Goal: Task Accomplishment & Management: Manage account settings

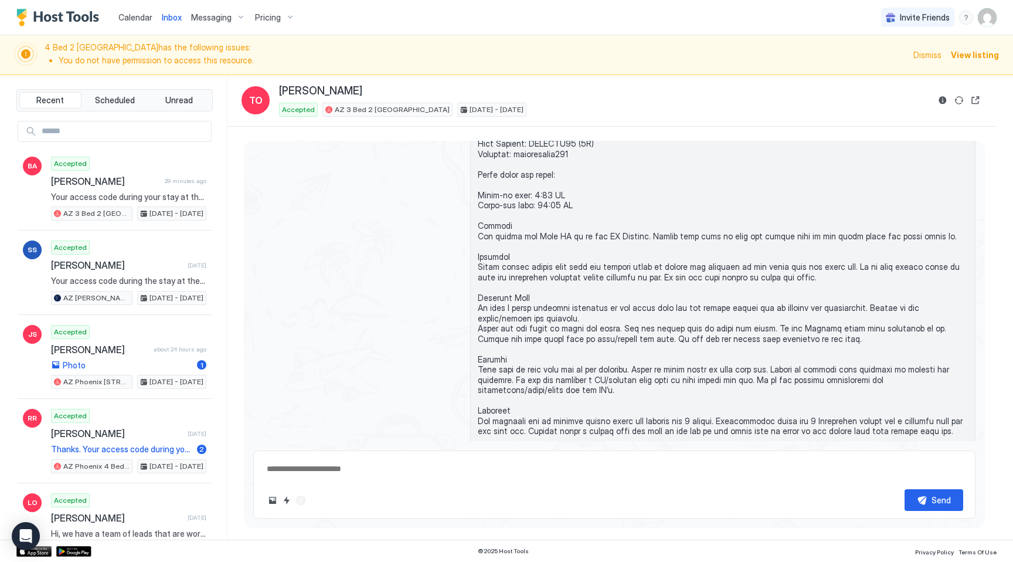
scroll to position [69, 0]
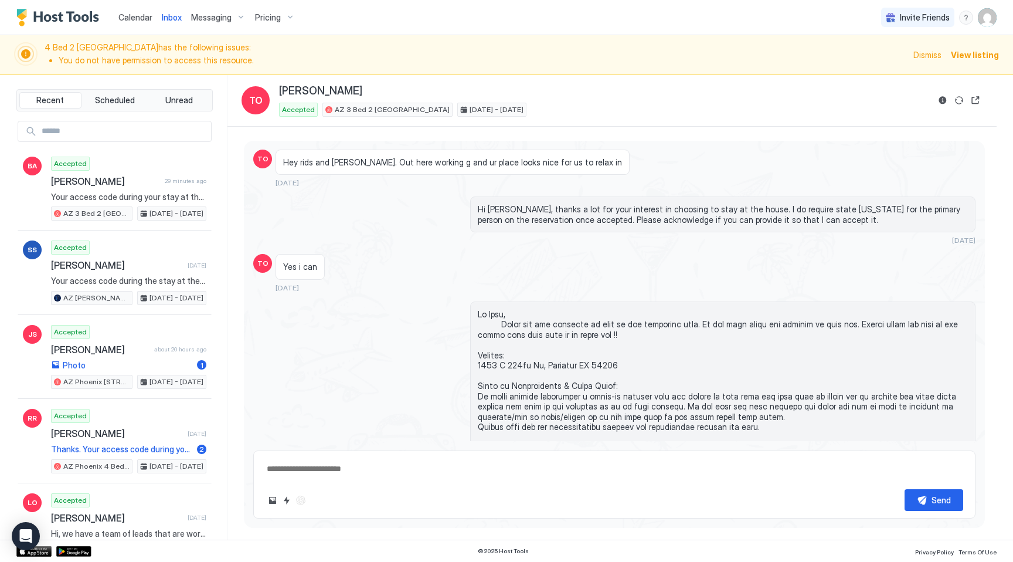
click at [127, 21] on span "Calendar" at bounding box center [135, 17] width 34 height 10
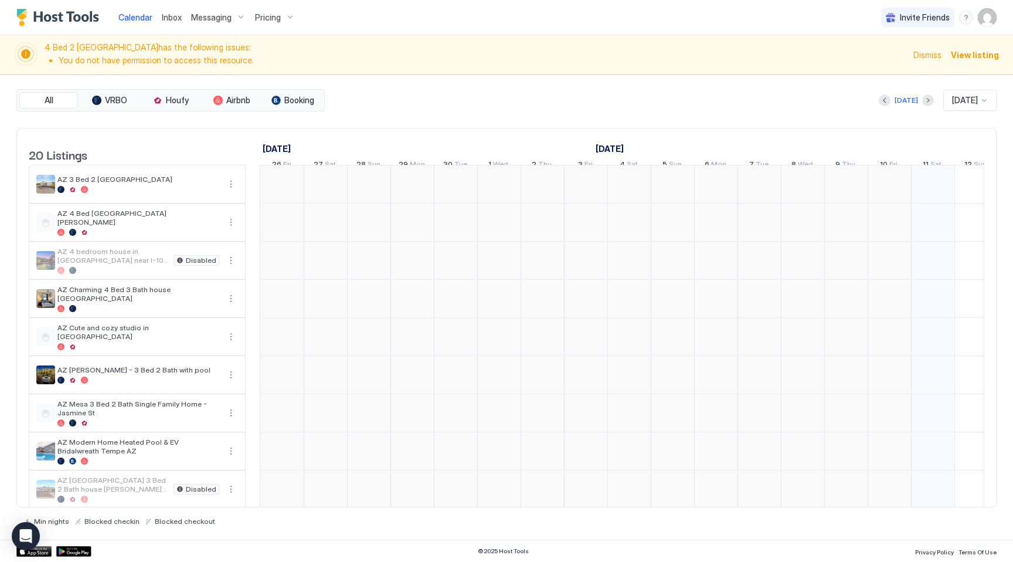
scroll to position [0, 651]
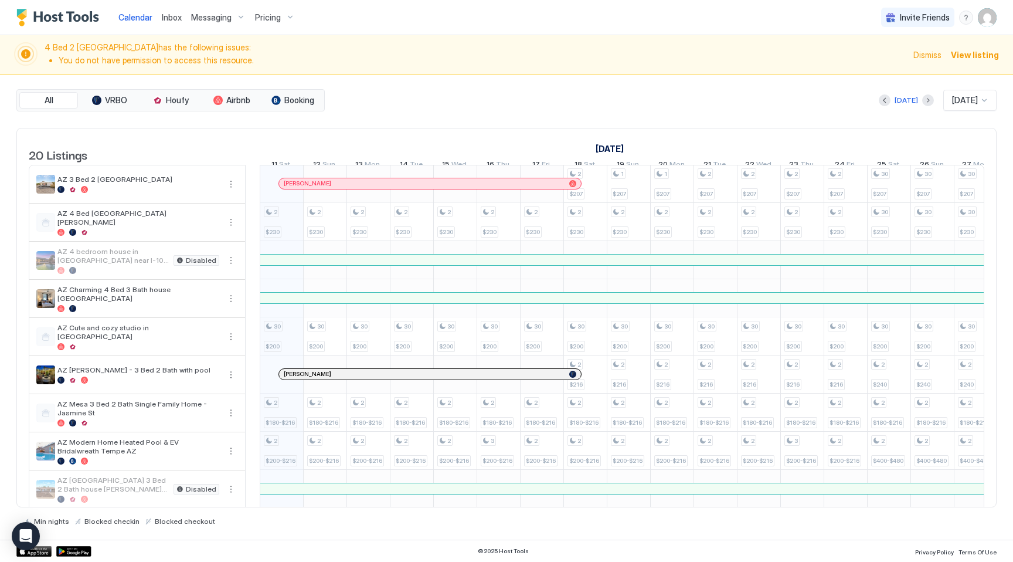
click at [276, 16] on span "Pricing" at bounding box center [268, 17] width 26 height 11
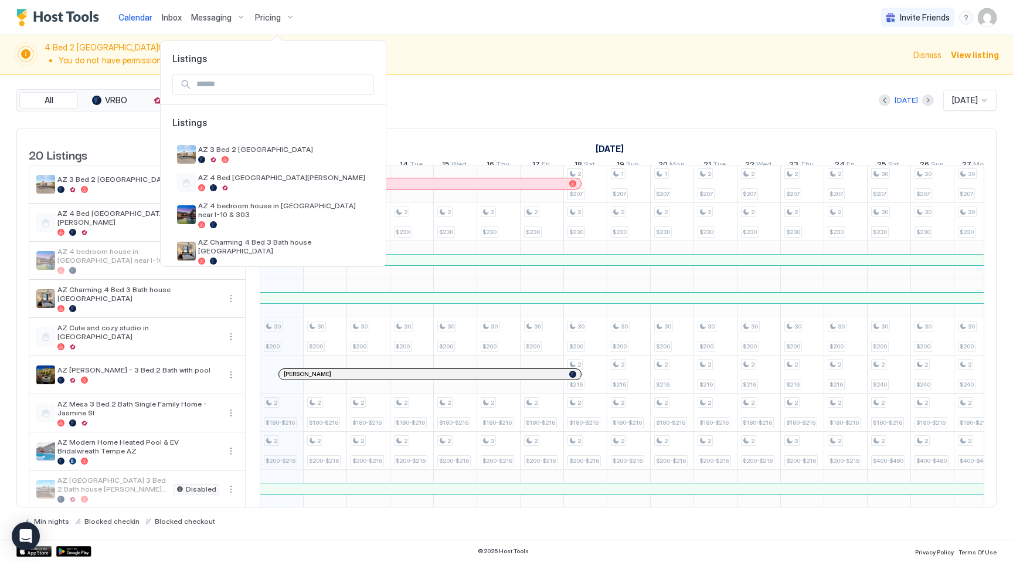
click at [278, 83] on input "Input Field" at bounding box center [283, 84] width 182 height 20
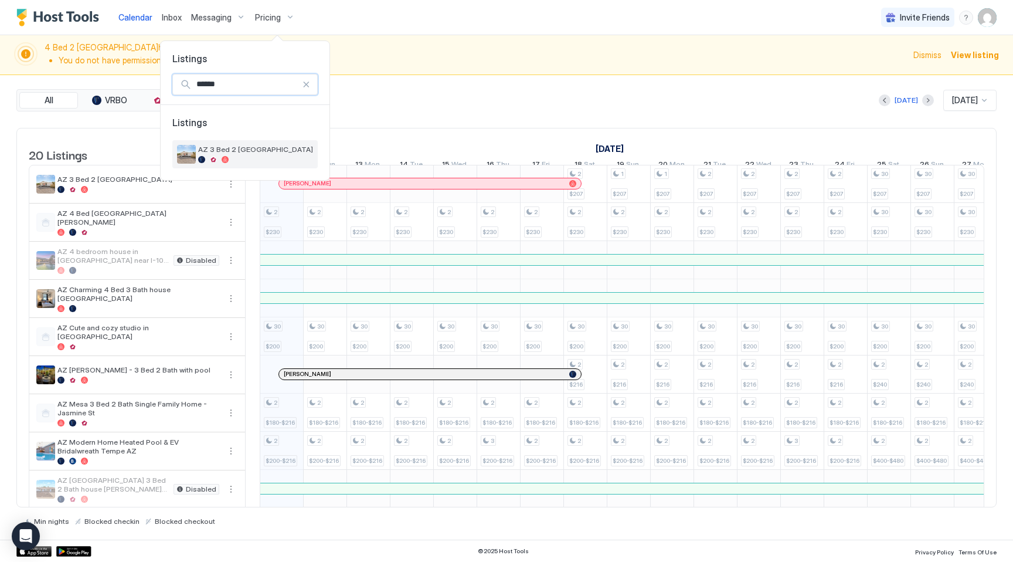
type input "******"
click at [284, 145] on span "AZ 3 Bed 2 [GEOGRAPHIC_DATA]" at bounding box center [255, 149] width 115 height 9
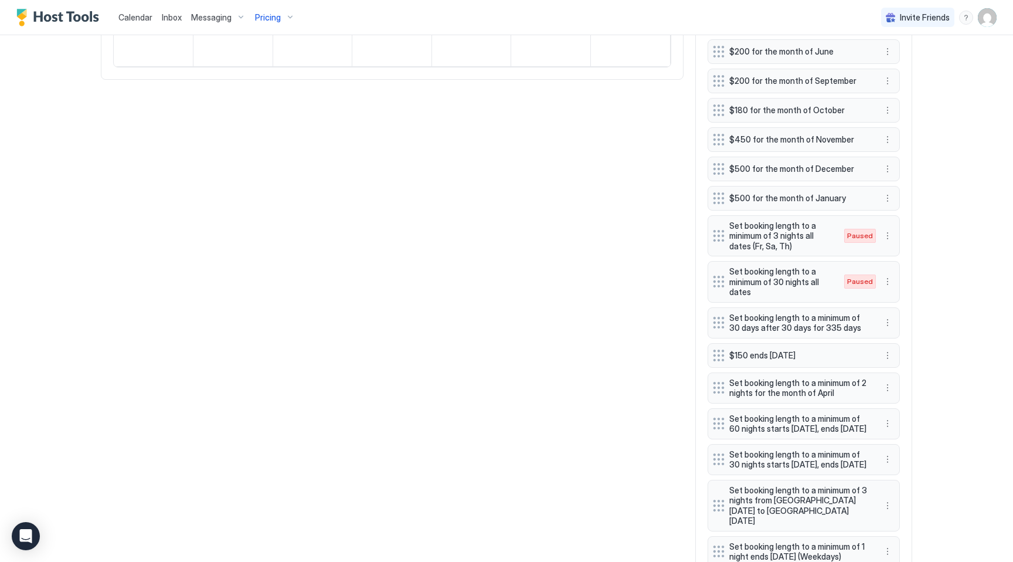
scroll to position [937, 0]
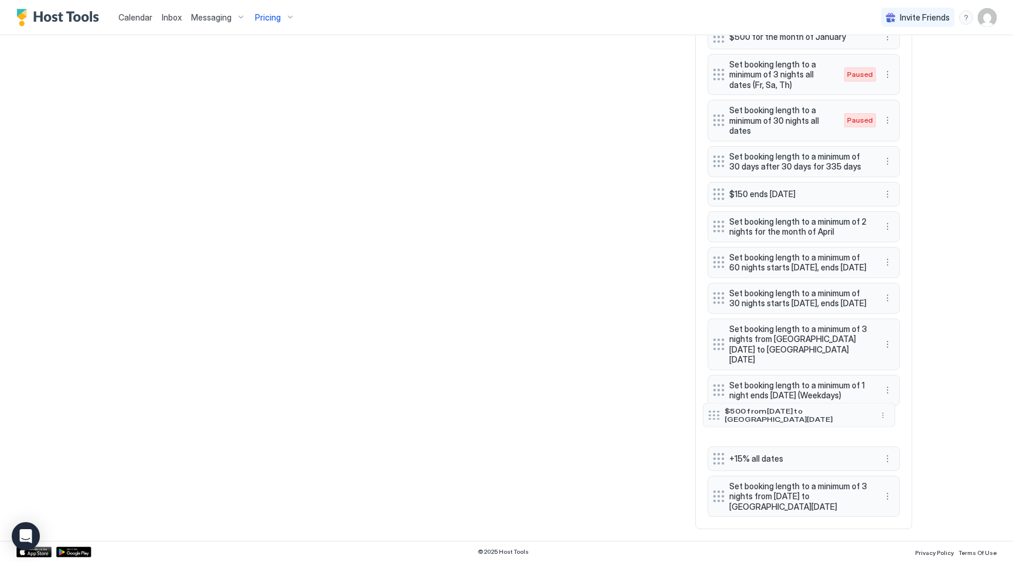
drag, startPoint x: 722, startPoint y: 498, endPoint x: 717, endPoint y: 412, distance: 85.7
click at [717, 412] on div at bounding box center [714, 414] width 12 height 9
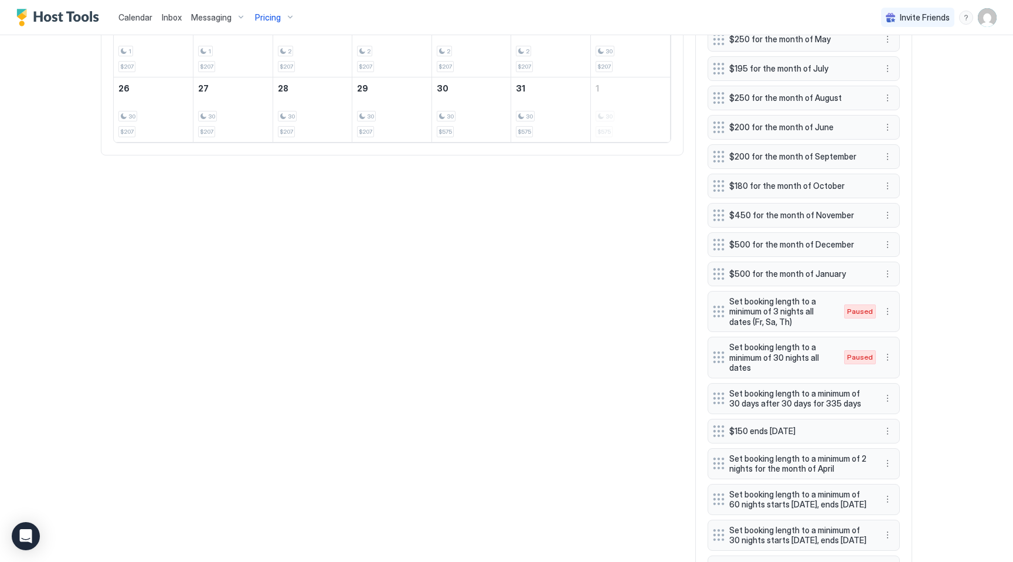
scroll to position [853, 0]
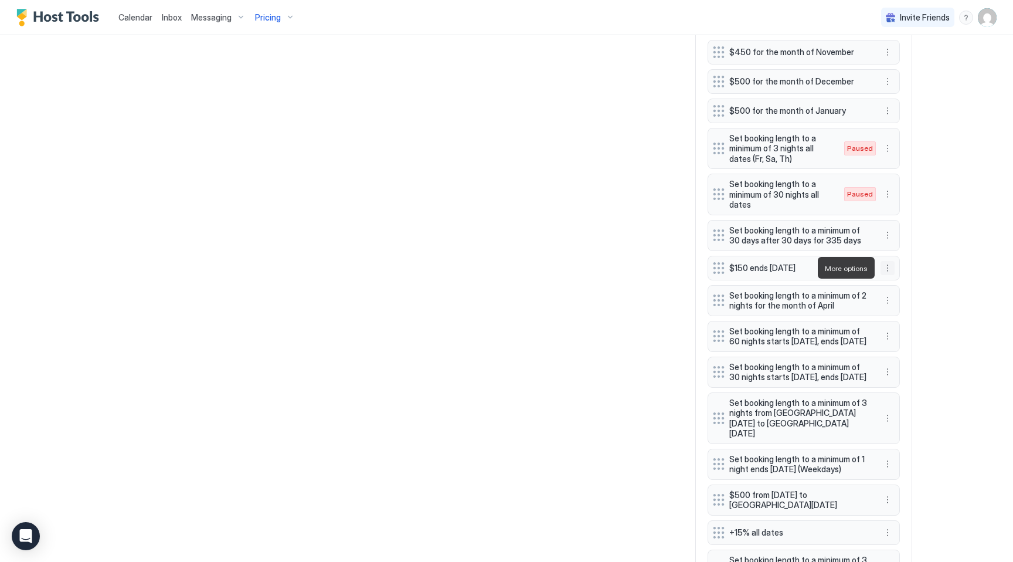
click at [891, 264] on button "More options" at bounding box center [887, 268] width 14 height 14
click at [897, 302] on div "Pause" at bounding box center [903, 302] width 34 height 9
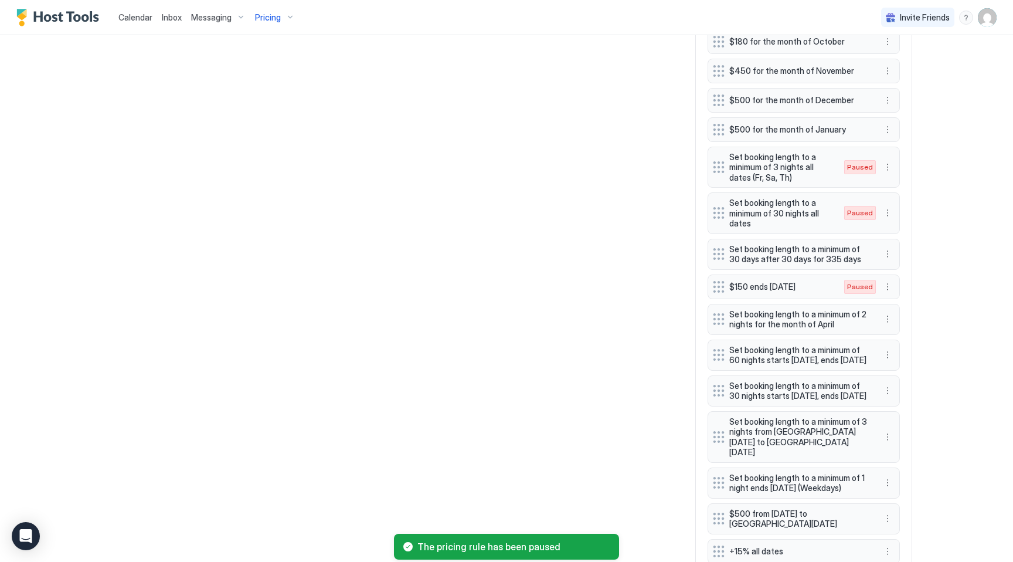
scroll to position [880, 0]
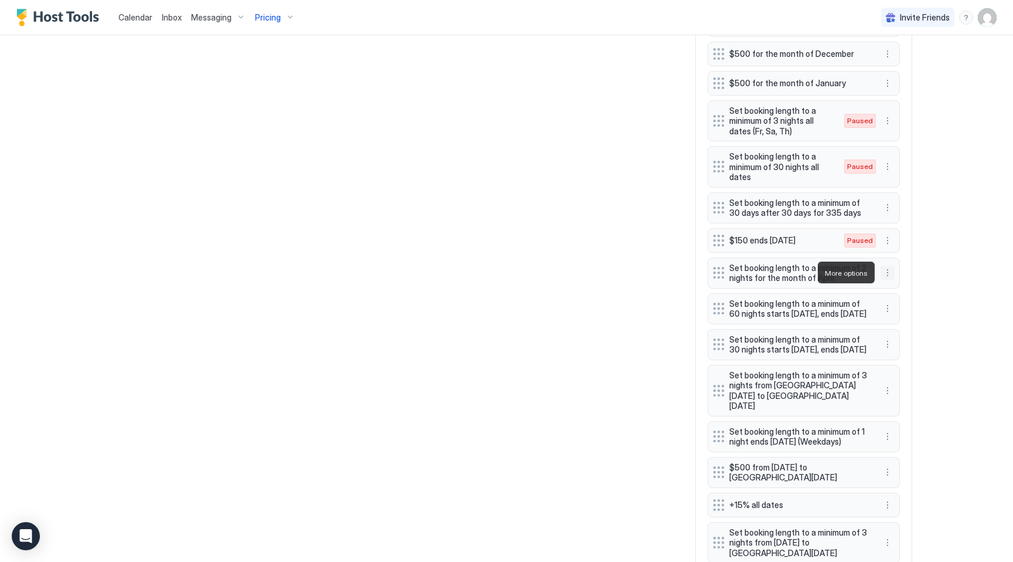
click at [889, 274] on button "More options" at bounding box center [887, 273] width 14 height 14
click at [903, 323] on span "Delete" at bounding box center [910, 326] width 22 height 9
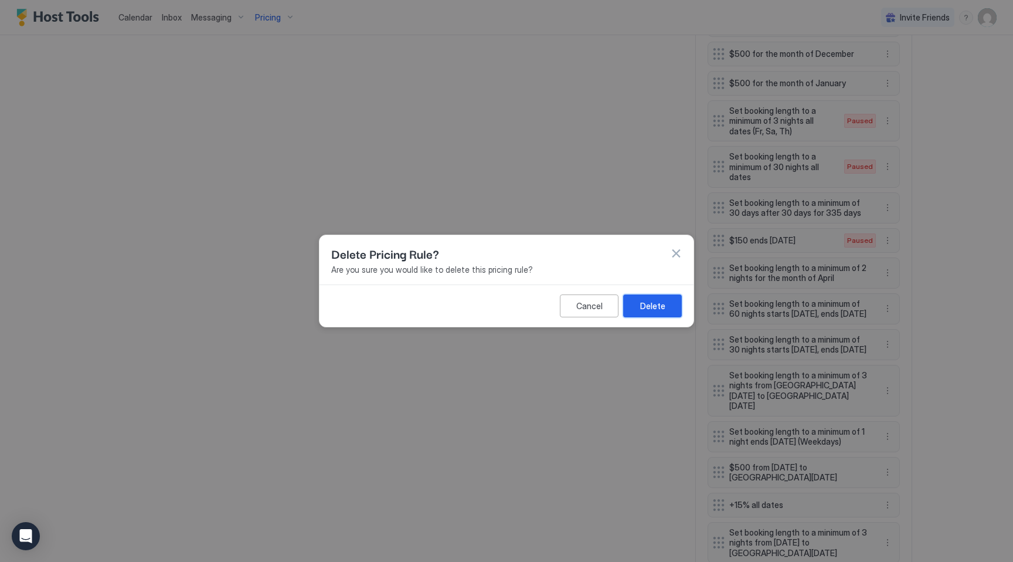
click at [650, 304] on div "Delete" at bounding box center [652, 306] width 25 height 12
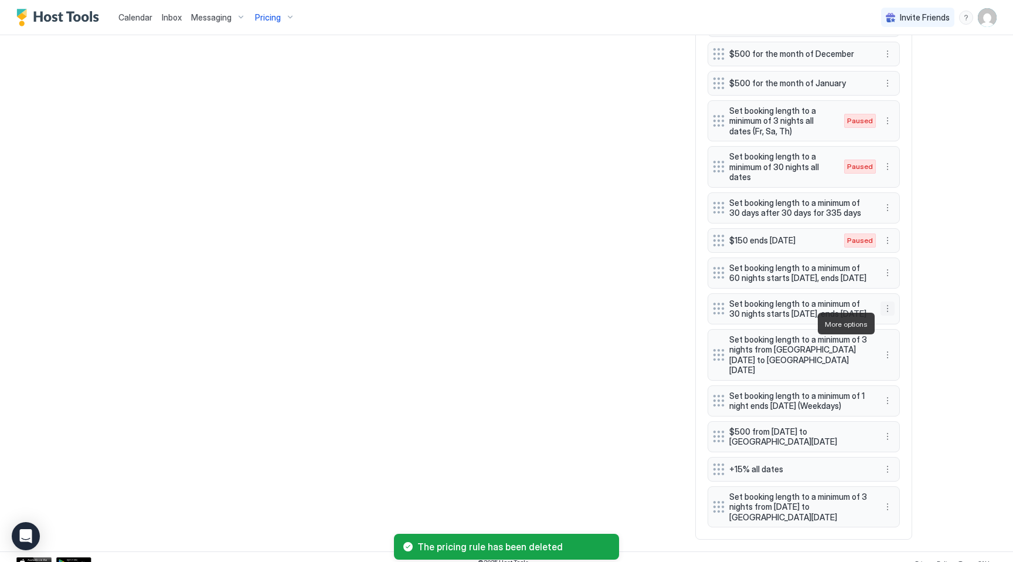
click at [891, 315] on button "More options" at bounding box center [887, 308] width 14 height 14
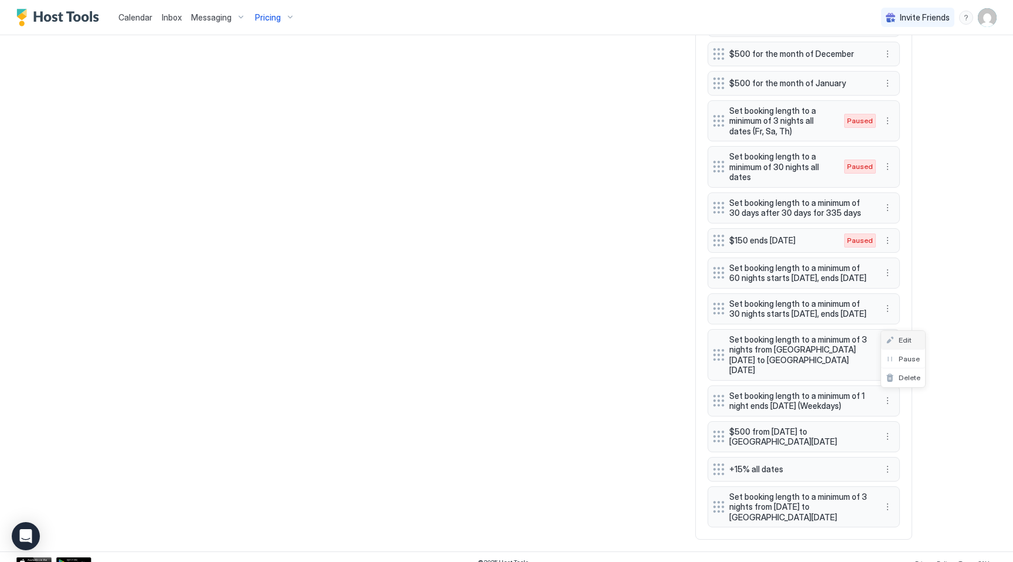
click at [908, 343] on span "Edit" at bounding box center [905, 339] width 13 height 9
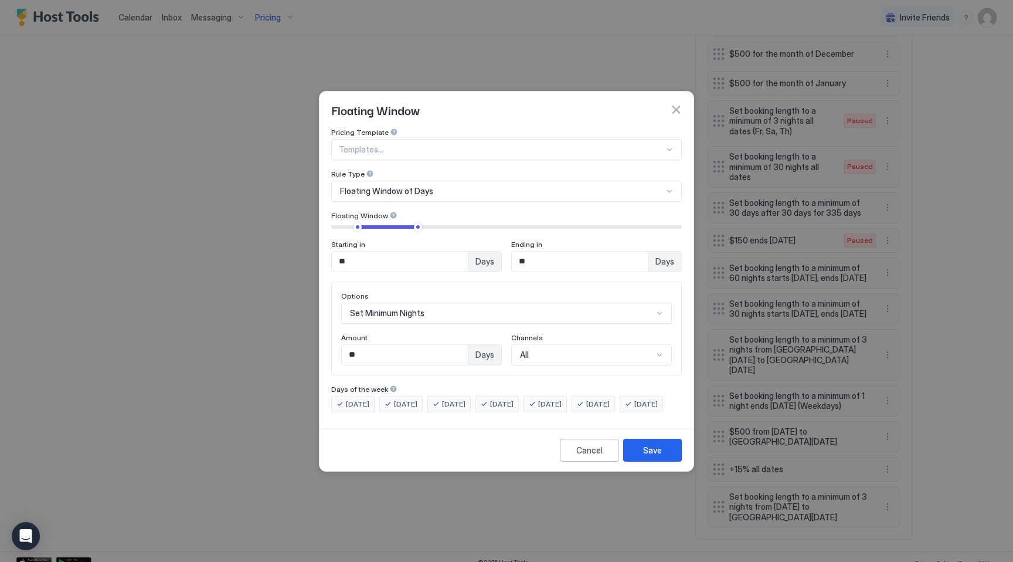
click at [375, 254] on input "**" at bounding box center [400, 261] width 136 height 20
type input "**"
click at [666, 460] on button "Save" at bounding box center [652, 449] width 59 height 23
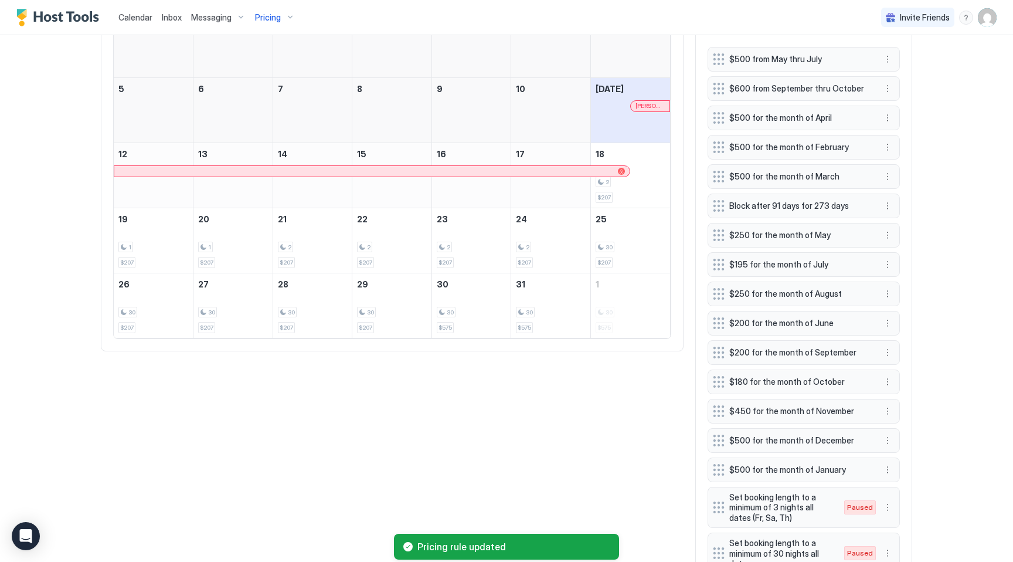
scroll to position [403, 0]
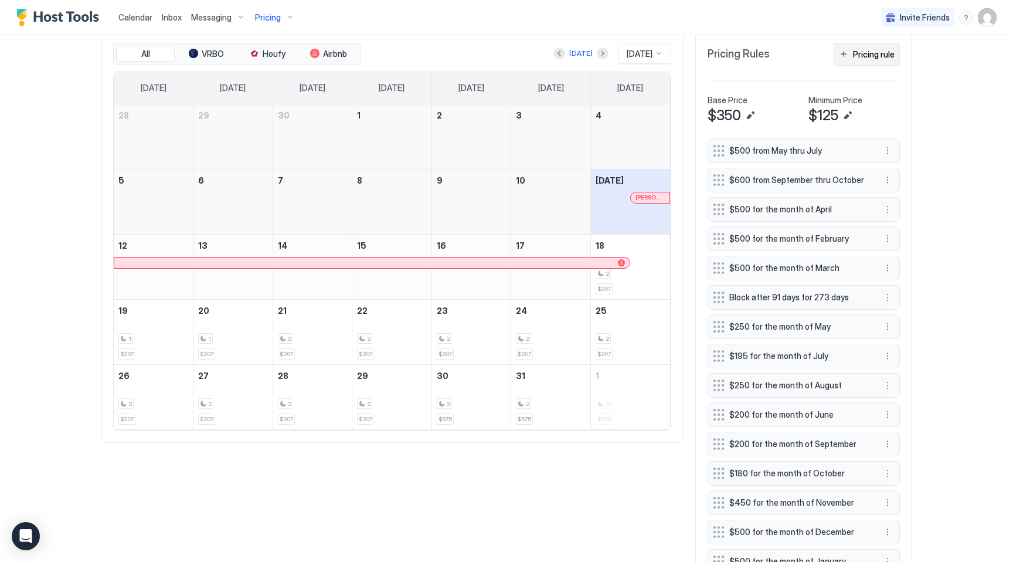
click at [876, 48] on div "Pricing rule" at bounding box center [874, 54] width 42 height 12
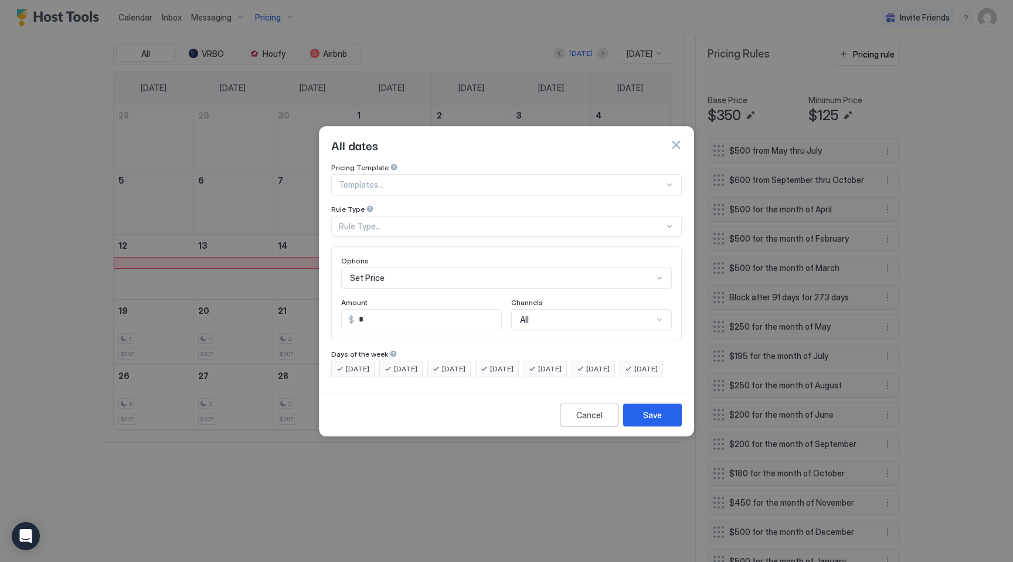
click at [435, 221] on div "Rule Type..." at bounding box center [501, 226] width 325 height 11
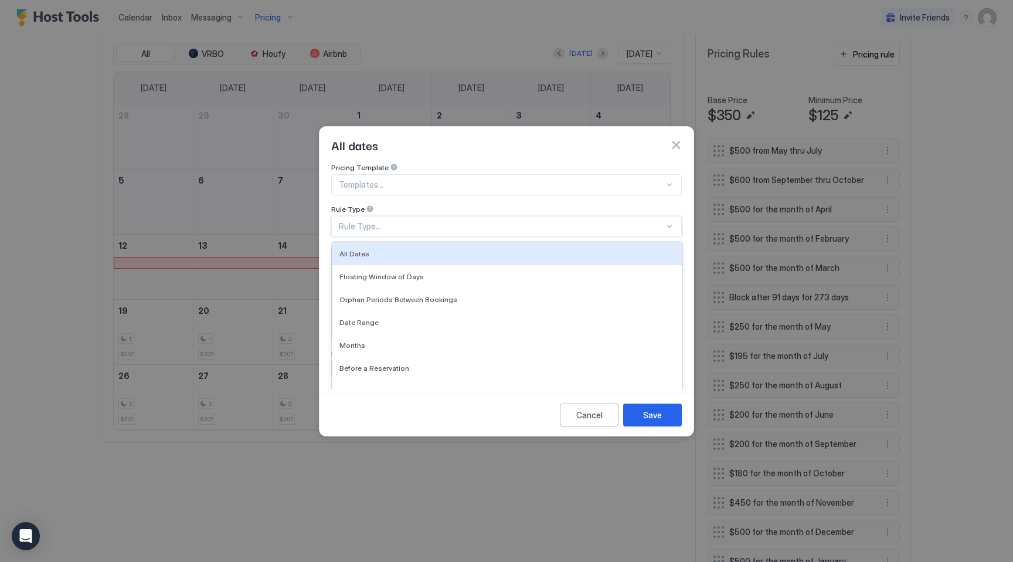
click at [433, 144] on div "All dates" at bounding box center [506, 145] width 374 height 36
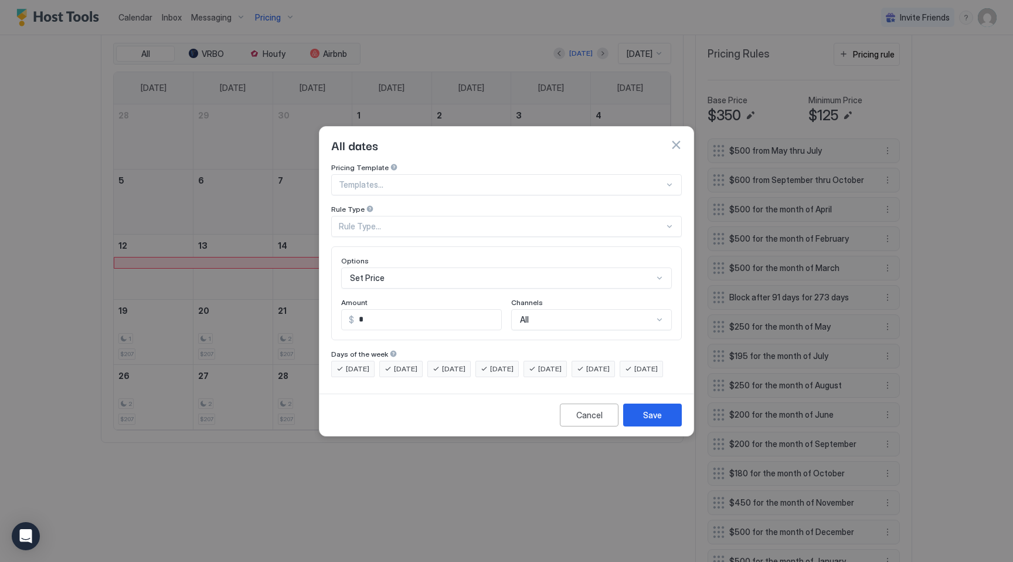
click at [385, 216] on div "Rule Type..." at bounding box center [506, 226] width 351 height 21
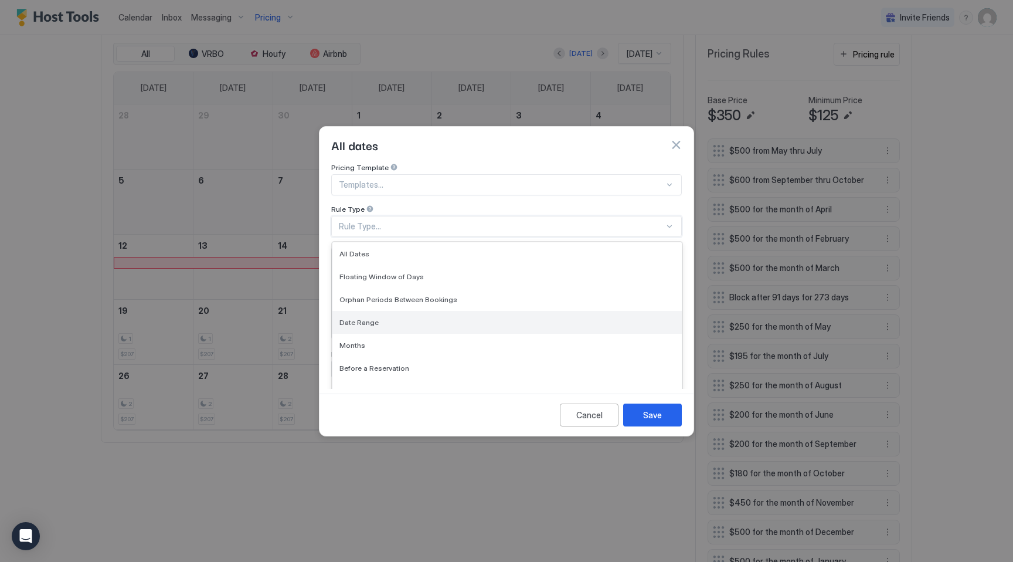
click at [375, 318] on span "Date Range" at bounding box center [358, 322] width 39 height 9
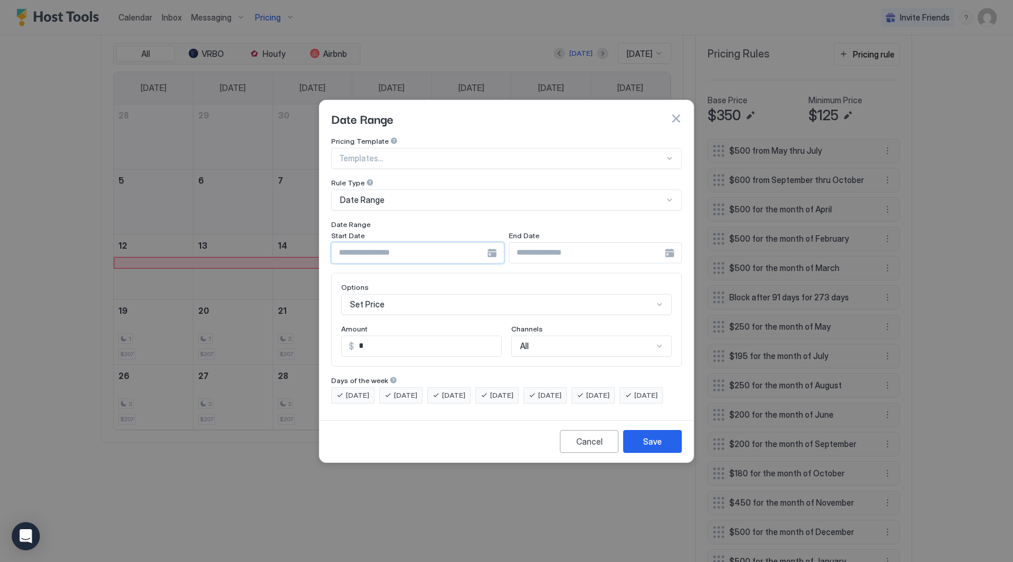
click at [421, 243] on input "Input Field" at bounding box center [409, 253] width 155 height 20
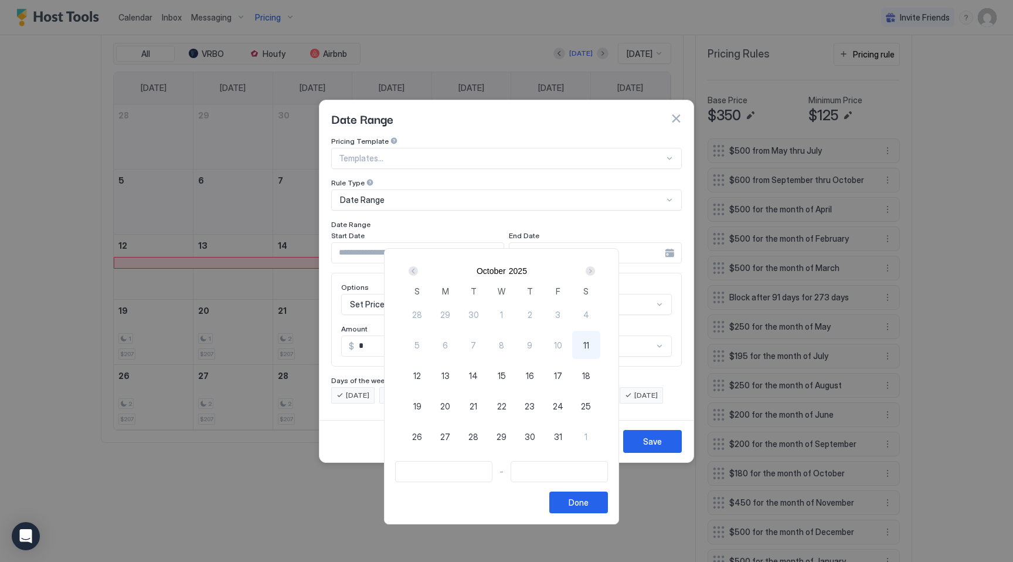
click at [506, 436] on span "29" at bounding box center [502, 436] width 10 height 12
type input "**********"
click at [595, 273] on div "Next" at bounding box center [590, 270] width 9 height 9
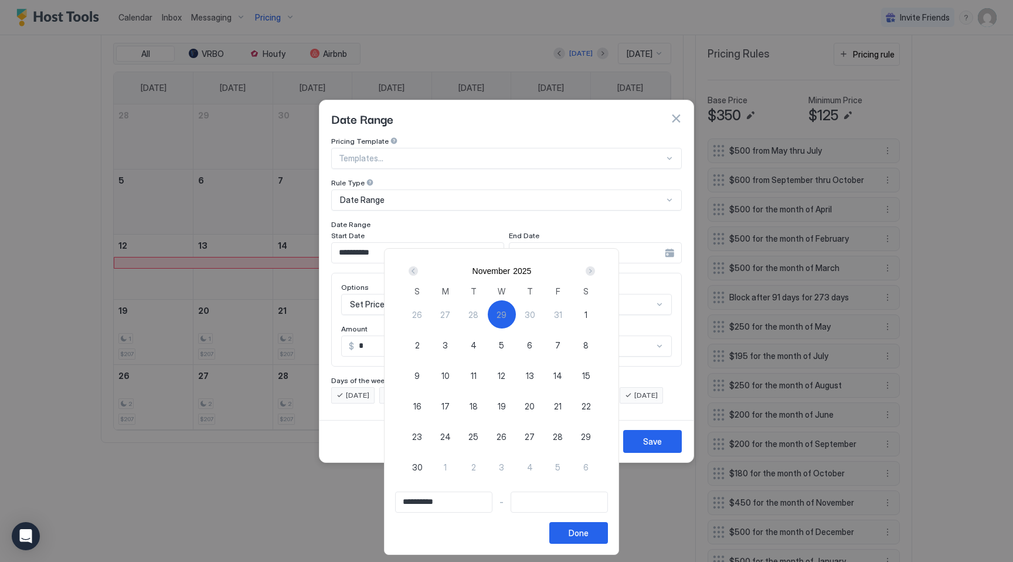
type input "**********"
click at [453, 352] on div "3" at bounding box center [445, 345] width 28 height 28
type input "**********"
click at [582, 533] on div "Done" at bounding box center [579, 532] width 20 height 12
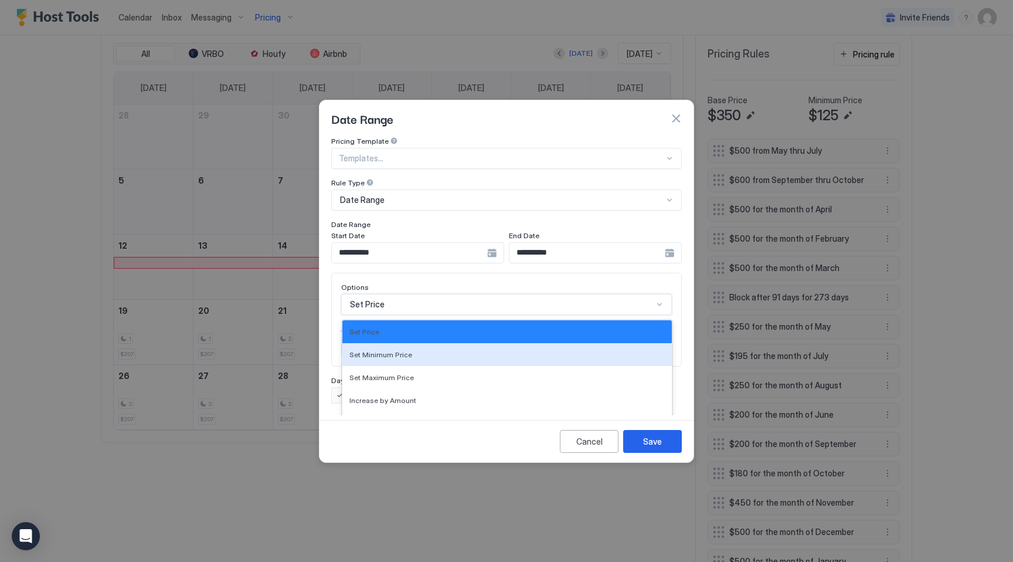
click at [423, 294] on div "Set Minimum Price, 2 of 17. 17 results available. Use Up and Down to choose opt…" at bounding box center [506, 304] width 331 height 21
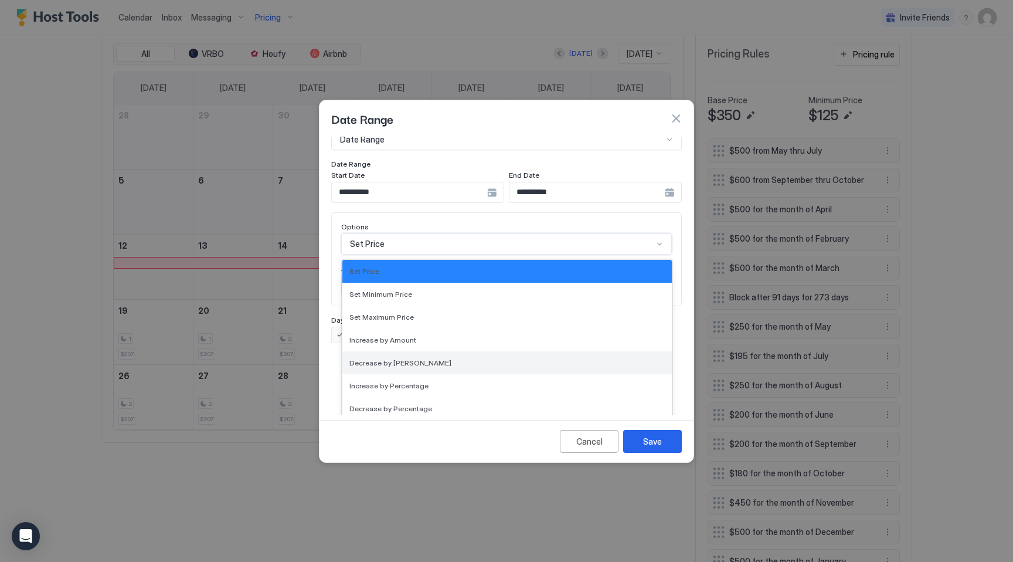
scroll to position [213, 0]
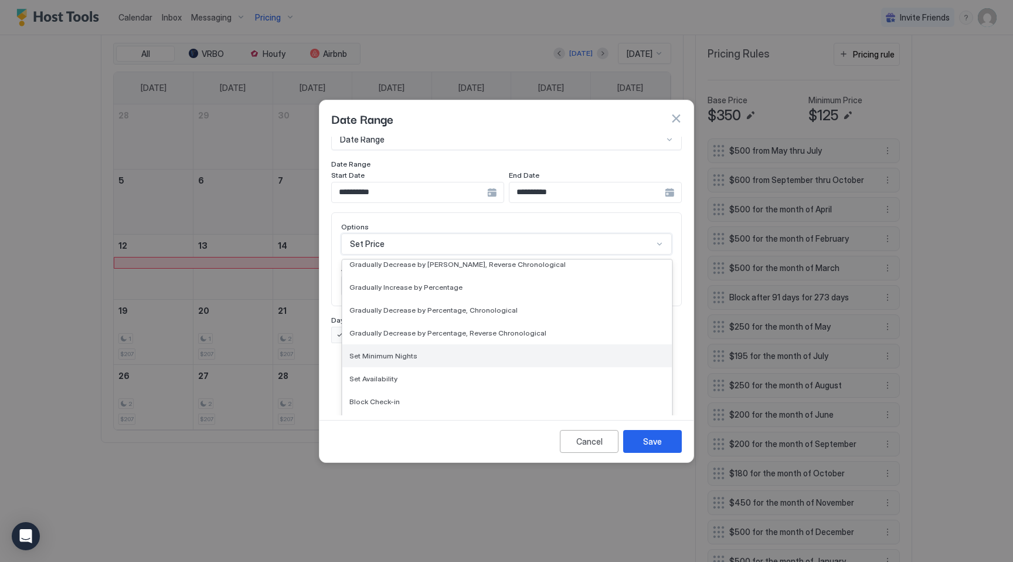
click at [416, 344] on div "Set Minimum Nights" at bounding box center [506, 355] width 329 height 23
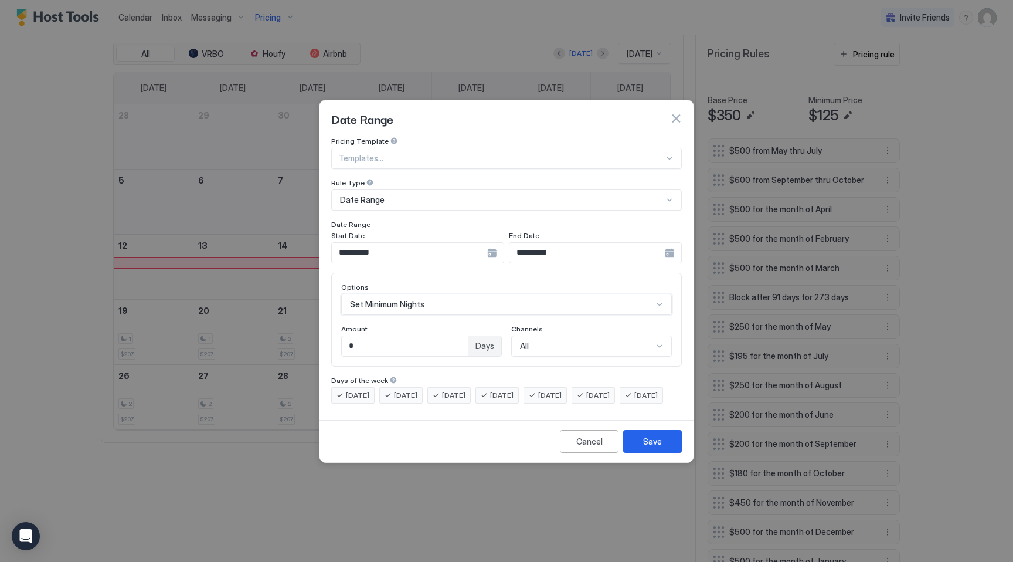
scroll to position [0, 0]
click at [397, 338] on input "*" at bounding box center [405, 346] width 126 height 20
type input "*"
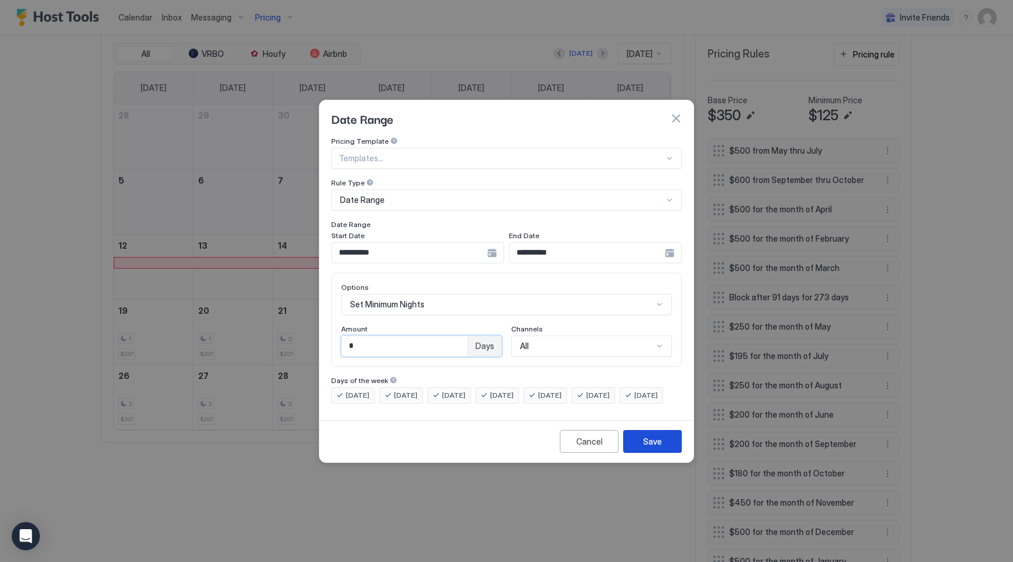
click at [652, 447] on div "Save" at bounding box center [652, 441] width 19 height 12
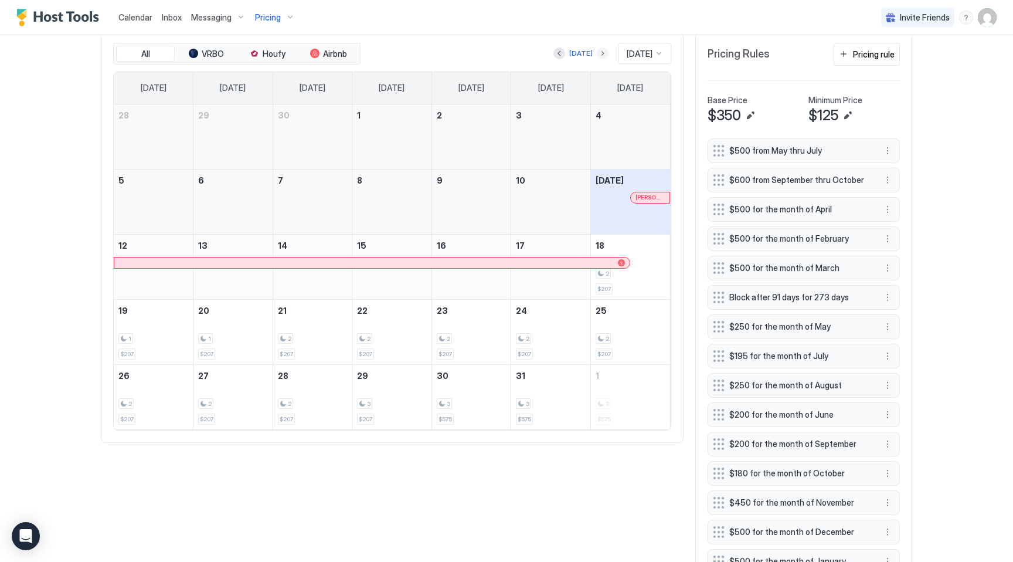
click at [597, 55] on button "Next month" at bounding box center [603, 53] width 12 height 12
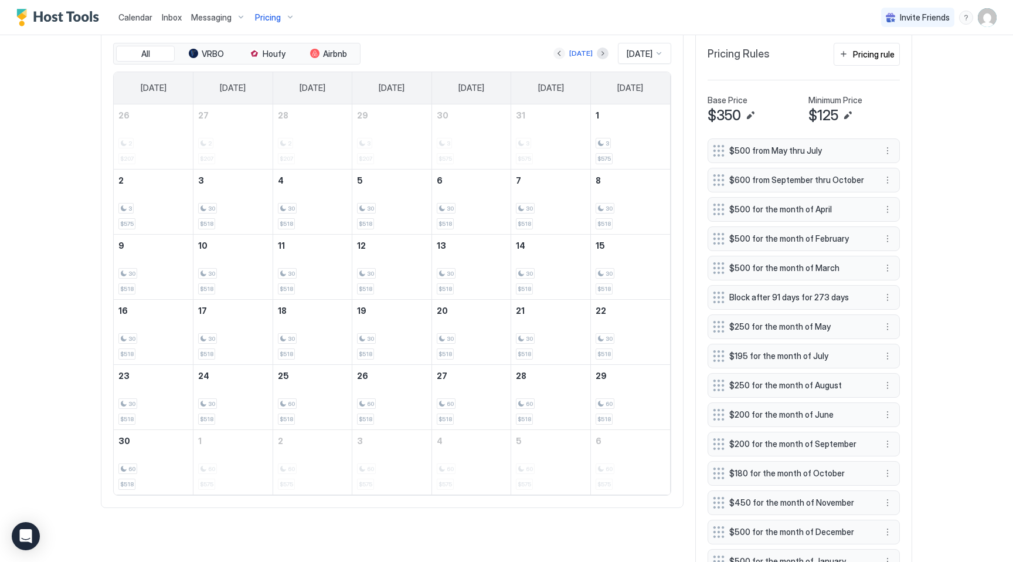
click at [553, 56] on button "Previous month" at bounding box center [559, 53] width 12 height 12
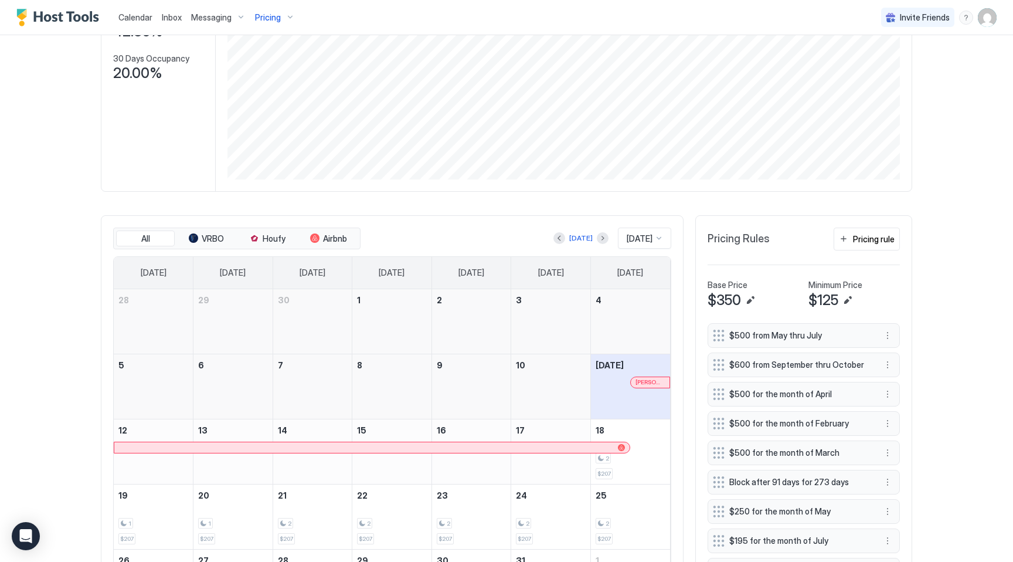
scroll to position [247, 0]
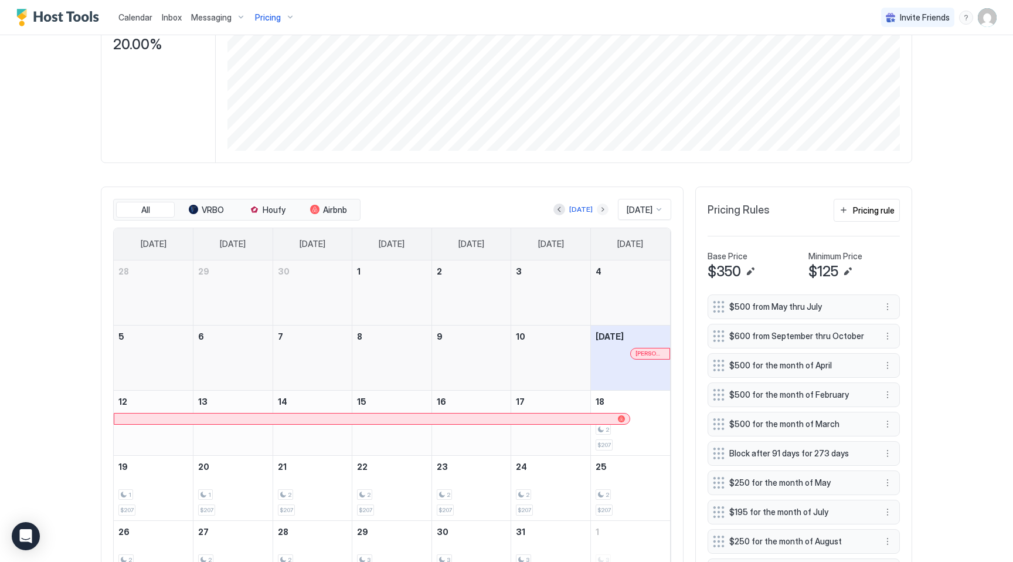
click at [597, 211] on button "Next month" at bounding box center [603, 209] width 12 height 12
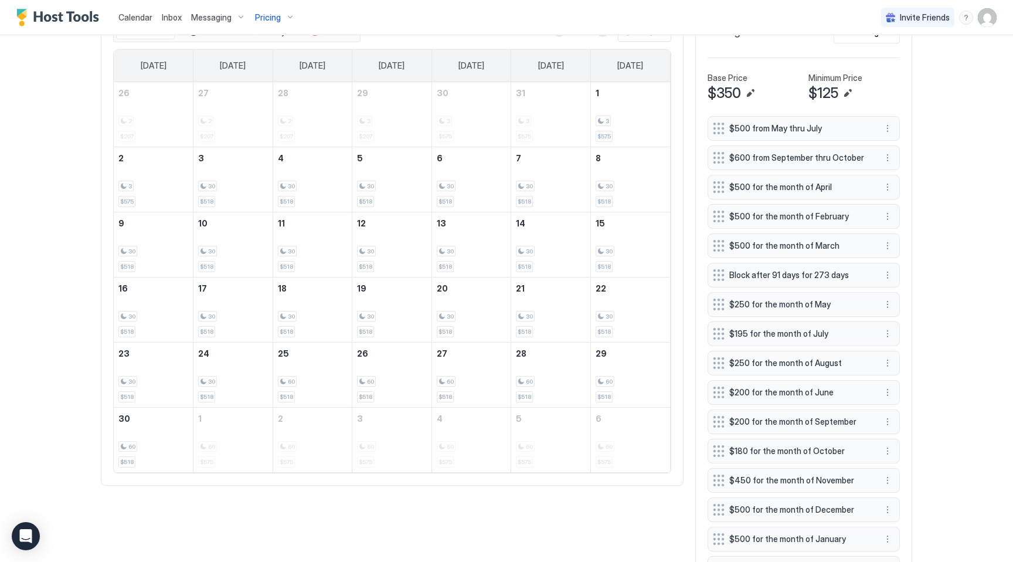
scroll to position [436, 0]
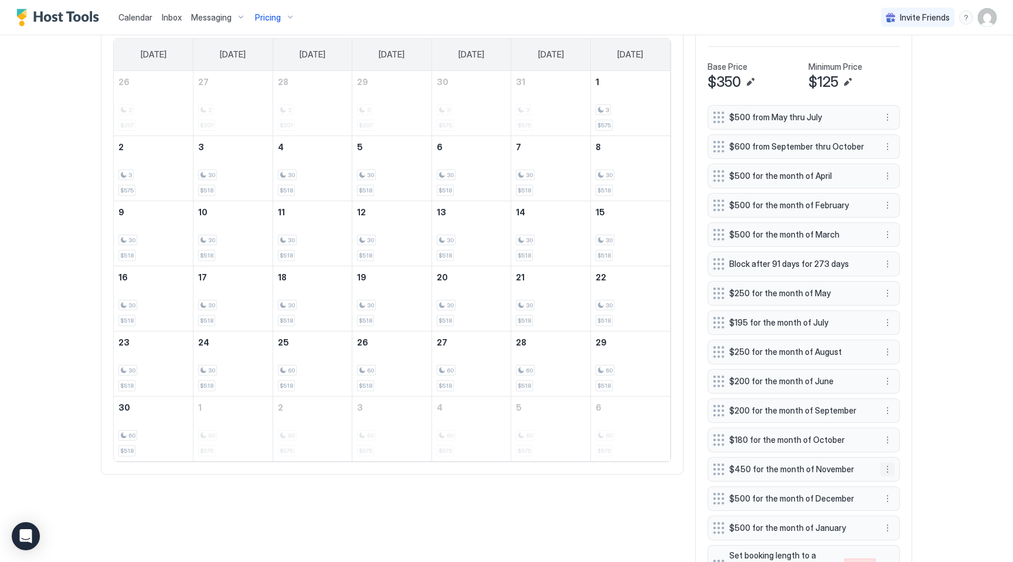
click at [890, 467] on button "More options" at bounding box center [887, 469] width 14 height 14
click at [906, 482] on span "Edit" at bounding box center [905, 485] width 13 height 9
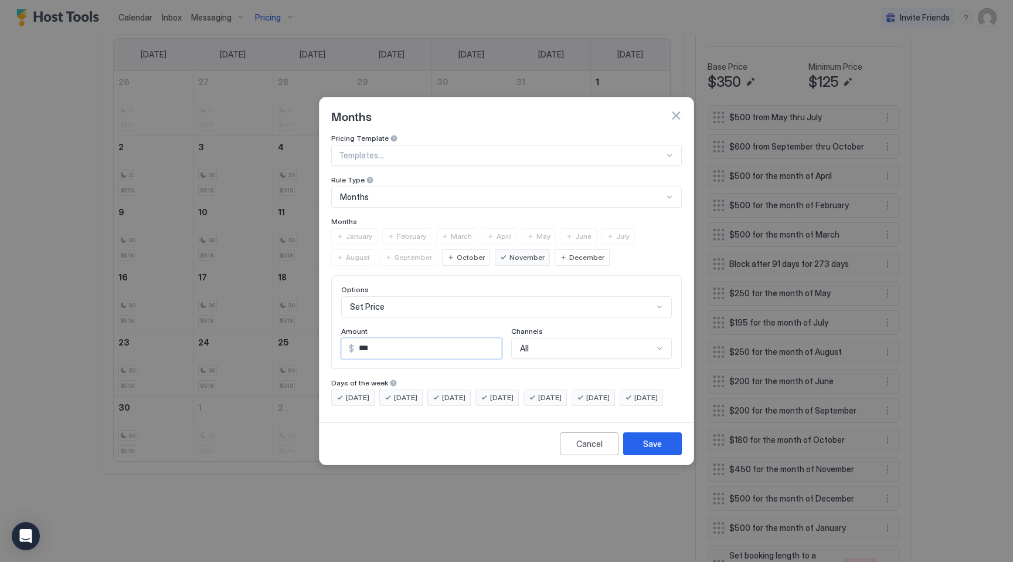
click at [429, 341] on input "***" at bounding box center [427, 348] width 147 height 20
type input "*"
type input "***"
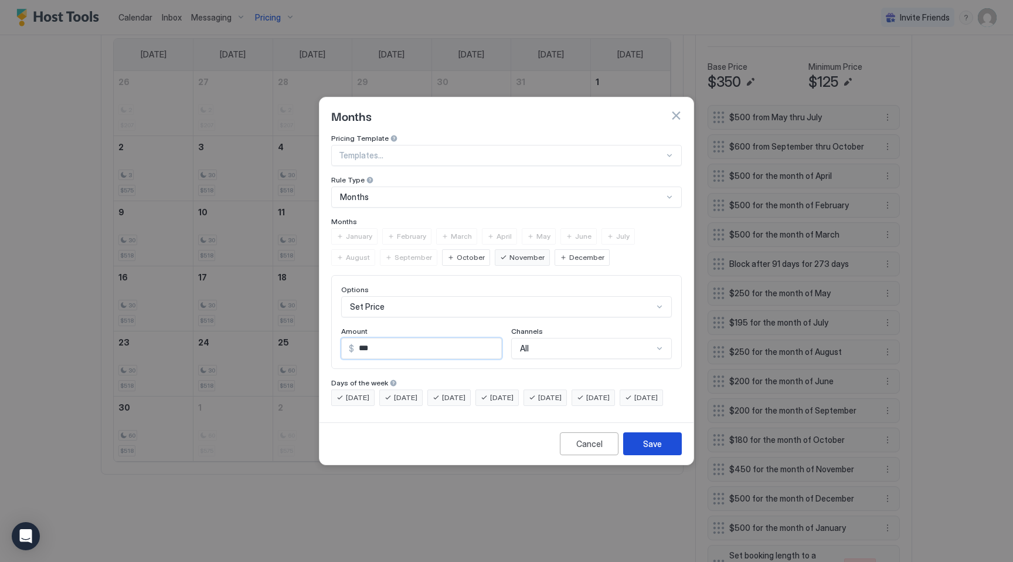
click at [639, 448] on button "Save" at bounding box center [652, 443] width 59 height 23
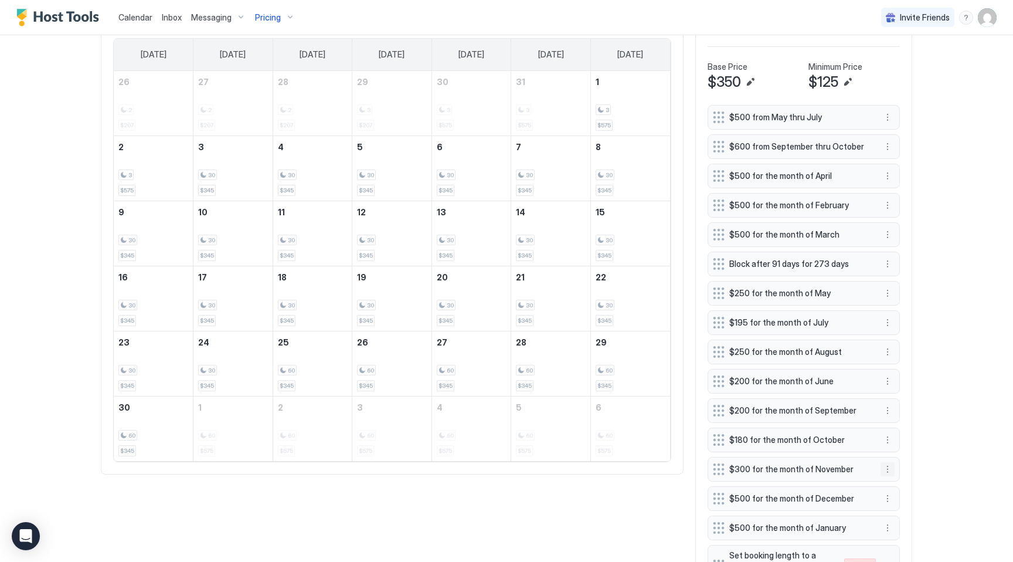
click at [888, 472] on button "More options" at bounding box center [887, 469] width 14 height 14
click at [897, 484] on div "Edit" at bounding box center [899, 485] width 26 height 9
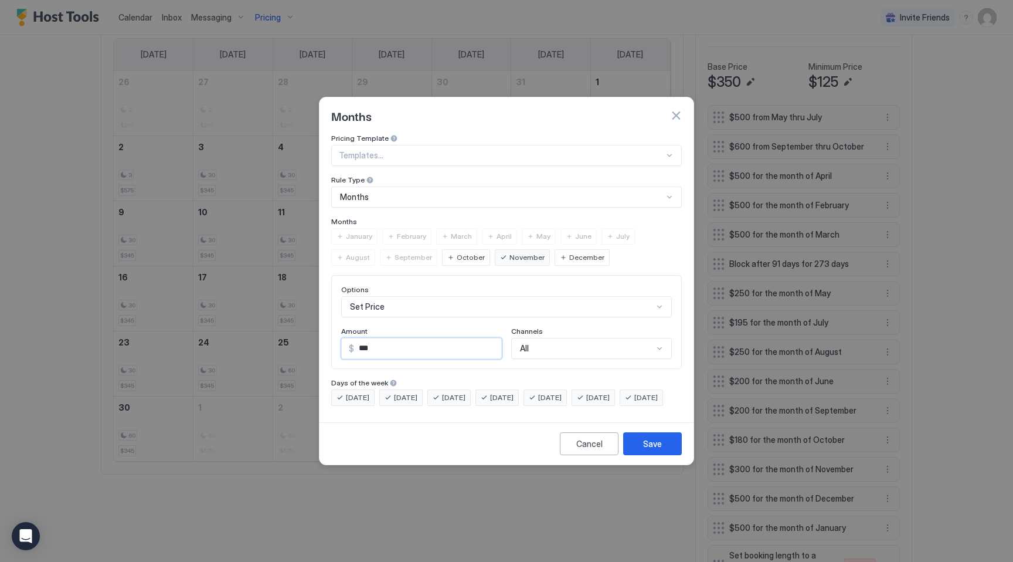
click at [419, 338] on input "***" at bounding box center [427, 348] width 147 height 20
type input "***"
click at [634, 448] on button "Save" at bounding box center [652, 443] width 59 height 23
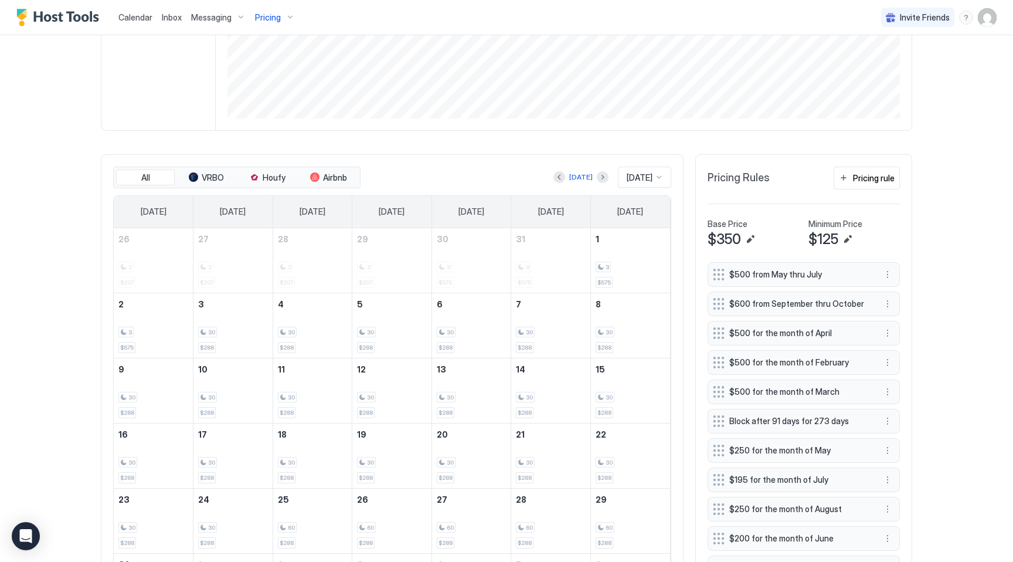
scroll to position [0, 0]
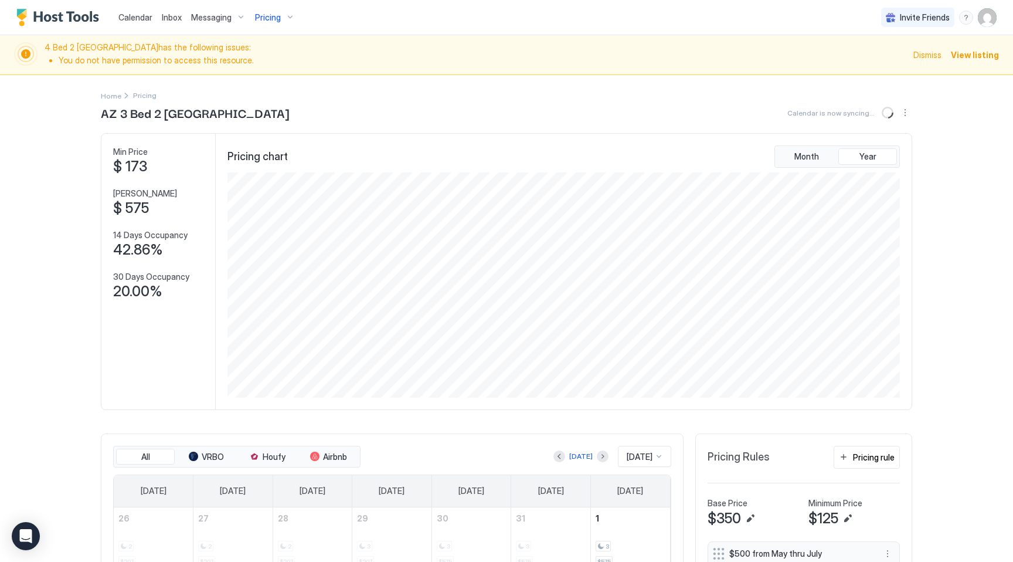
click at [271, 21] on span "Pricing" at bounding box center [268, 17] width 26 height 11
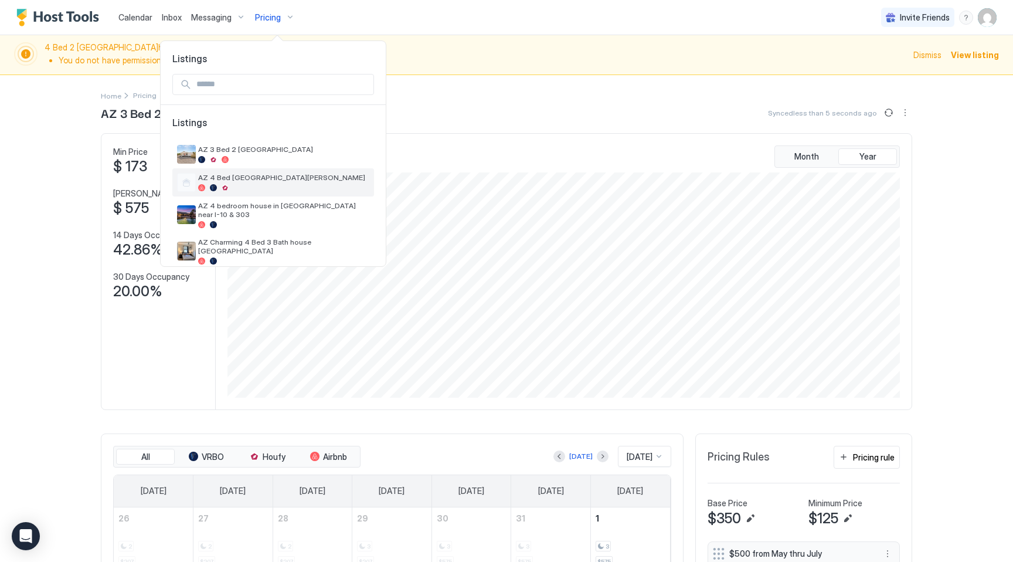
click at [249, 184] on div at bounding box center [283, 187] width 171 height 7
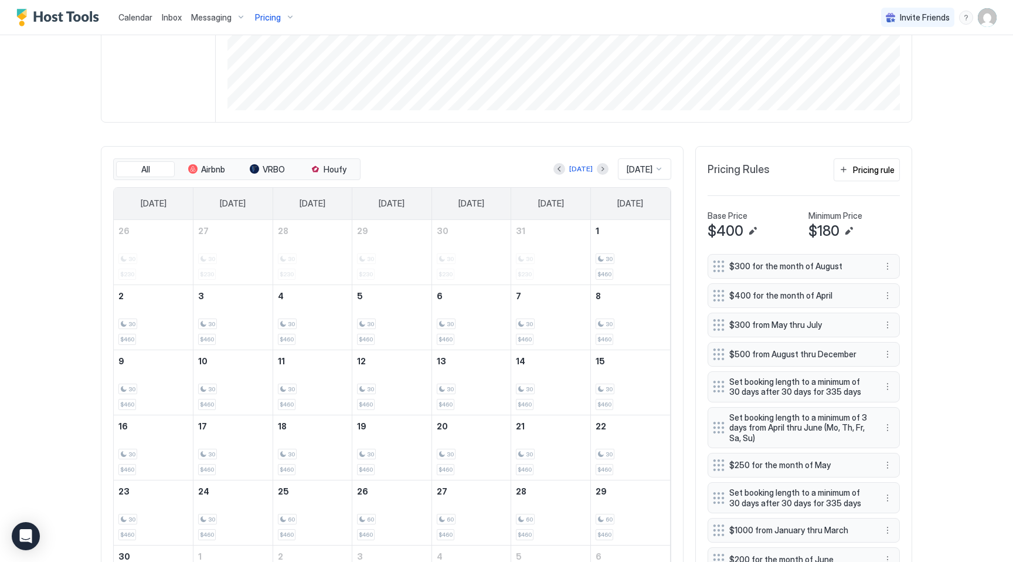
scroll to position [381, 0]
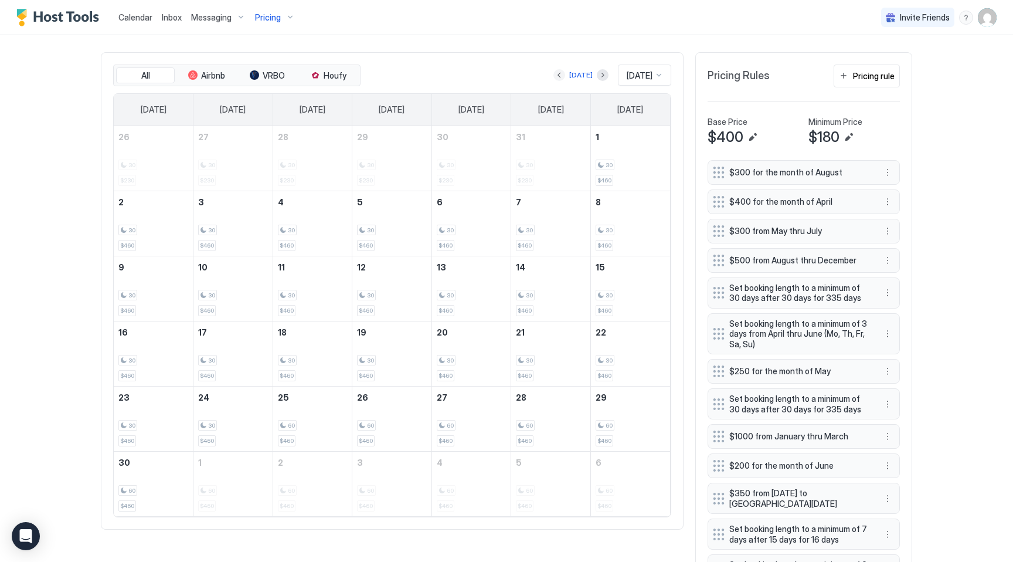
click at [555, 74] on button "Previous month" at bounding box center [559, 75] width 12 height 12
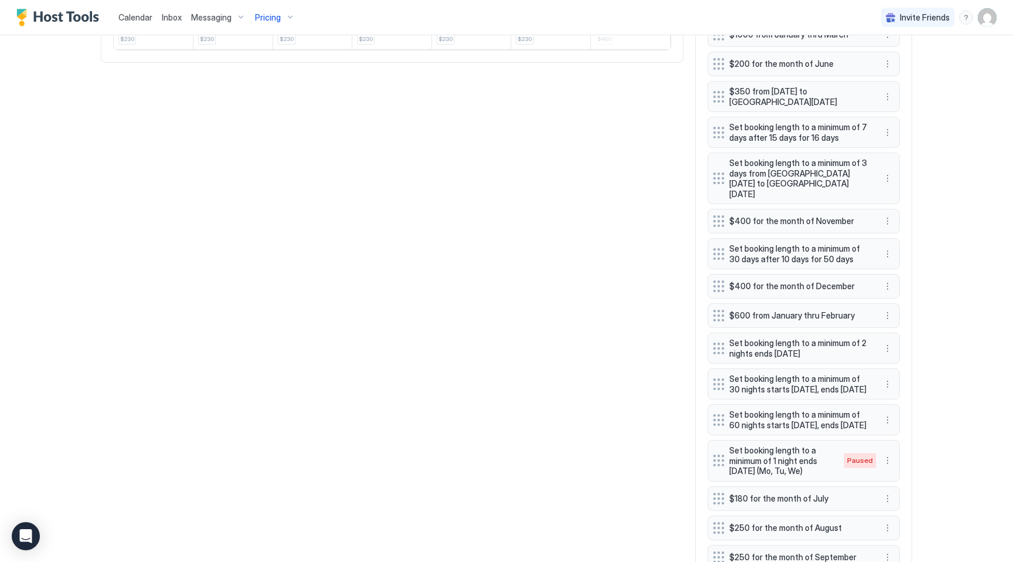
scroll to position [950, 0]
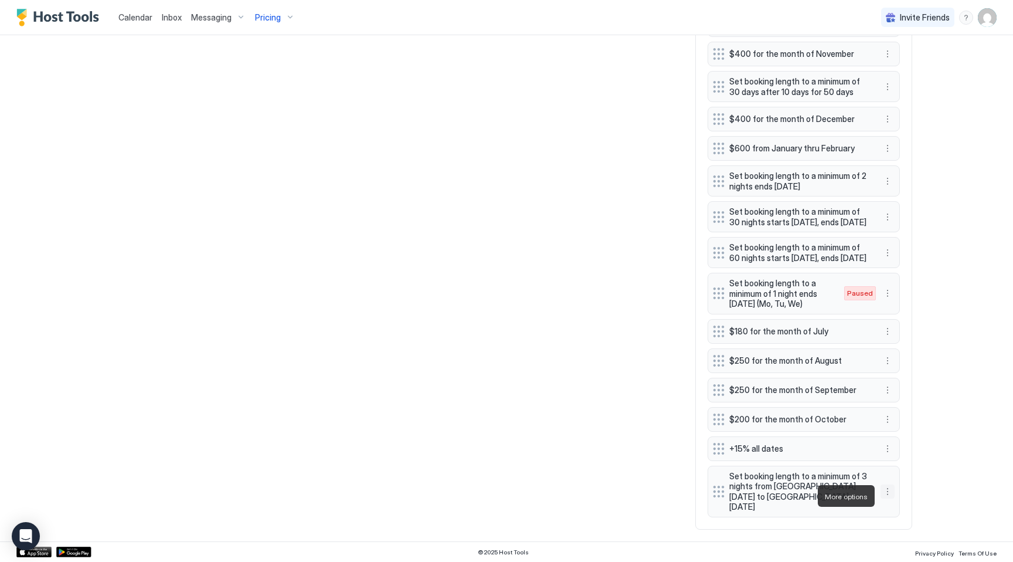
click at [889, 495] on button "More options" at bounding box center [887, 491] width 14 height 14
click at [912, 546] on span "Delete" at bounding box center [910, 549] width 22 height 9
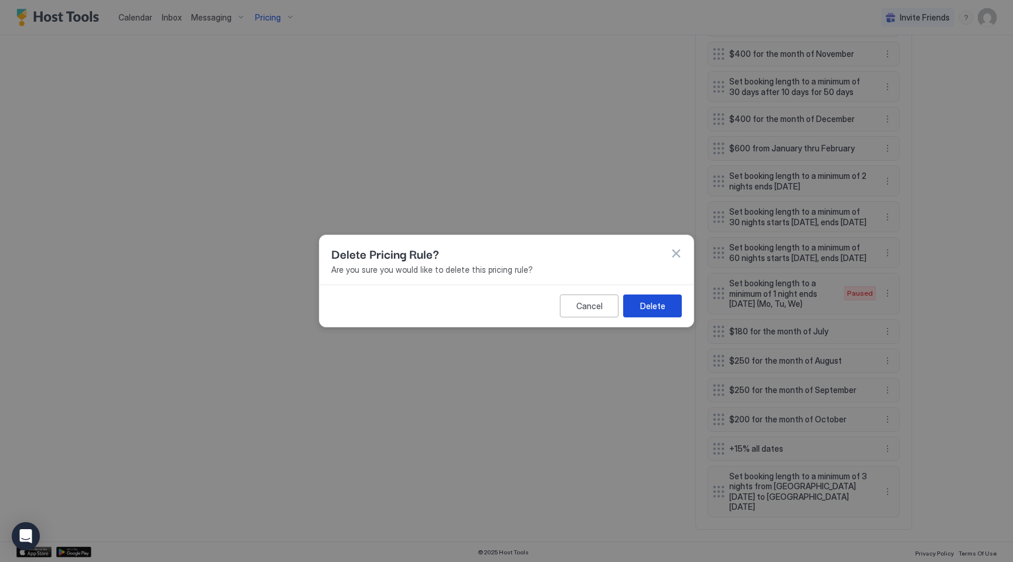
click at [656, 303] on div "Delete" at bounding box center [652, 306] width 25 height 12
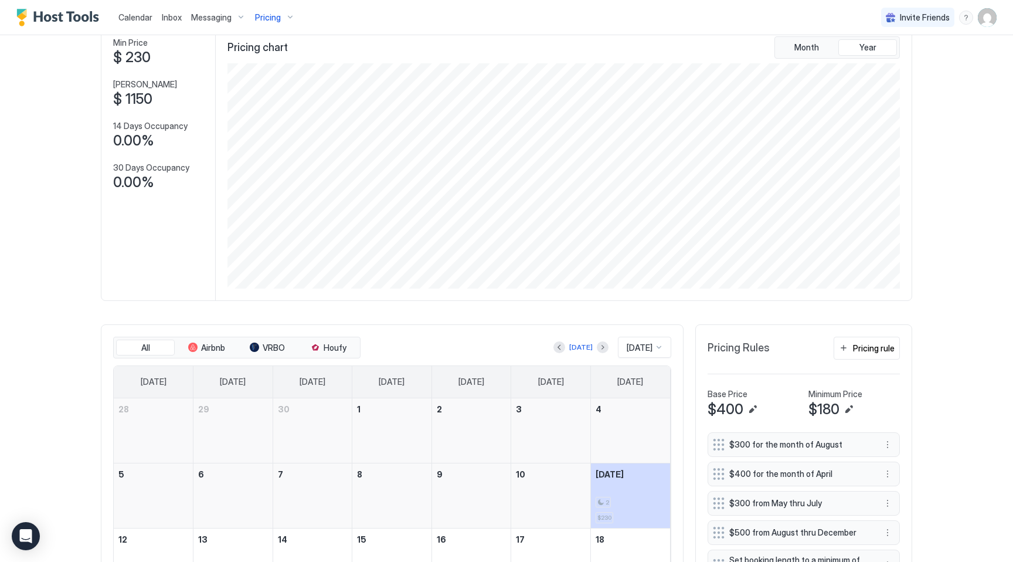
scroll to position [123, 0]
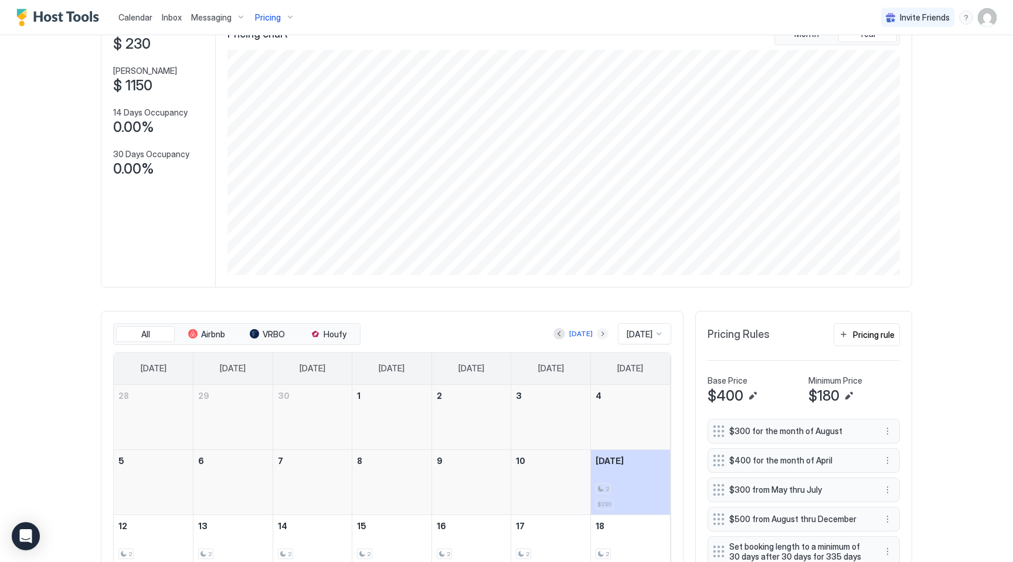
click at [597, 334] on button "Next month" at bounding box center [603, 334] width 12 height 12
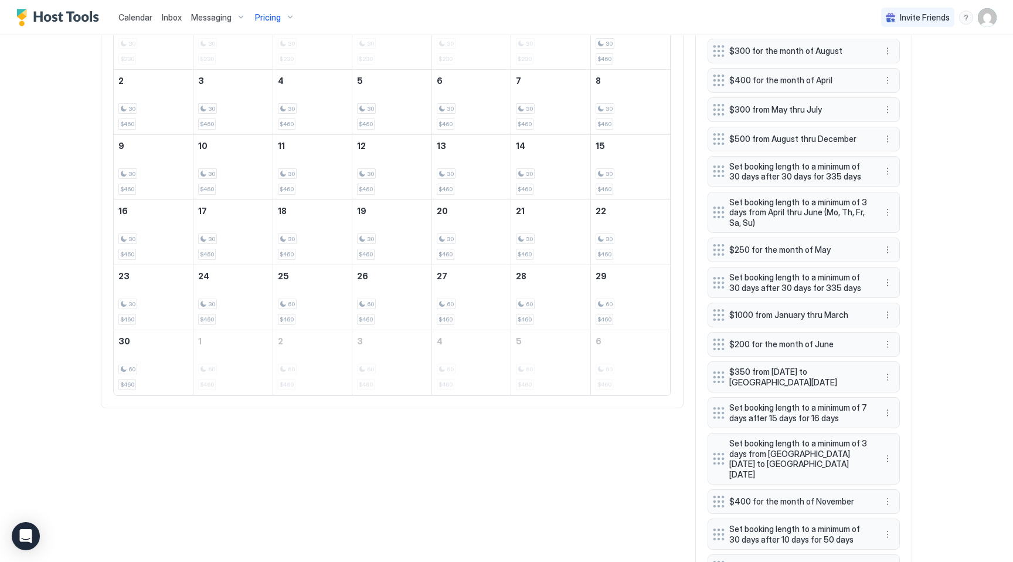
scroll to position [510, 0]
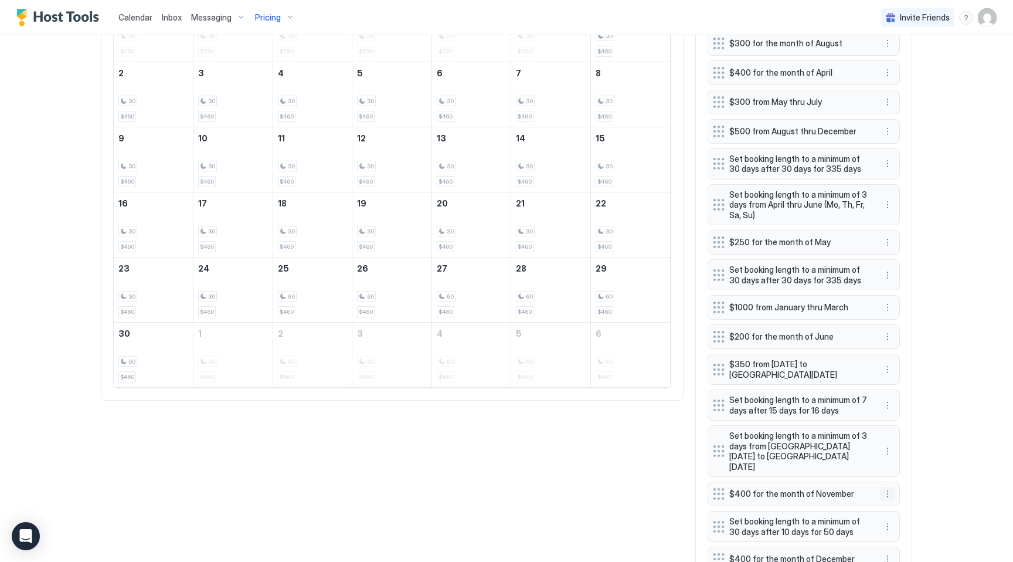
click at [887, 487] on button "More options" at bounding box center [887, 494] width 14 height 14
click at [908, 498] on span "Edit" at bounding box center [905, 499] width 13 height 9
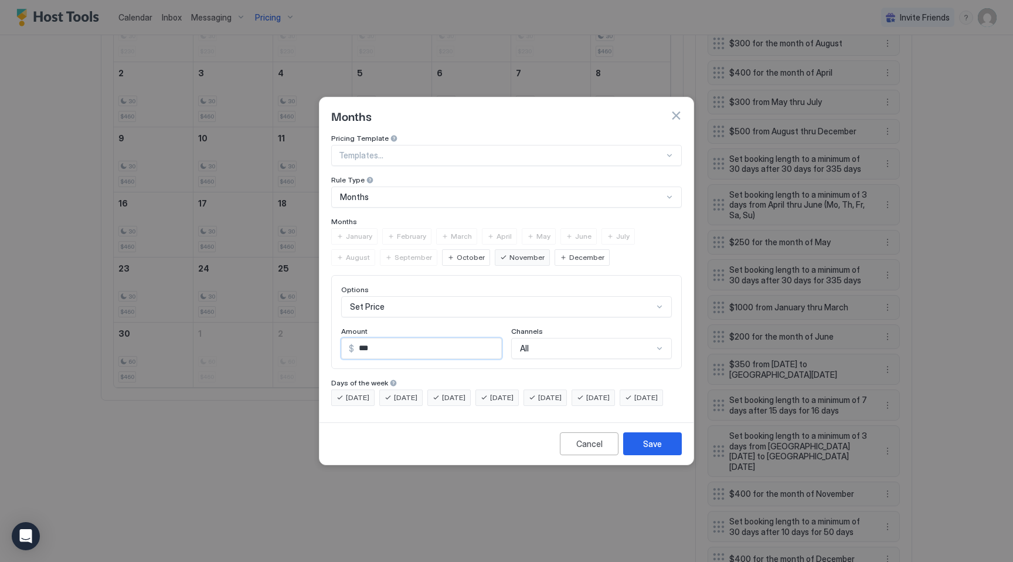
click at [370, 338] on input "***" at bounding box center [427, 348] width 147 height 20
type input "***"
click at [662, 455] on button "Save" at bounding box center [652, 443] width 59 height 23
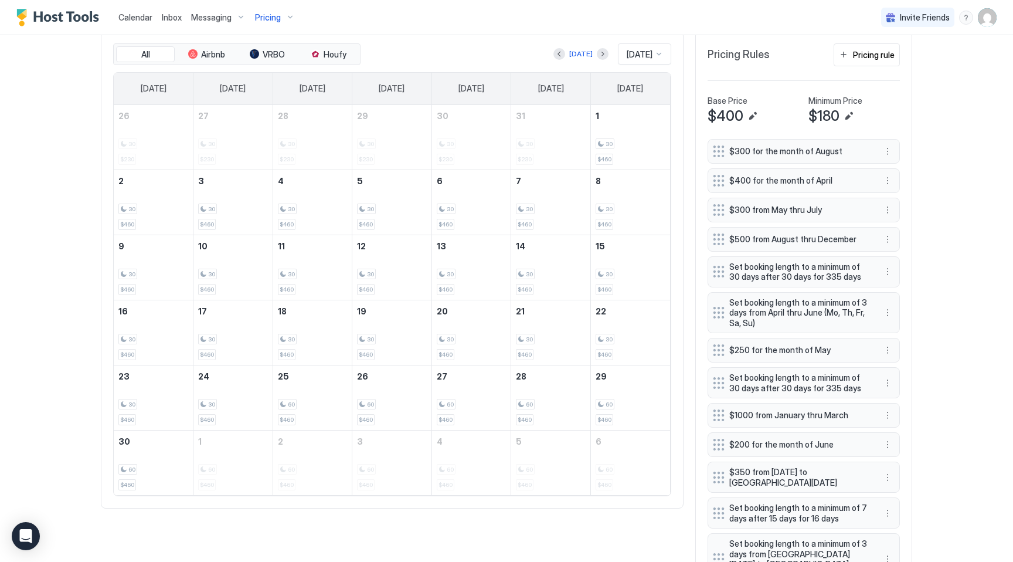
scroll to position [399, 0]
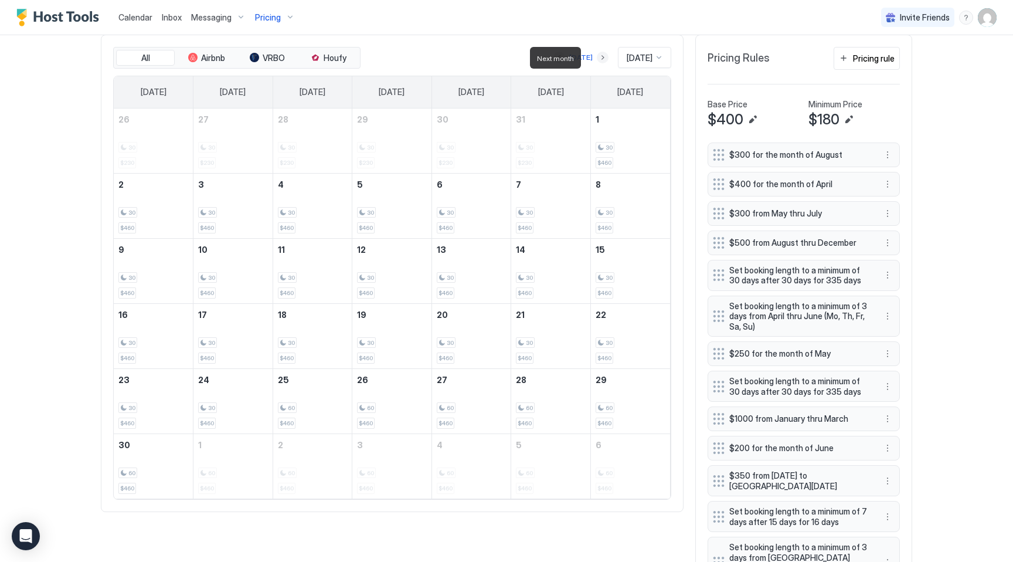
click at [597, 59] on button "Next month" at bounding box center [603, 58] width 12 height 12
click at [553, 59] on button "Previous month" at bounding box center [559, 58] width 12 height 12
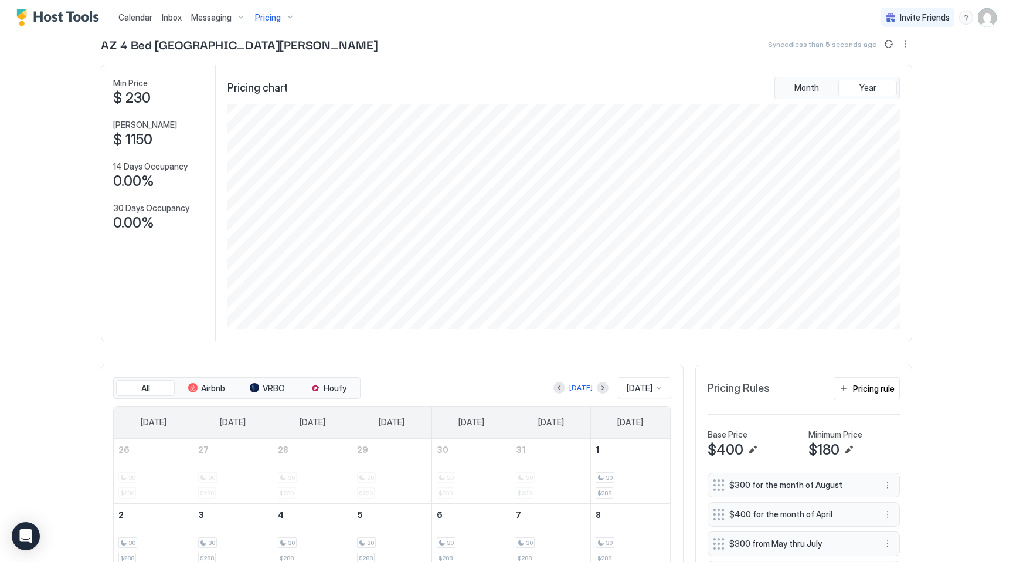
scroll to position [0, 0]
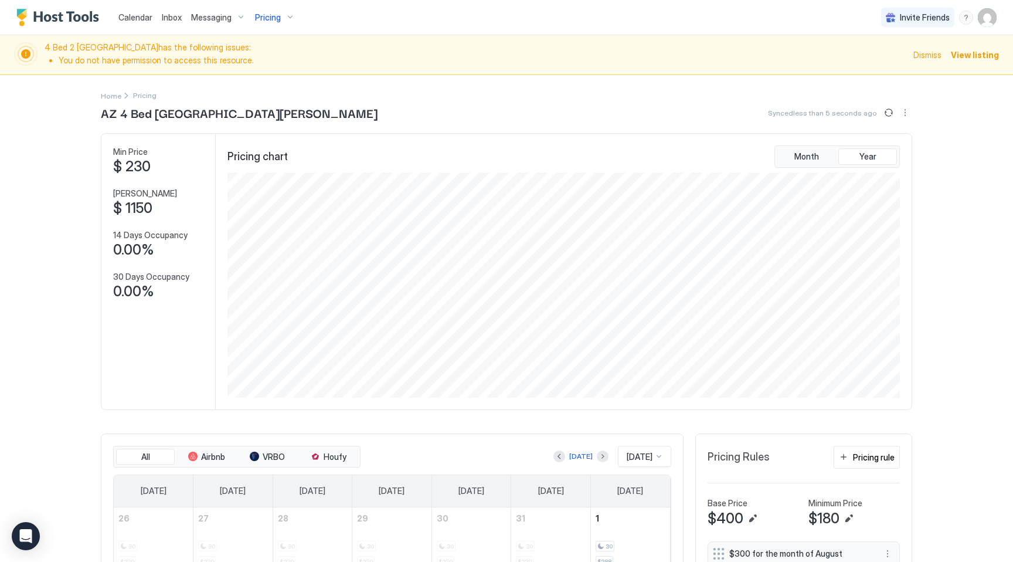
click at [266, 13] on span "Pricing" at bounding box center [268, 17] width 26 height 11
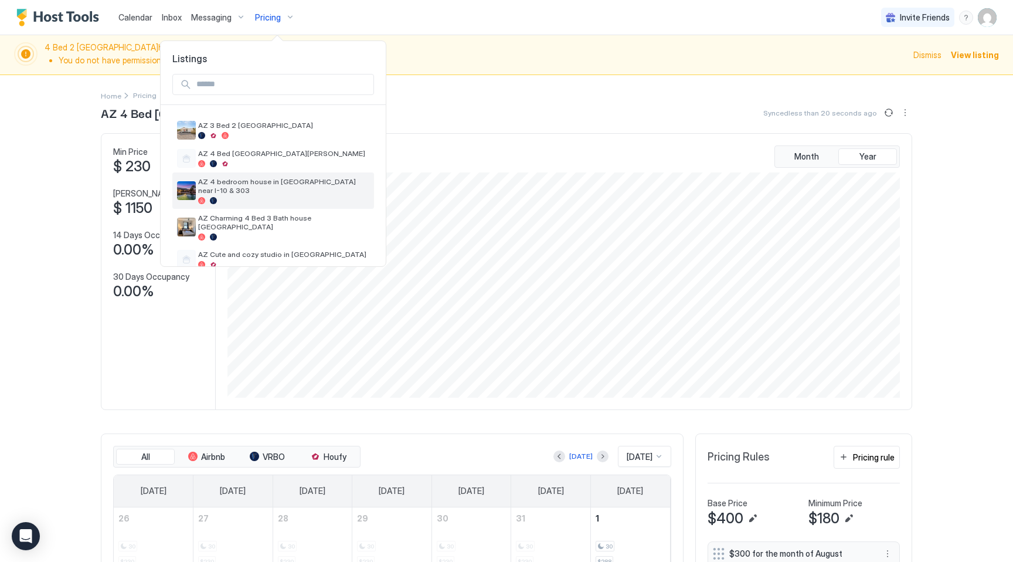
scroll to position [25, 0]
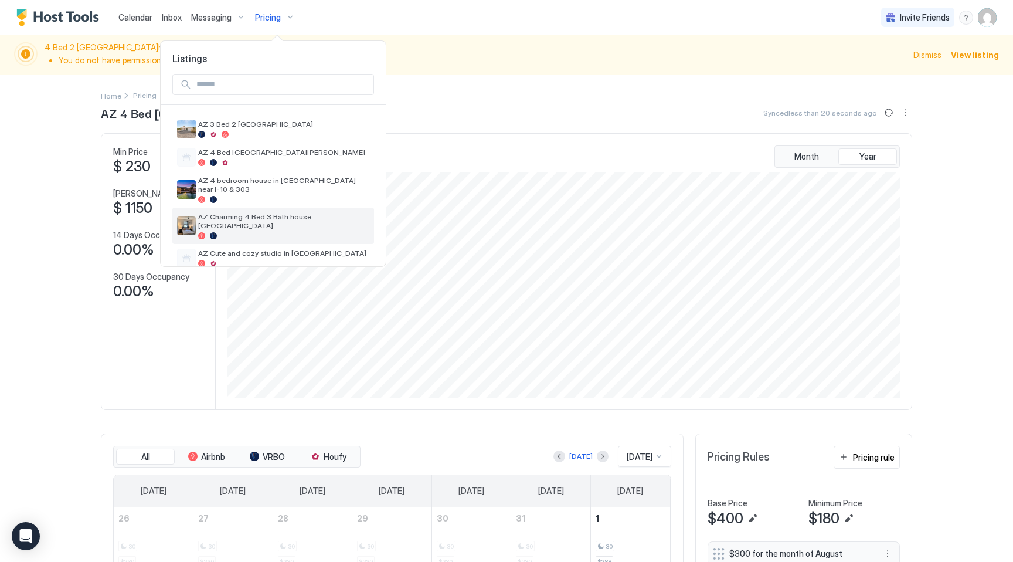
click at [256, 212] on span "AZ Charming 4 Bed 3 Bath house [GEOGRAPHIC_DATA]" at bounding box center [283, 221] width 171 height 18
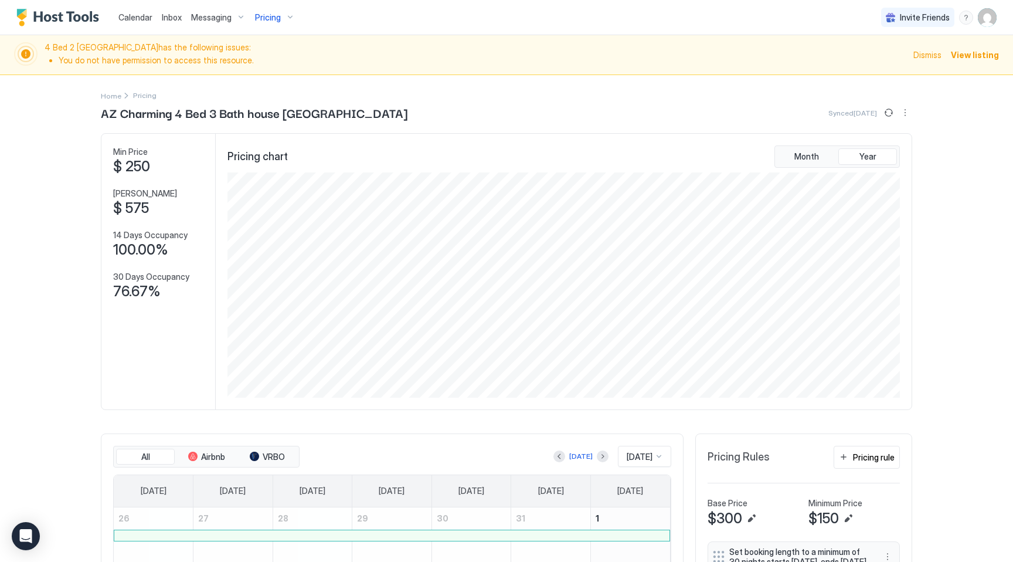
click at [286, 13] on div "Pricing" at bounding box center [274, 18] width 49 height 20
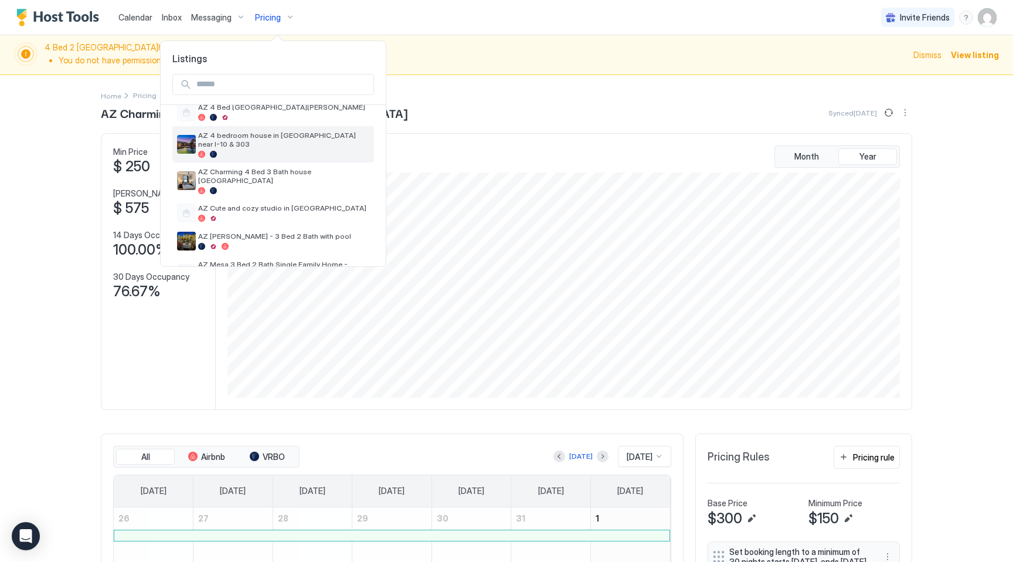
scroll to position [71, 0]
click at [272, 242] on div at bounding box center [283, 245] width 171 height 7
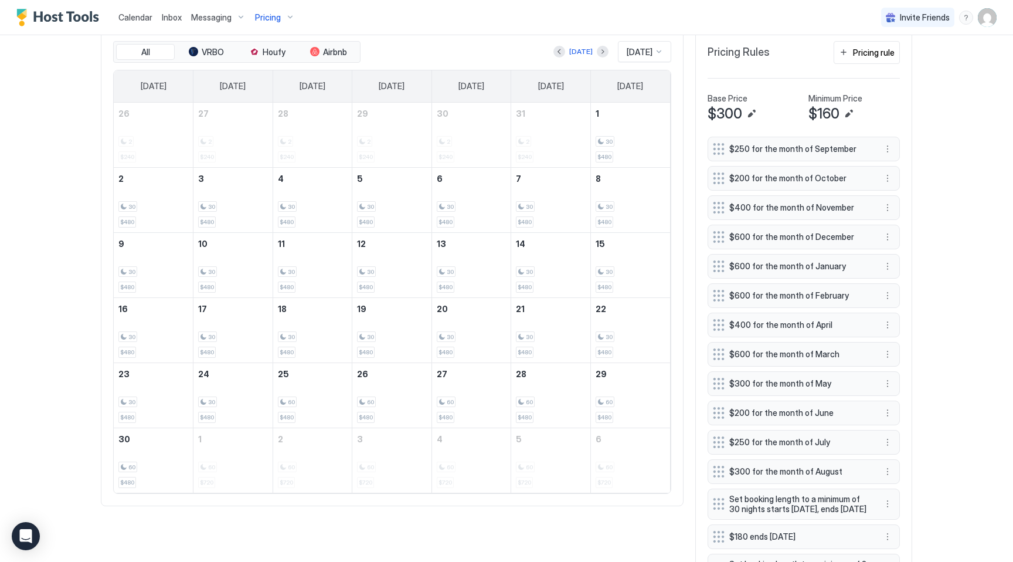
scroll to position [393, 0]
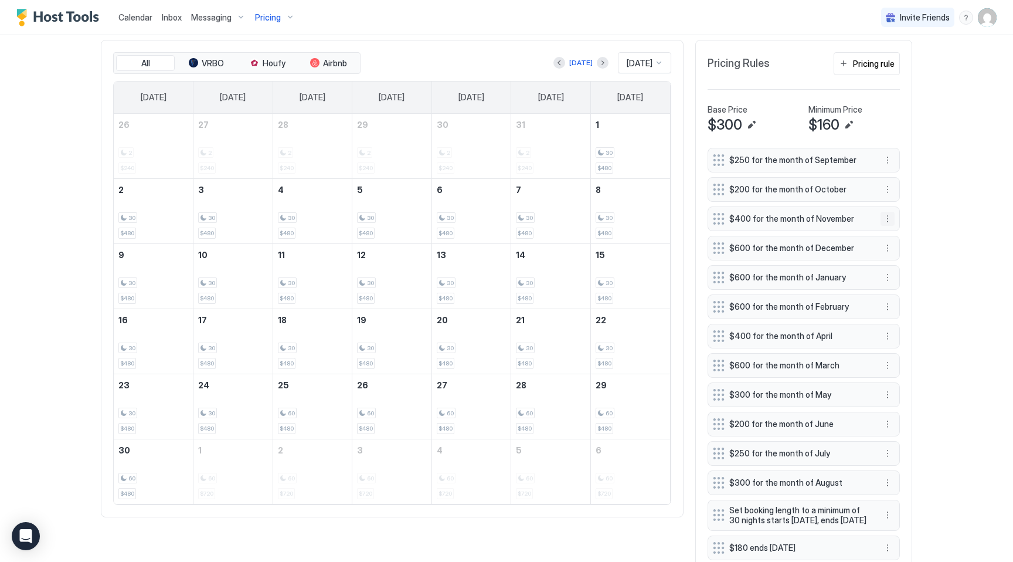
click at [890, 218] on button "More options" at bounding box center [887, 219] width 14 height 14
click at [914, 236] on div "Edit" at bounding box center [903, 235] width 44 height 19
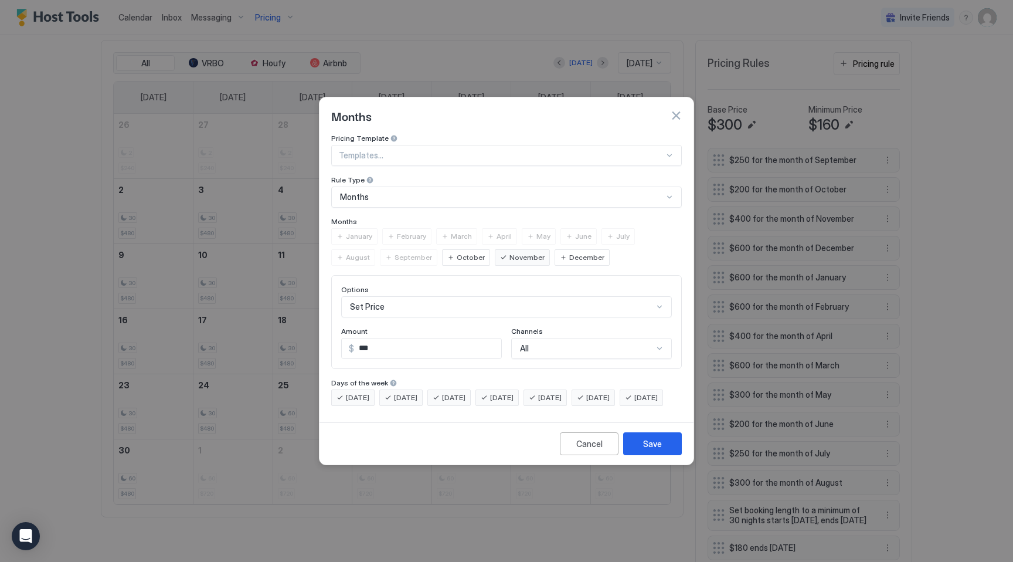
click at [447, 339] on input "***" at bounding box center [427, 348] width 147 height 20
type input "***"
click at [645, 450] on div "Save" at bounding box center [652, 443] width 19 height 12
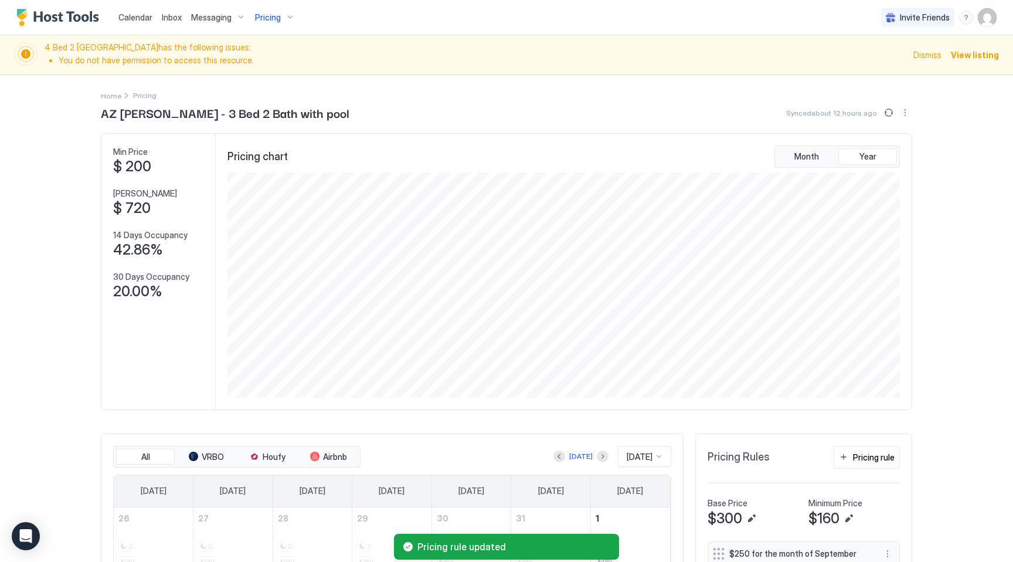
scroll to position [359, 0]
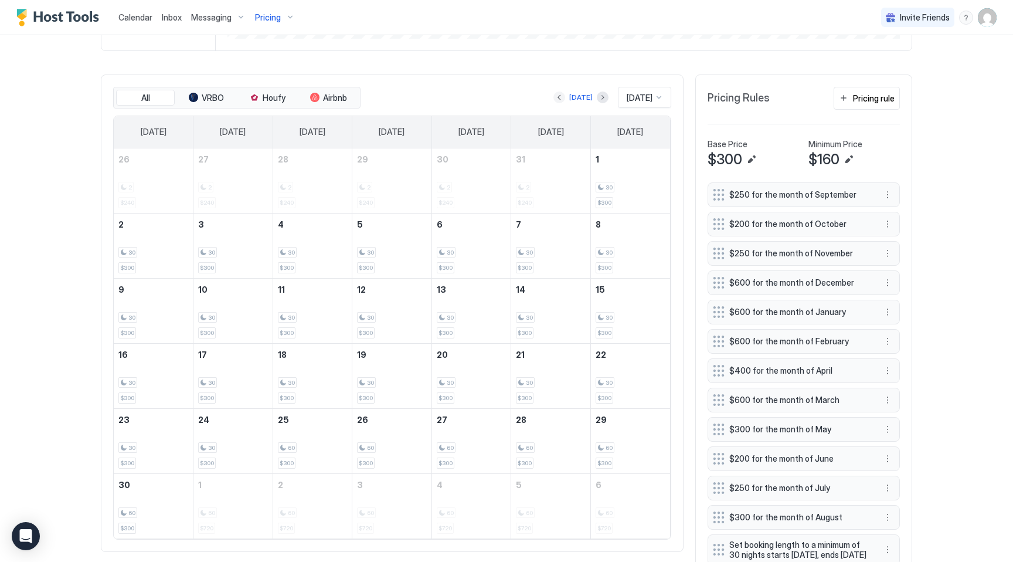
click at [553, 100] on button "Previous month" at bounding box center [559, 97] width 12 height 12
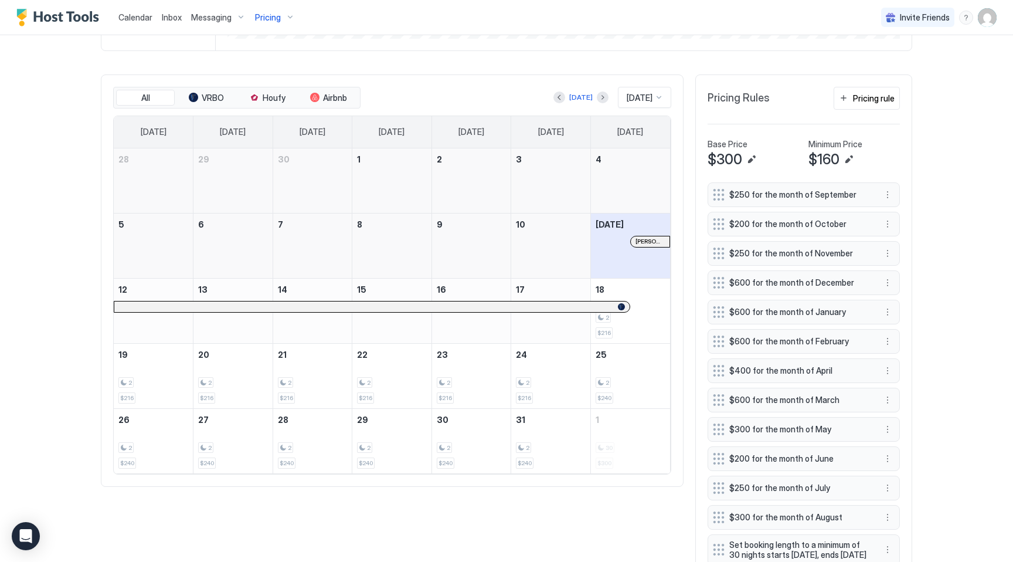
click at [285, 15] on div "Pricing" at bounding box center [274, 18] width 49 height 20
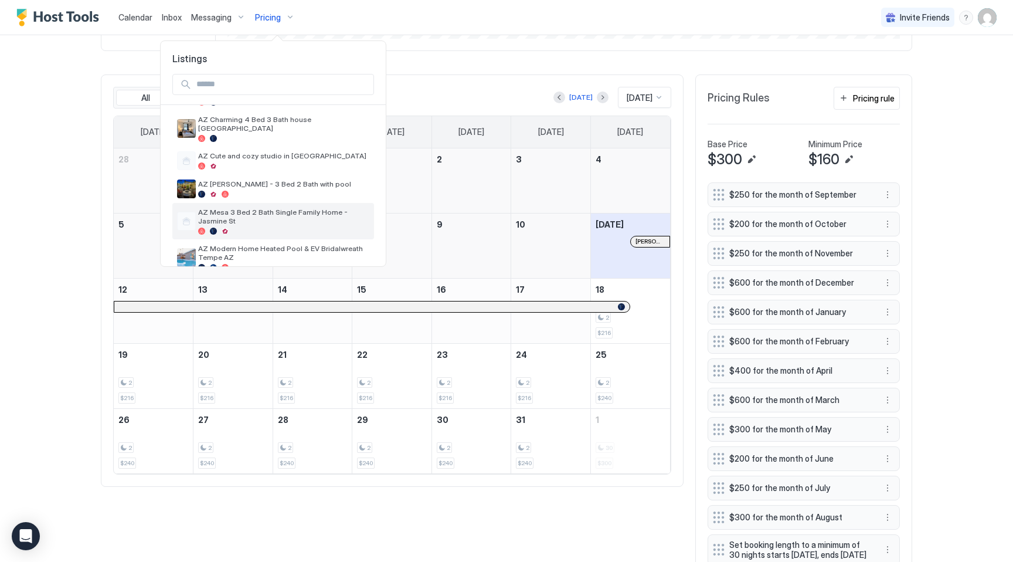
scroll to position [124, 0]
click at [291, 206] on span "AZ Mesa 3 Bed 2 Bath Single Family Home - Jasmine St" at bounding box center [283, 215] width 171 height 18
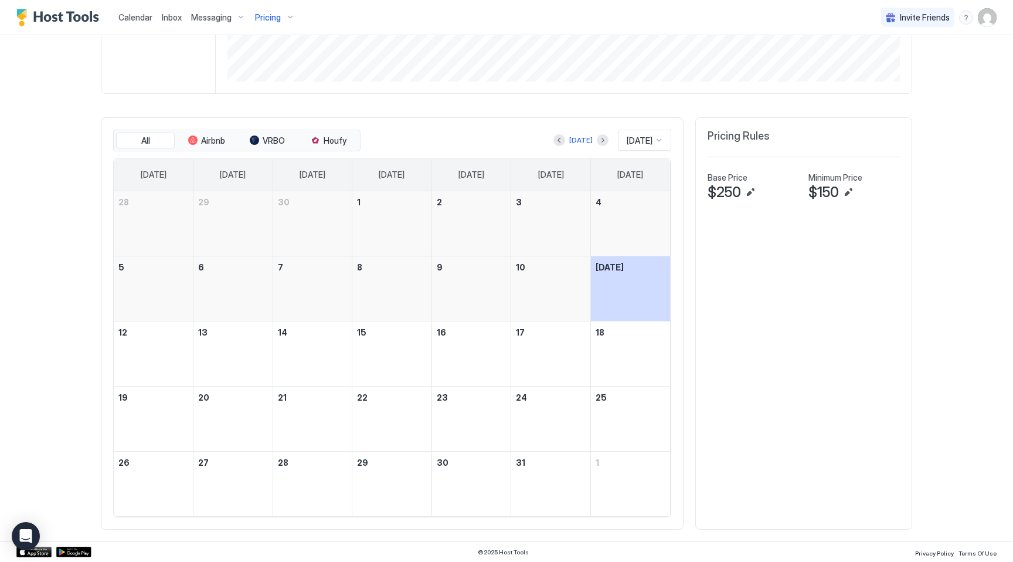
scroll to position [359, 0]
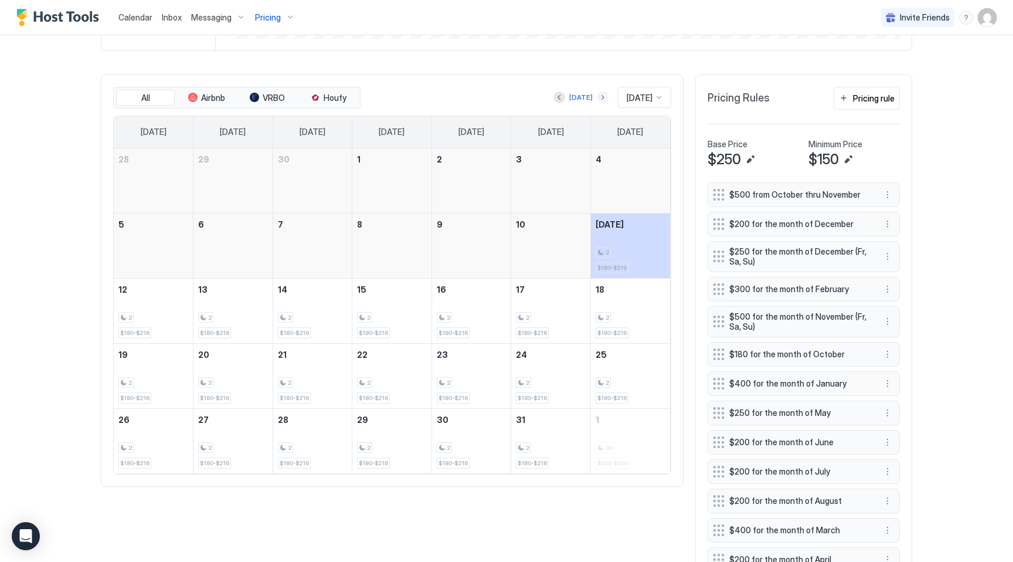
click at [597, 97] on button "Next month" at bounding box center [603, 97] width 12 height 12
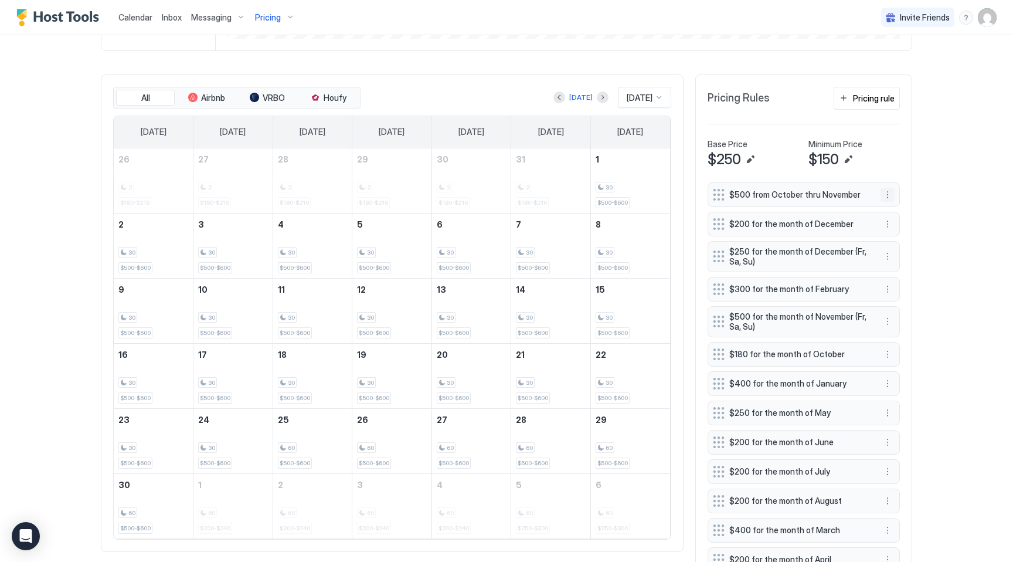
click at [889, 197] on button "More options" at bounding box center [887, 195] width 14 height 14
click at [905, 207] on span "Edit" at bounding box center [905, 210] width 13 height 9
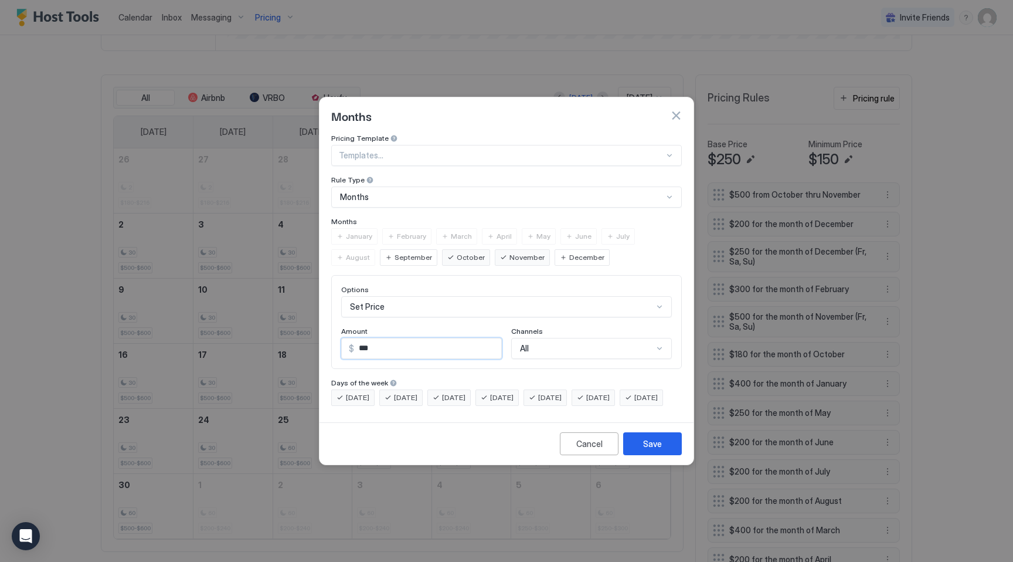
click at [400, 339] on input "***" at bounding box center [427, 348] width 147 height 20
type input "***"
click at [642, 453] on button "Save" at bounding box center [652, 443] width 59 height 23
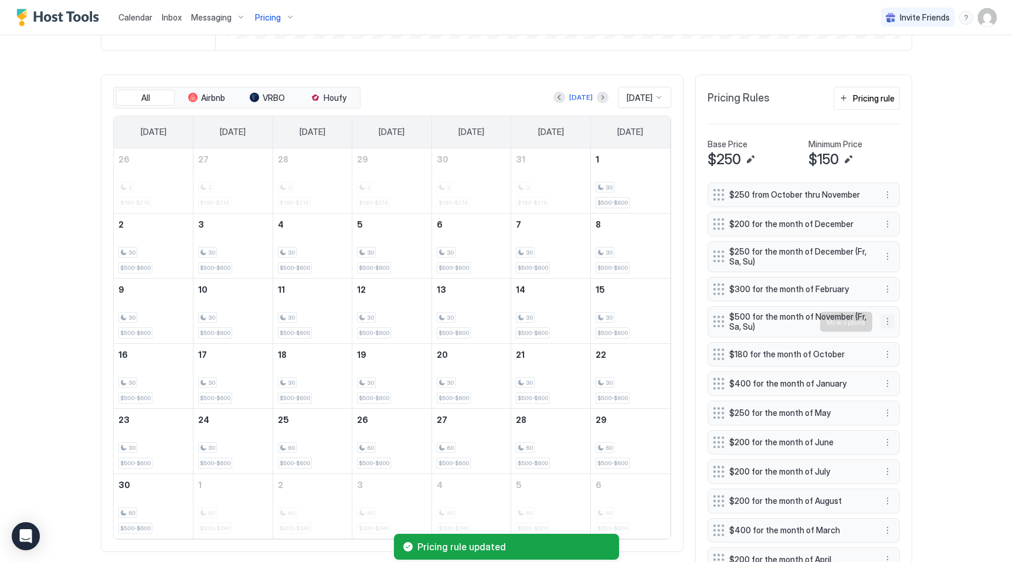
click at [890, 321] on button "More options" at bounding box center [887, 321] width 14 height 14
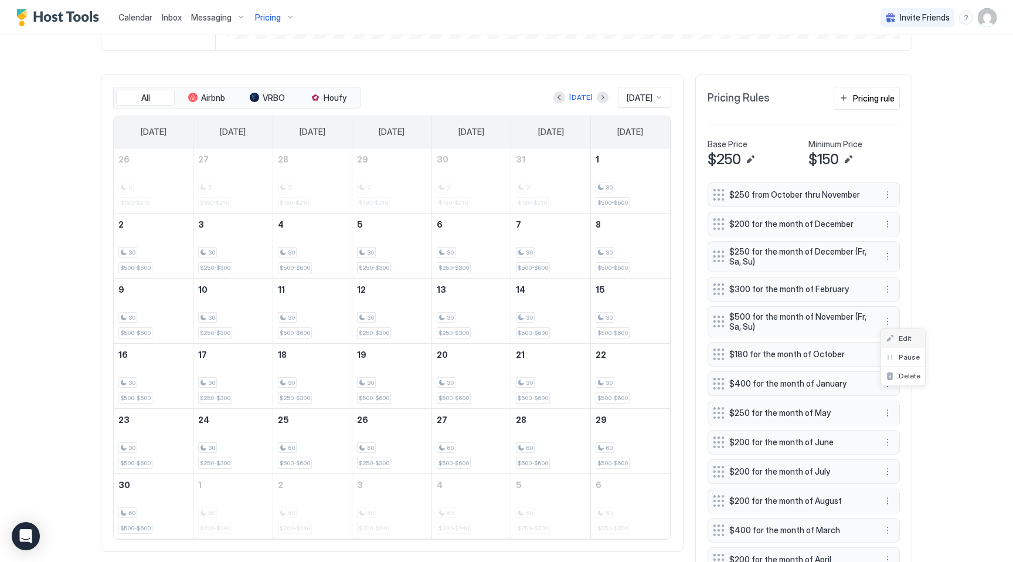
click at [899, 336] on span "Edit" at bounding box center [905, 338] width 13 height 9
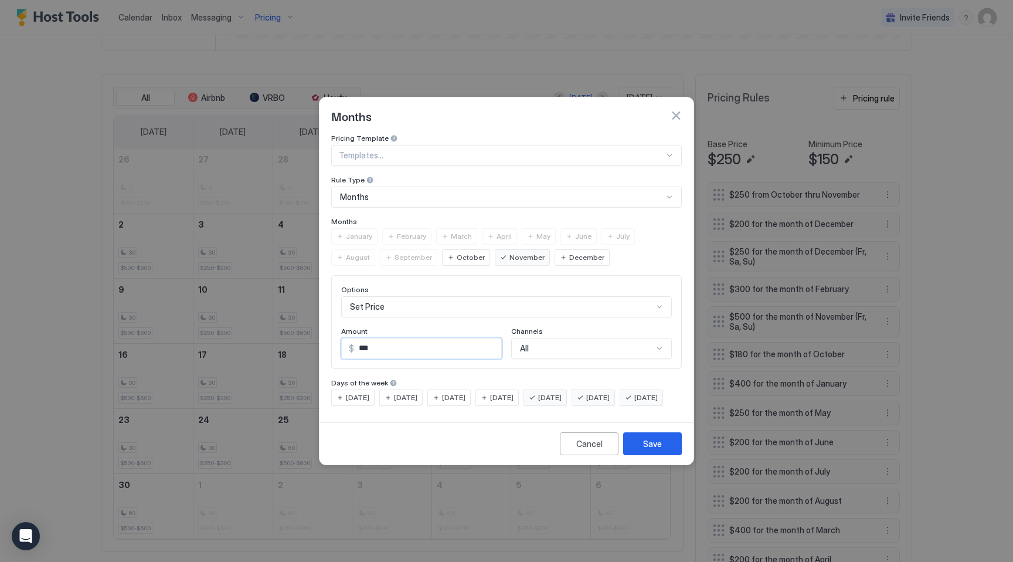
click at [401, 345] on input "***" at bounding box center [427, 348] width 147 height 20
type input "***"
click at [656, 450] on div "Save" at bounding box center [652, 443] width 19 height 12
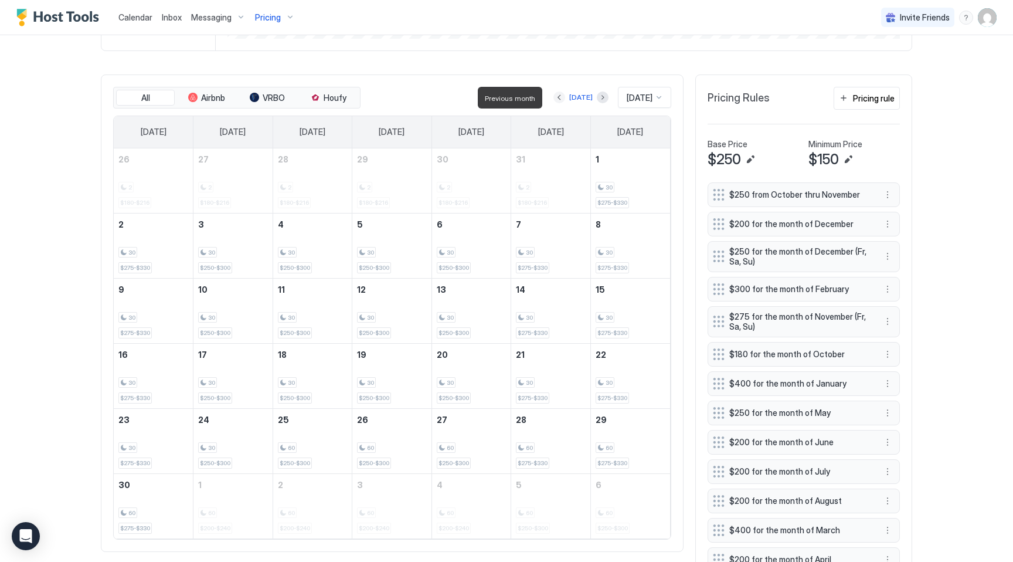
click at [553, 97] on button "Previous month" at bounding box center [559, 97] width 12 height 12
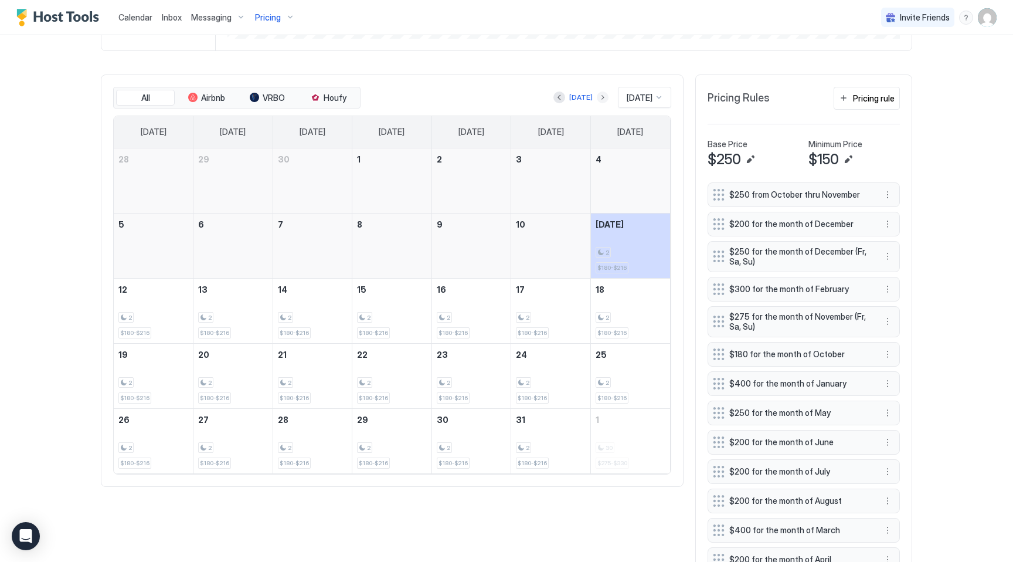
click at [597, 97] on button "Next month" at bounding box center [603, 97] width 12 height 12
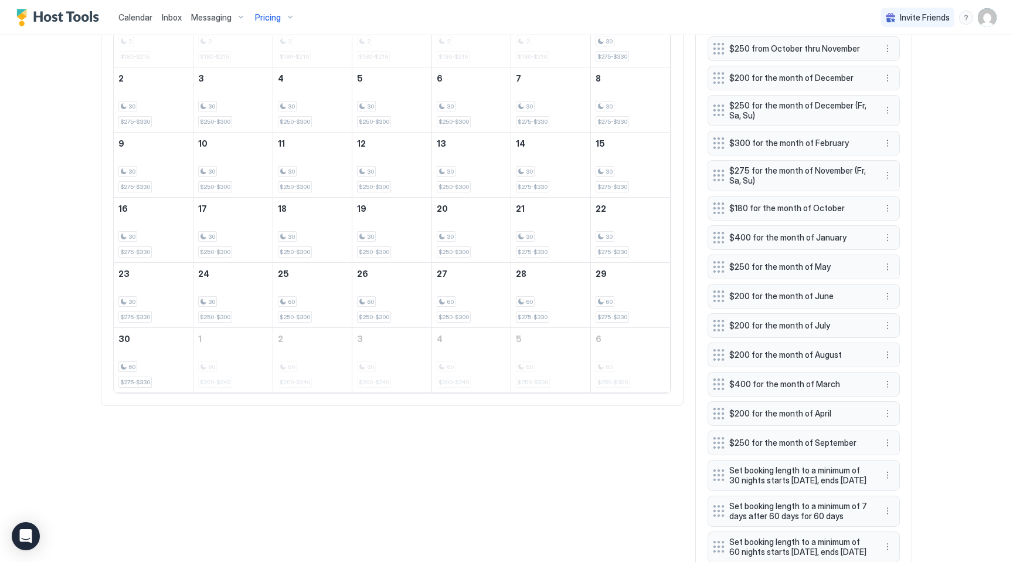
scroll to position [646, 0]
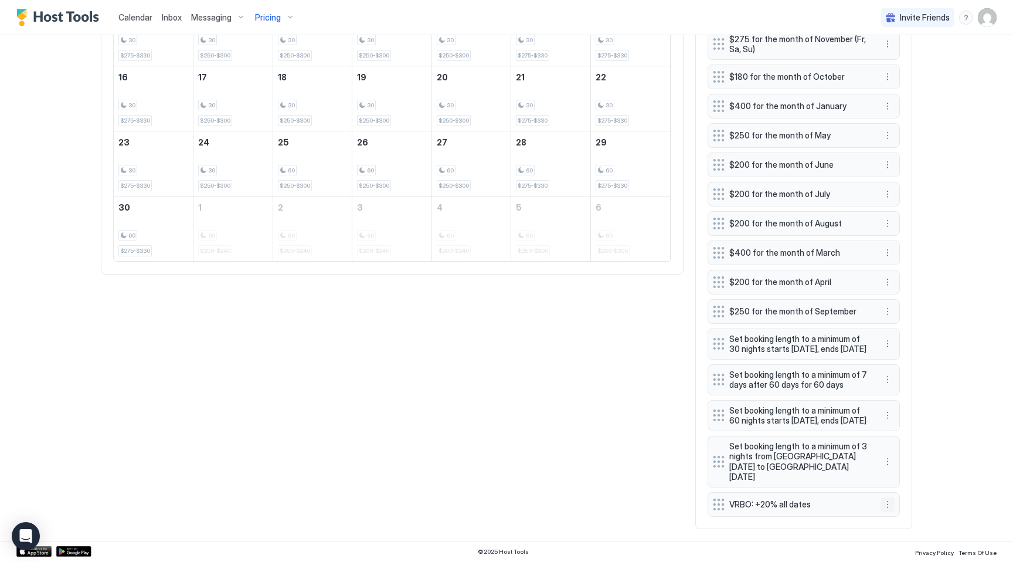
click at [886, 506] on button "More options" at bounding box center [887, 504] width 14 height 14
click at [903, 449] on span "Edit" at bounding box center [905, 449] width 13 height 9
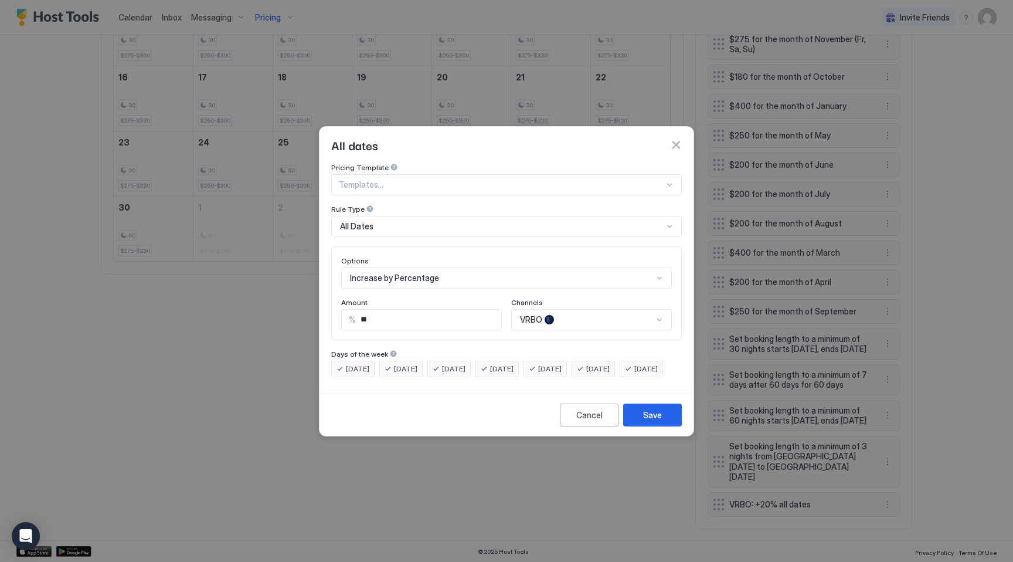
click at [398, 310] on input "**" at bounding box center [428, 320] width 145 height 20
type input "**"
click at [563, 309] on div "VRBO" at bounding box center [591, 319] width 161 height 21
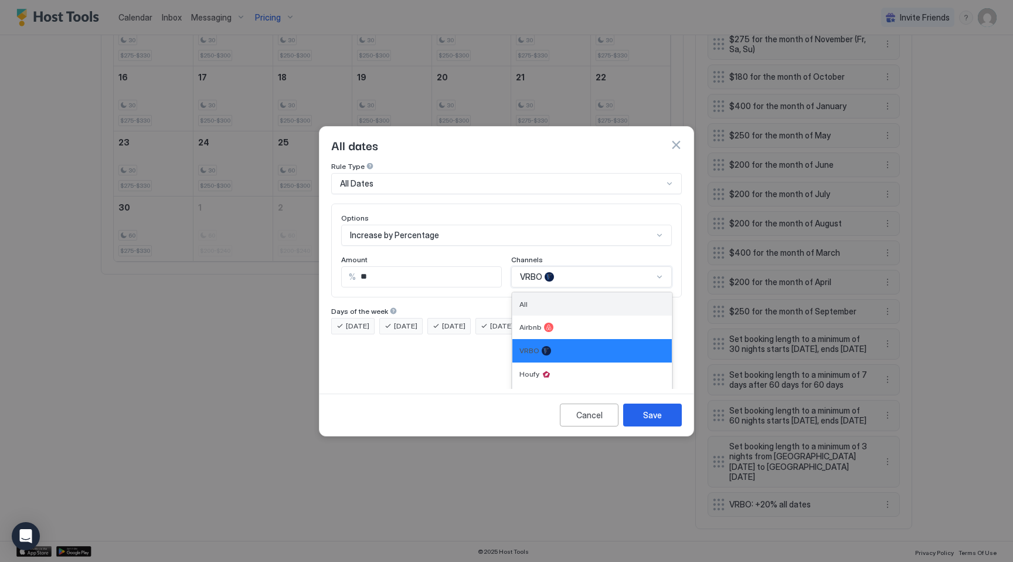
click at [560, 300] on div "All" at bounding box center [591, 304] width 145 height 9
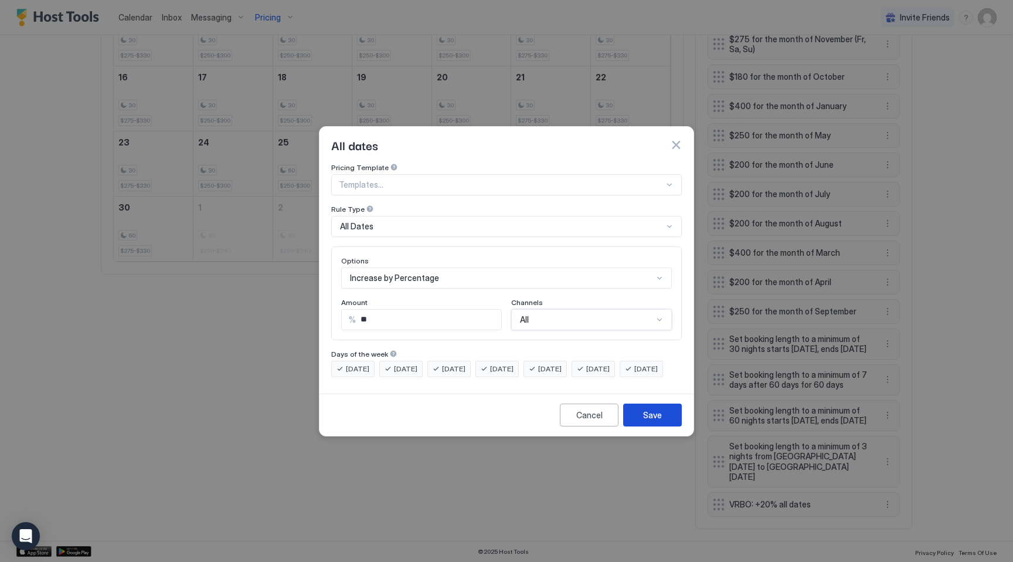
click at [653, 419] on div "Save" at bounding box center [652, 415] width 19 height 12
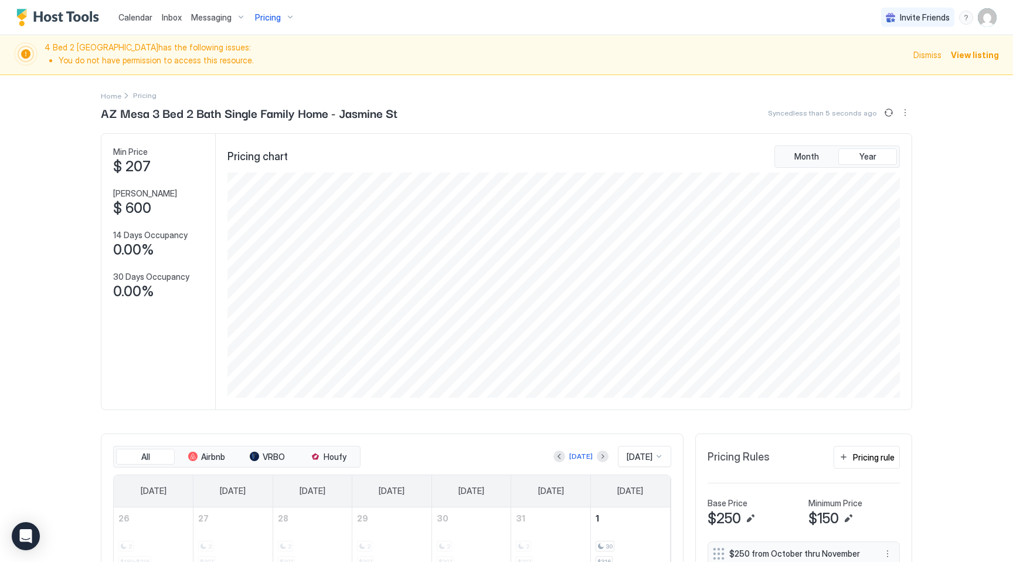
click at [276, 18] on span "Pricing" at bounding box center [268, 17] width 26 height 11
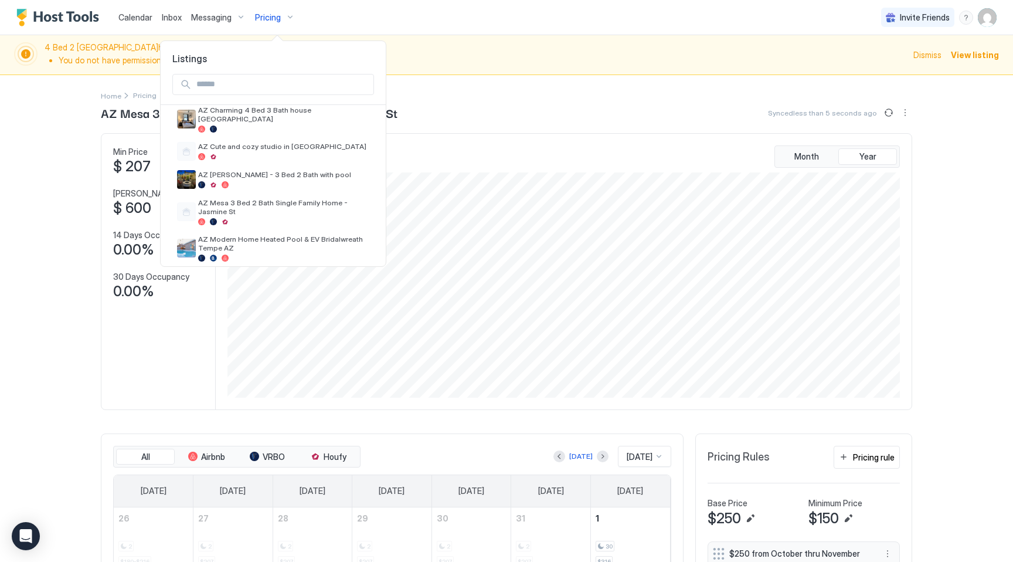
scroll to position [133, 0]
click at [272, 233] on span "AZ Modern Home Heated Pool & EV Bridalwreath Tempe AZ" at bounding box center [283, 242] width 171 height 18
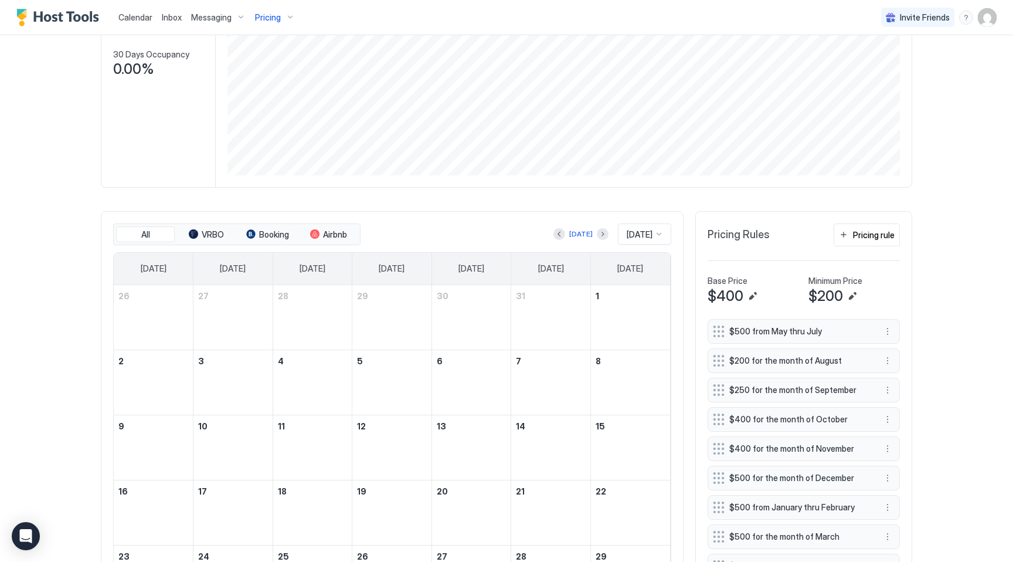
scroll to position [251, 0]
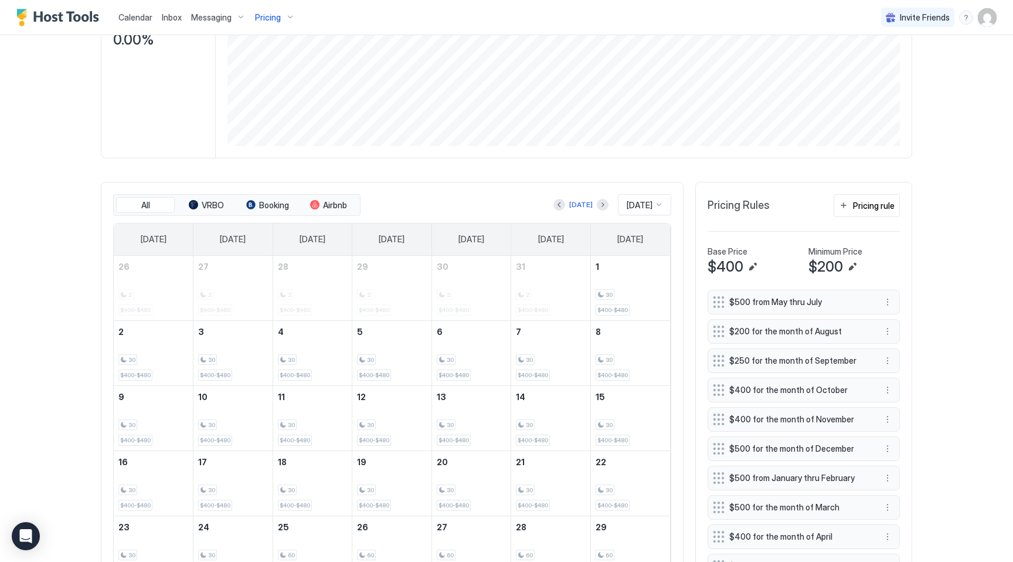
click at [559, 206] on div at bounding box center [559, 205] width 12 height 12
click at [555, 205] on button "Previous month" at bounding box center [559, 205] width 12 height 12
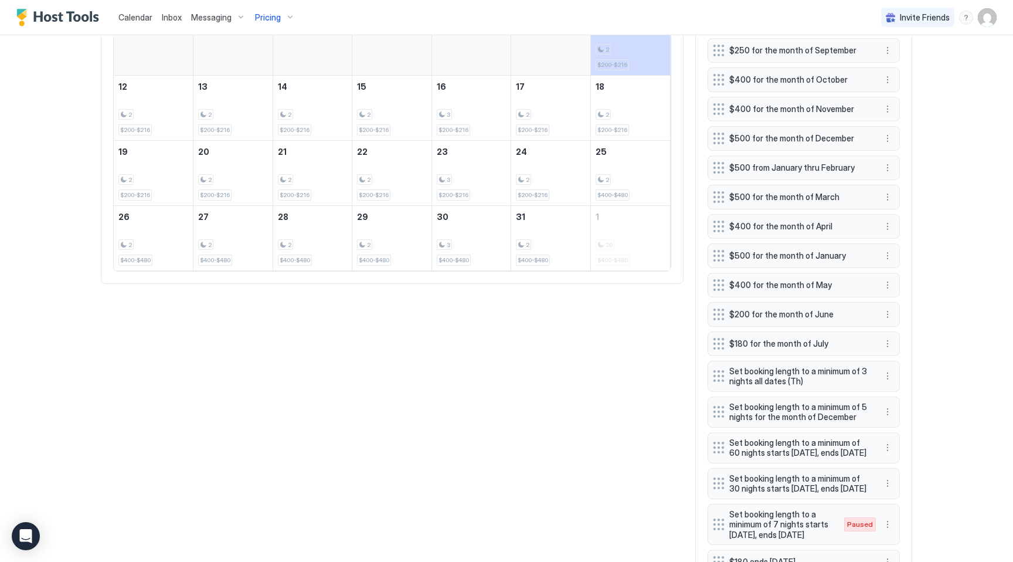
scroll to position [669, 0]
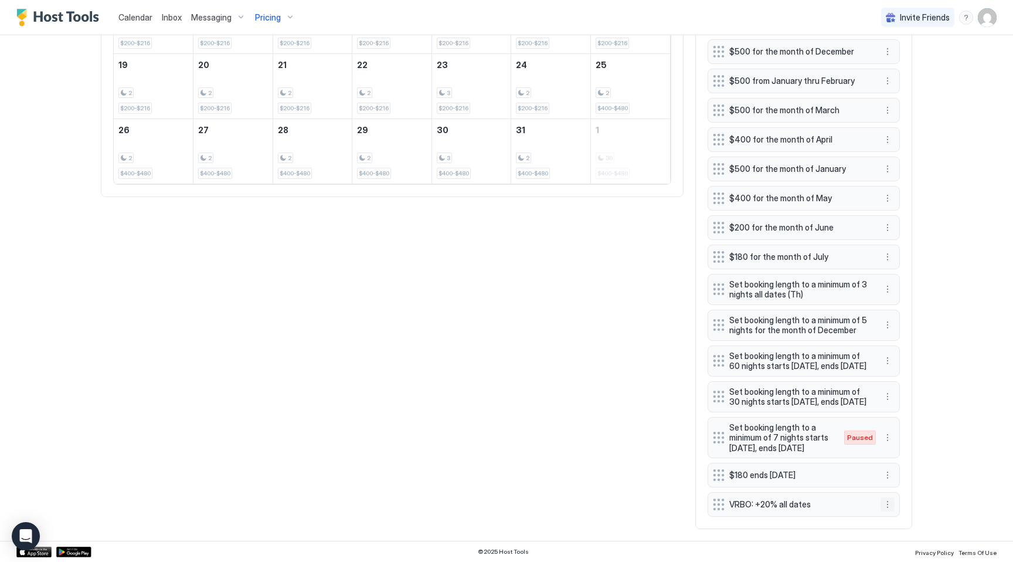
click at [892, 501] on button "More options" at bounding box center [887, 504] width 14 height 14
click at [906, 448] on span "Edit" at bounding box center [905, 449] width 13 height 9
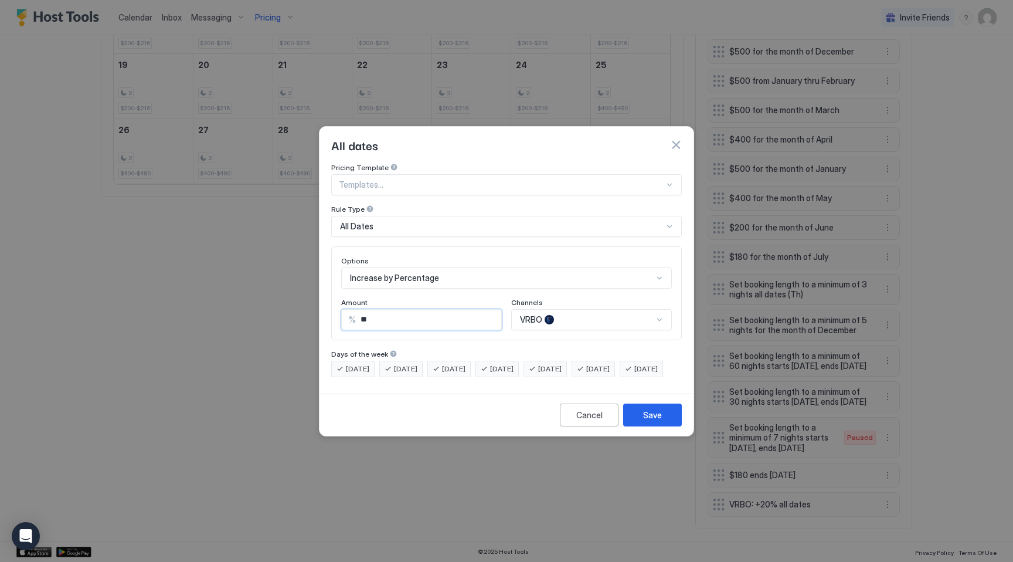
click at [406, 313] on input "**" at bounding box center [428, 320] width 145 height 20
type input "**"
click at [580, 309] on div "VRBO" at bounding box center [591, 319] width 161 height 21
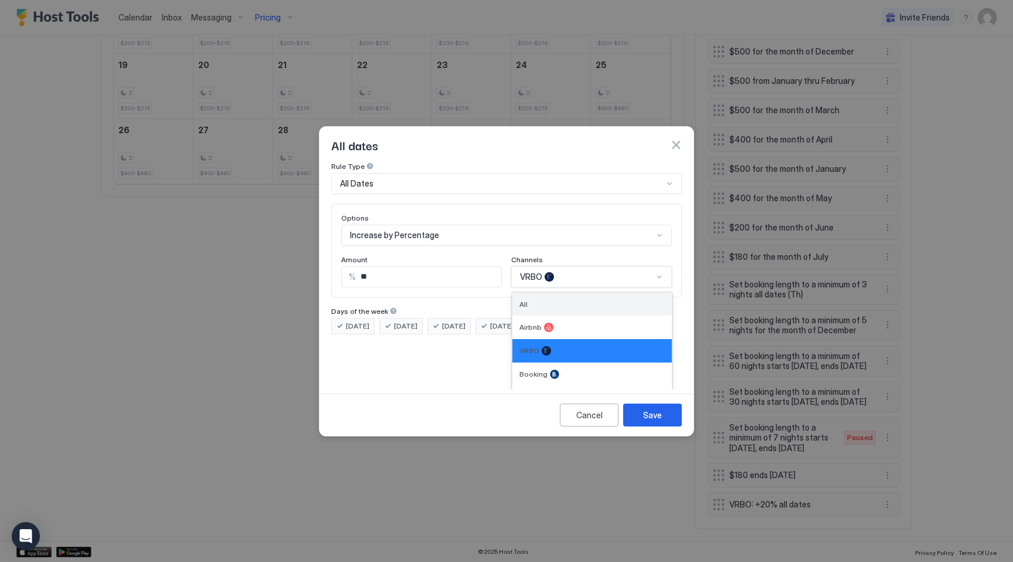
click at [574, 300] on div "All" at bounding box center [591, 304] width 145 height 9
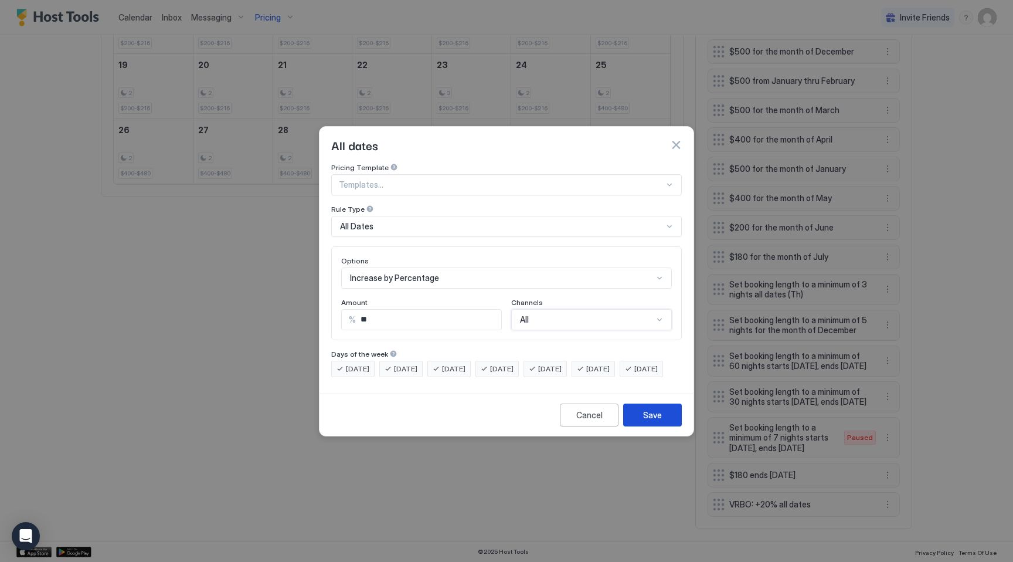
click at [650, 421] on div "Save" at bounding box center [652, 415] width 19 height 12
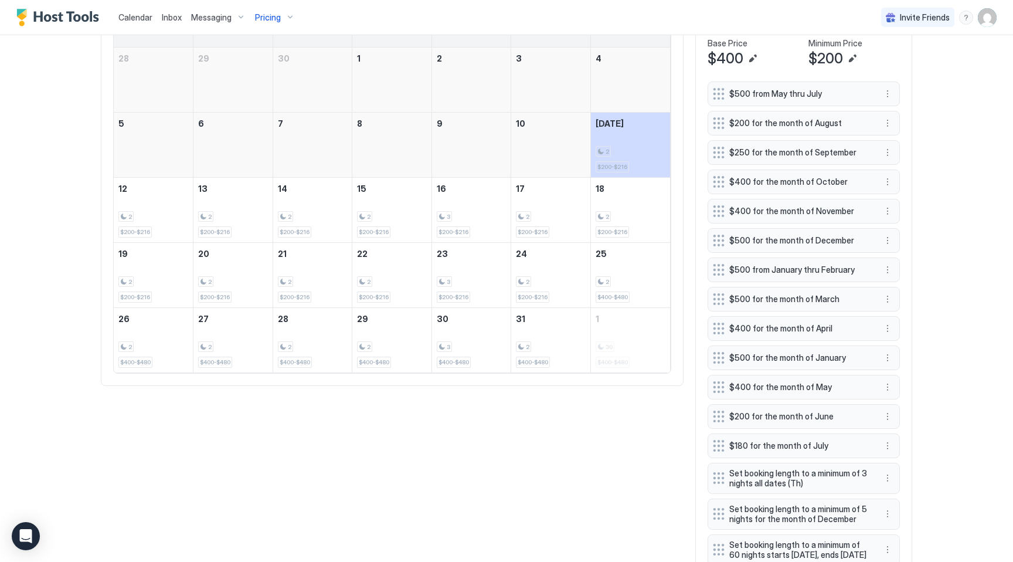
scroll to position [669, 0]
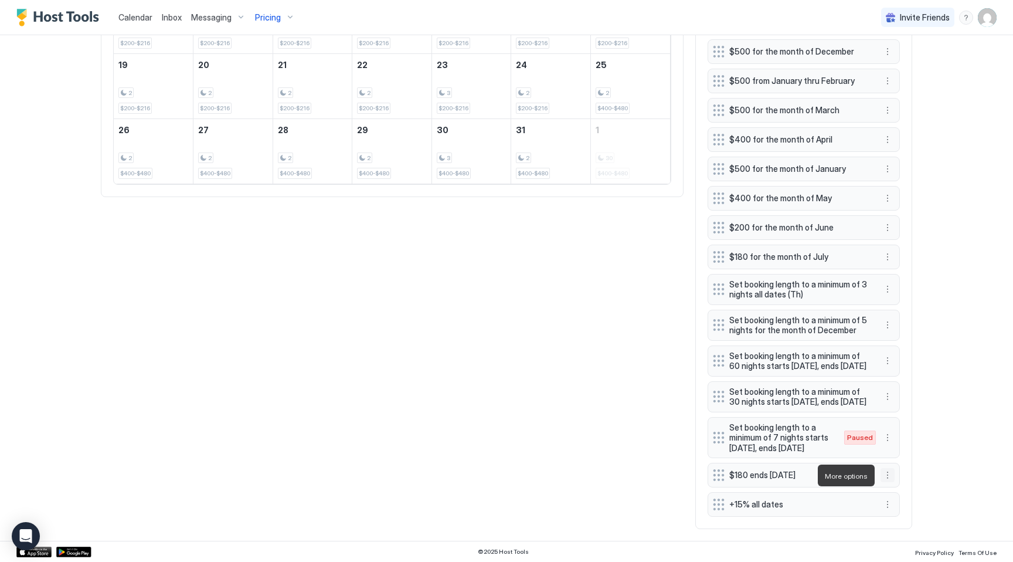
click at [888, 476] on button "More options" at bounding box center [887, 475] width 14 height 14
click at [899, 488] on span "Edit" at bounding box center [905, 491] width 13 height 9
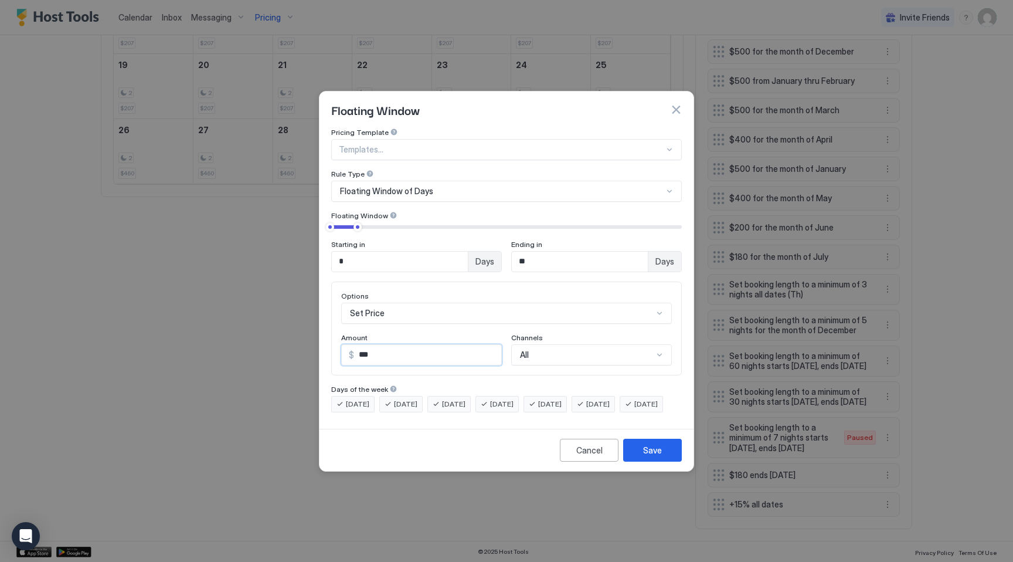
click at [358, 346] on input "***" at bounding box center [427, 355] width 147 height 20
type input "***"
click at [651, 456] on div "Save" at bounding box center [652, 450] width 19 height 12
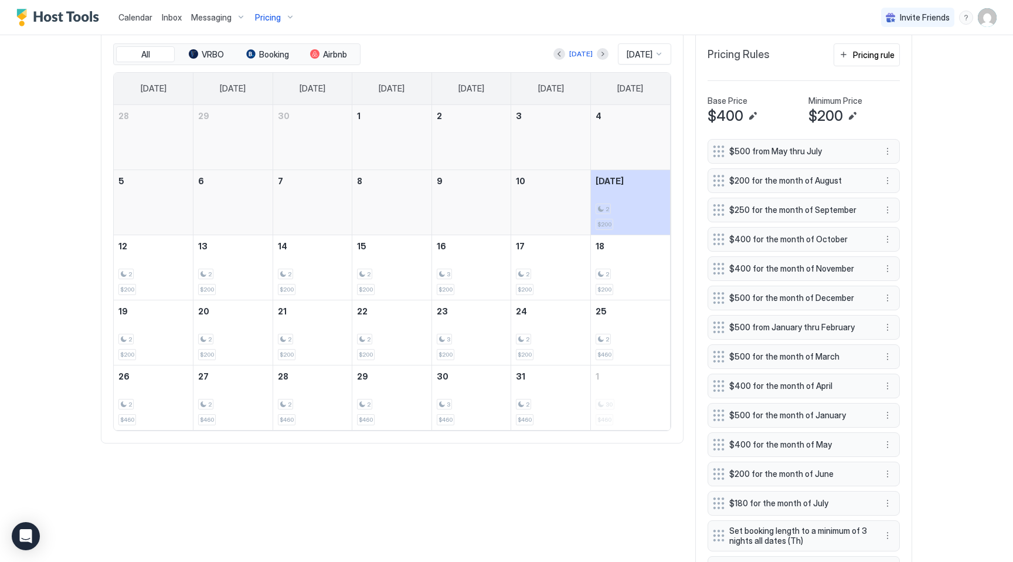
scroll to position [379, 0]
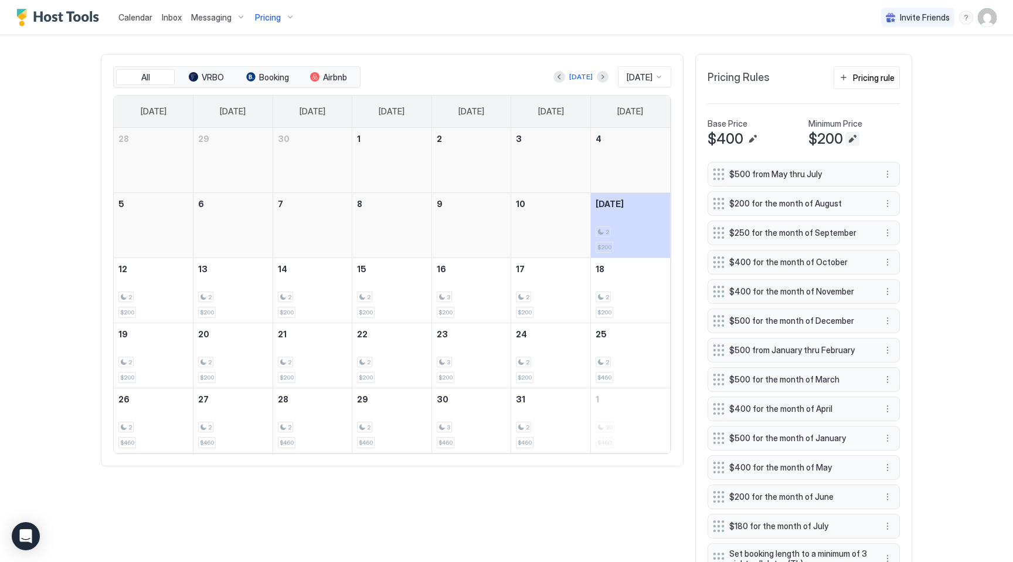
click at [852, 140] on button "Edit" at bounding box center [852, 139] width 14 height 14
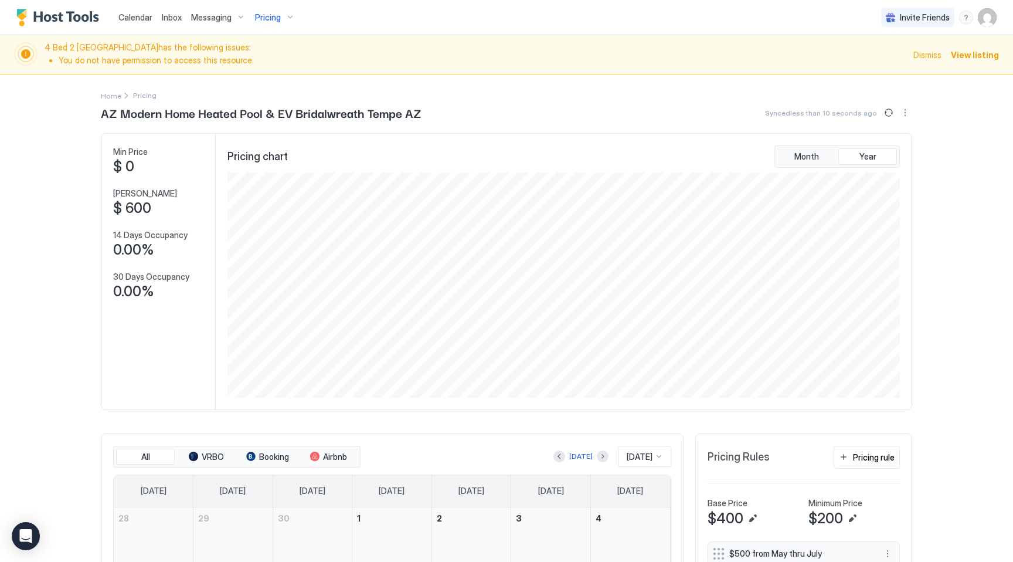
scroll to position [98, 0]
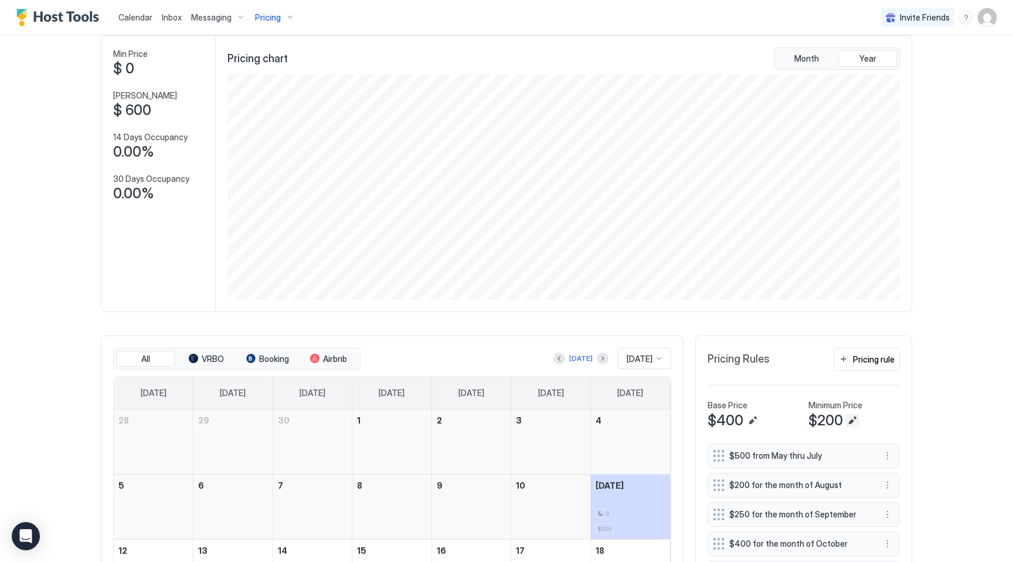
click at [855, 416] on button "Edit" at bounding box center [852, 420] width 14 height 14
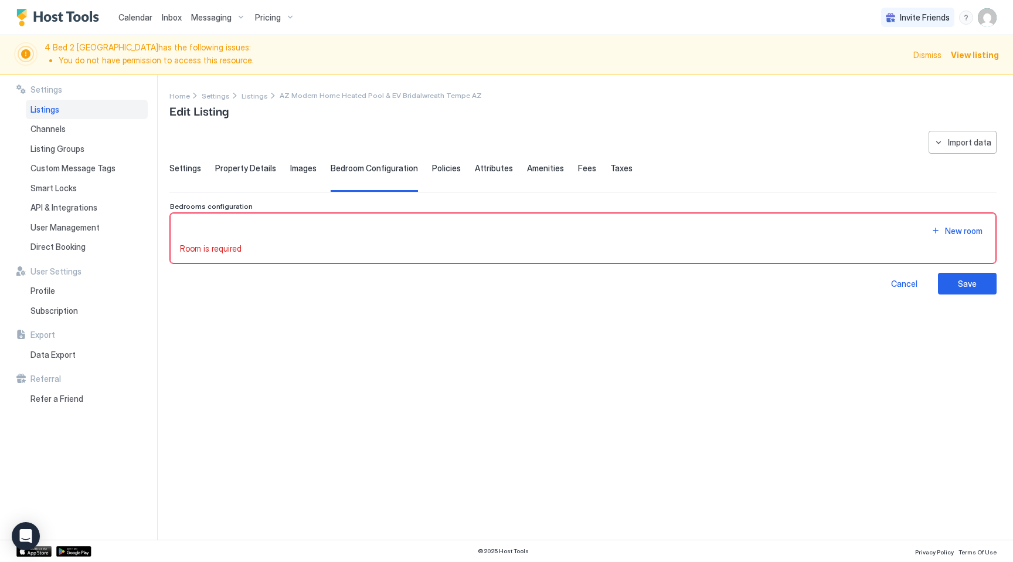
click at [235, 166] on span "Property Details" at bounding box center [245, 168] width 61 height 11
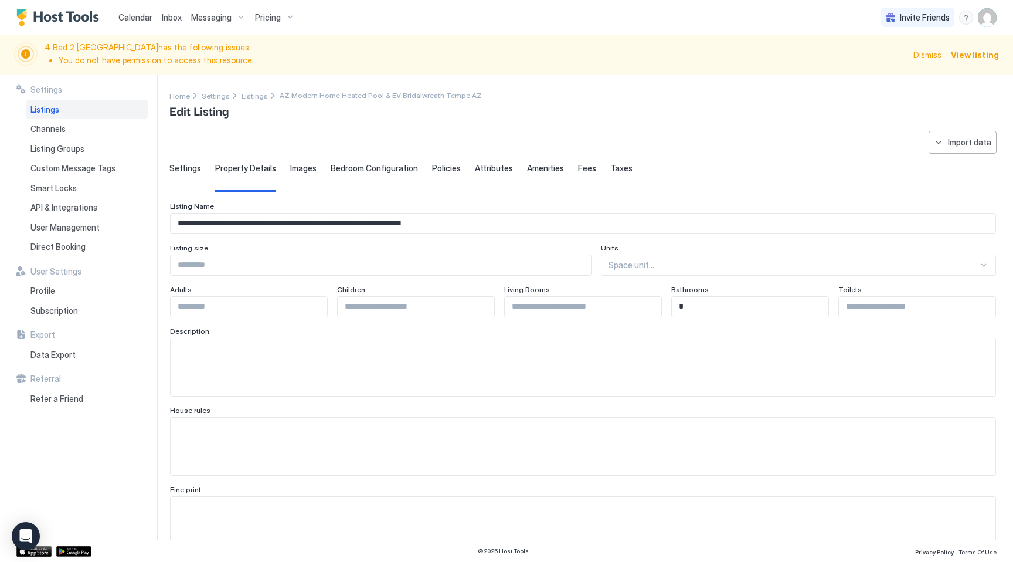
click at [307, 166] on span "Images" at bounding box center [303, 168] width 26 height 11
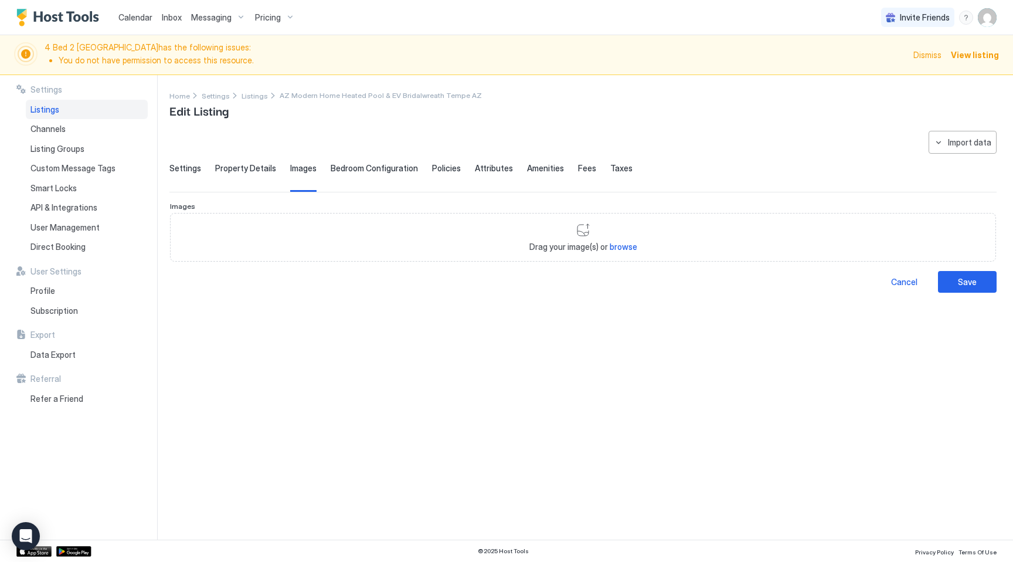
click at [345, 168] on span "Bedroom Configuration" at bounding box center [374, 168] width 87 height 11
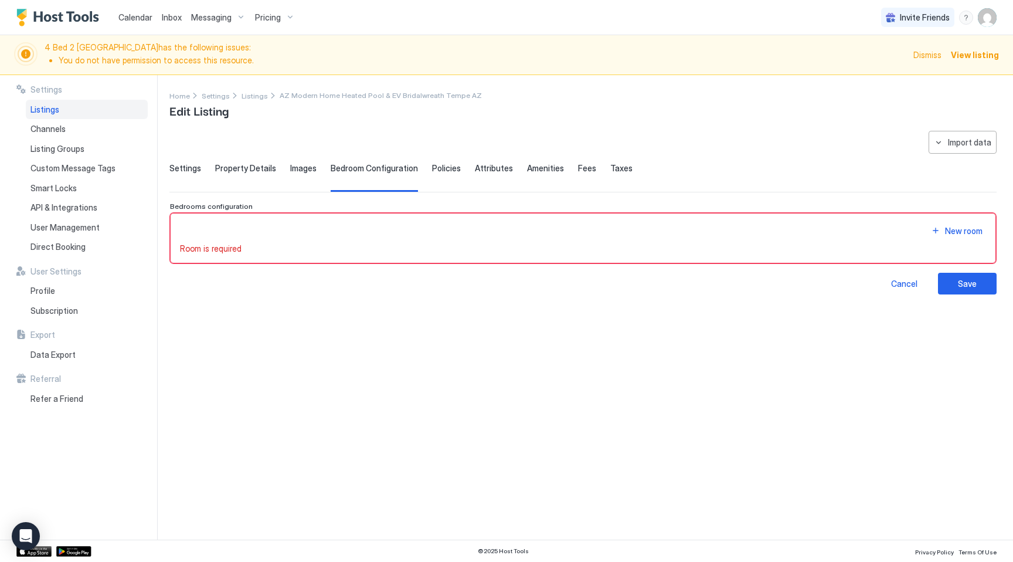
click at [433, 171] on span "Policies" at bounding box center [446, 168] width 29 height 11
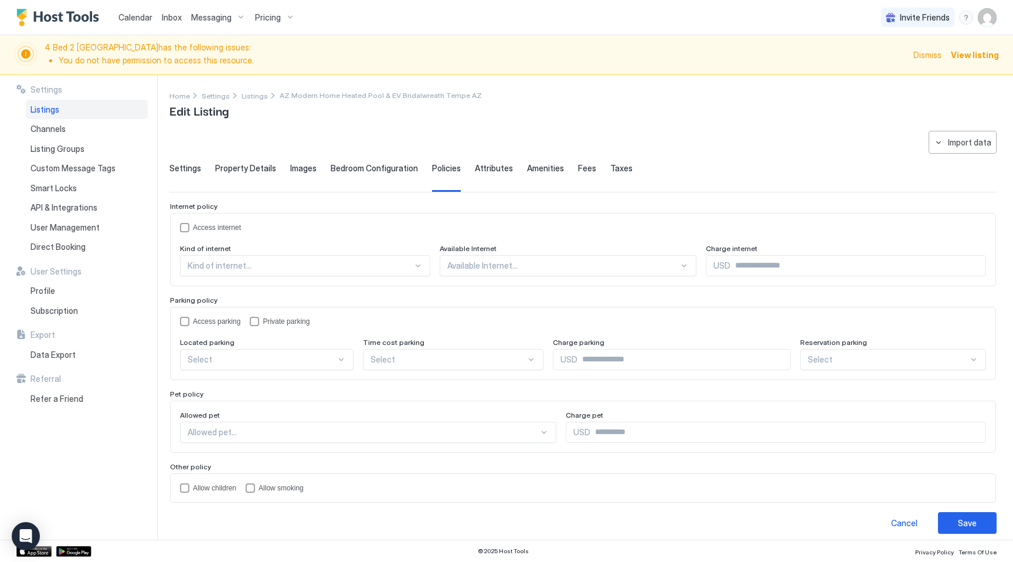
click at [536, 166] on span "Amenities" at bounding box center [545, 168] width 37 height 11
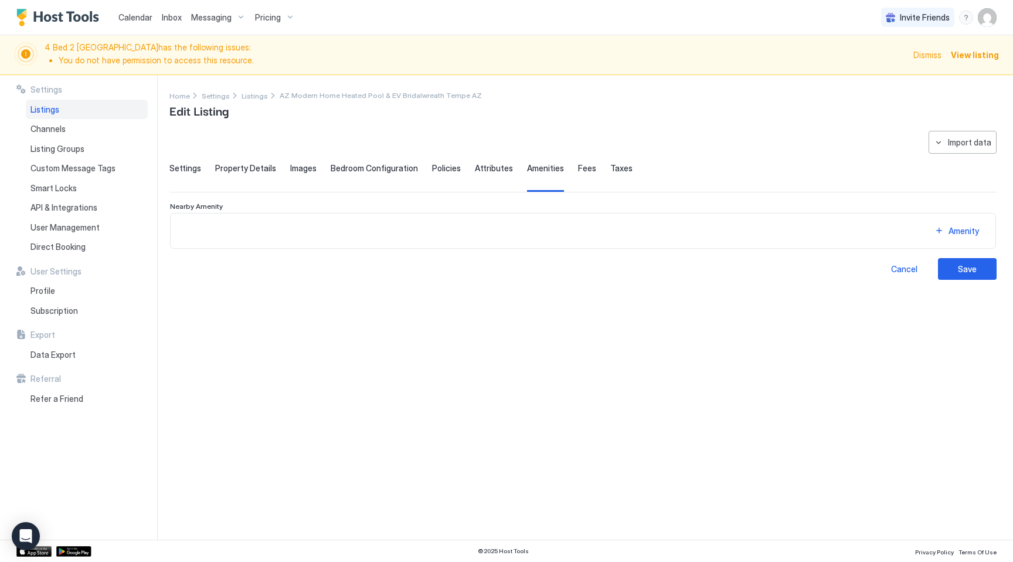
click at [582, 171] on span "Fees" at bounding box center [587, 168] width 18 height 11
click at [623, 171] on div "Settings Property Details Images Bedroom Configuration Policies Attributes Amen…" at bounding box center [582, 177] width 827 height 29
click at [615, 168] on span "Taxes" at bounding box center [621, 168] width 22 height 11
click at [185, 175] on div "Settings" at bounding box center [185, 177] width 32 height 29
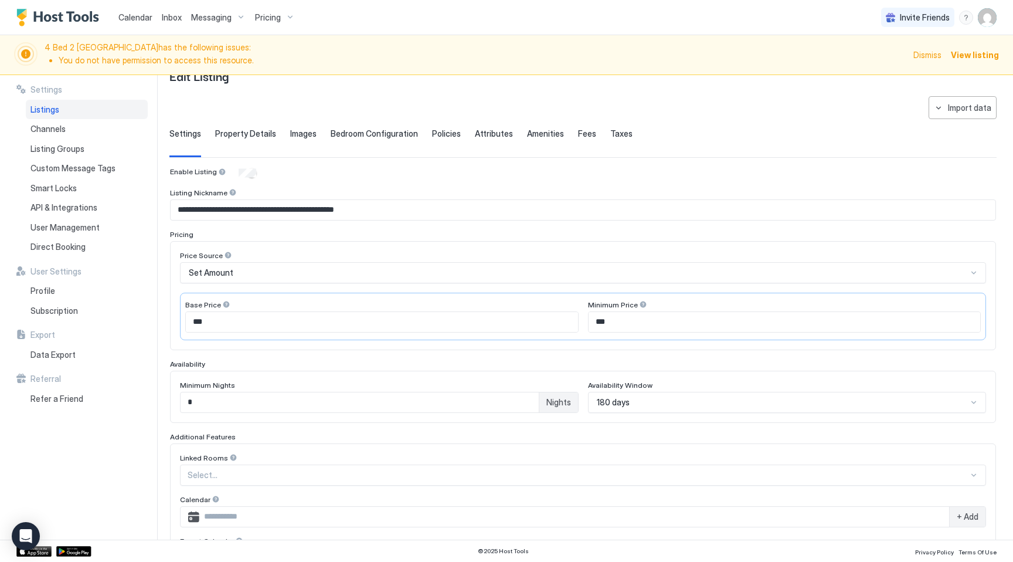
scroll to position [36, 0]
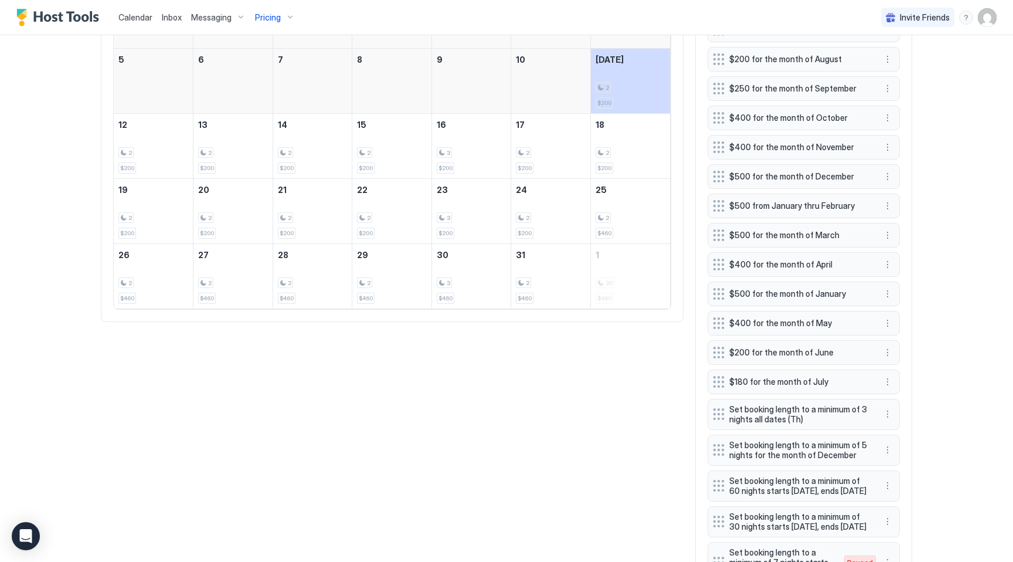
scroll to position [291, 0]
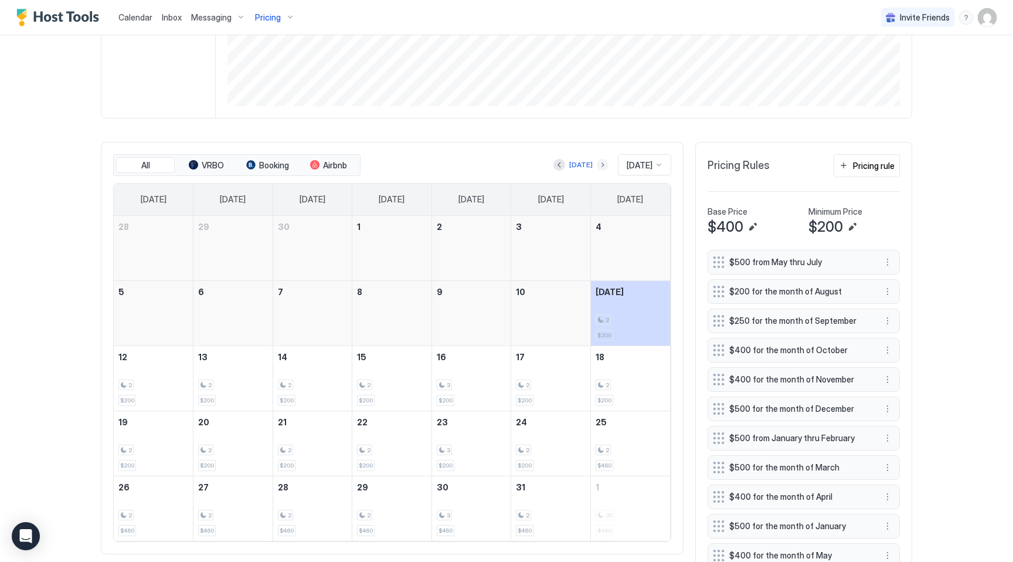
click at [597, 165] on button "Next month" at bounding box center [603, 165] width 12 height 12
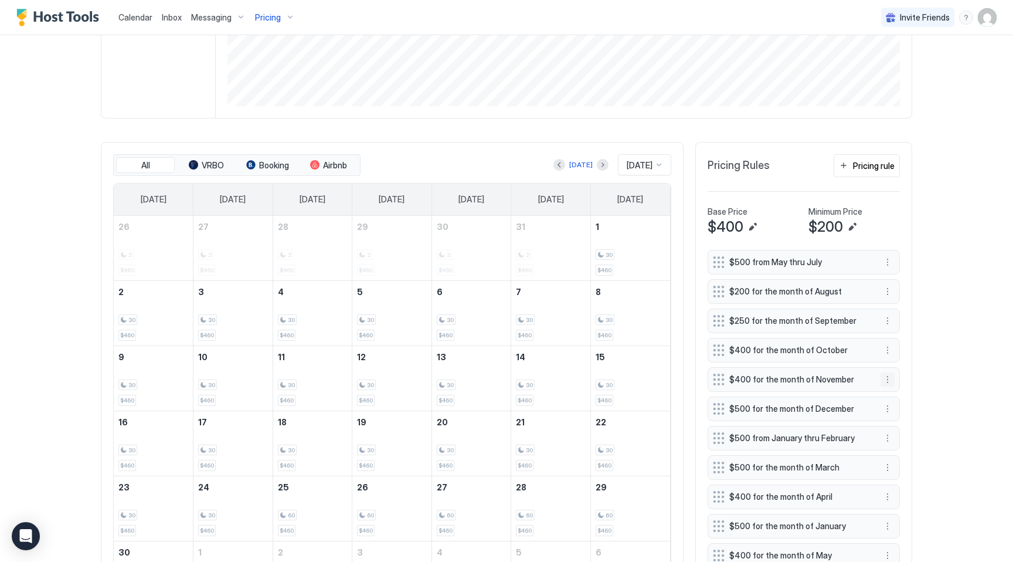
click at [886, 377] on button "More options" at bounding box center [887, 379] width 14 height 14
click at [900, 399] on span "Edit" at bounding box center [905, 395] width 13 height 9
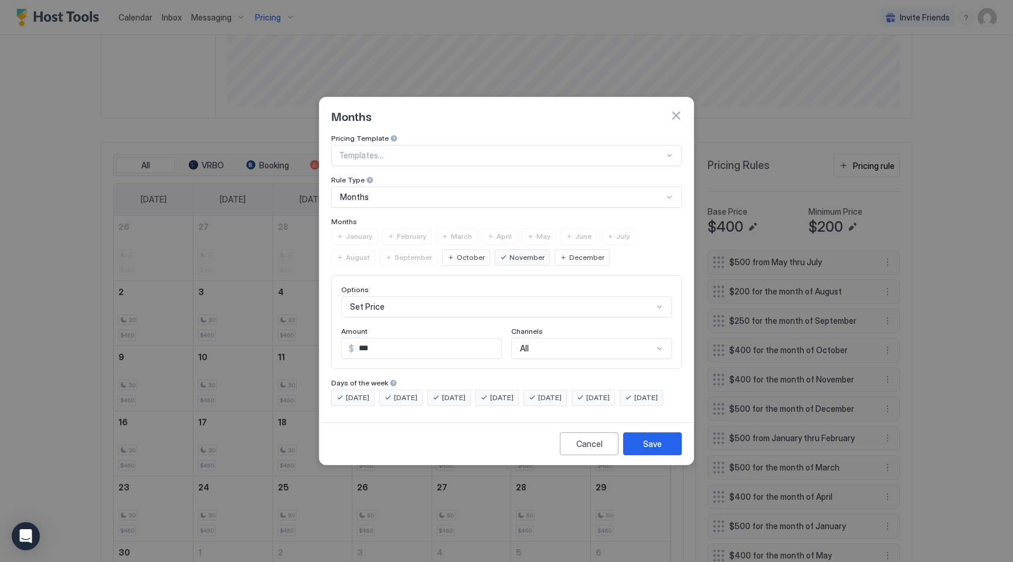
click at [407, 338] on input "***" at bounding box center [427, 348] width 147 height 20
type input "***"
click at [662, 451] on button "Save" at bounding box center [652, 443] width 59 height 23
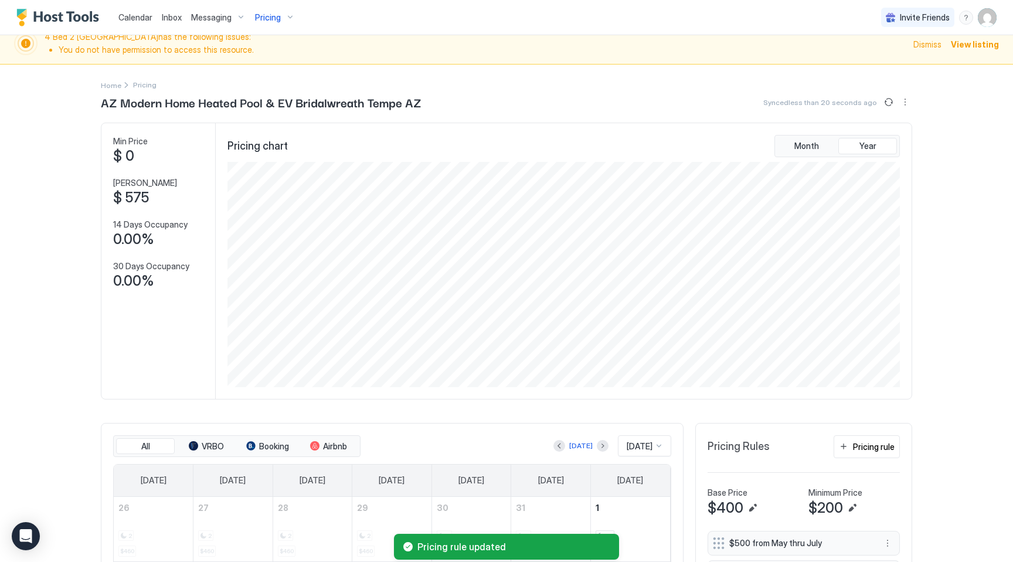
scroll to position [0, 0]
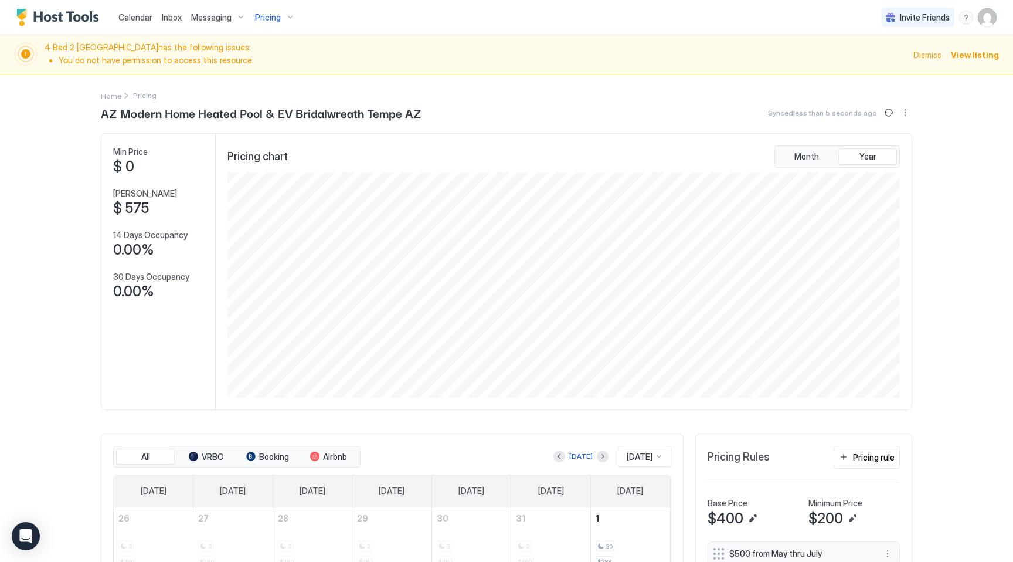
click at [273, 22] on span "Pricing" at bounding box center [268, 17] width 26 height 11
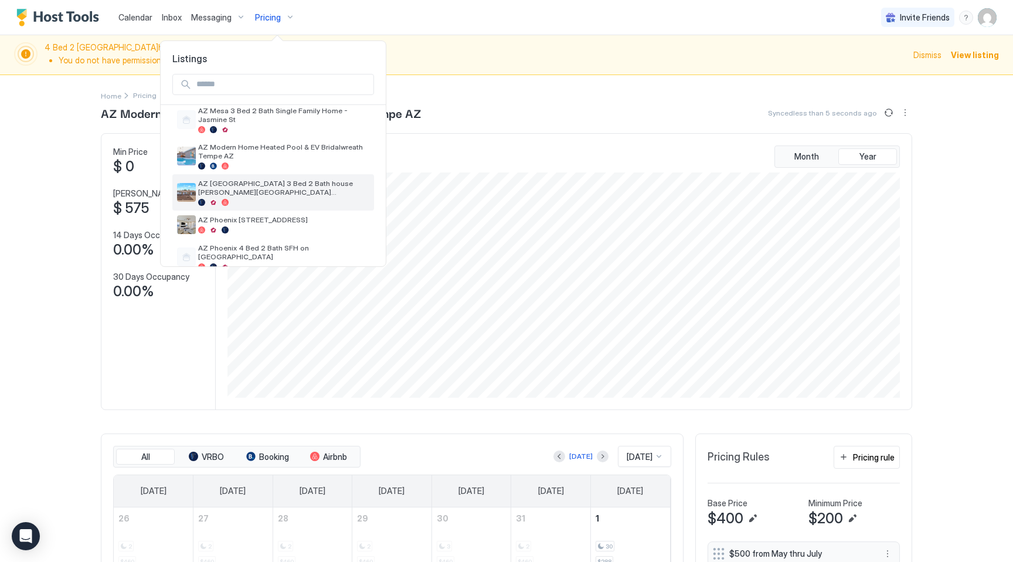
scroll to position [225, 0]
click at [284, 215] on div "AZ Phoenix [STREET_ADDRESS]" at bounding box center [283, 224] width 171 height 18
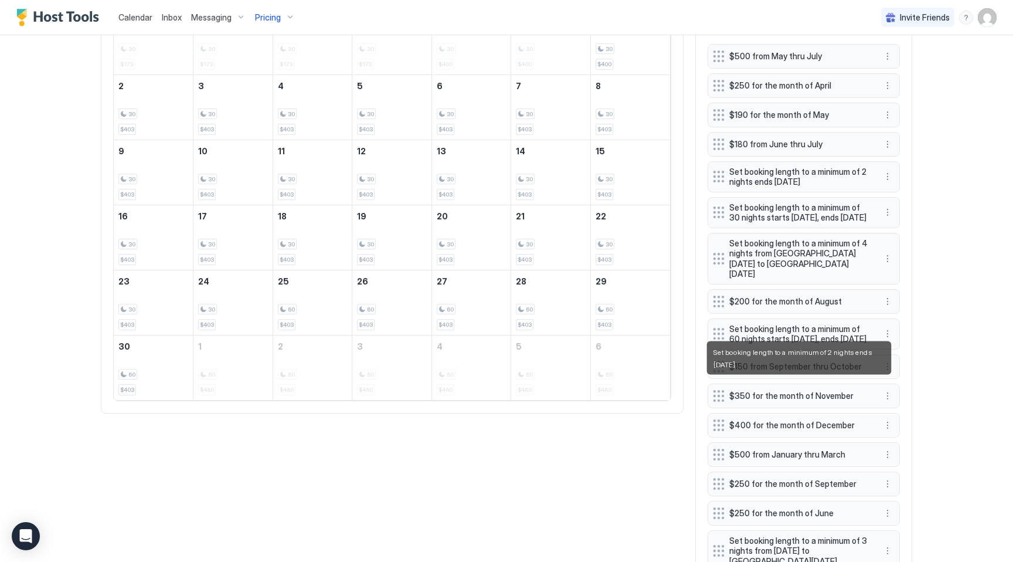
scroll to position [673, 0]
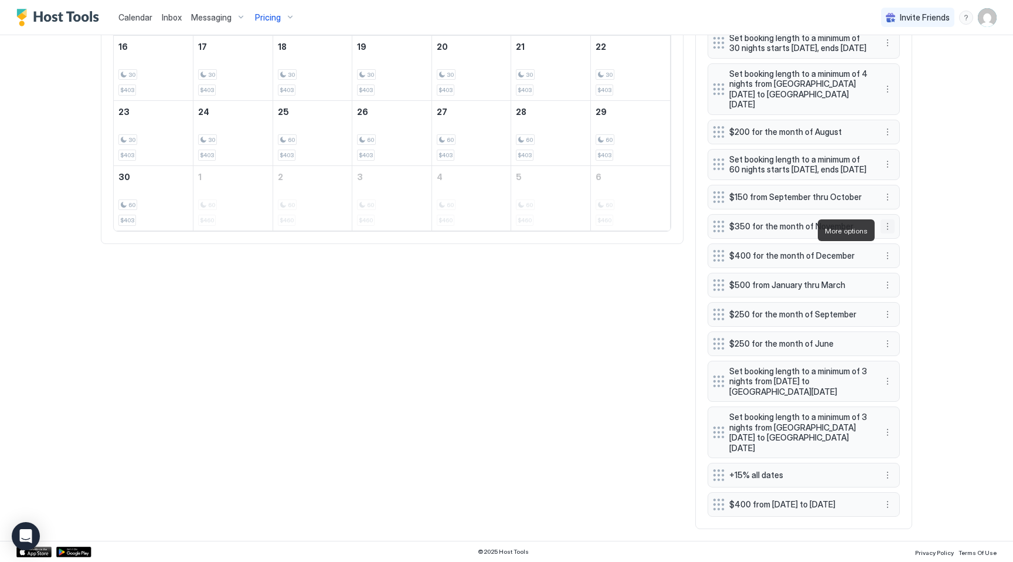
click at [888, 228] on button "More options" at bounding box center [887, 226] width 14 height 14
click at [902, 246] on span "Edit" at bounding box center [905, 246] width 13 height 9
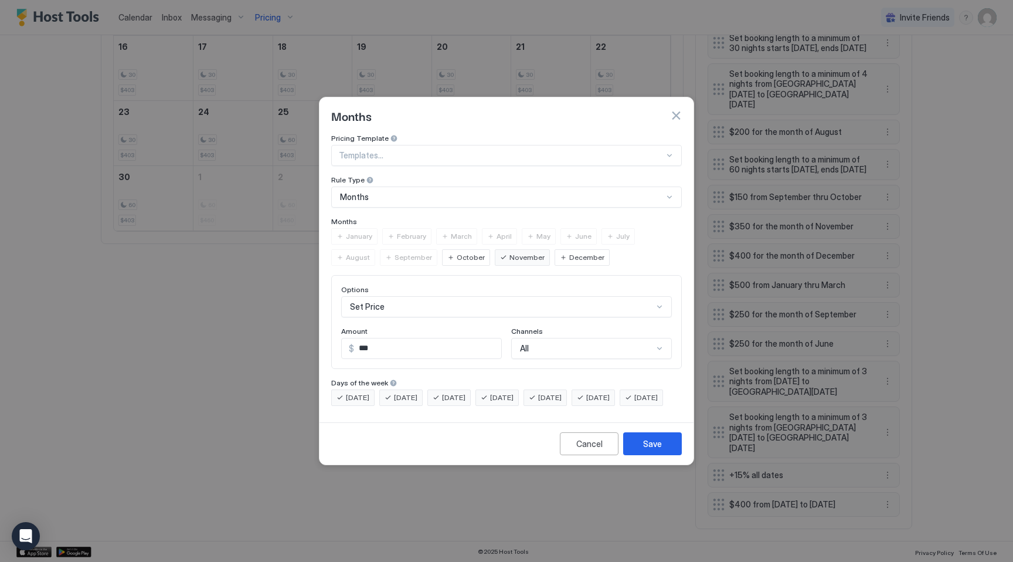
click at [403, 340] on input "***" at bounding box center [427, 348] width 147 height 20
type input "***"
click at [657, 450] on div "Save" at bounding box center [652, 443] width 19 height 12
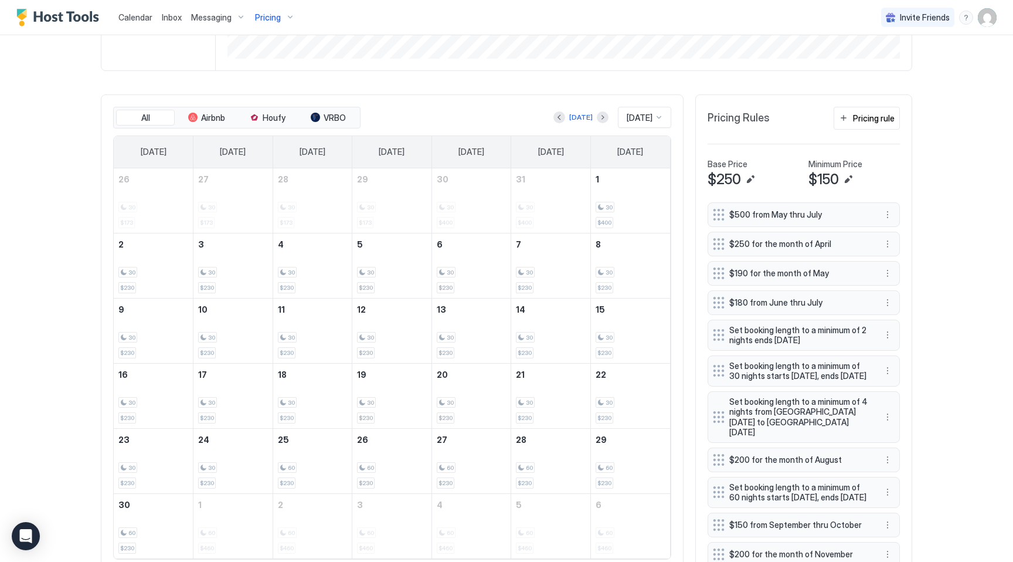
scroll to position [334, 0]
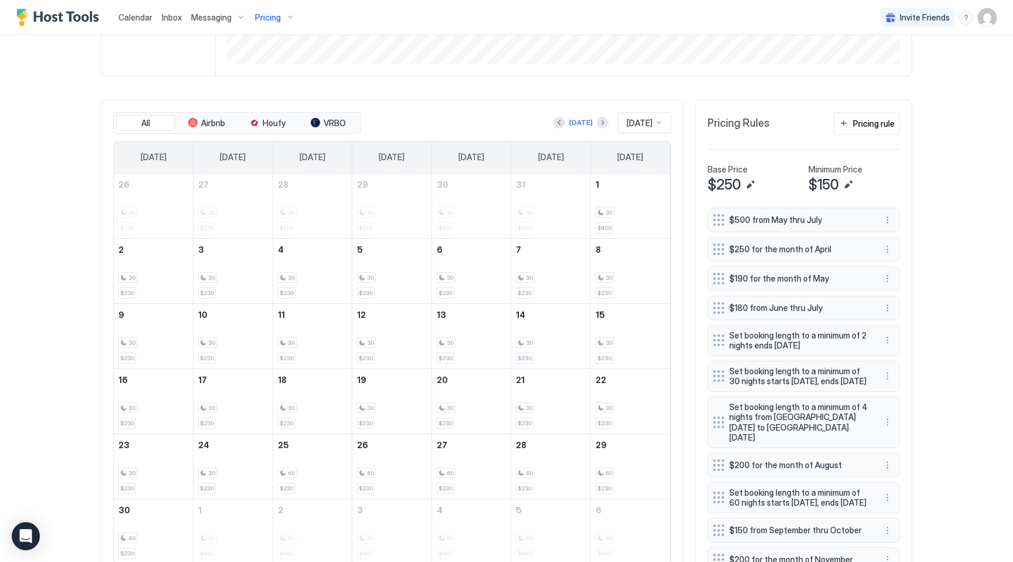
click at [557, 121] on button "Previous month" at bounding box center [559, 123] width 12 height 12
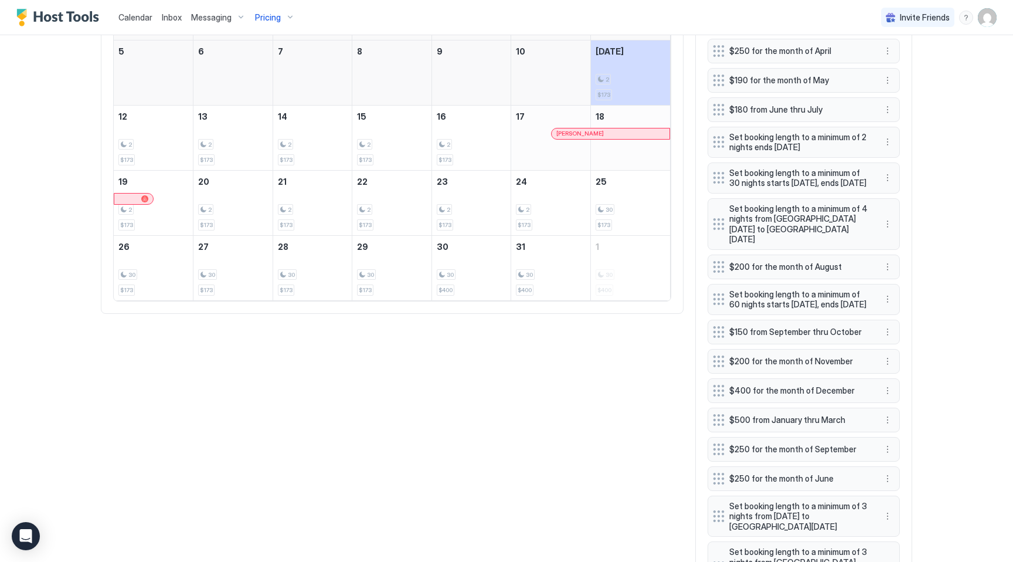
scroll to position [512, 0]
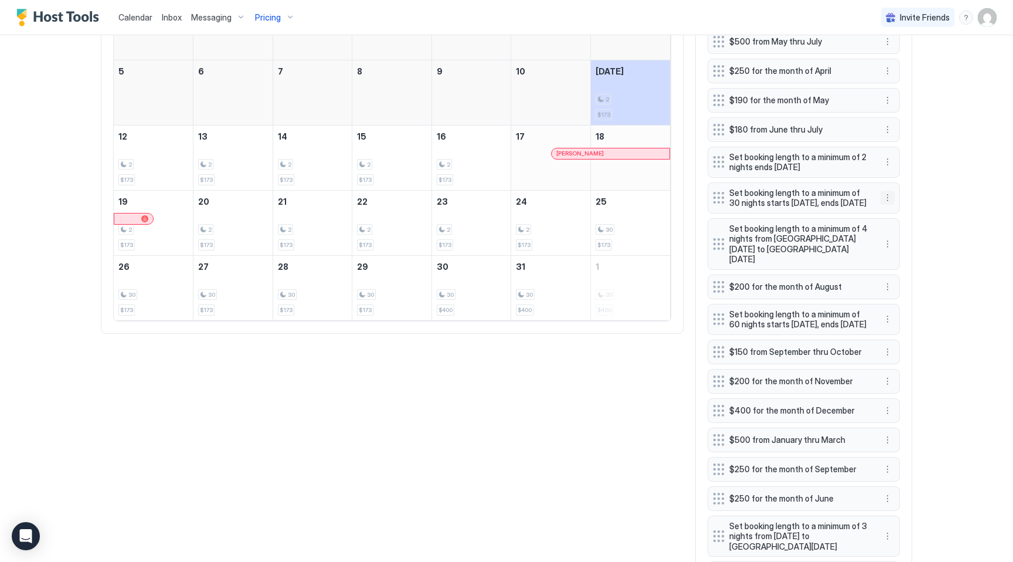
click at [888, 204] on button "More options" at bounding box center [887, 198] width 14 height 14
click at [906, 218] on span "Edit" at bounding box center [905, 219] width 13 height 9
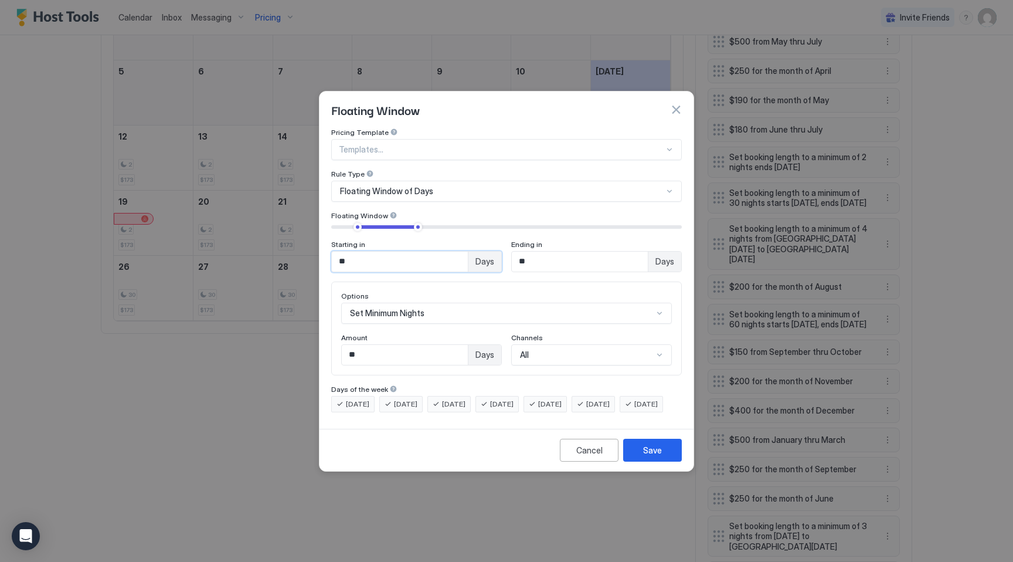
click at [373, 251] on input "**" at bounding box center [400, 261] width 136 height 20
type input "**"
click at [661, 456] on div "Save" at bounding box center [652, 450] width 19 height 12
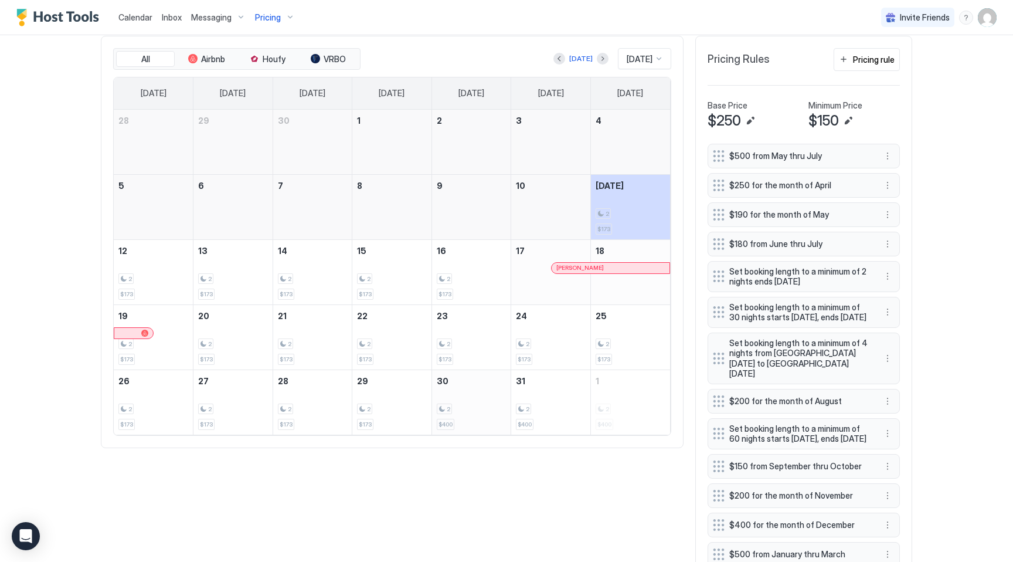
scroll to position [374, 0]
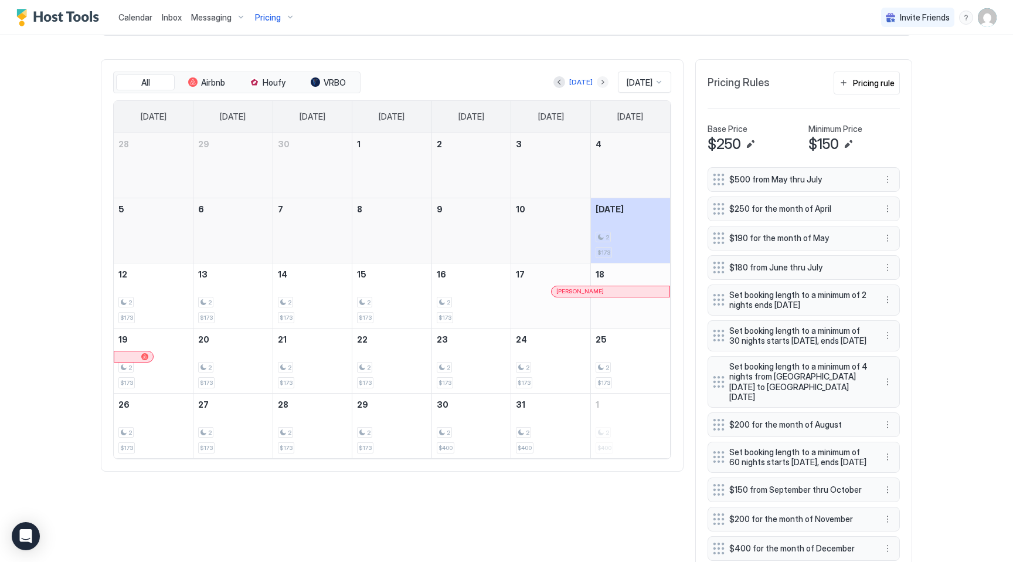
click at [597, 84] on button "Next month" at bounding box center [603, 82] width 12 height 12
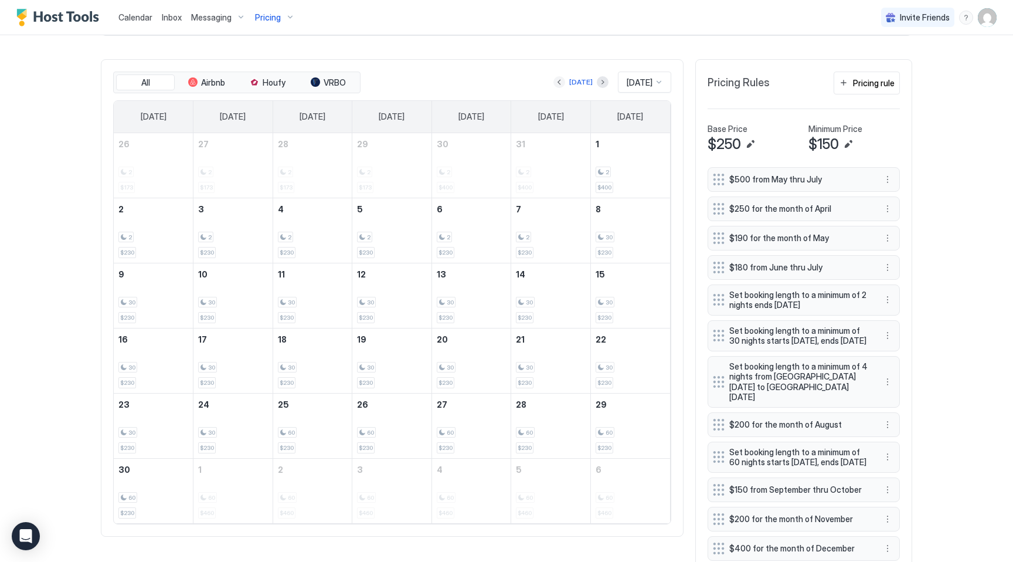
click at [553, 82] on button "Previous month" at bounding box center [559, 82] width 12 height 12
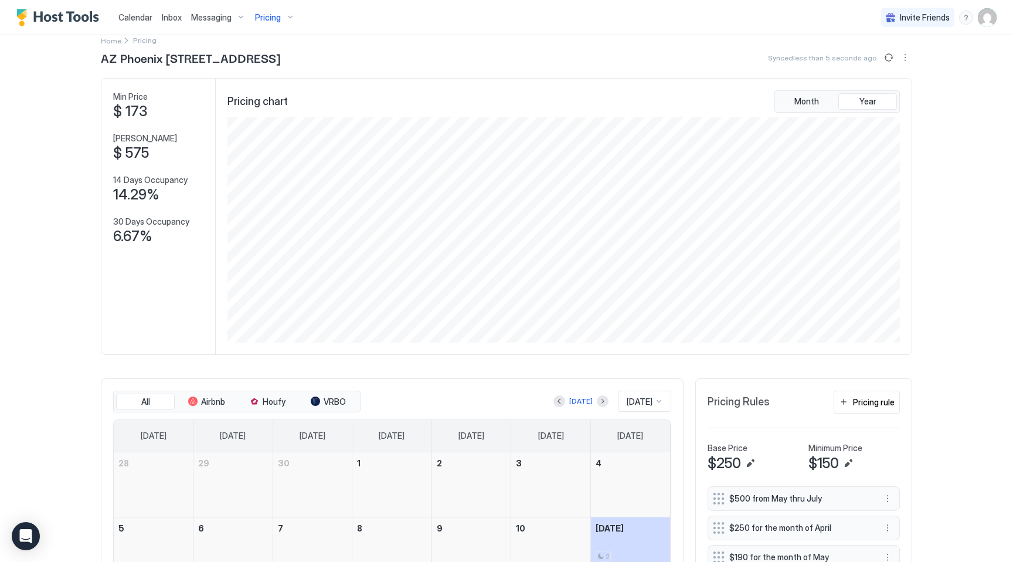
scroll to position [0, 0]
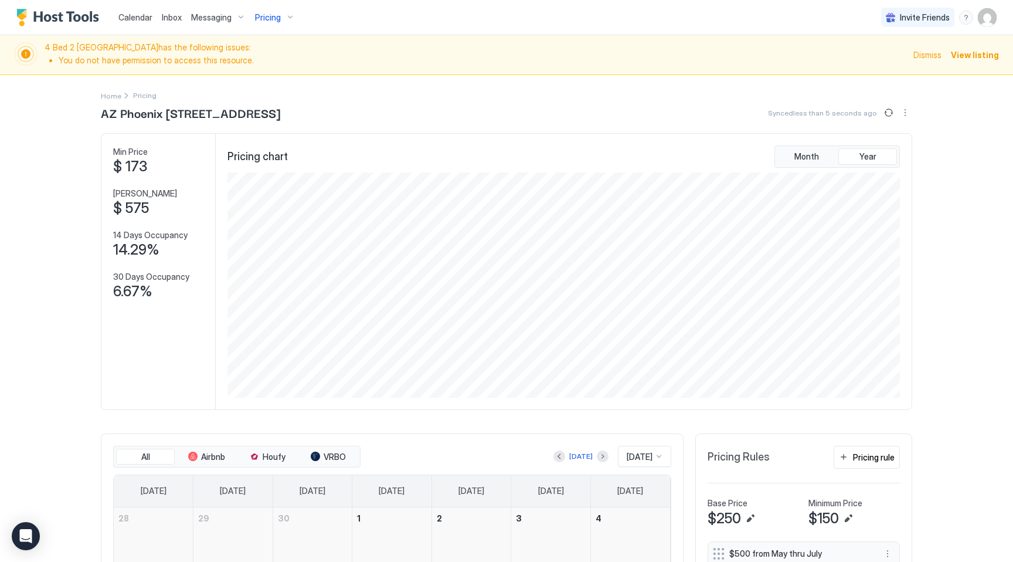
click at [272, 18] on span "Pricing" at bounding box center [268, 17] width 26 height 11
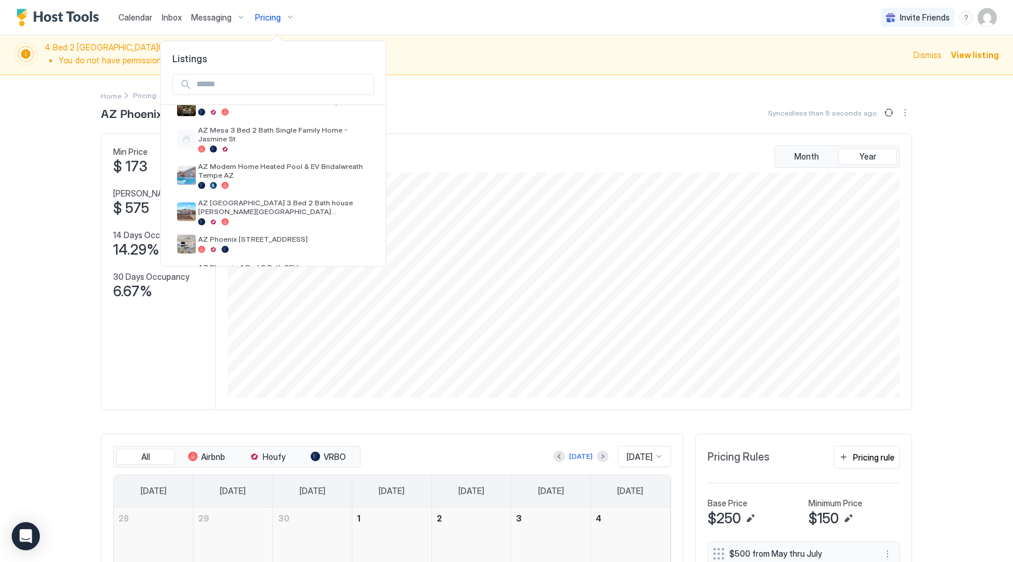
scroll to position [266, 0]
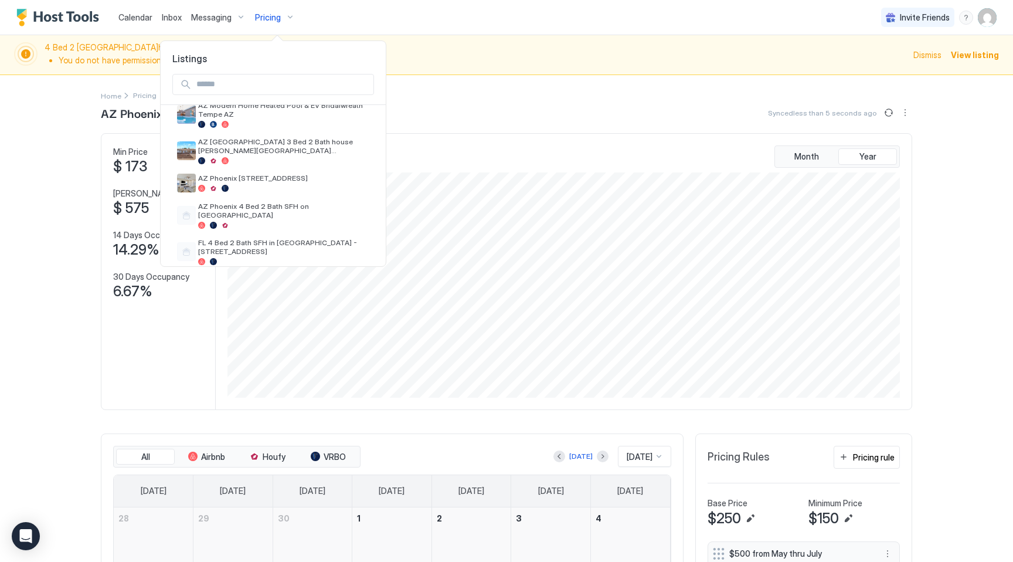
click at [55, 407] on div at bounding box center [506, 281] width 1013 height 562
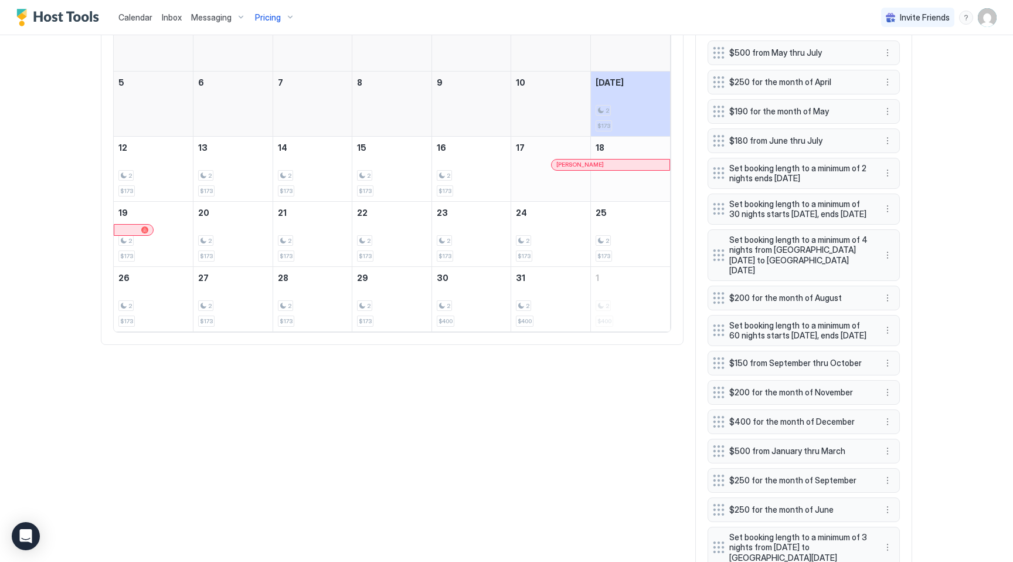
scroll to position [673, 0]
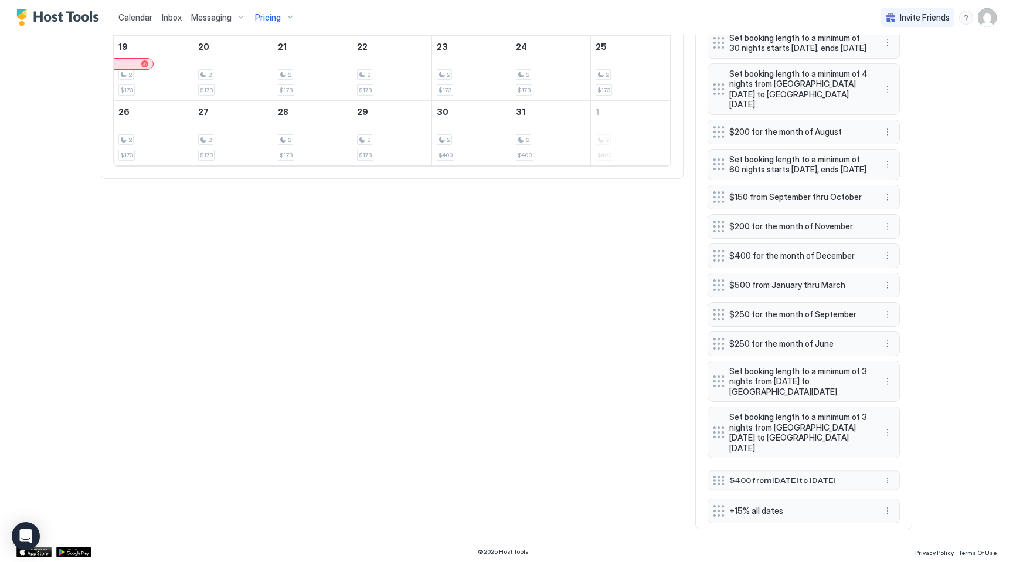
drag, startPoint x: 719, startPoint y: 500, endPoint x: 718, endPoint y: 475, distance: 24.6
click at [718, 475] on div at bounding box center [719, 479] width 12 height 9
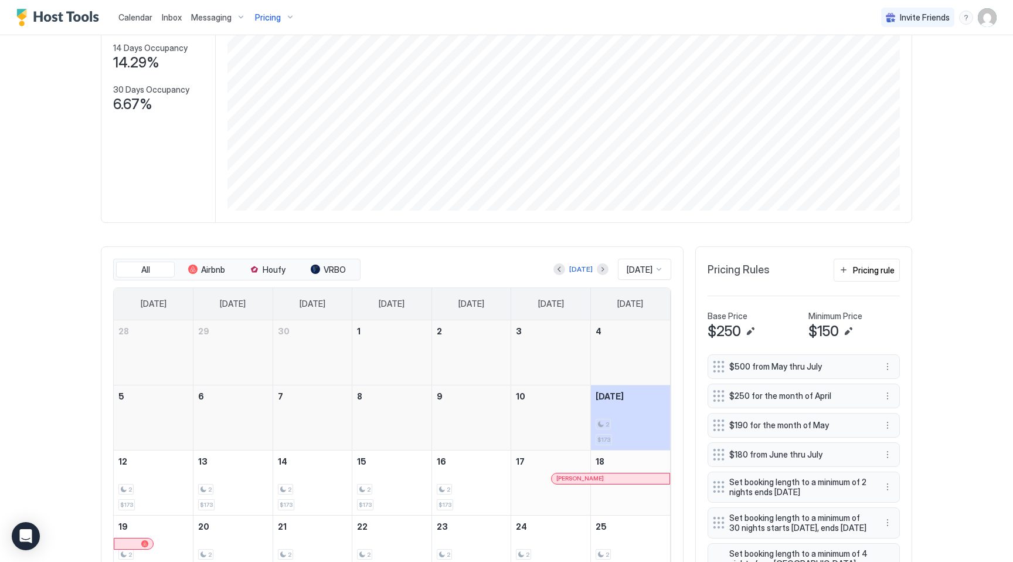
scroll to position [204, 0]
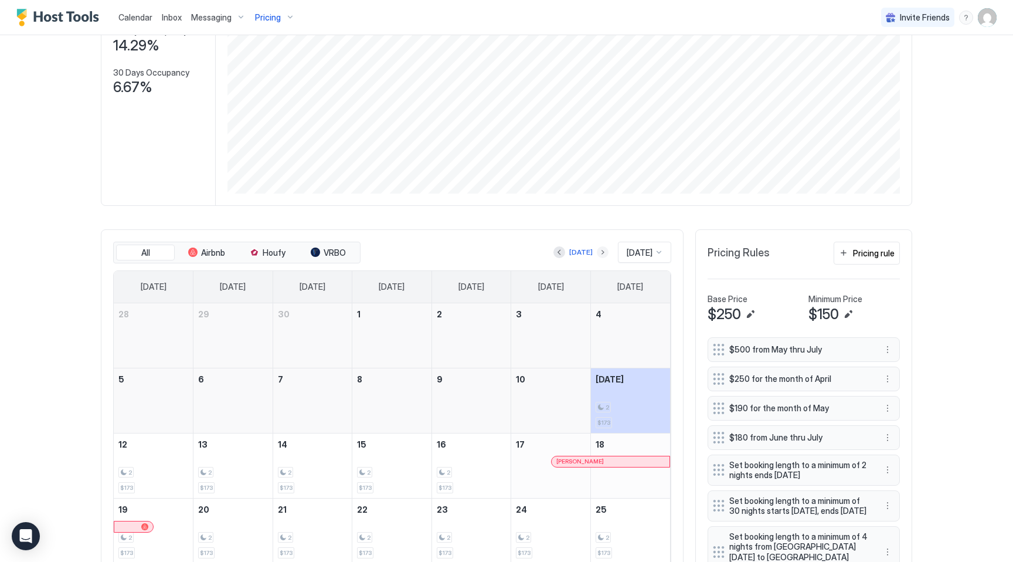
click at [597, 253] on button "Next month" at bounding box center [603, 252] width 12 height 12
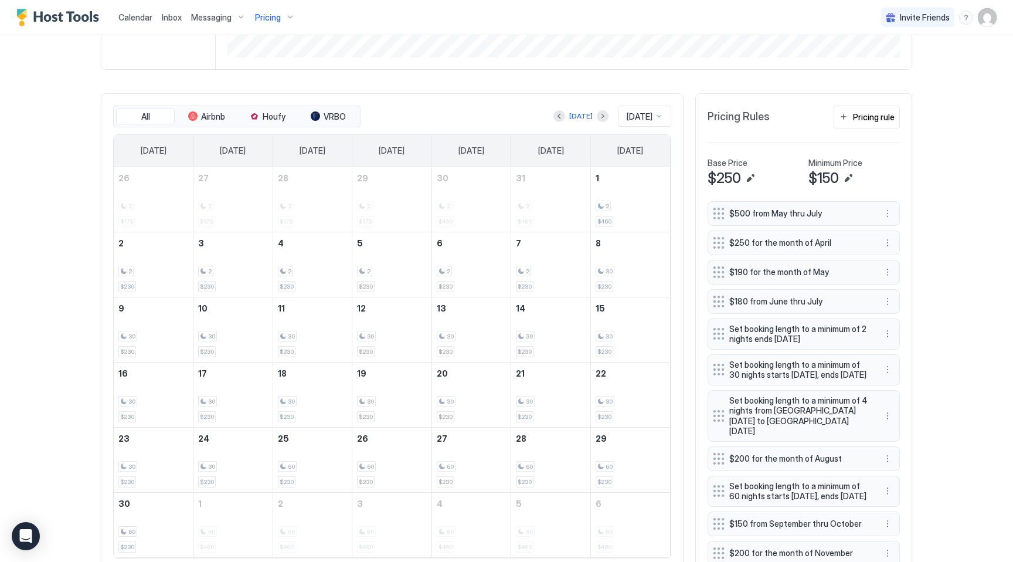
scroll to position [356, 0]
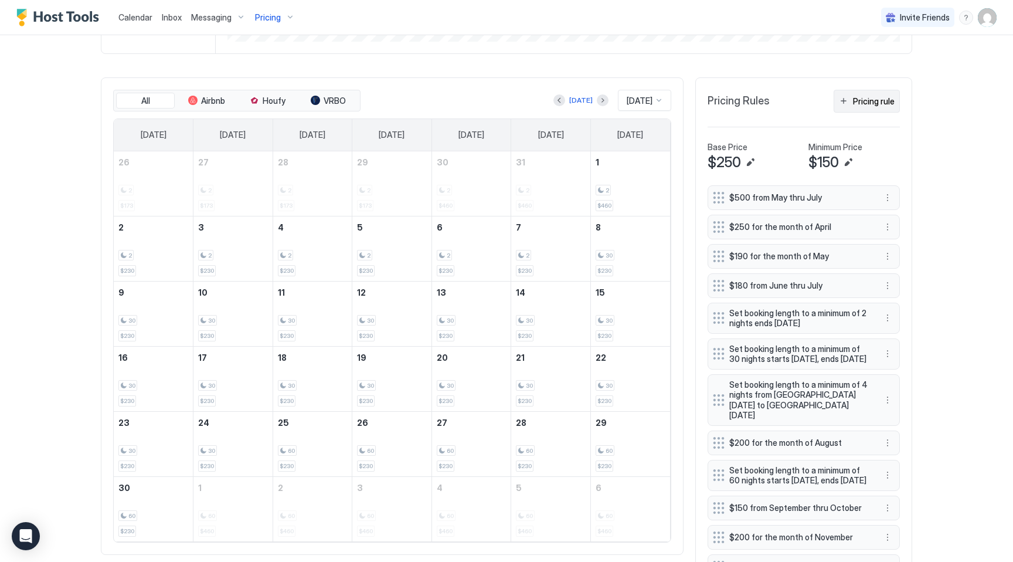
click at [862, 104] on div "Pricing rule" at bounding box center [874, 101] width 42 height 12
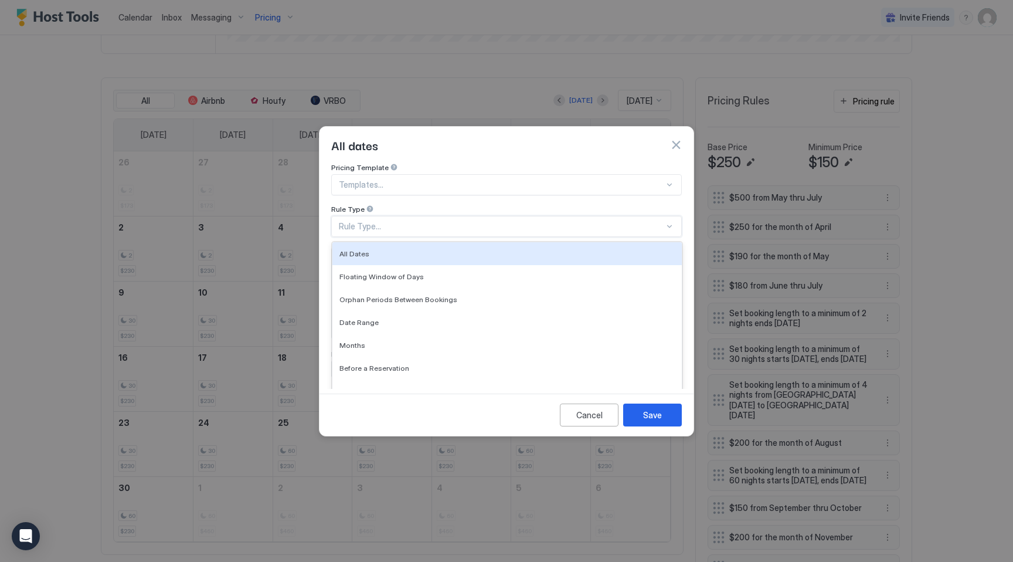
click at [382, 221] on div "Rule Type..." at bounding box center [501, 226] width 325 height 11
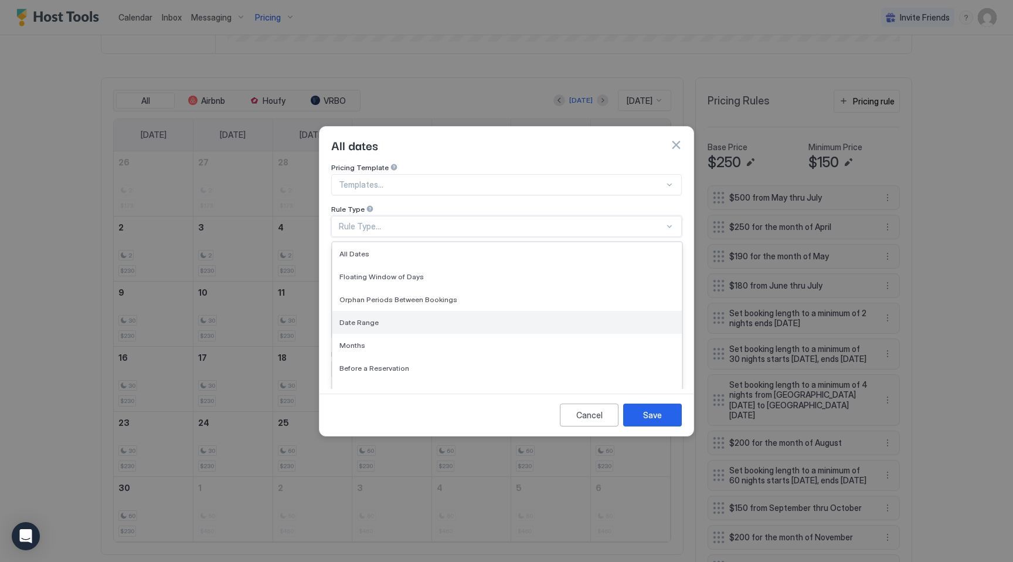
click at [366, 318] on span "Date Range" at bounding box center [358, 322] width 39 height 9
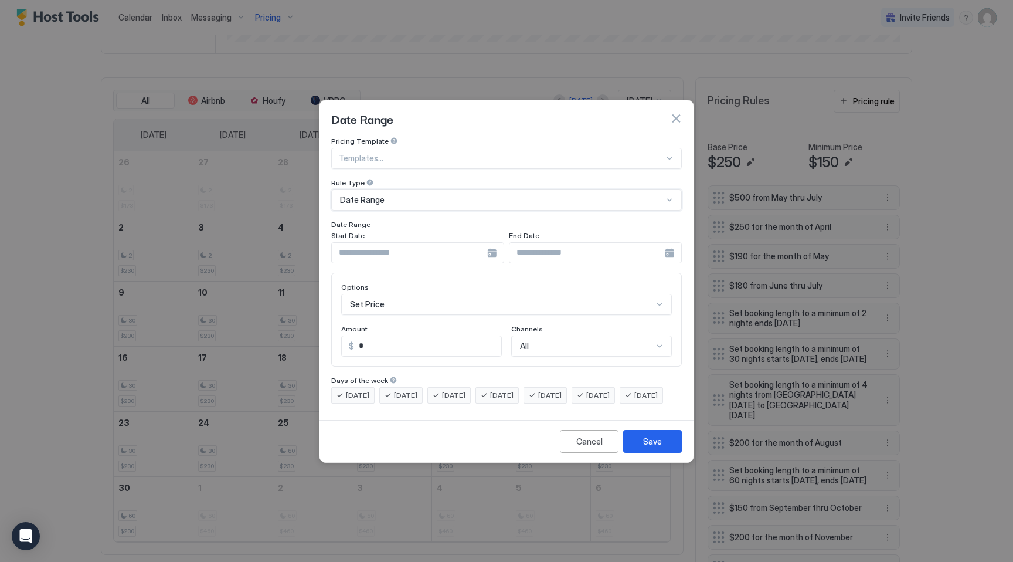
click at [378, 243] on input "Input Field" at bounding box center [409, 253] width 155 height 20
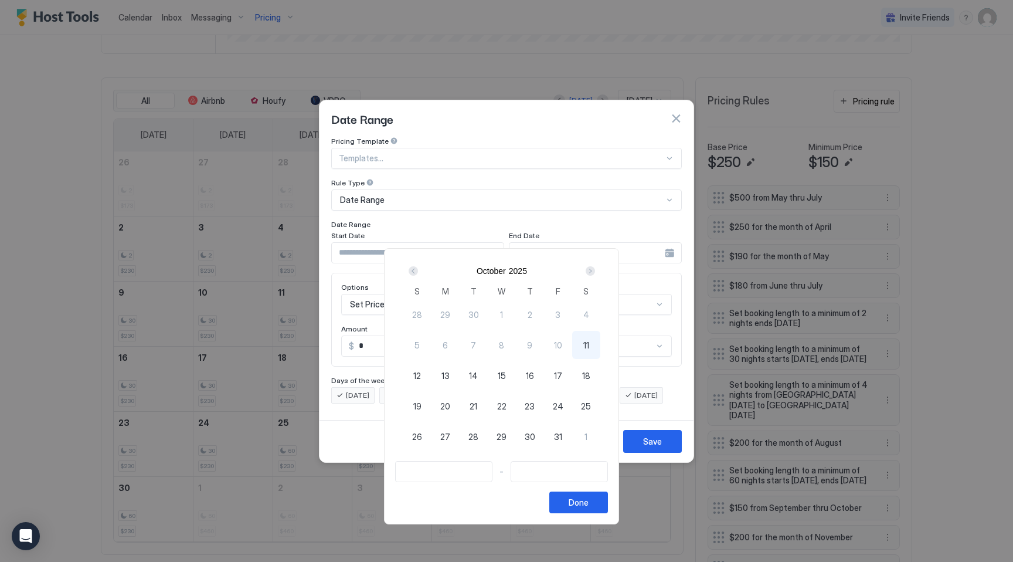
click at [595, 270] on div "Next" at bounding box center [590, 270] width 9 height 9
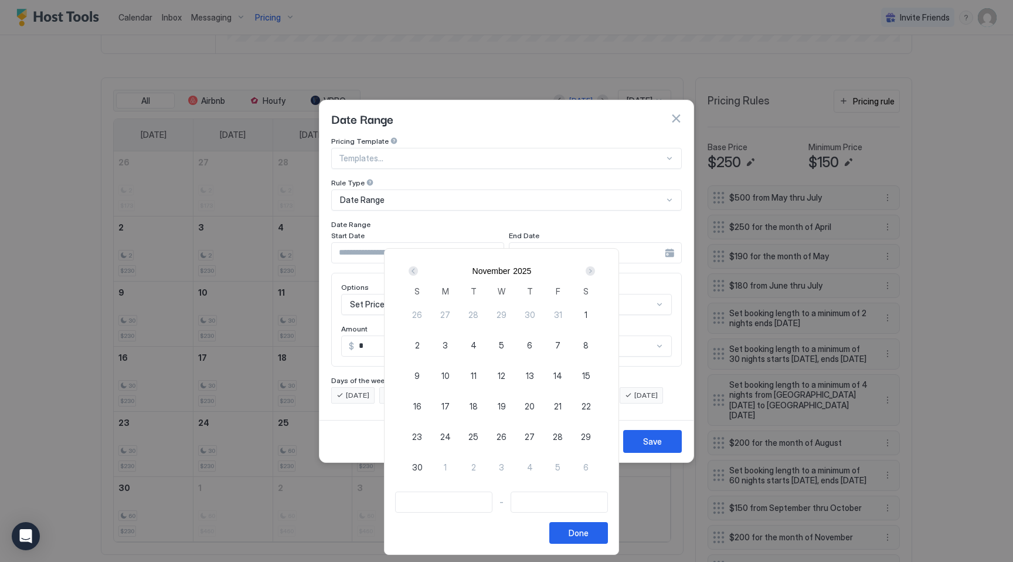
click at [504, 434] on span "26" at bounding box center [502, 436] width 10 height 12
type input "**********"
click at [478, 438] on span "25" at bounding box center [473, 436] width 10 height 12
type input "**********"
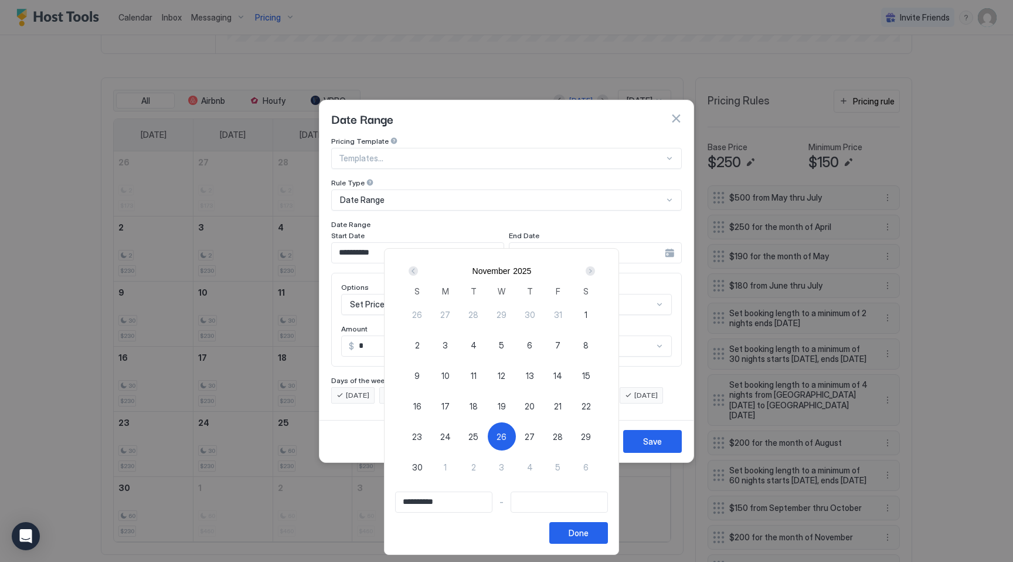
type input "**********"
click at [595, 270] on div "Next" at bounding box center [590, 270] width 9 height 9
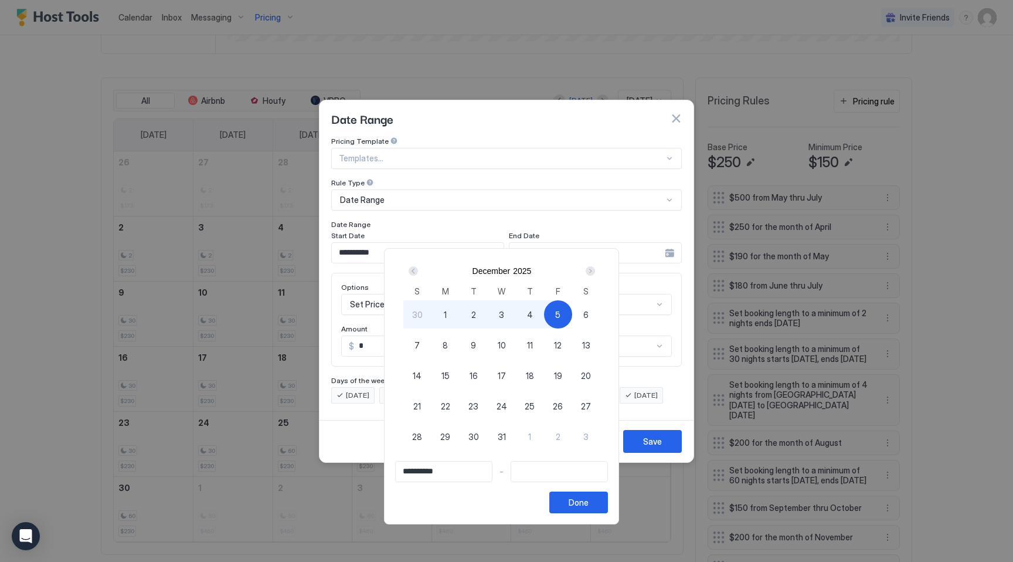
type input "**********"
click at [504, 317] on span "3" at bounding box center [501, 314] width 5 height 12
type input "**********"
click at [589, 501] on div "Done" at bounding box center [579, 502] width 20 height 12
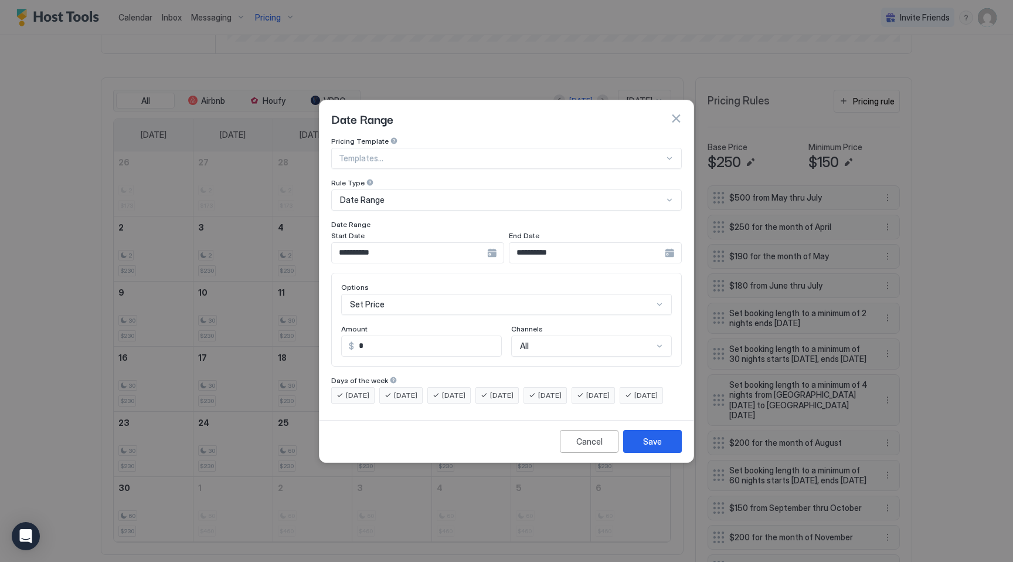
click at [390, 336] on input "*" at bounding box center [427, 346] width 147 height 20
type input "***"
click at [648, 447] on div "Save" at bounding box center [652, 441] width 19 height 12
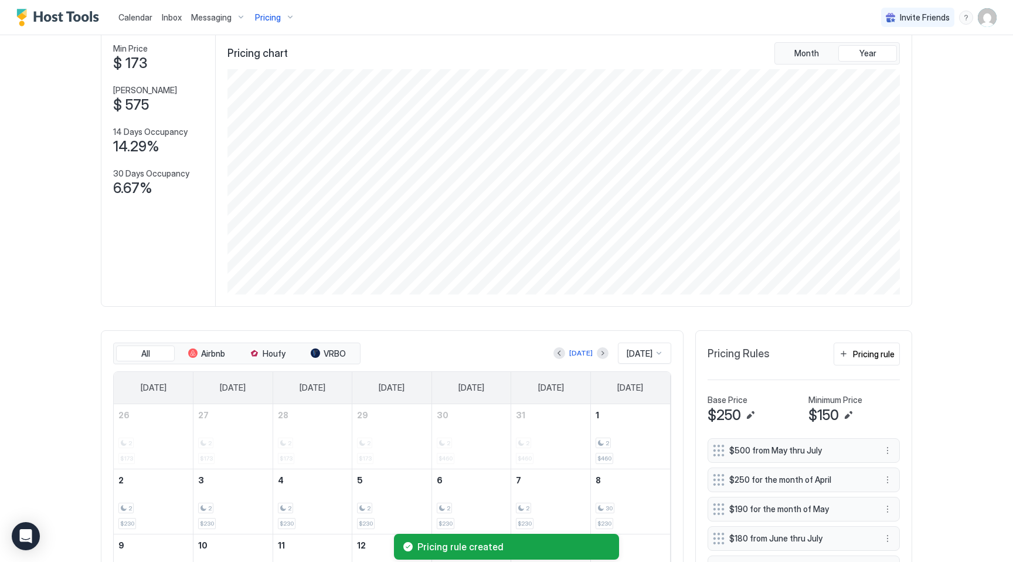
scroll to position [0, 0]
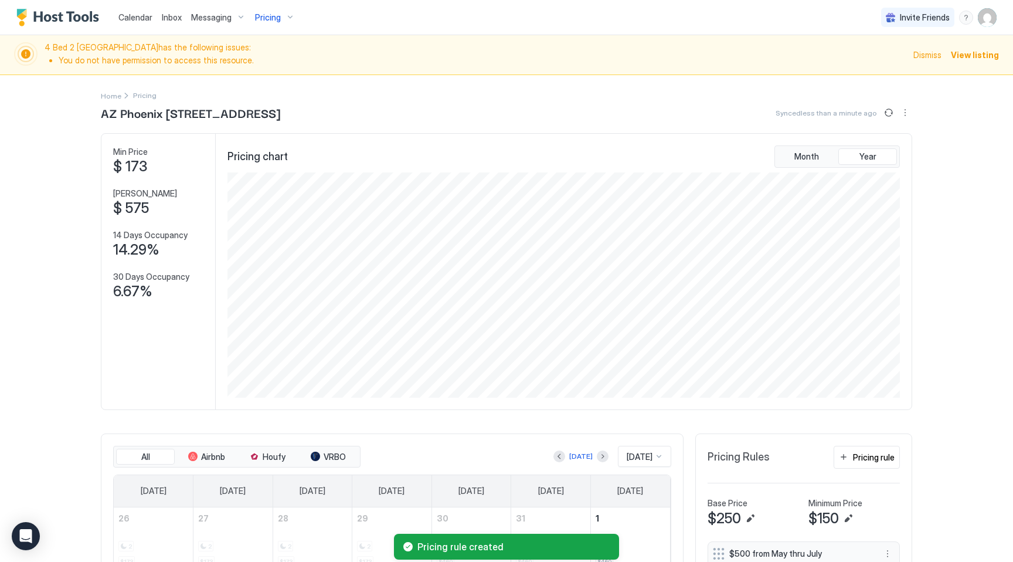
click at [274, 18] on span "Pricing" at bounding box center [268, 17] width 26 height 11
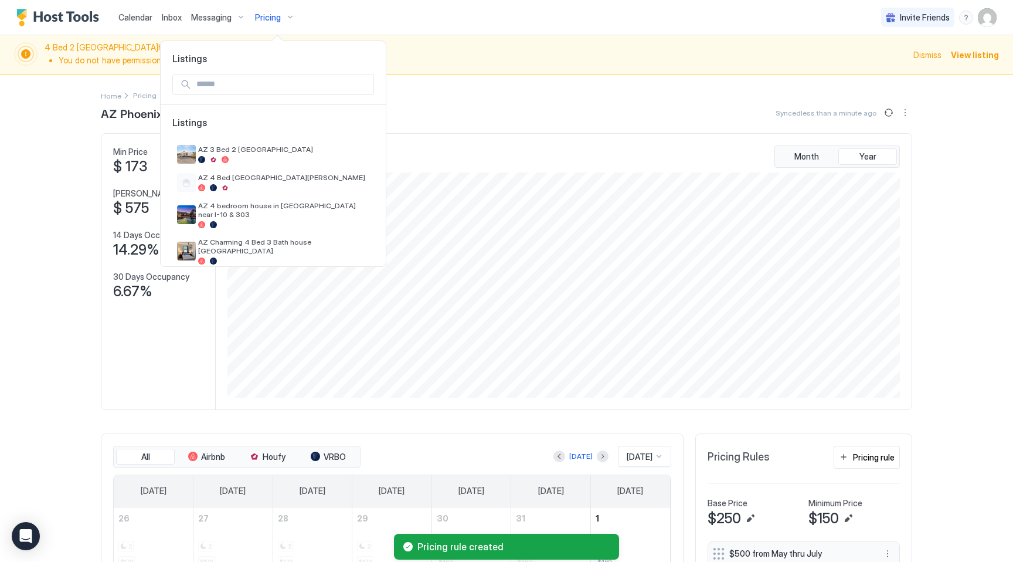
click at [279, 78] on input "Input Field" at bounding box center [283, 84] width 182 height 20
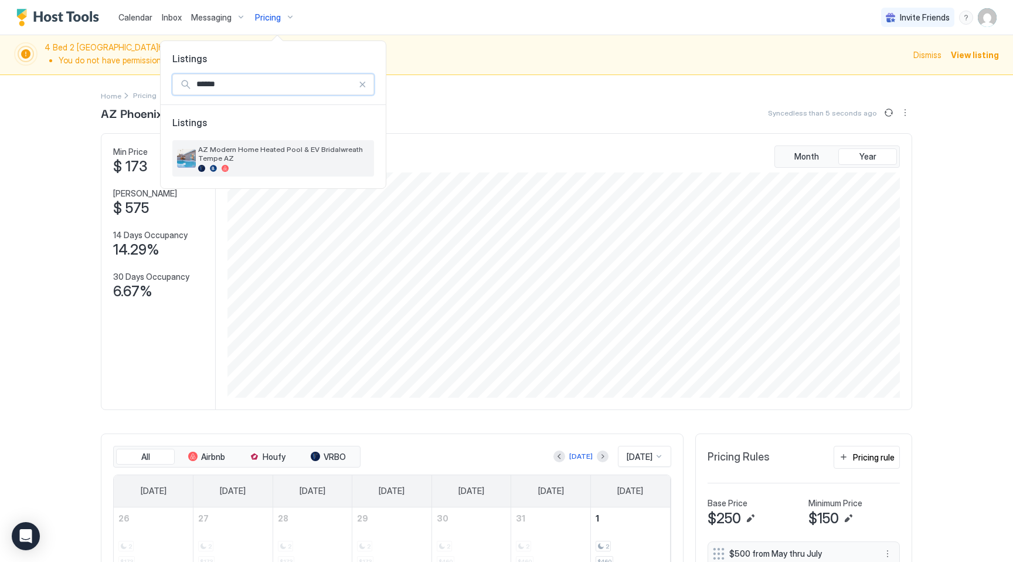
type input "******"
click at [285, 145] on span "AZ Modern Home Heated Pool & EV Bridalwreath Tempe AZ" at bounding box center [283, 154] width 171 height 18
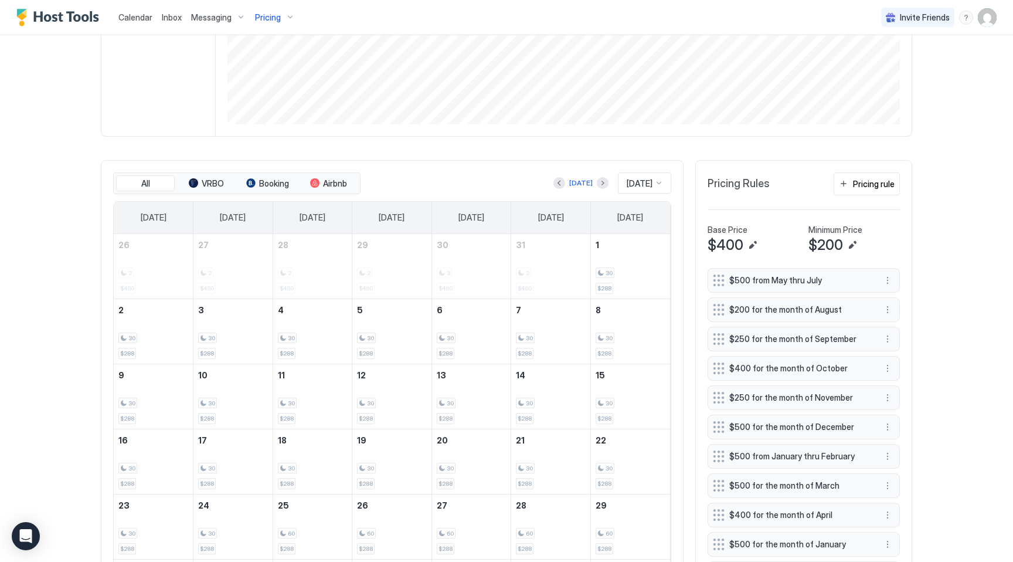
scroll to position [342, 0]
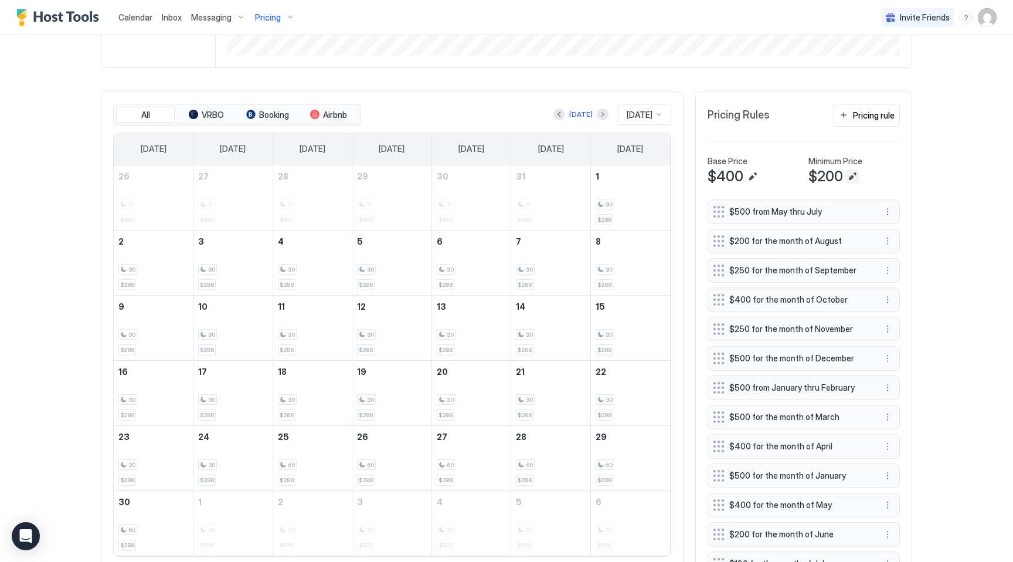
click at [857, 175] on button "Edit" at bounding box center [852, 176] width 14 height 14
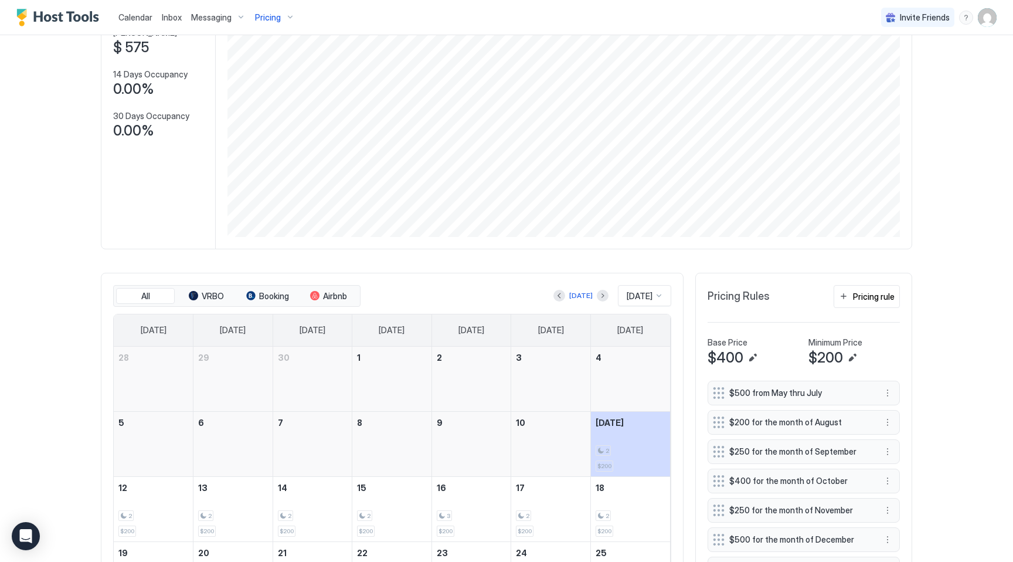
scroll to position [155, 0]
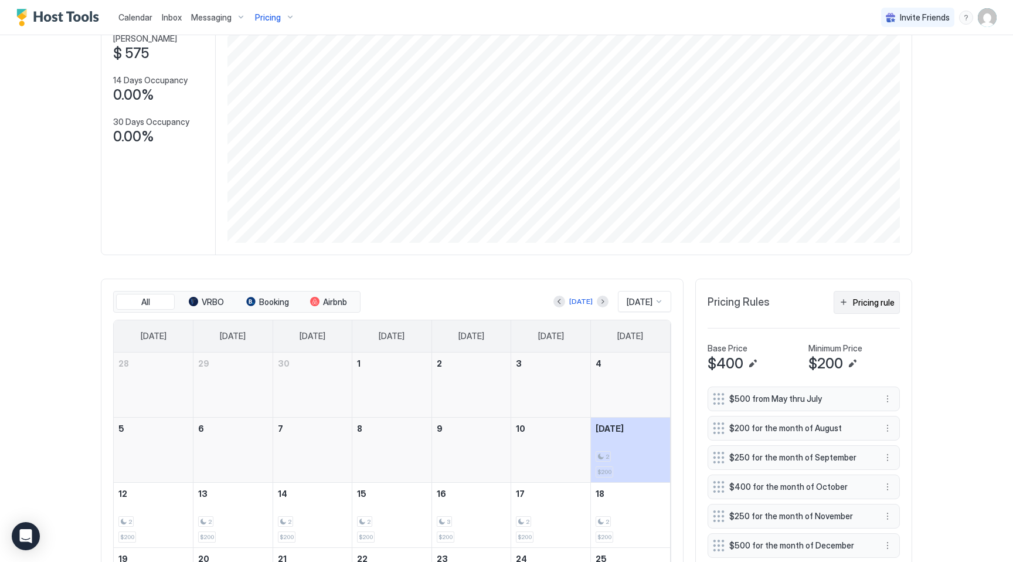
click at [867, 296] on div "Pricing rule" at bounding box center [874, 302] width 42 height 12
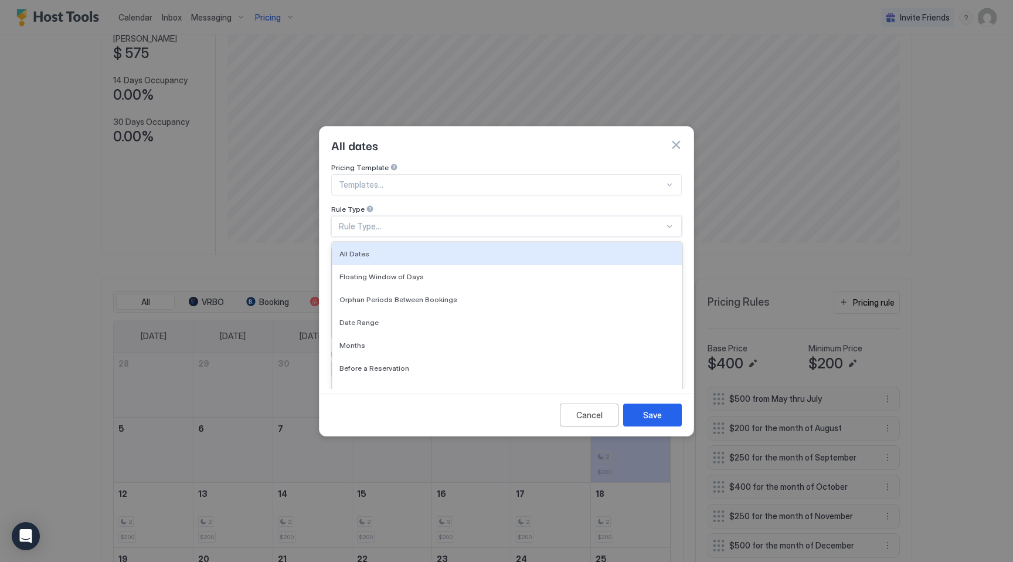
click at [372, 221] on div "Rule Type..." at bounding box center [501, 226] width 325 height 11
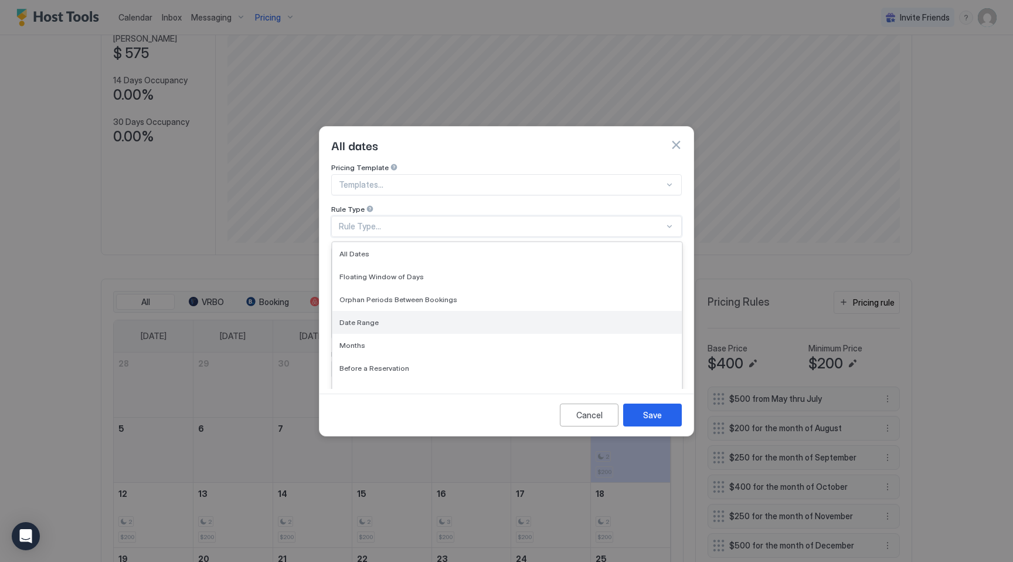
click at [380, 319] on div "Date Range" at bounding box center [506, 322] width 349 height 23
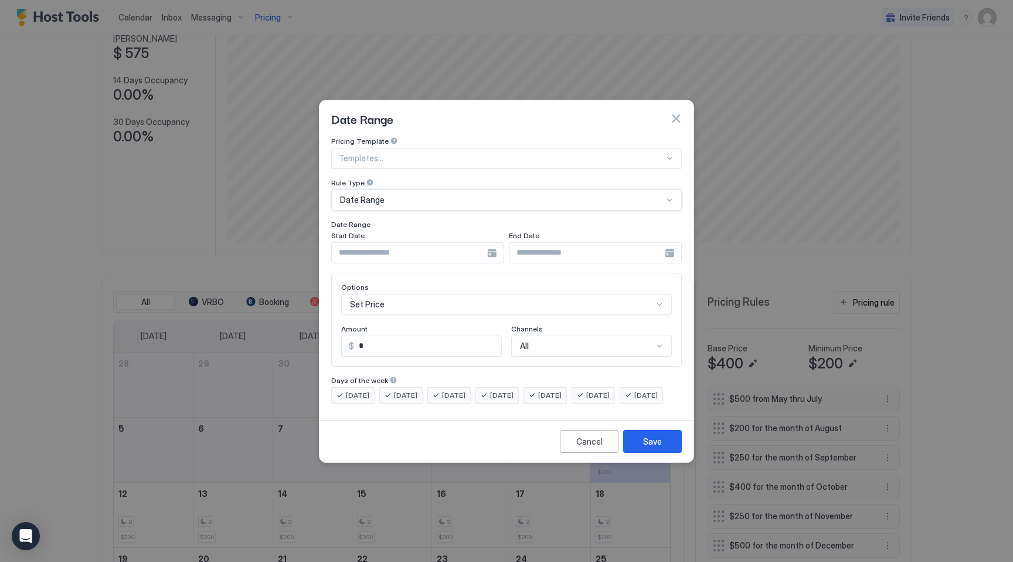
click at [490, 242] on div at bounding box center [417, 252] width 173 height 21
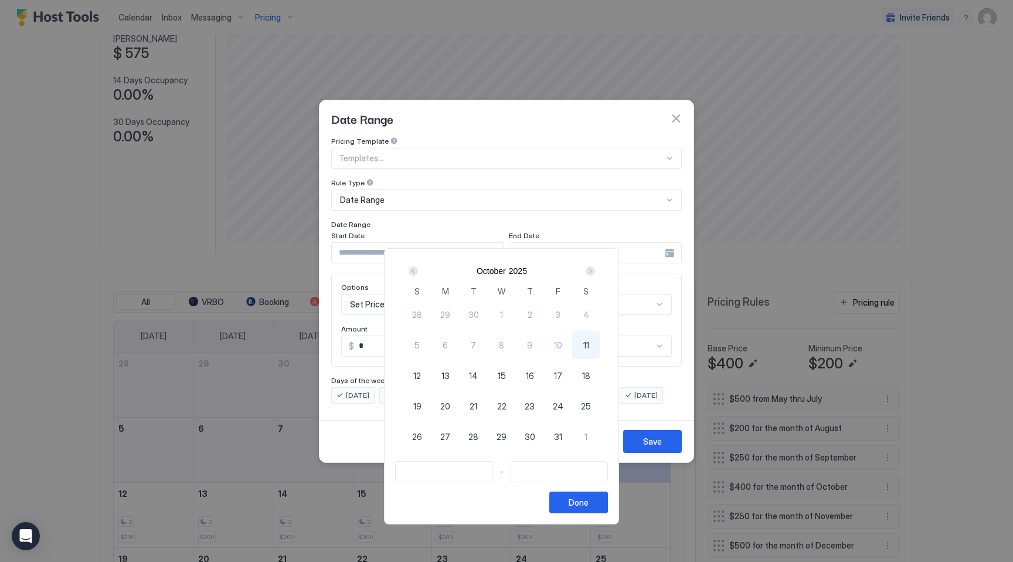
click at [595, 271] on div "Next" at bounding box center [590, 270] width 9 height 9
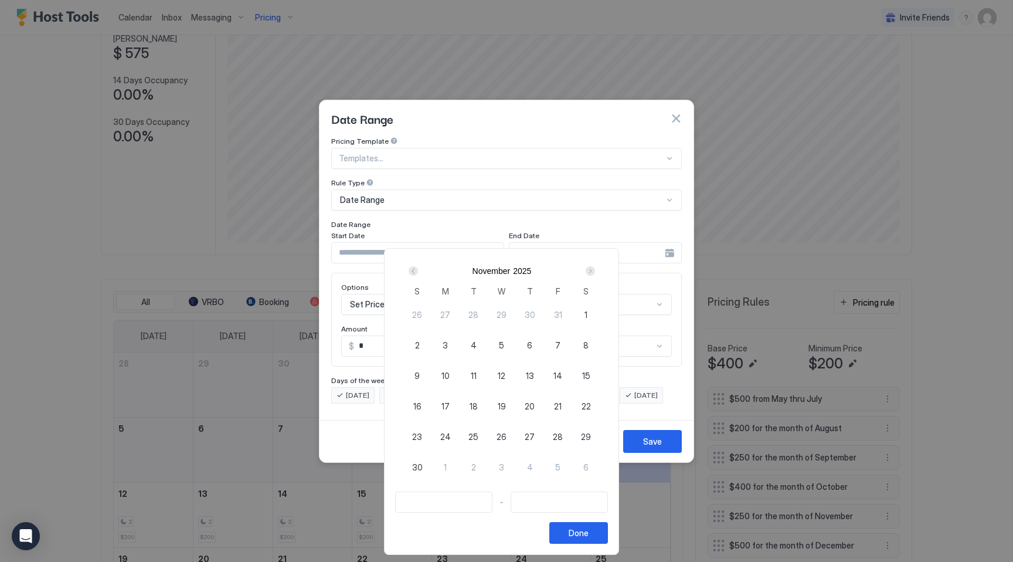
click at [451, 436] on span "24" at bounding box center [445, 436] width 11 height 12
type input "**********"
click at [595, 271] on div "Next" at bounding box center [590, 270] width 9 height 9
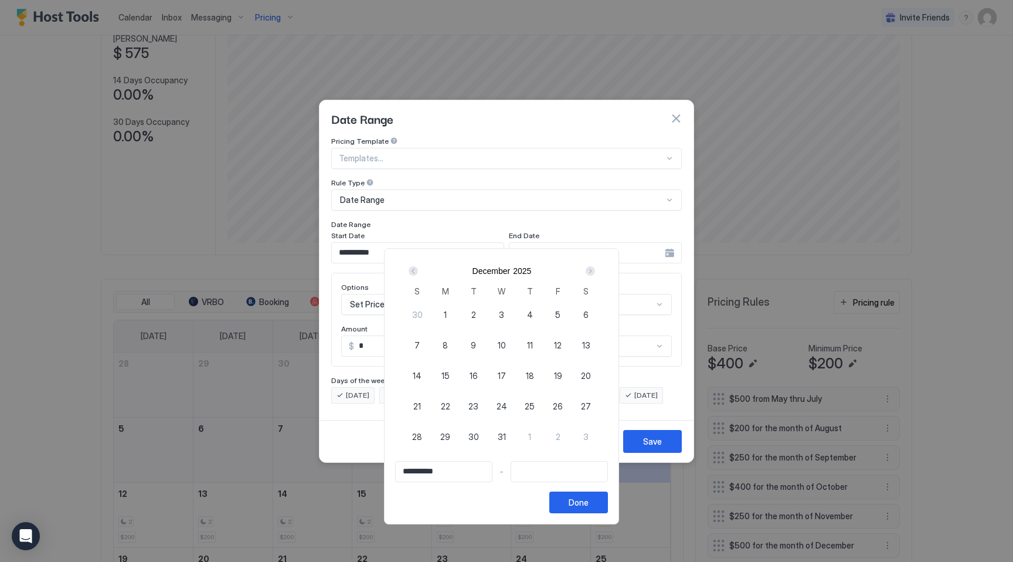
type input "**********"
click at [476, 315] on span "2" at bounding box center [473, 314] width 5 height 12
type input "**********"
click at [583, 500] on div "Done" at bounding box center [579, 502] width 20 height 12
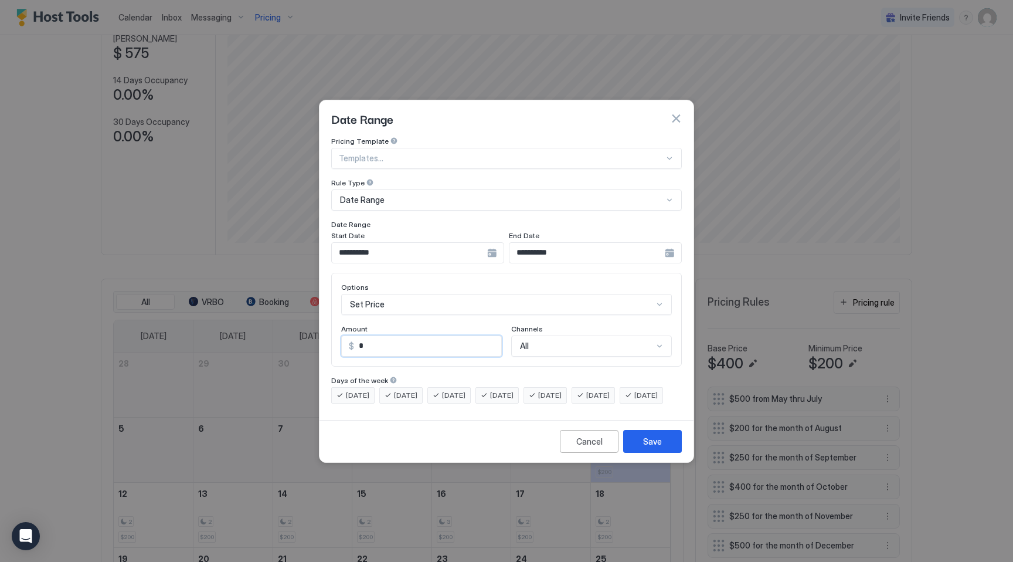
click at [383, 337] on input "*" at bounding box center [427, 346] width 147 height 20
type input "***"
click at [665, 448] on button "Save" at bounding box center [652, 441] width 59 height 23
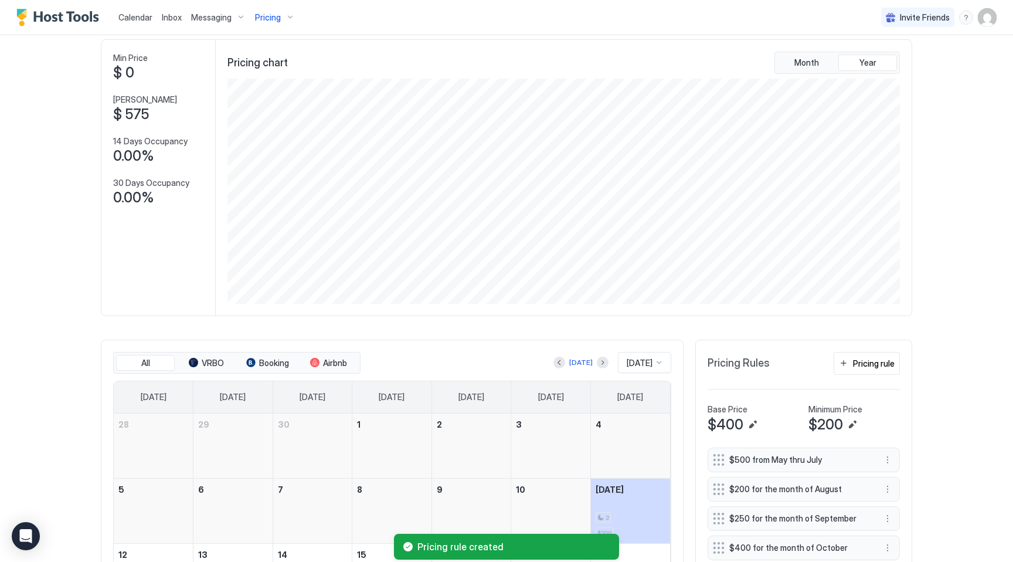
scroll to position [26, 0]
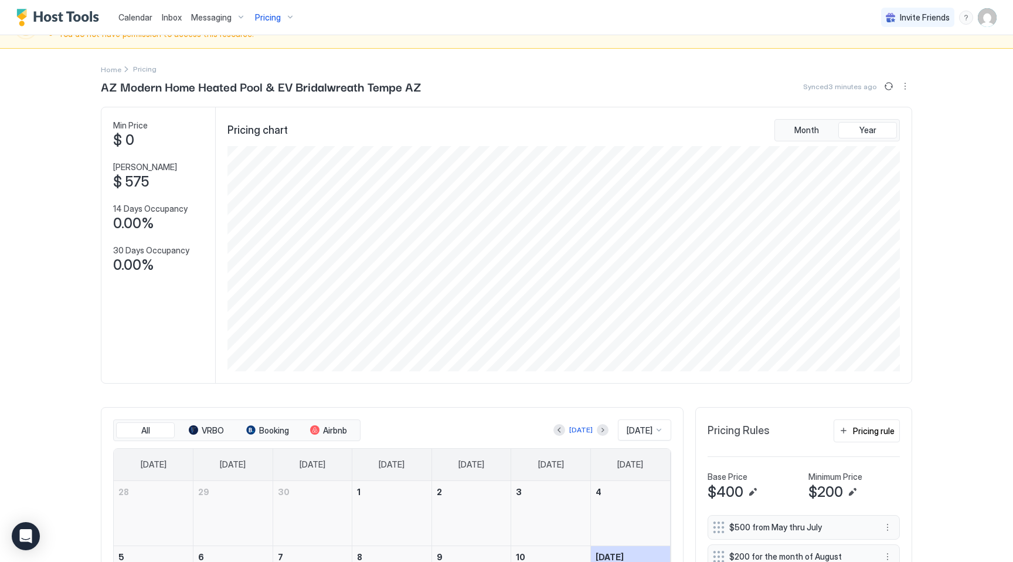
click at [283, 6] on button "Pricing" at bounding box center [274, 17] width 49 height 35
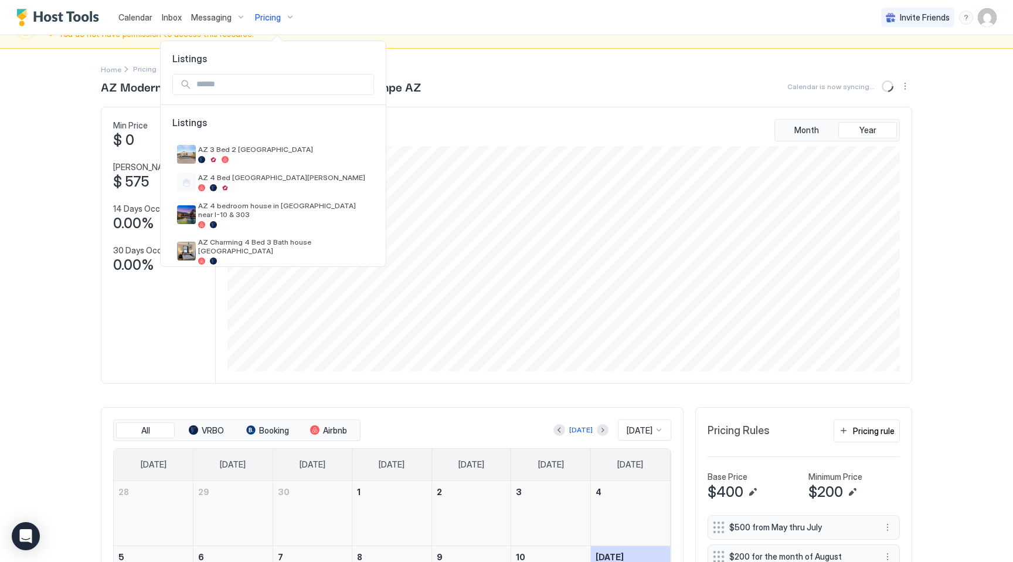
click at [276, 76] on input "Input Field" at bounding box center [283, 84] width 182 height 20
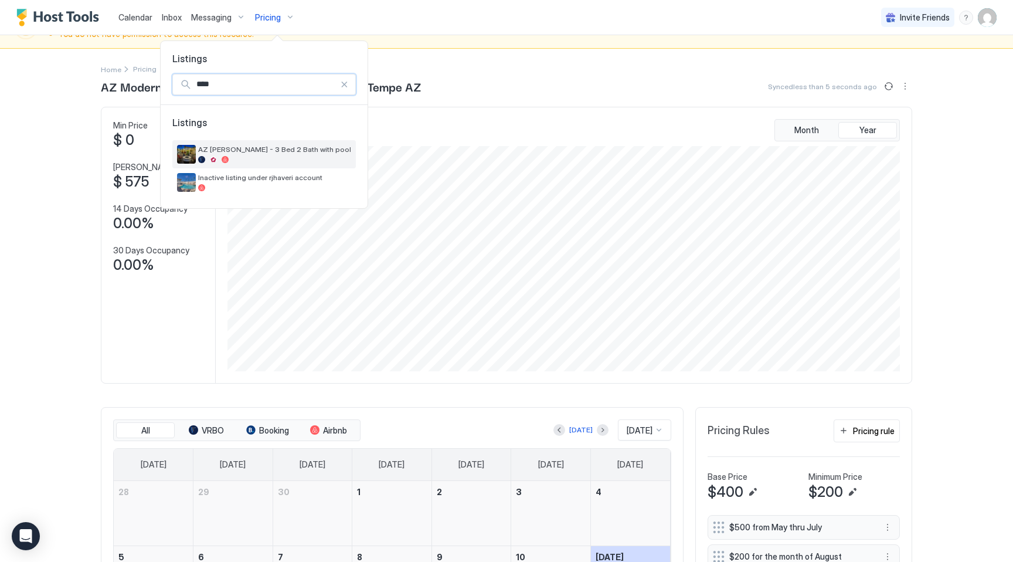
type input "****"
click at [276, 154] on span "AZ [PERSON_NAME] - 3 Bed 2 Bath with pool" at bounding box center [274, 149] width 153 height 9
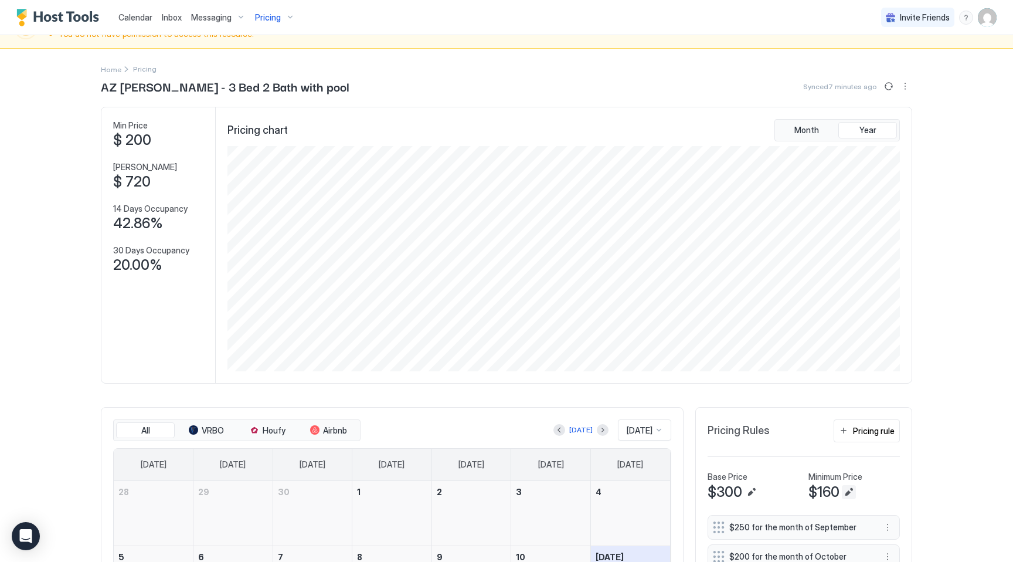
click at [848, 490] on button "Edit" at bounding box center [849, 492] width 14 height 14
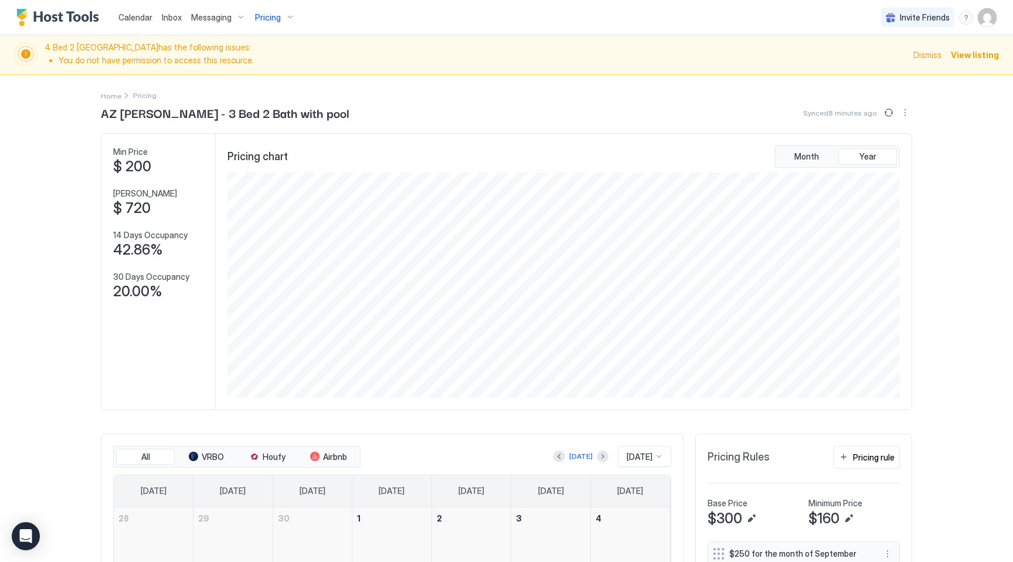
scroll to position [113, 0]
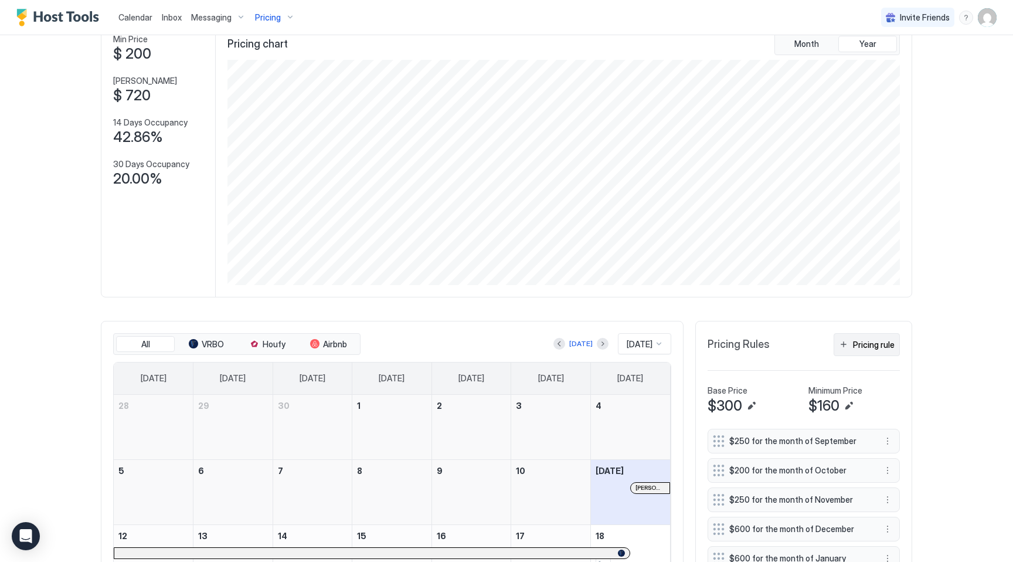
click at [873, 341] on div "Pricing rule" at bounding box center [874, 344] width 42 height 12
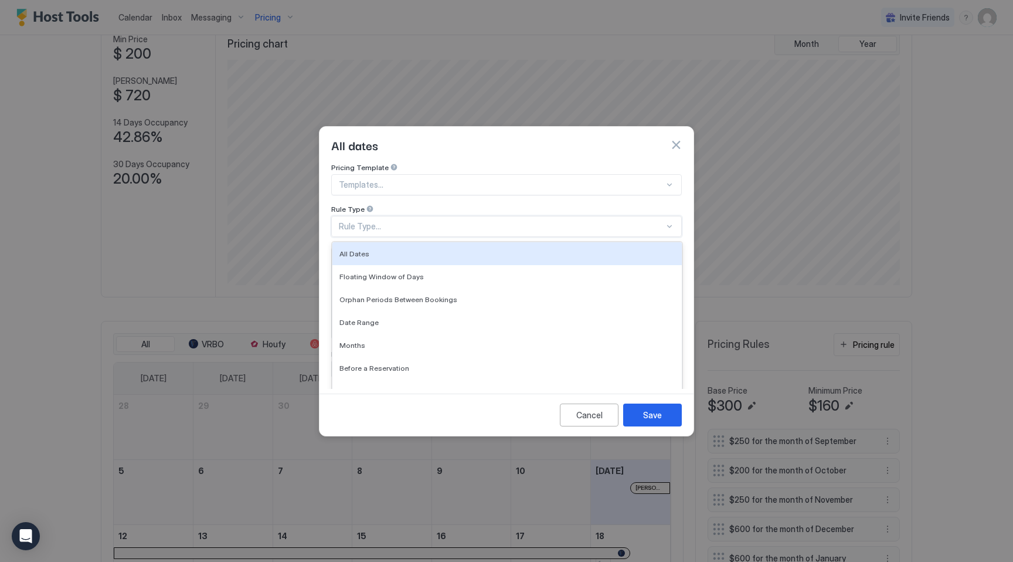
click at [441, 216] on div "Rule Type..." at bounding box center [506, 226] width 351 height 21
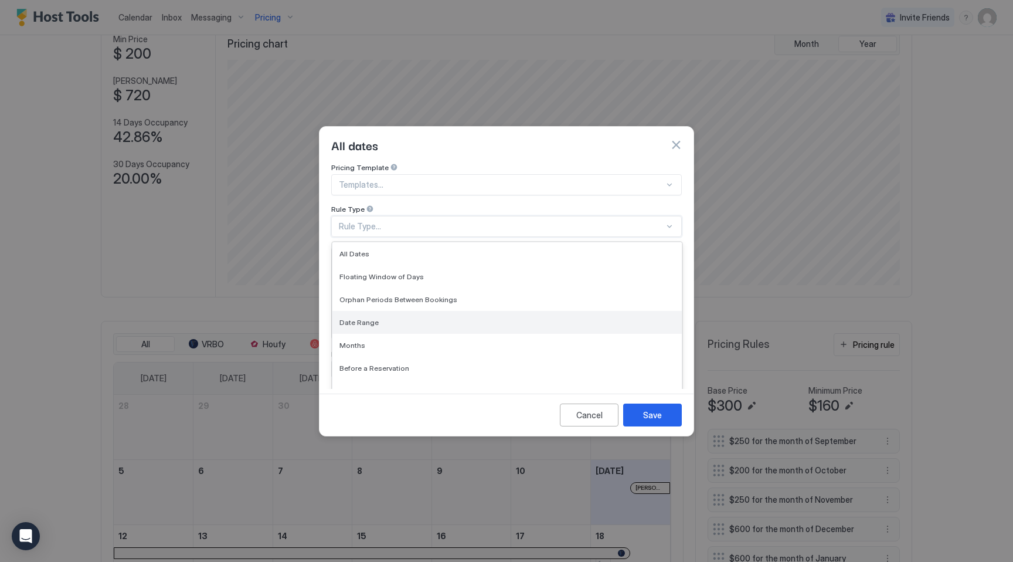
click at [403, 318] on div "Date Range" at bounding box center [506, 322] width 335 height 9
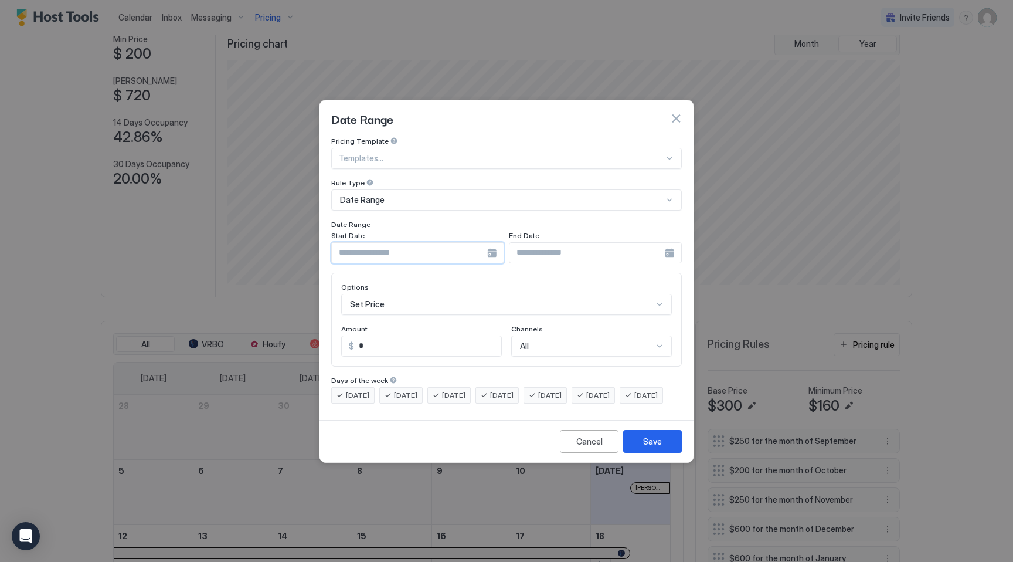
click at [481, 243] on input "Input Field" at bounding box center [409, 253] width 155 height 20
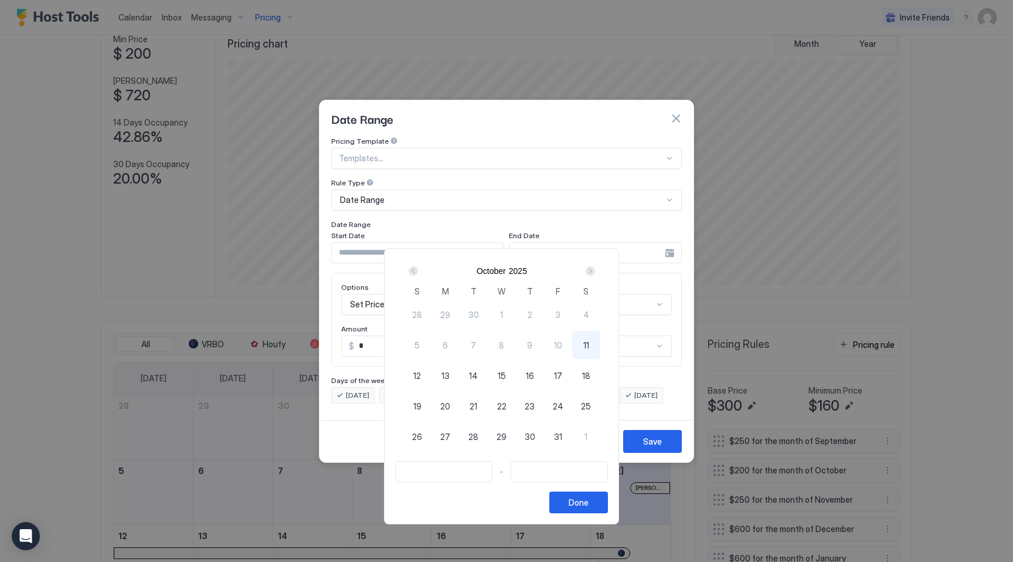
click at [595, 267] on div "Next" at bounding box center [590, 270] width 9 height 9
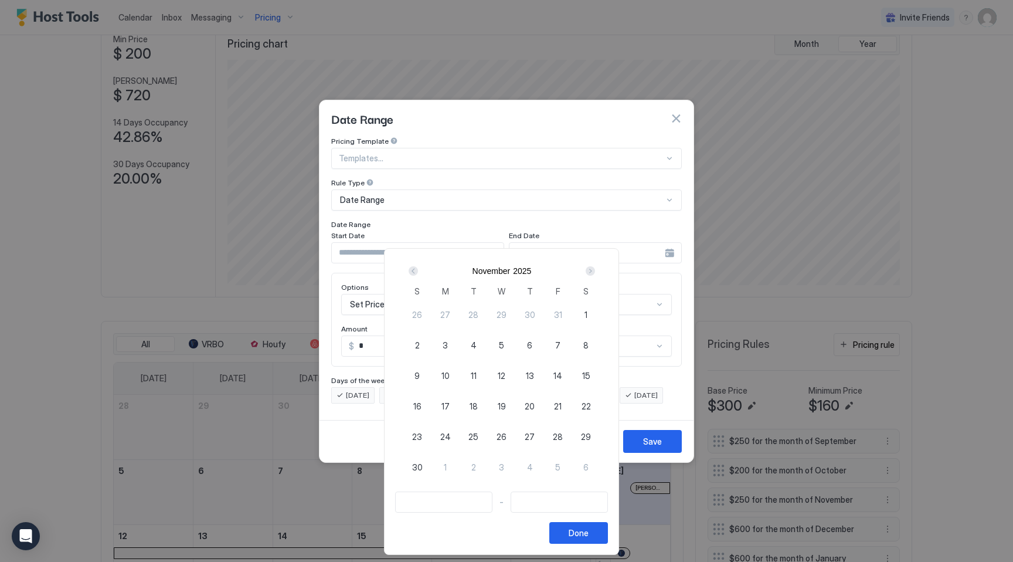
click at [447, 433] on span "24" at bounding box center [445, 436] width 11 height 12
type input "**********"
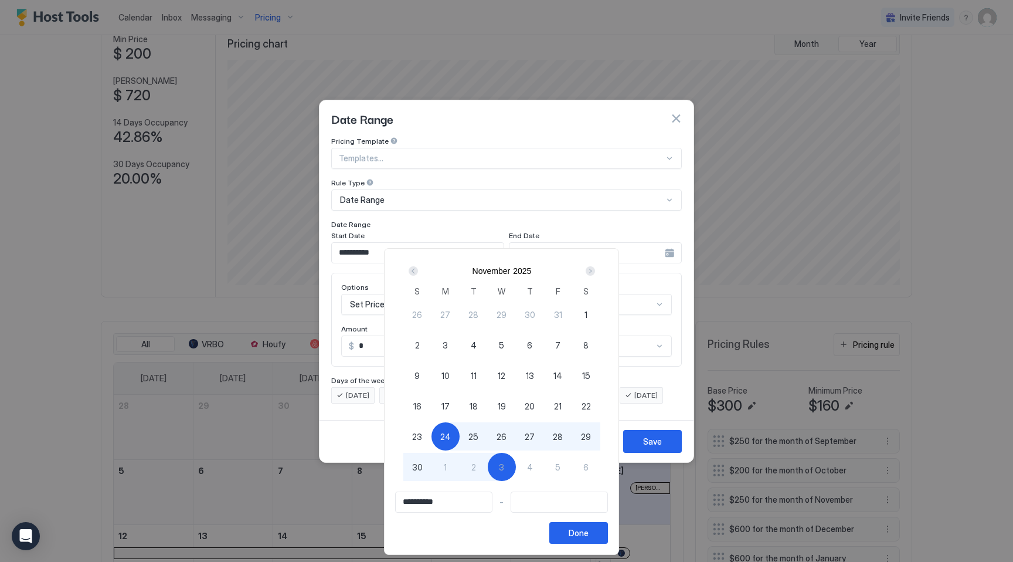
type input "**********"
click at [485, 471] on div "2" at bounding box center [474, 467] width 28 height 28
type input "**********"
click at [589, 530] on div "Done" at bounding box center [579, 532] width 20 height 12
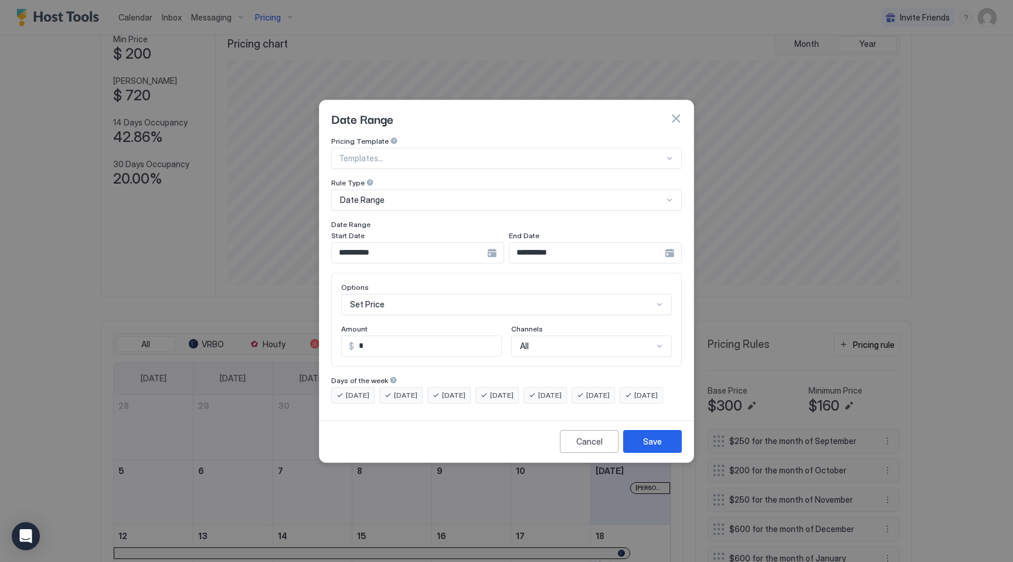
click at [373, 336] on input "*" at bounding box center [427, 346] width 147 height 20
type input "***"
click at [665, 453] on button "Save" at bounding box center [652, 441] width 59 height 23
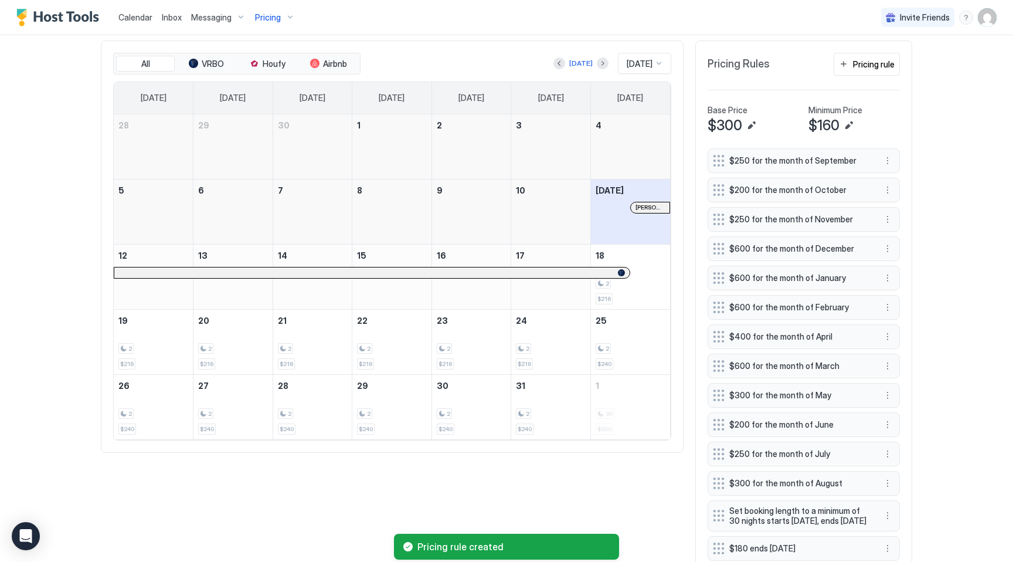
scroll to position [393, 0]
click at [597, 63] on button "Next month" at bounding box center [603, 63] width 12 height 12
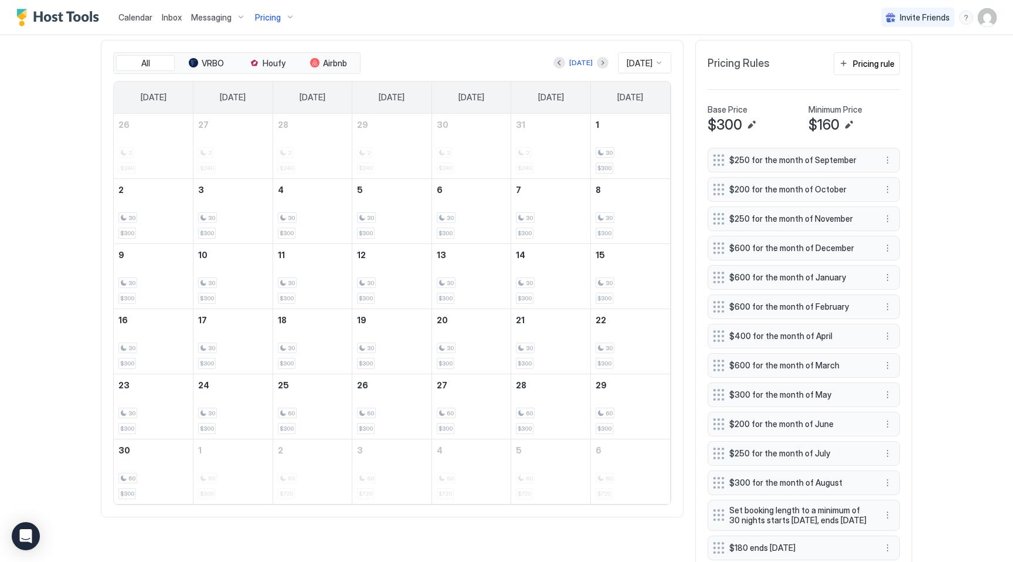
scroll to position [665, 0]
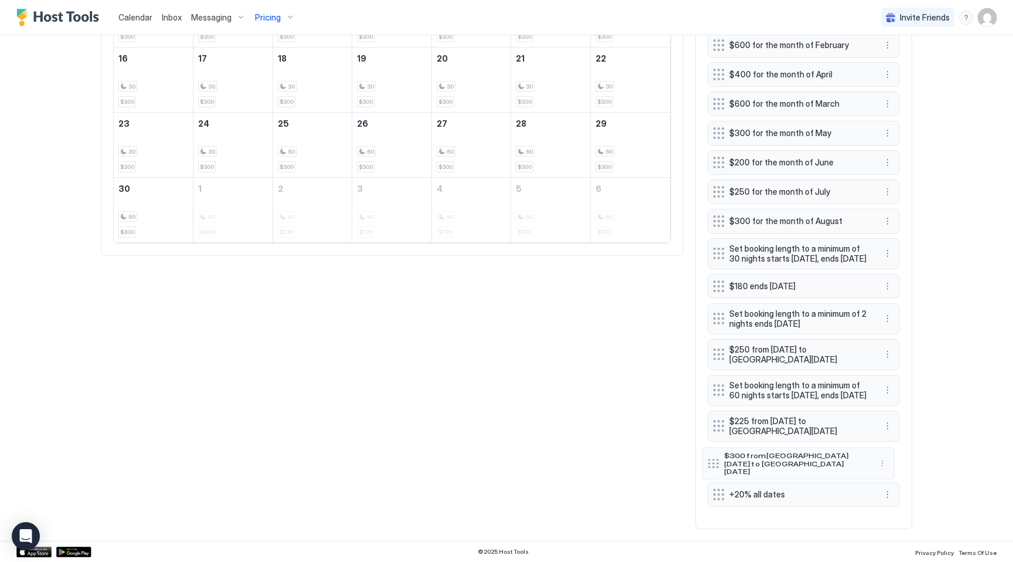
drag, startPoint x: 719, startPoint y: 501, endPoint x: 714, endPoint y: 468, distance: 33.2
click at [714, 468] on div at bounding box center [714, 462] width 12 height 9
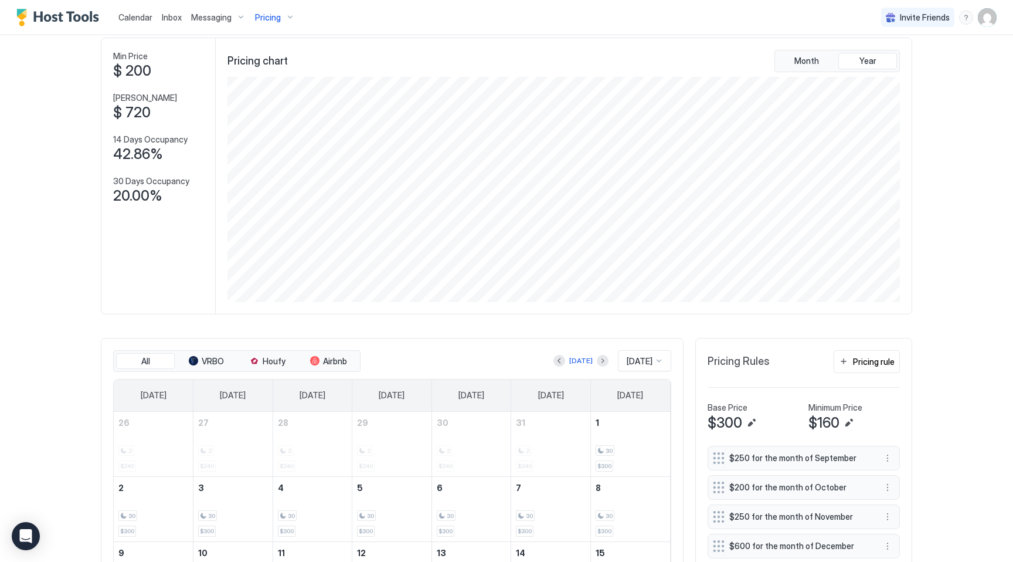
scroll to position [49, 0]
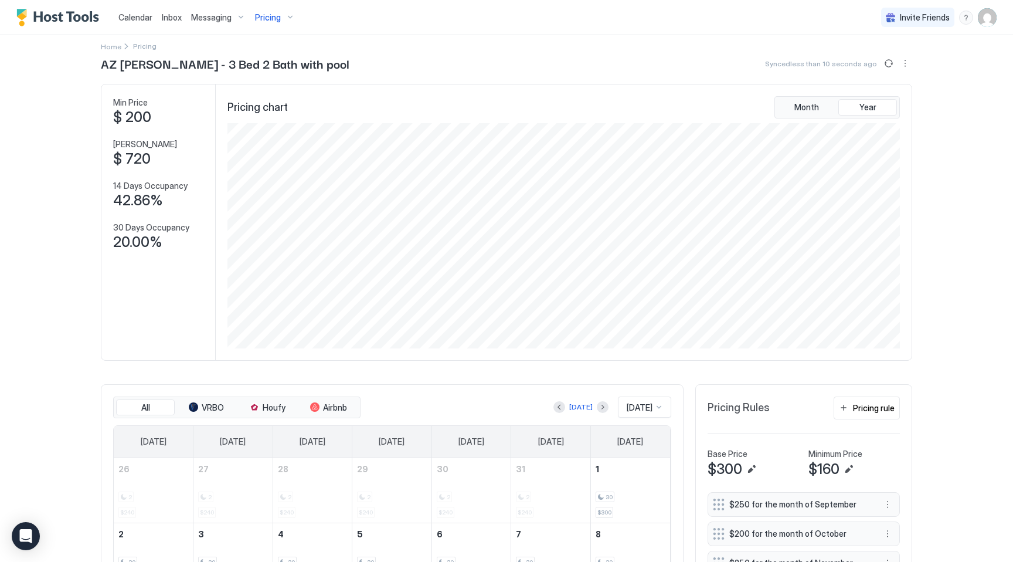
click at [284, 13] on div "Pricing" at bounding box center [274, 18] width 49 height 20
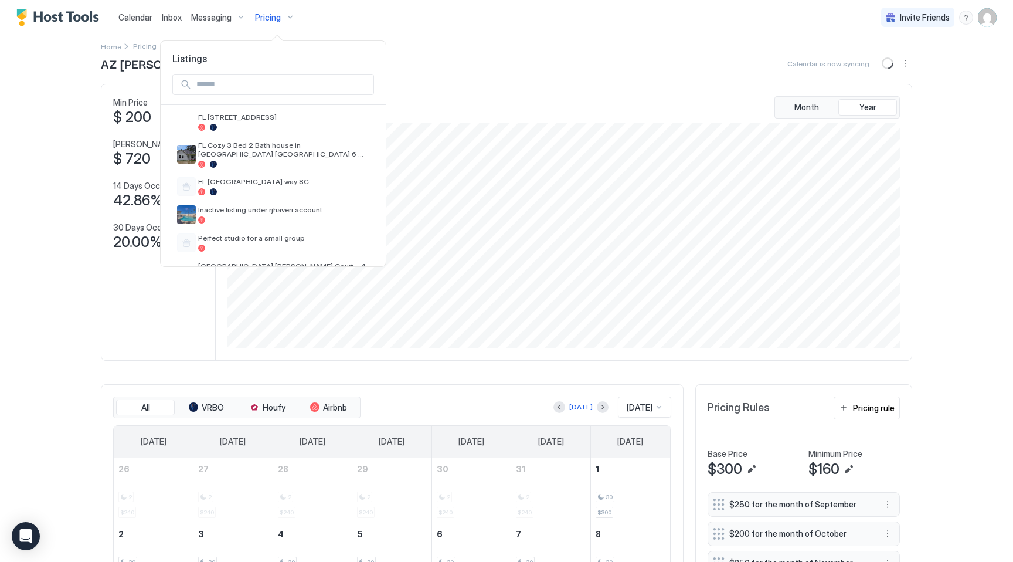
scroll to position [489, 0]
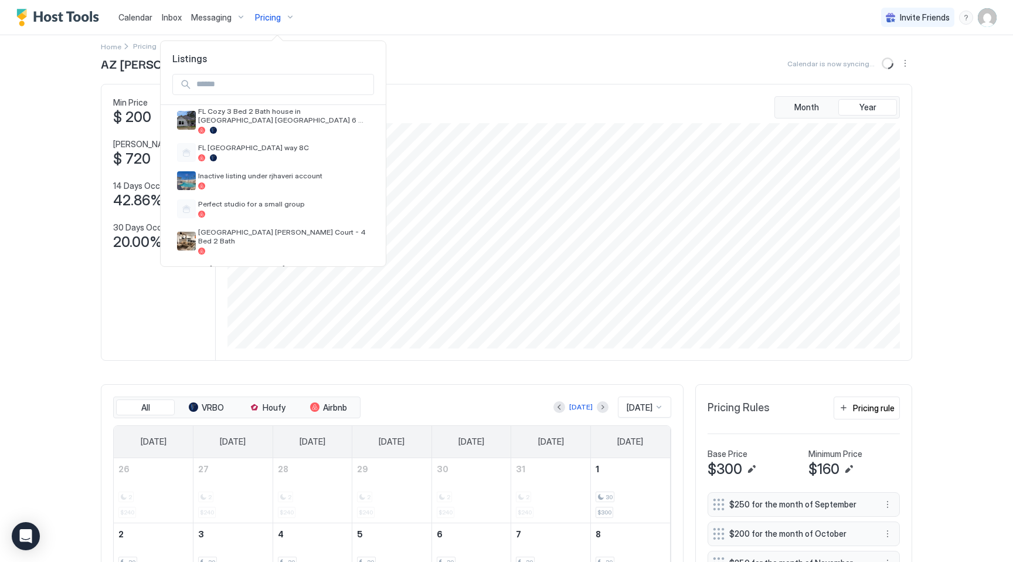
click at [131, 16] on div at bounding box center [506, 281] width 1013 height 562
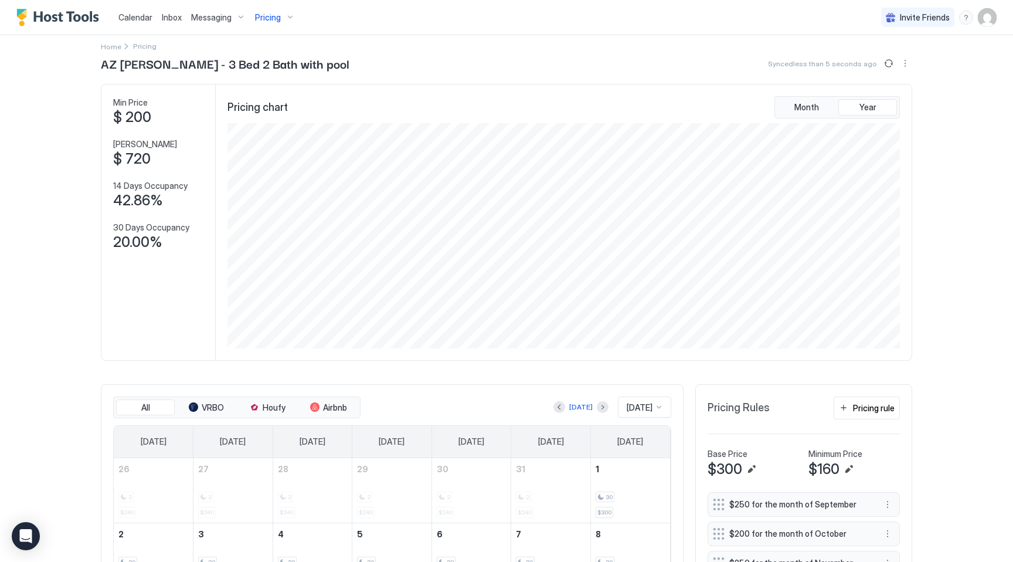
click at [131, 16] on span "Calendar" at bounding box center [135, 17] width 34 height 10
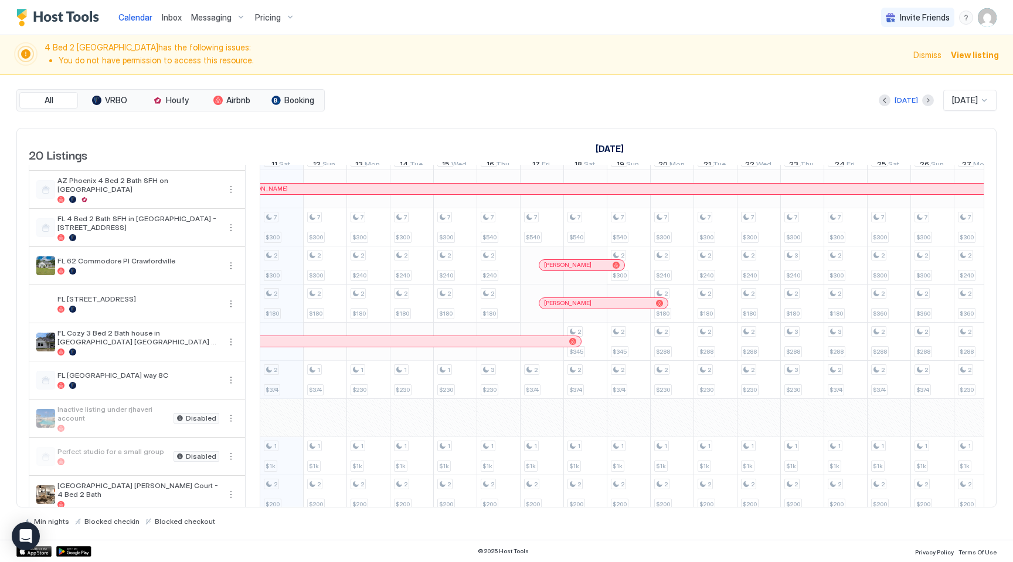
scroll to position [430, 0]
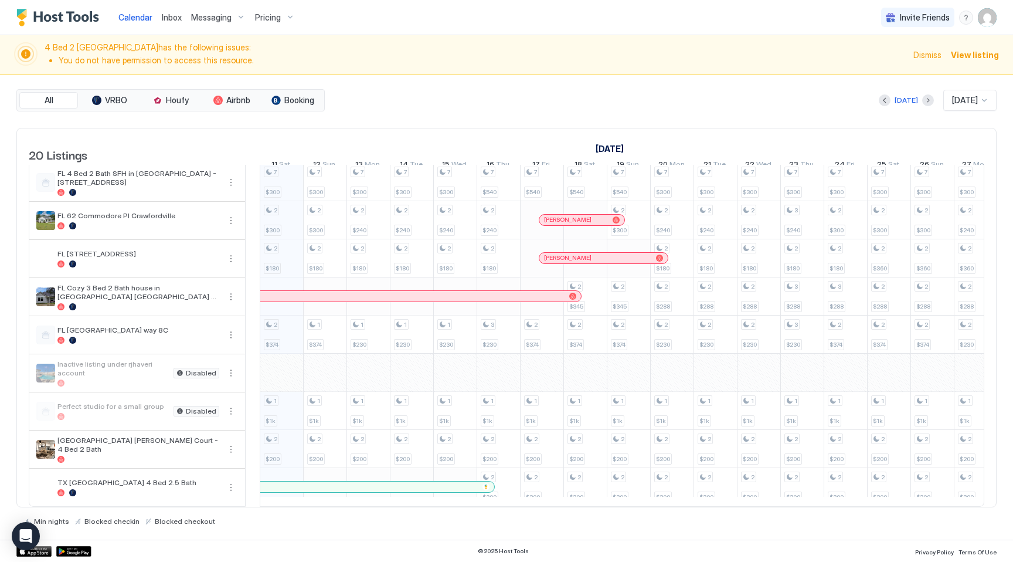
click at [361, 481] on div "Direct Booking" at bounding box center [83, 486] width 822 height 11
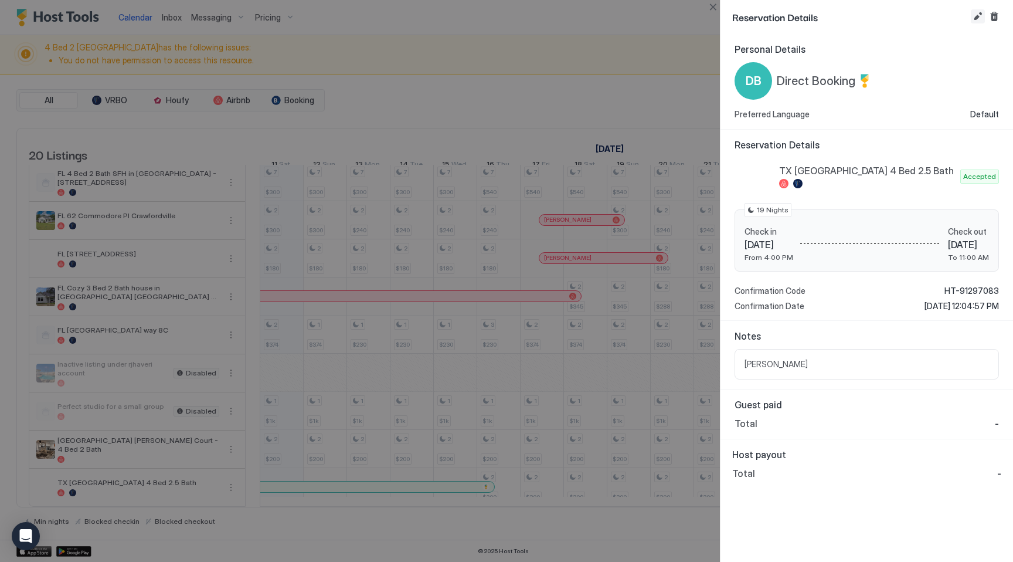
click at [975, 18] on button "Edit reservation" at bounding box center [978, 16] width 14 height 14
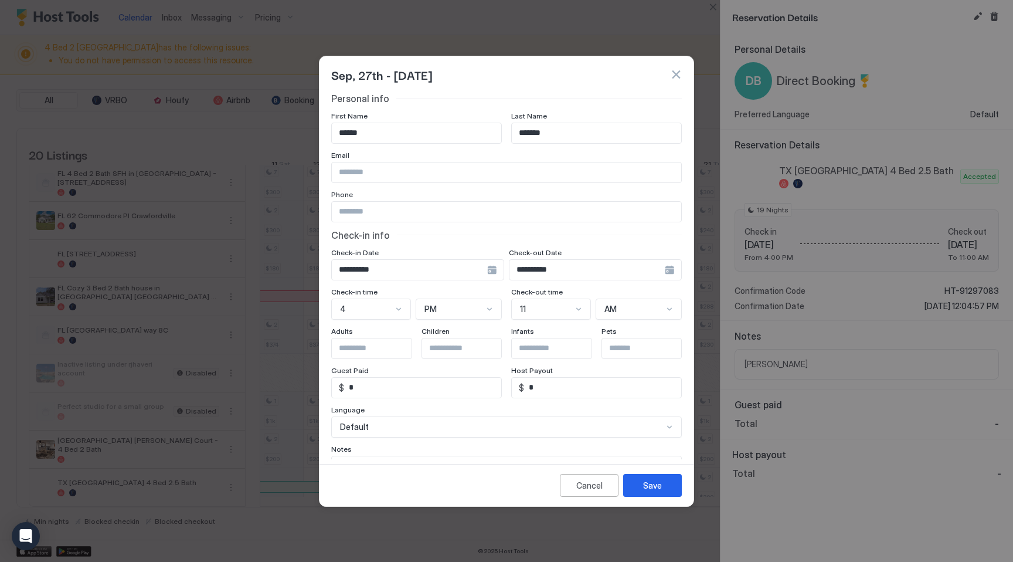
click at [545, 265] on input "**********" at bounding box center [586, 270] width 155 height 20
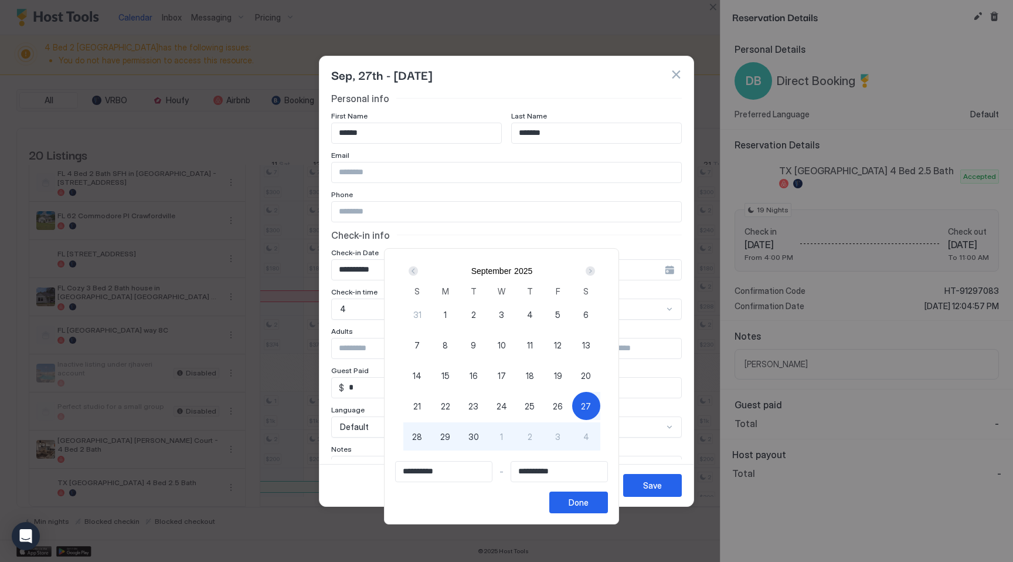
click at [591, 406] on span "27" at bounding box center [586, 406] width 10 height 12
click at [593, 269] on div "Next" at bounding box center [590, 270] width 9 height 9
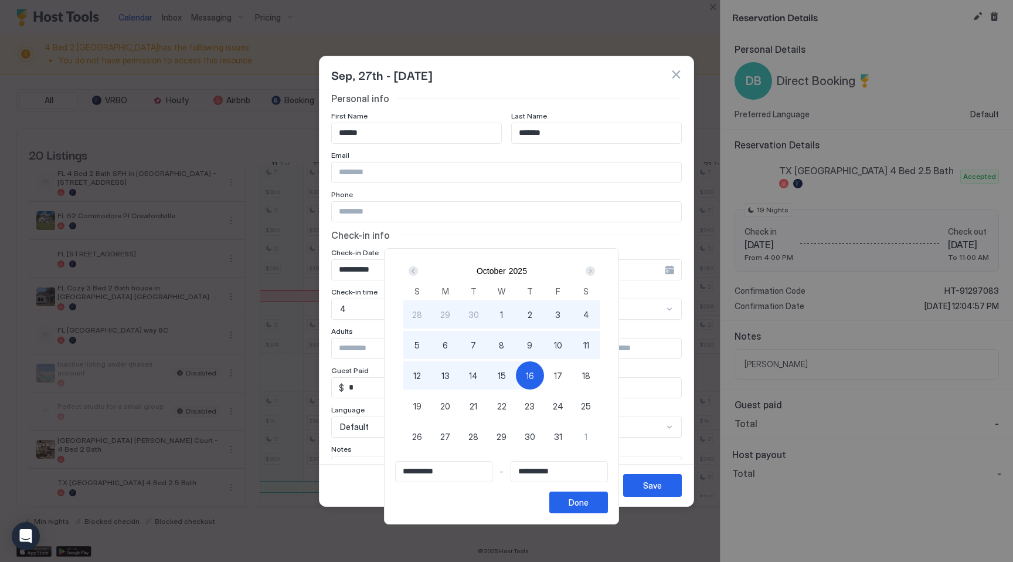
click at [535, 434] on span "30" at bounding box center [530, 436] width 11 height 12
type input "**********"
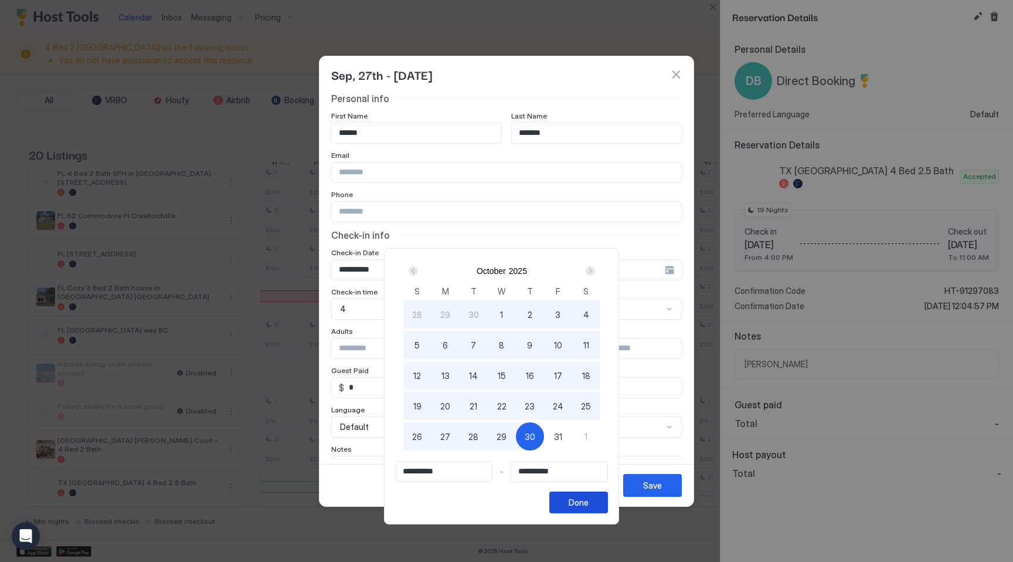
click at [584, 503] on div "Done" at bounding box center [579, 502] width 20 height 12
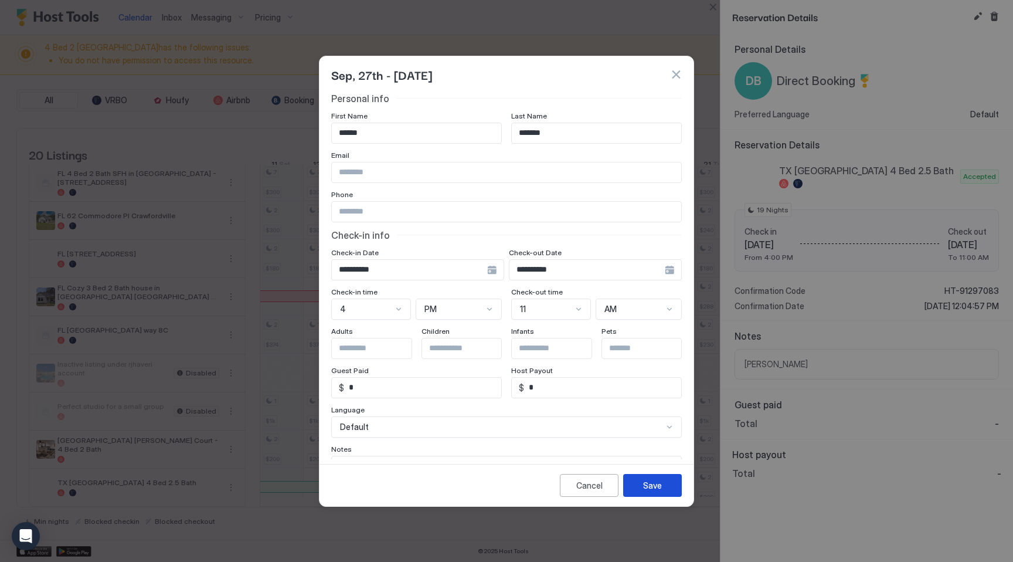
click at [650, 487] on div "Save" at bounding box center [652, 485] width 19 height 12
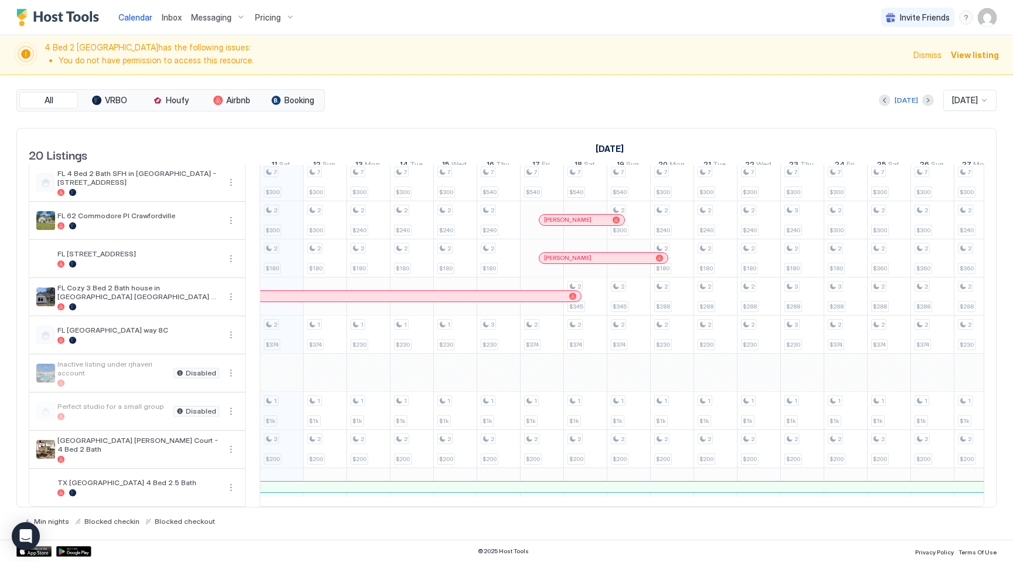
click at [271, 18] on span "Pricing" at bounding box center [268, 17] width 26 height 11
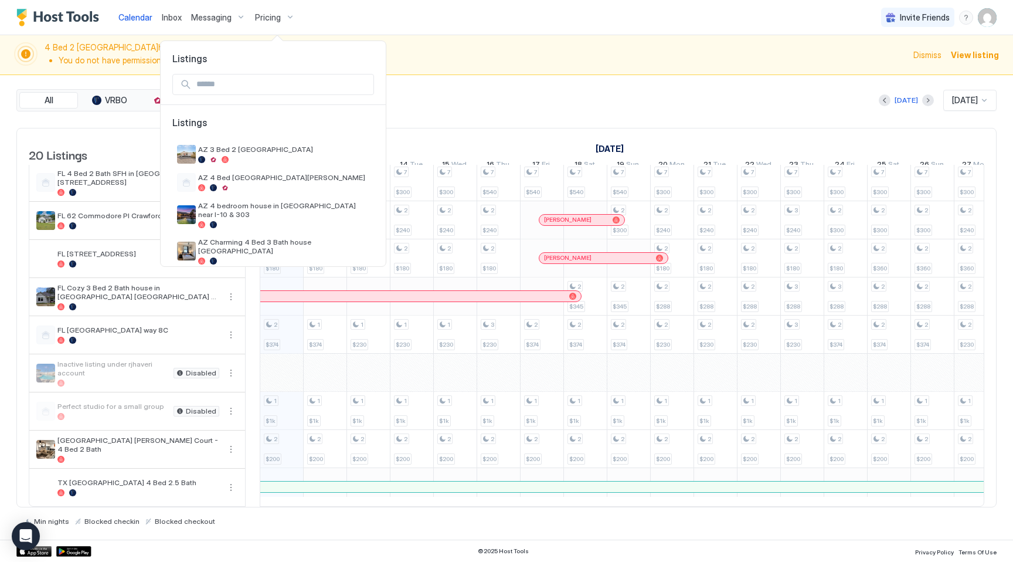
click at [285, 81] on input "Input Field" at bounding box center [283, 84] width 182 height 20
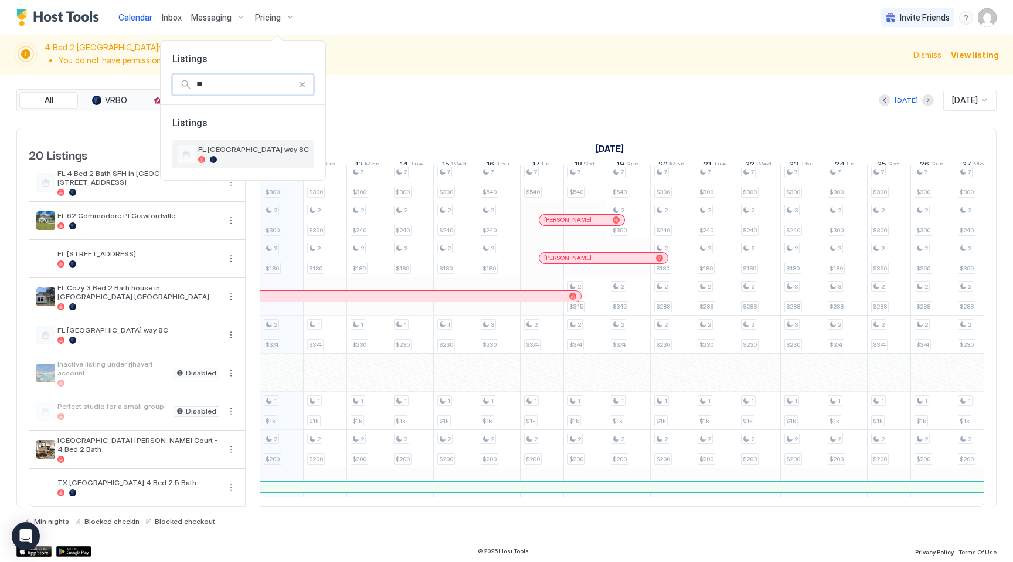
type input "**"
click at [293, 158] on div at bounding box center [253, 159] width 111 height 7
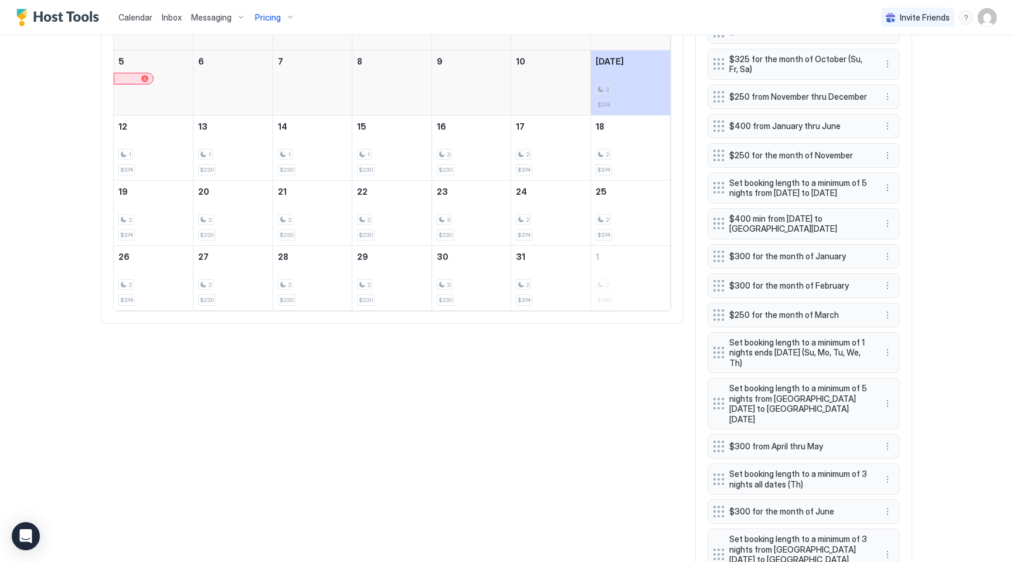
scroll to position [304, 0]
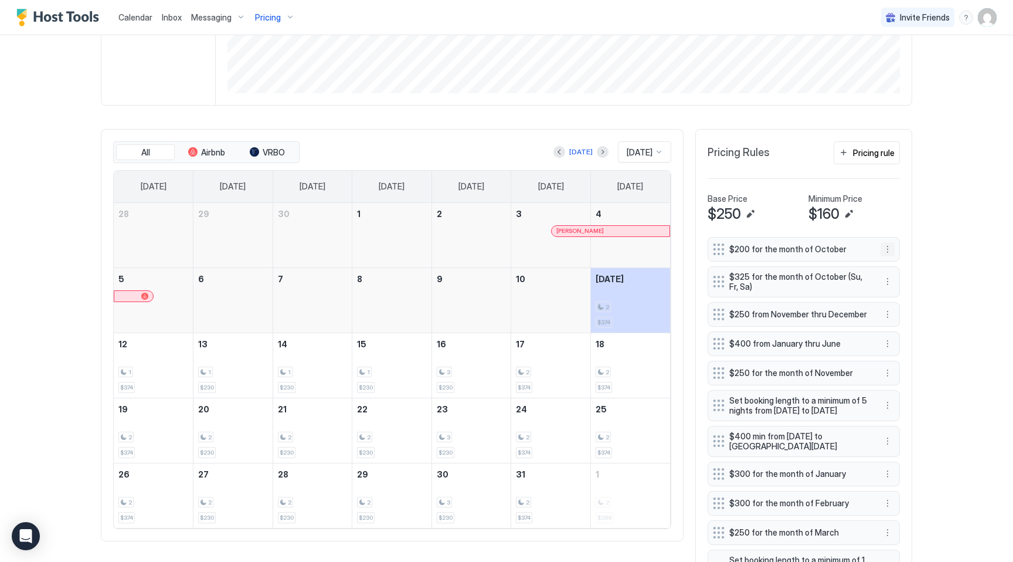
click at [889, 248] on button "More options" at bounding box center [887, 249] width 14 height 14
click at [897, 265] on div "Edit" at bounding box center [899, 265] width 26 height 9
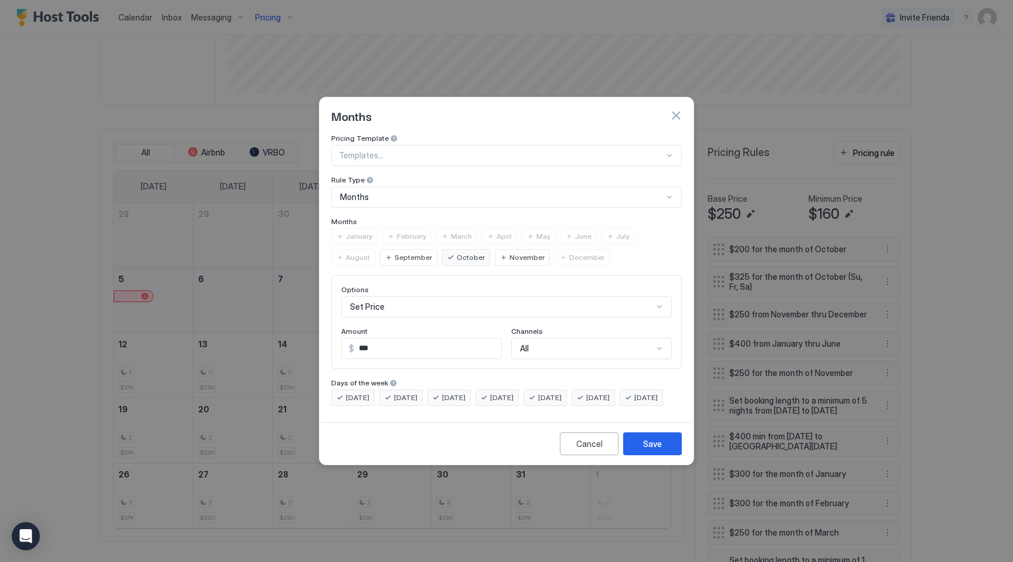
click at [431, 339] on input "***" at bounding box center [427, 348] width 147 height 20
type input "***"
click at [662, 453] on button "Save" at bounding box center [652, 443] width 59 height 23
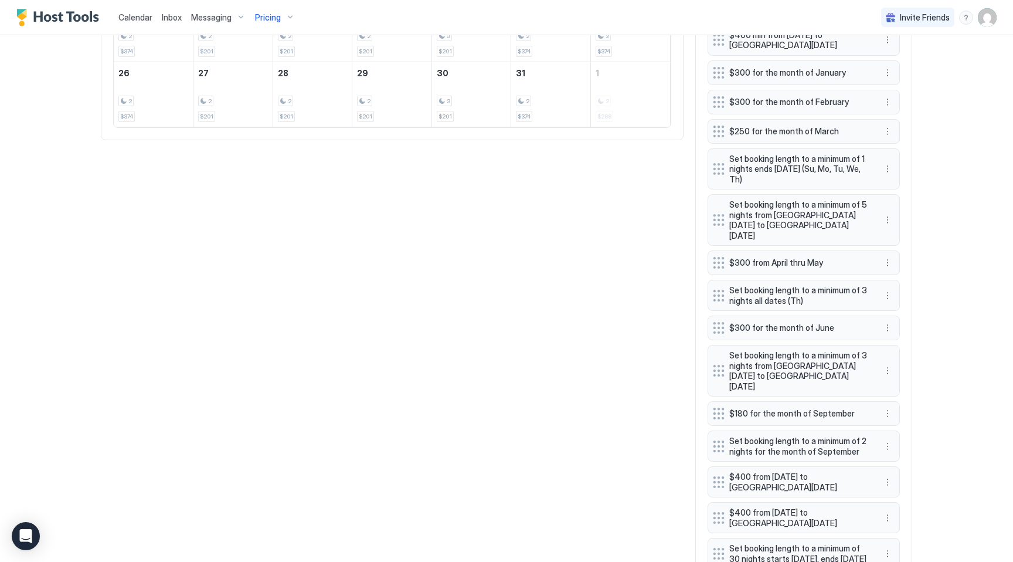
scroll to position [914, 0]
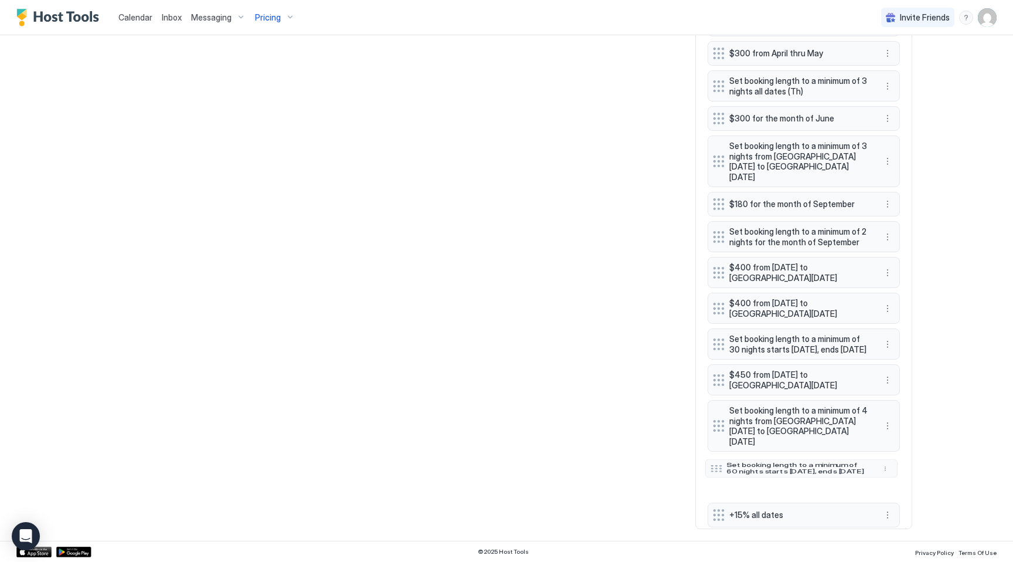
drag, startPoint x: 715, startPoint y: 496, endPoint x: 712, endPoint y: 463, distance: 32.9
click at [712, 465] on div at bounding box center [716, 468] width 12 height 7
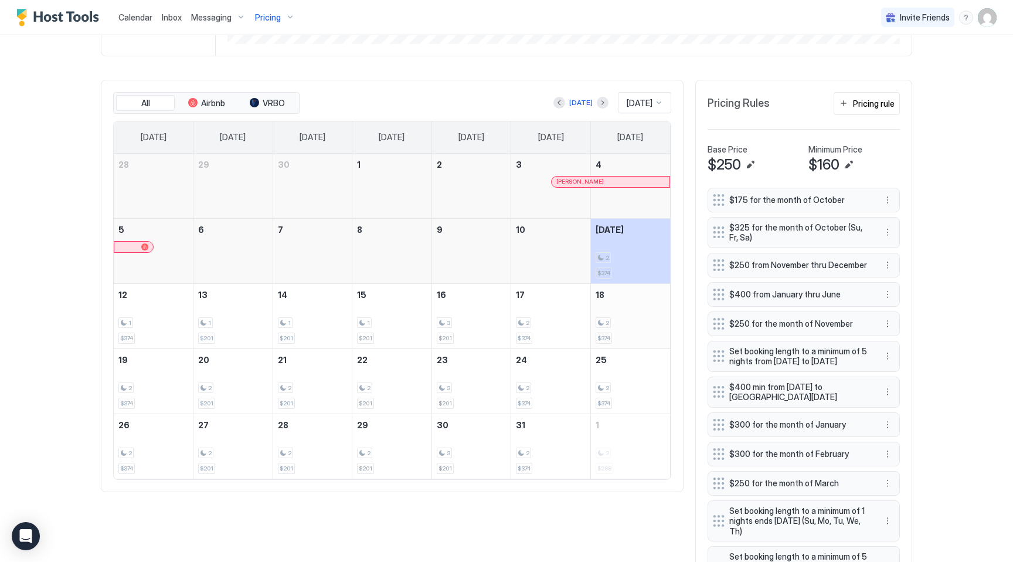
scroll to position [345, 0]
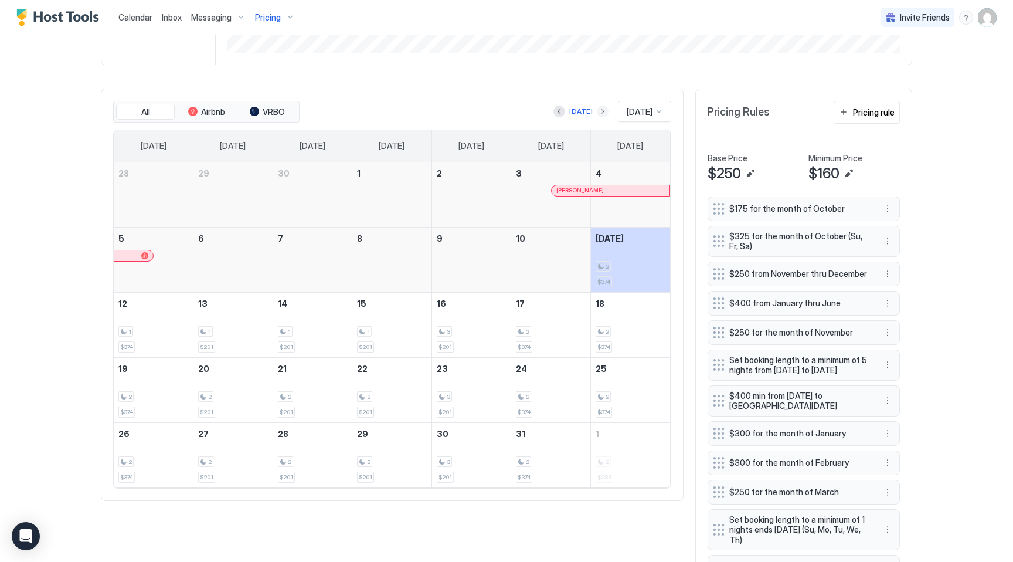
click at [597, 111] on button "Next month" at bounding box center [603, 112] width 12 height 12
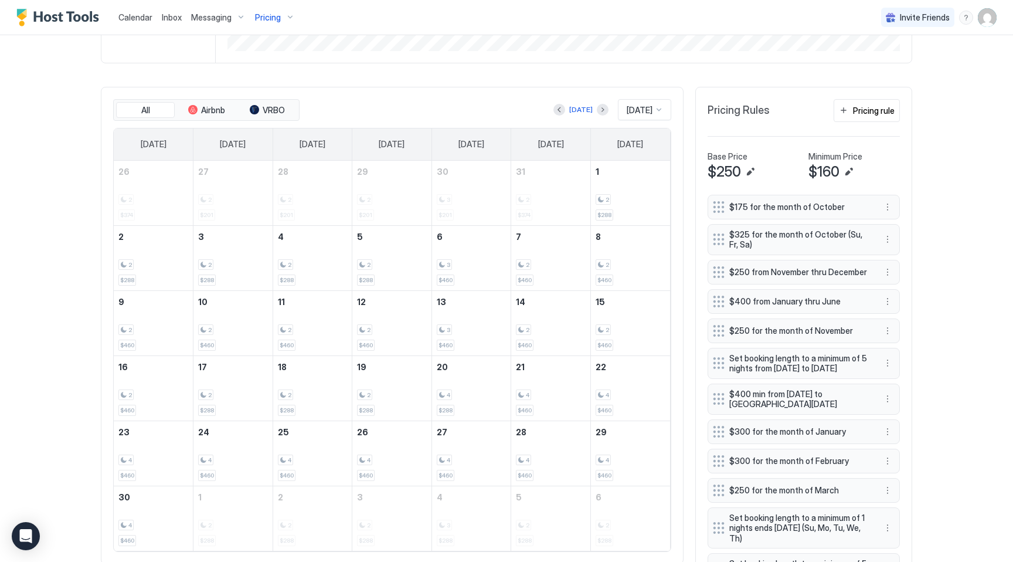
scroll to position [134, 0]
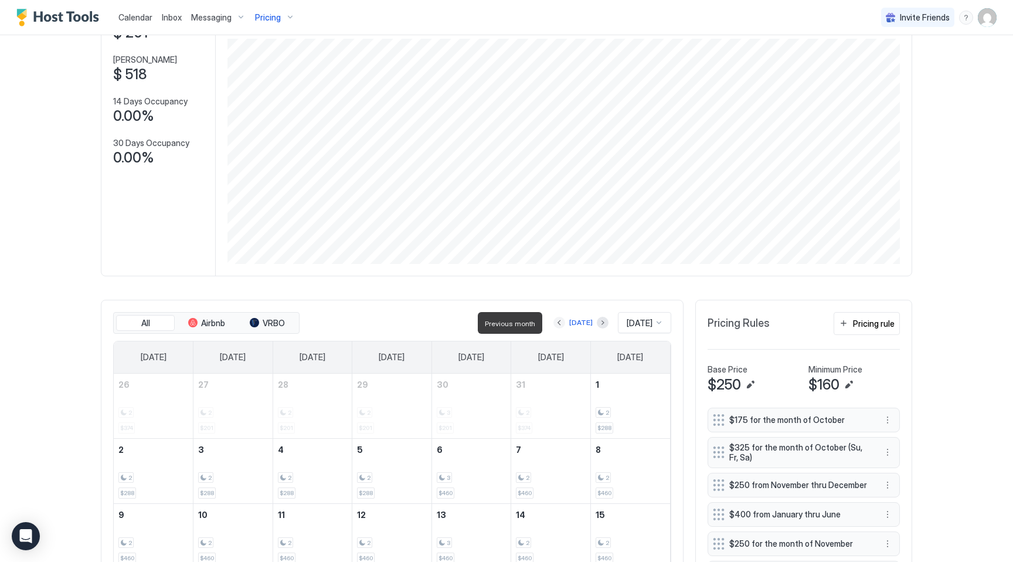
click at [556, 325] on button "Previous month" at bounding box center [559, 323] width 12 height 12
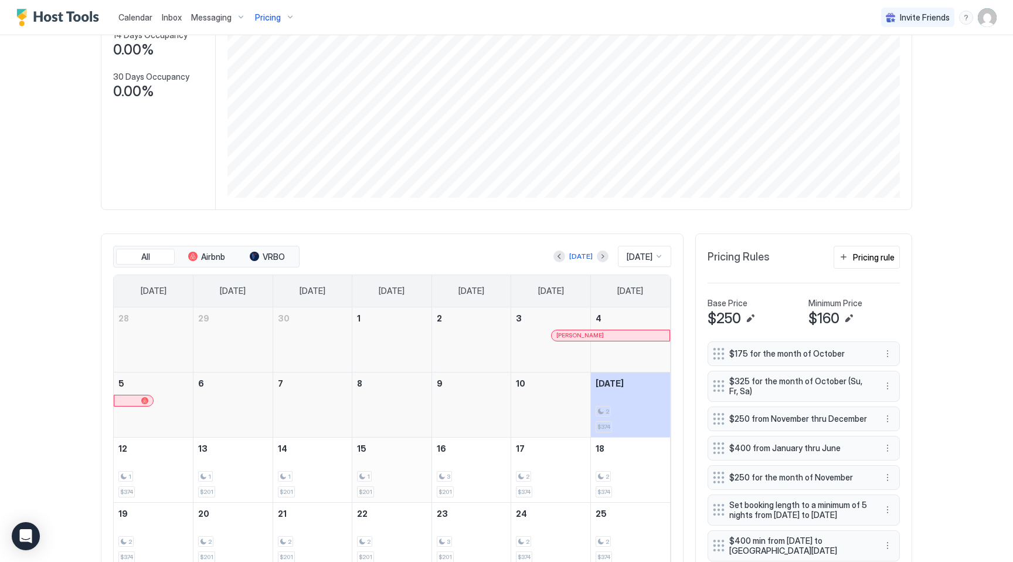
scroll to position [0, 0]
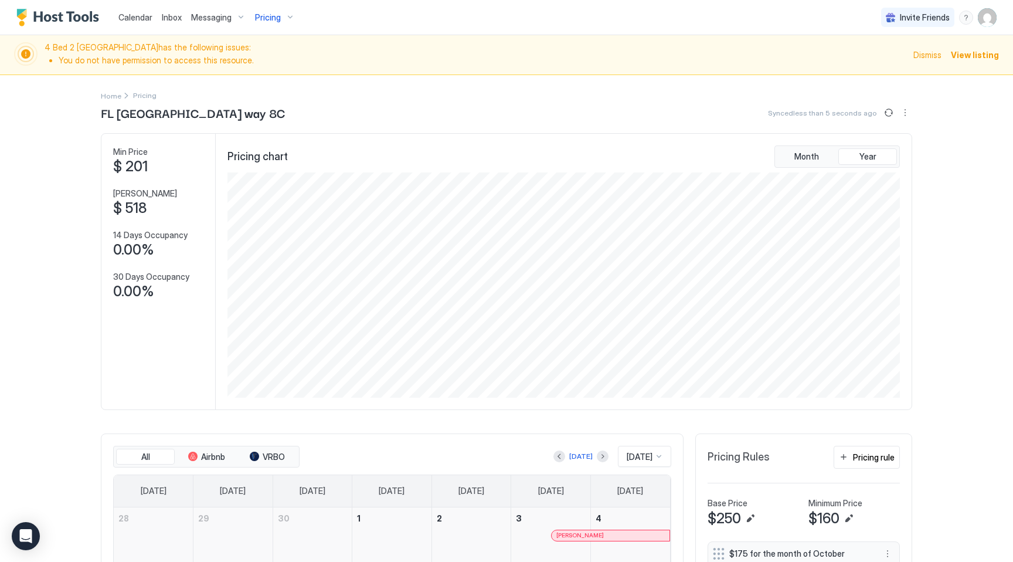
click at [285, 16] on div "Pricing" at bounding box center [274, 18] width 49 height 20
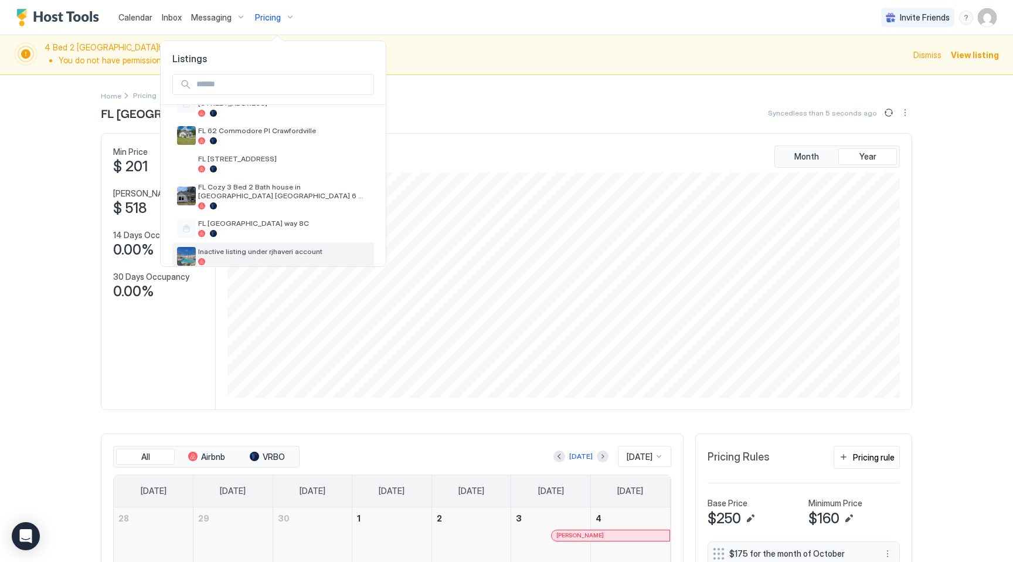
scroll to position [410, 0]
click at [124, 21] on div at bounding box center [506, 281] width 1013 height 562
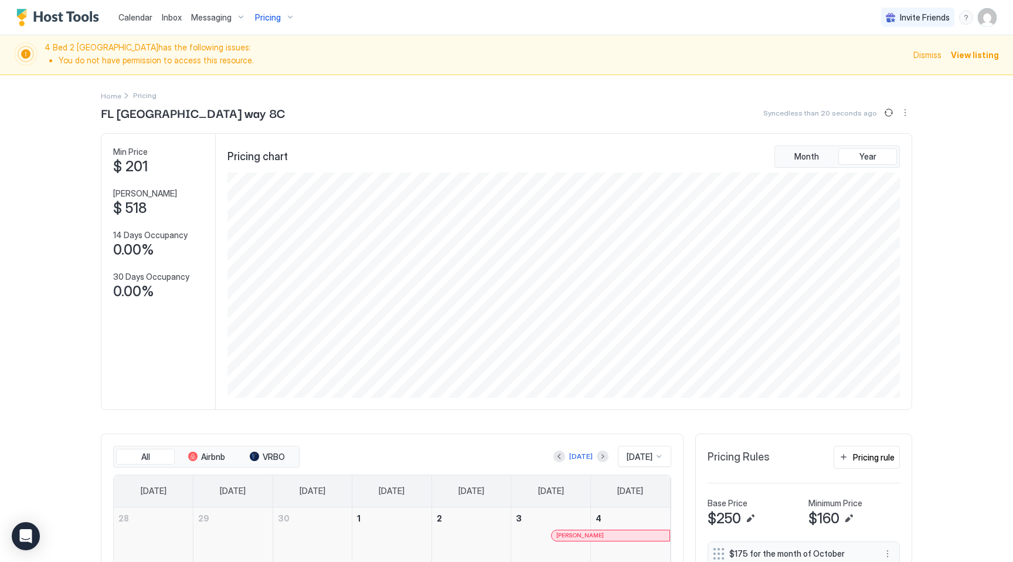
click at [129, 16] on span "Calendar" at bounding box center [135, 17] width 34 height 10
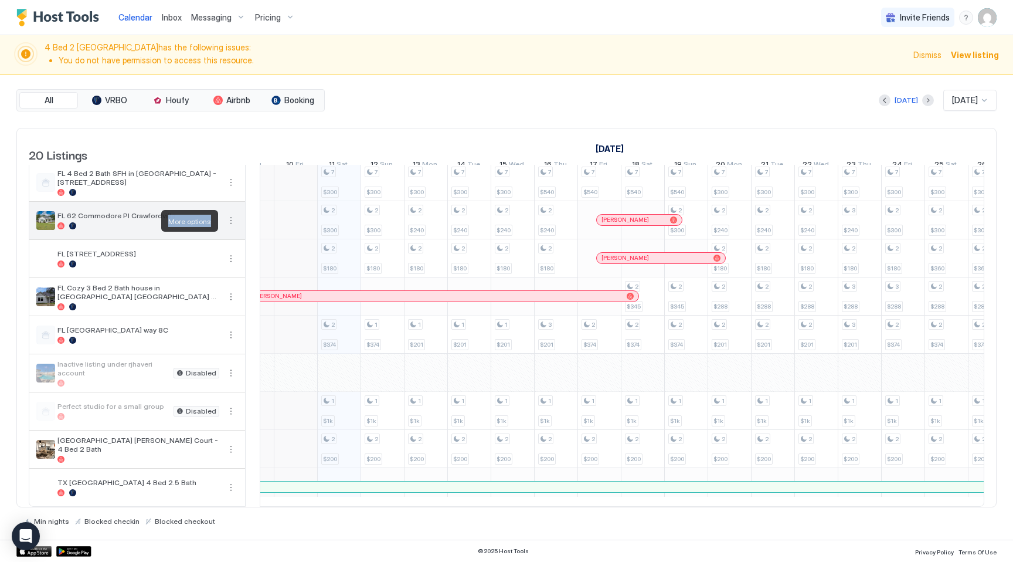
click at [231, 222] on button "More options" at bounding box center [231, 220] width 14 height 14
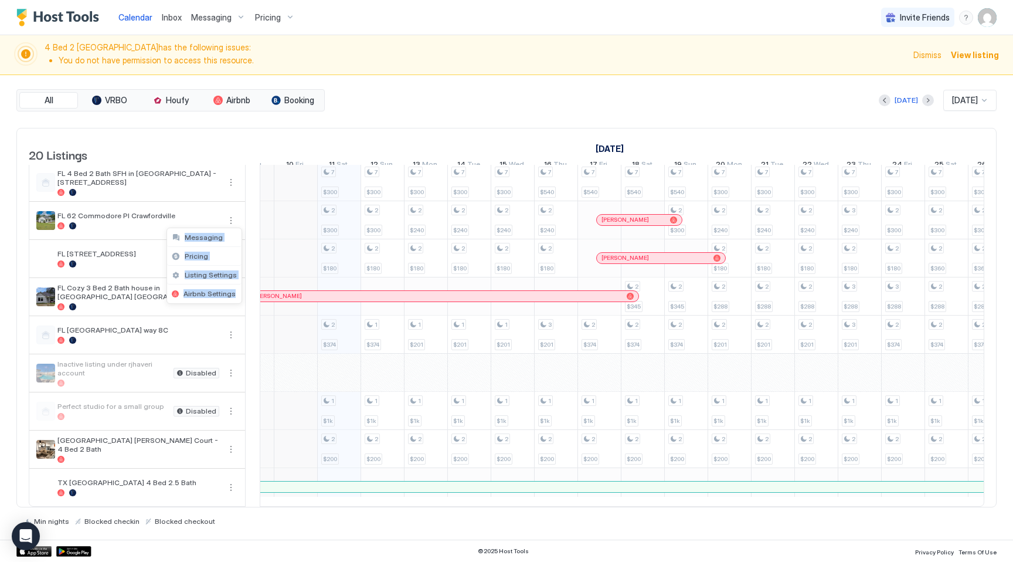
click at [312, 127] on div at bounding box center [506, 281] width 1013 height 562
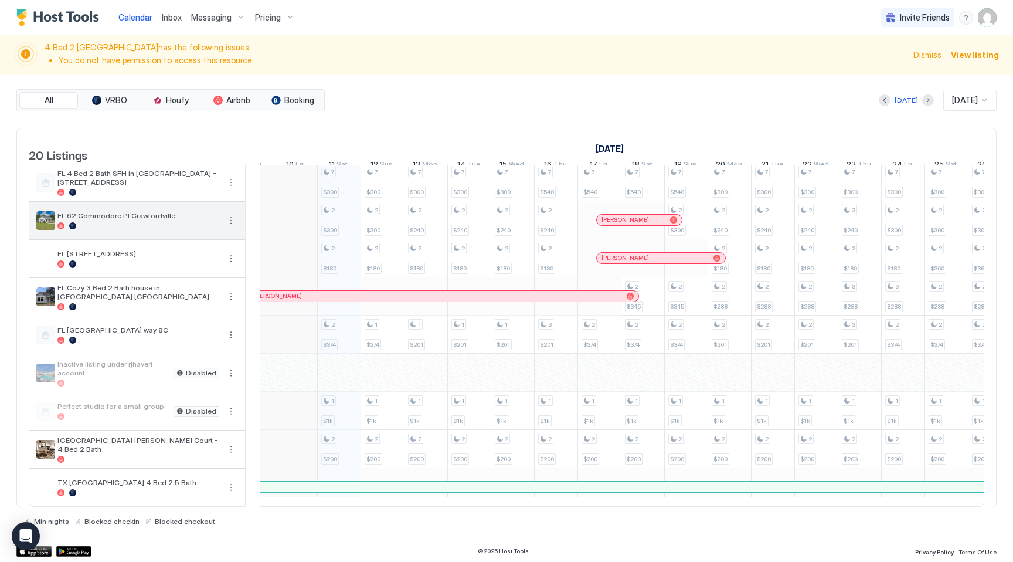
click at [232, 223] on button "More options" at bounding box center [231, 220] width 14 height 14
click at [380, 98] on div at bounding box center [506, 281] width 1013 height 562
click at [271, 13] on span "Pricing" at bounding box center [268, 17] width 26 height 11
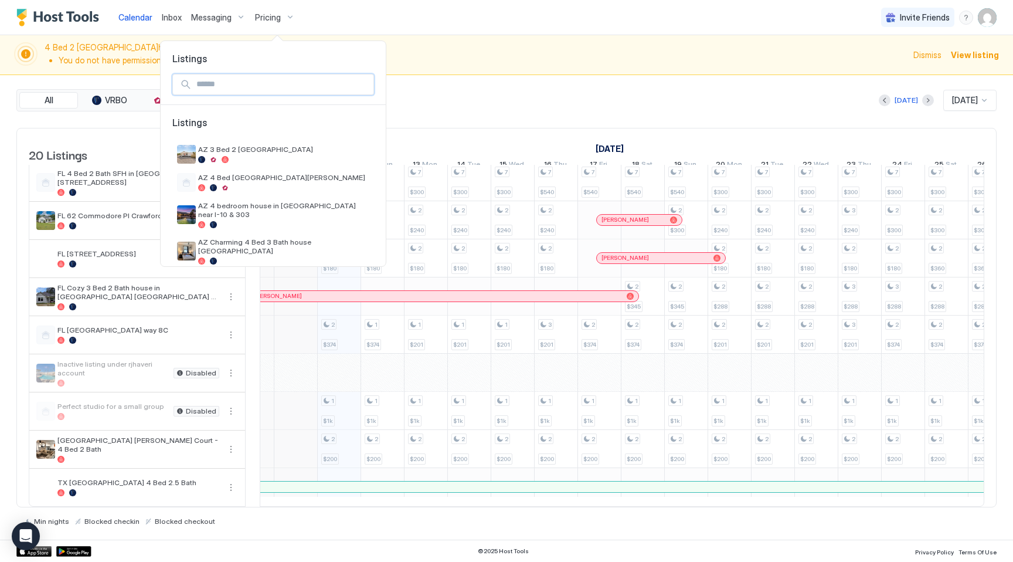
click at [268, 78] on input "Input Field" at bounding box center [283, 84] width 182 height 20
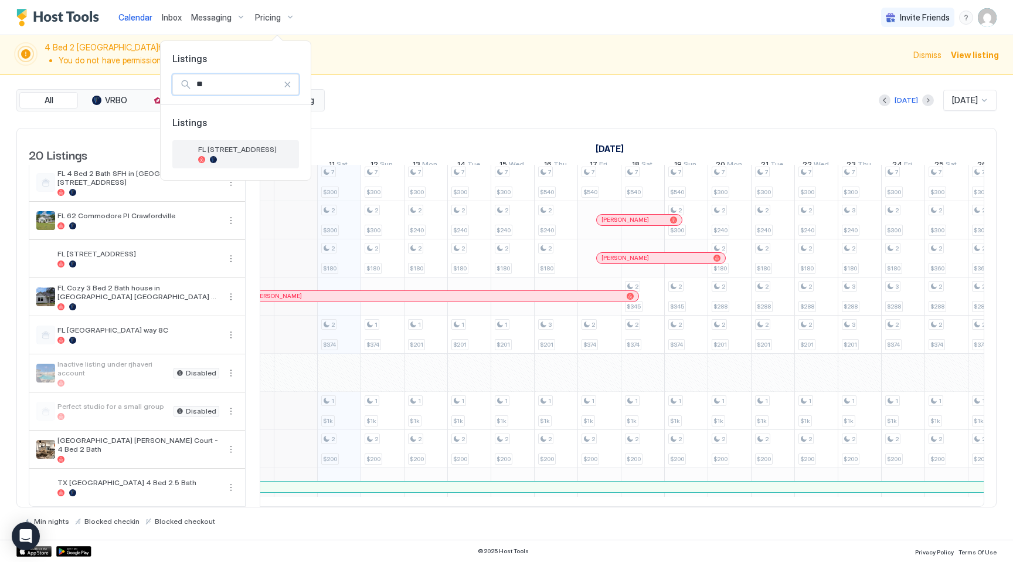
type input "**"
click at [276, 156] on div at bounding box center [246, 159] width 96 height 7
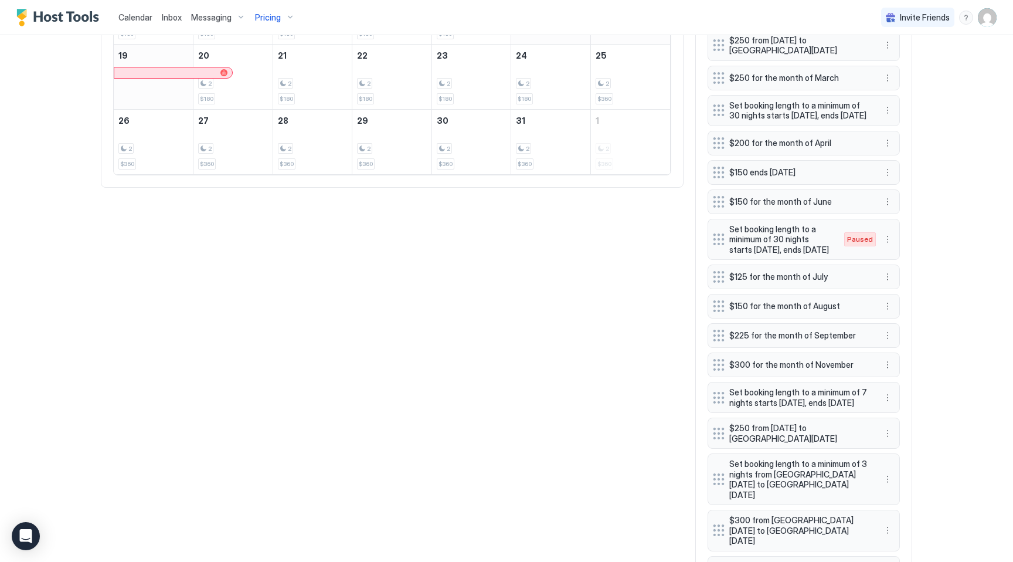
scroll to position [721, 0]
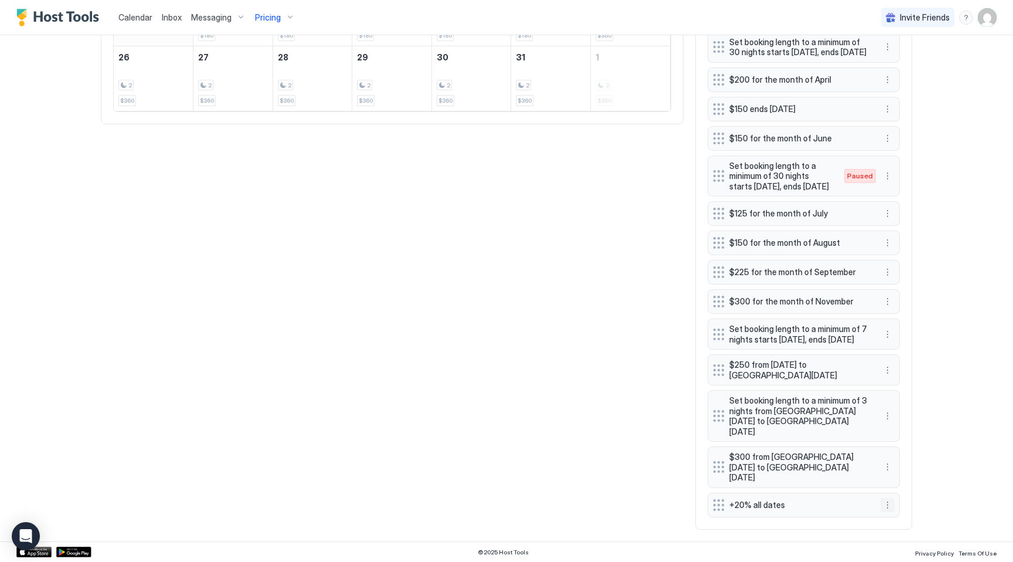
click at [887, 505] on button "More options" at bounding box center [887, 505] width 14 height 14
click at [902, 452] on span "Edit" at bounding box center [905, 449] width 13 height 9
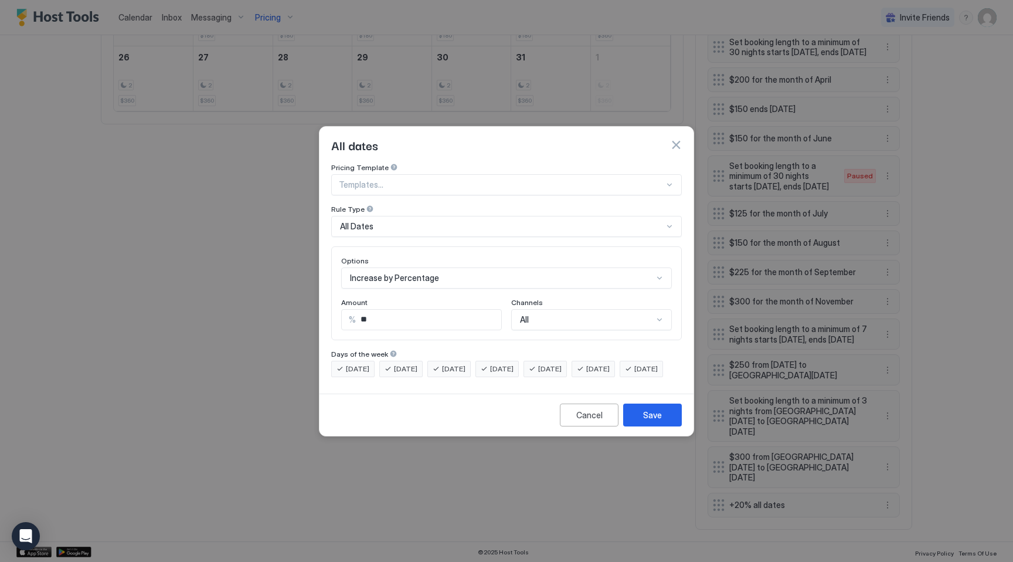
click at [402, 311] on input "**" at bounding box center [428, 320] width 145 height 20
type input "**"
click at [644, 421] on div "Save" at bounding box center [652, 415] width 19 height 12
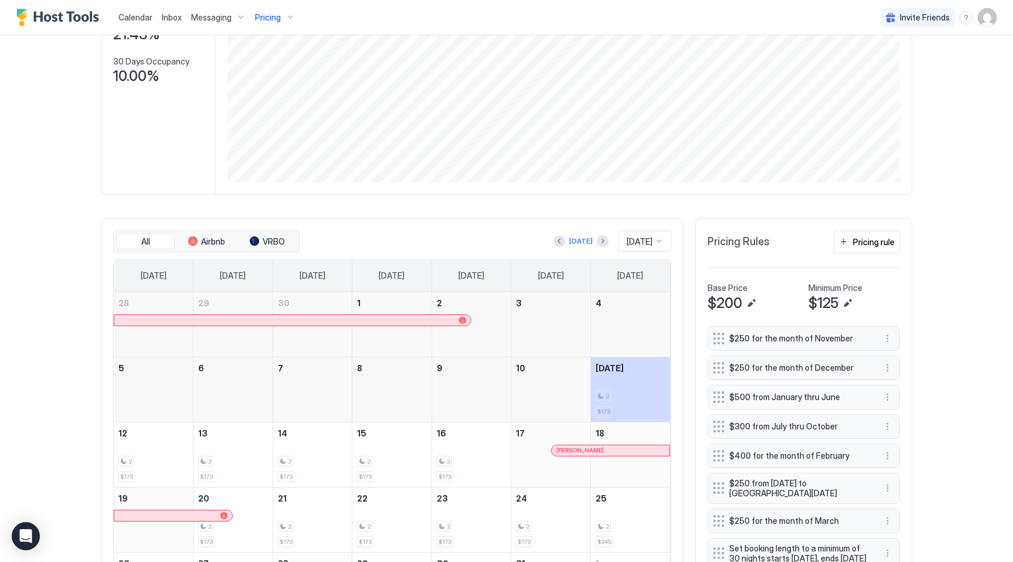
scroll to position [0, 0]
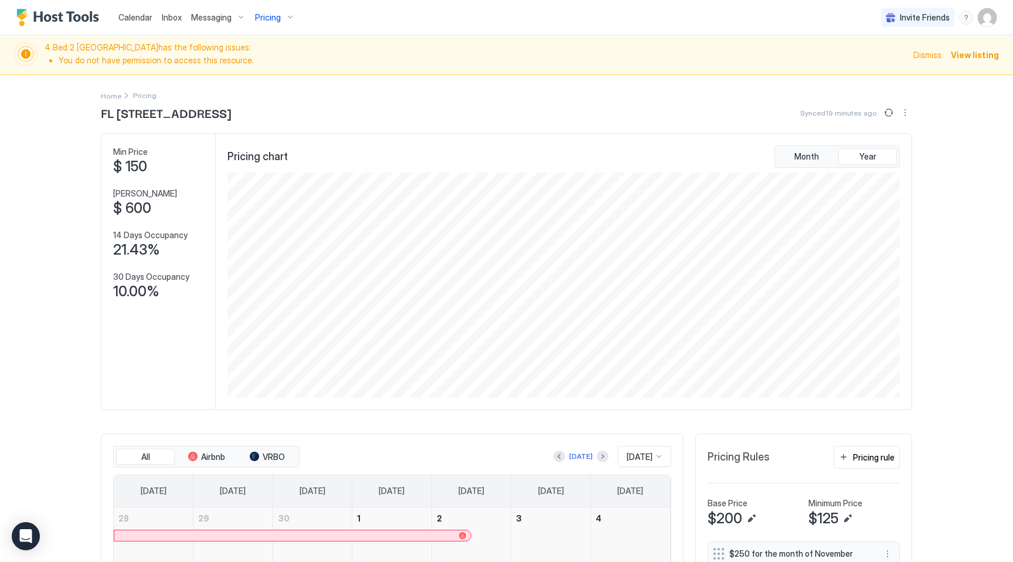
click at [287, 19] on div "Pricing" at bounding box center [274, 18] width 49 height 20
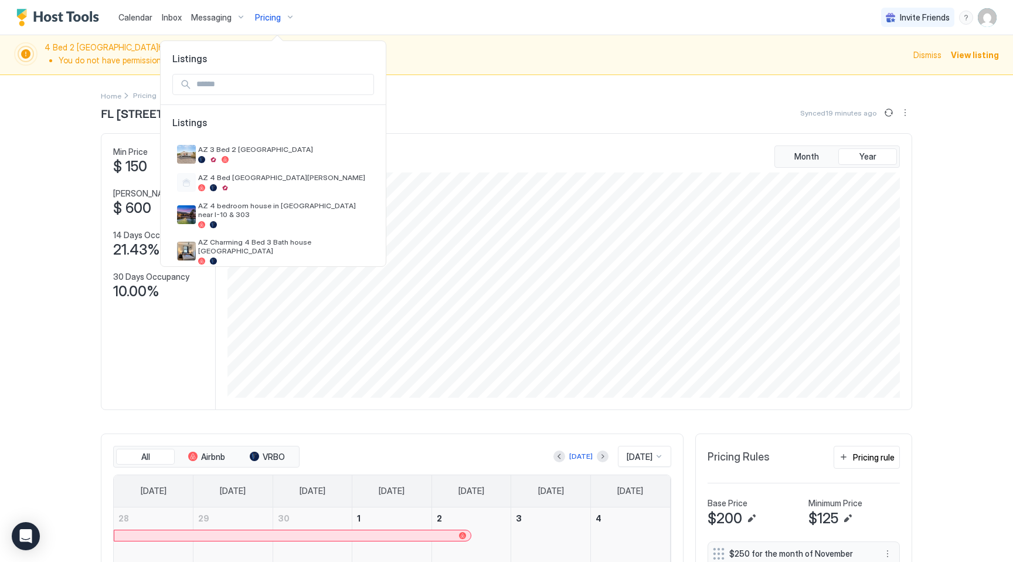
click at [260, 82] on input "Input Field" at bounding box center [283, 84] width 182 height 20
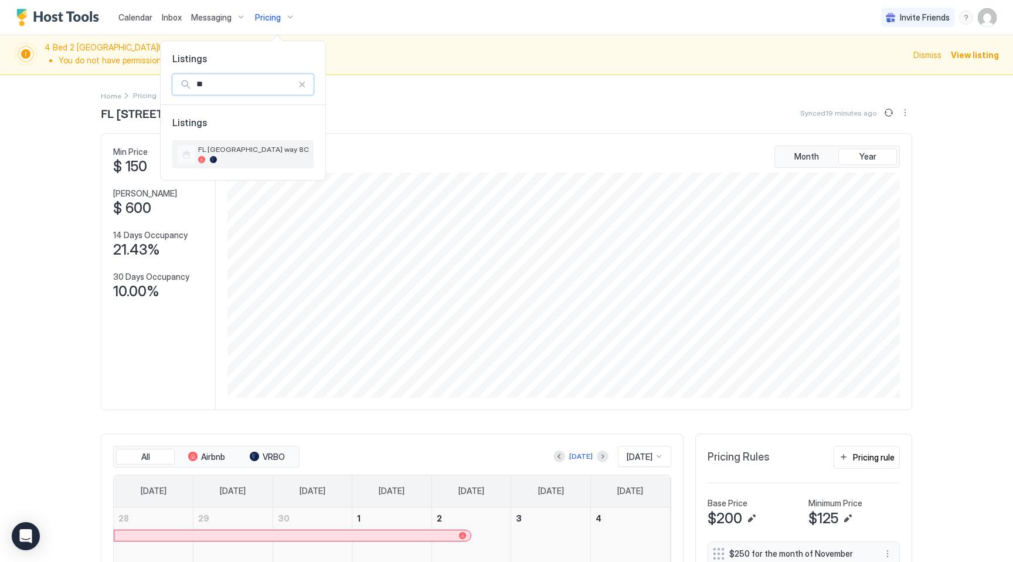
type input "**"
click at [265, 161] on div at bounding box center [253, 159] width 111 height 7
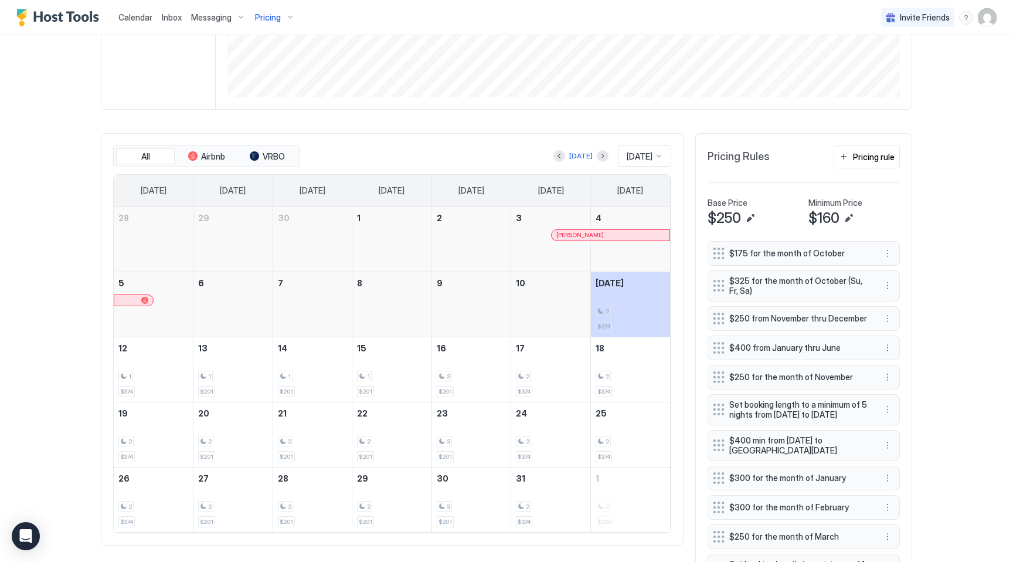
scroll to position [284, 0]
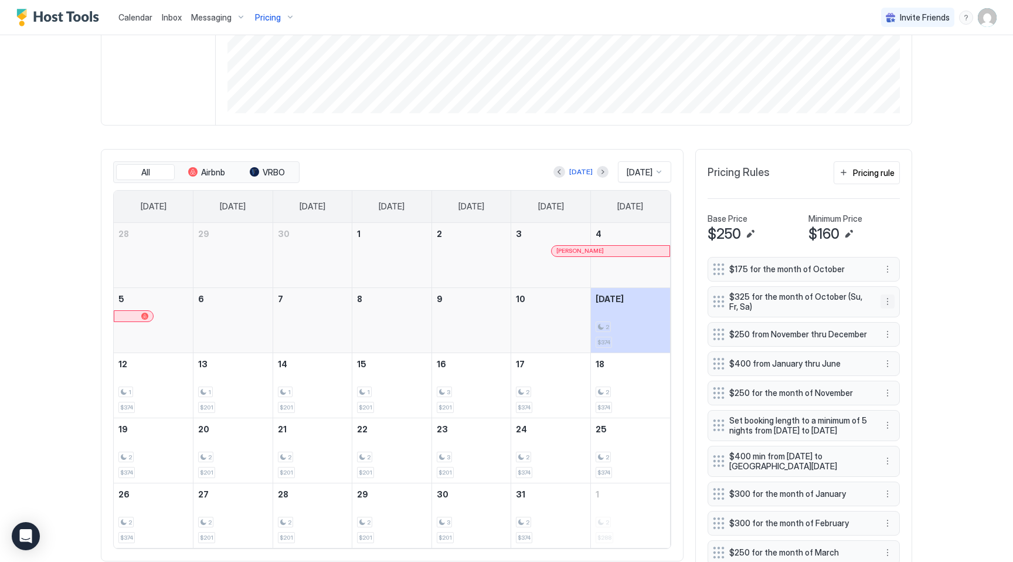
click at [888, 300] on button "More options" at bounding box center [887, 301] width 14 height 14
click at [910, 318] on span "Edit" at bounding box center [905, 318] width 13 height 9
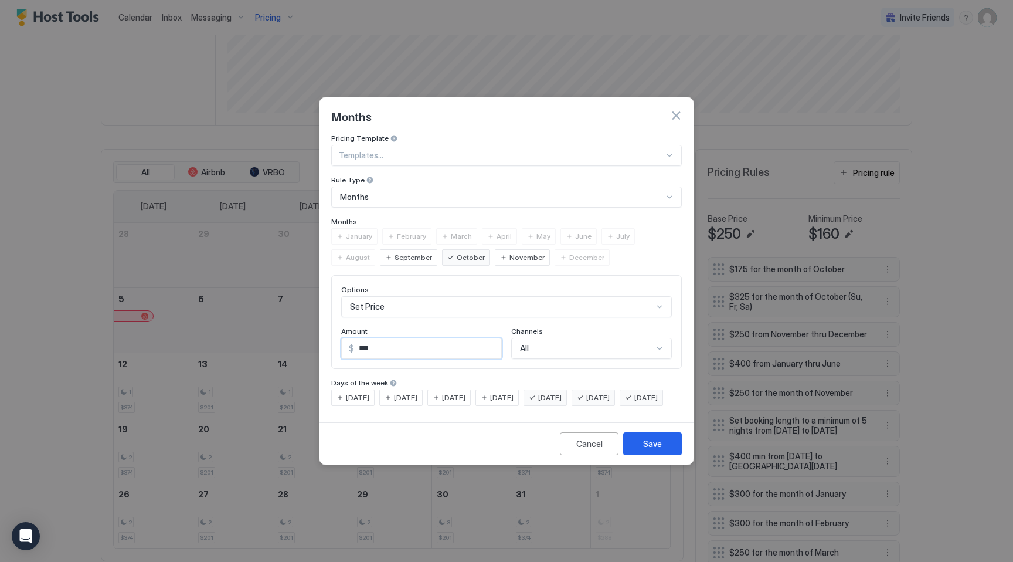
click at [407, 338] on input "***" at bounding box center [427, 348] width 147 height 20
type input "***"
click at [673, 455] on button "Save" at bounding box center [652, 443] width 59 height 23
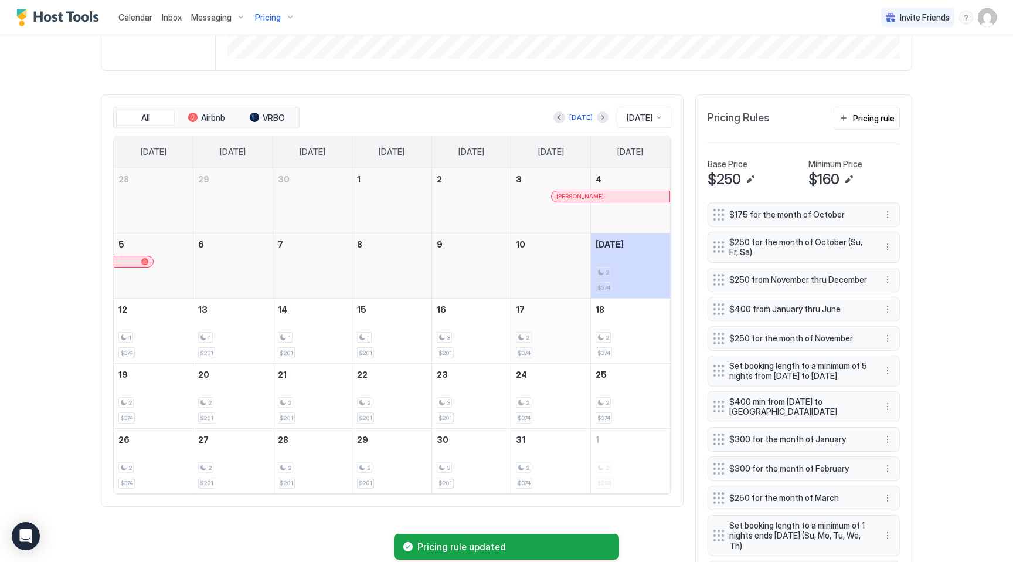
scroll to position [344, 0]
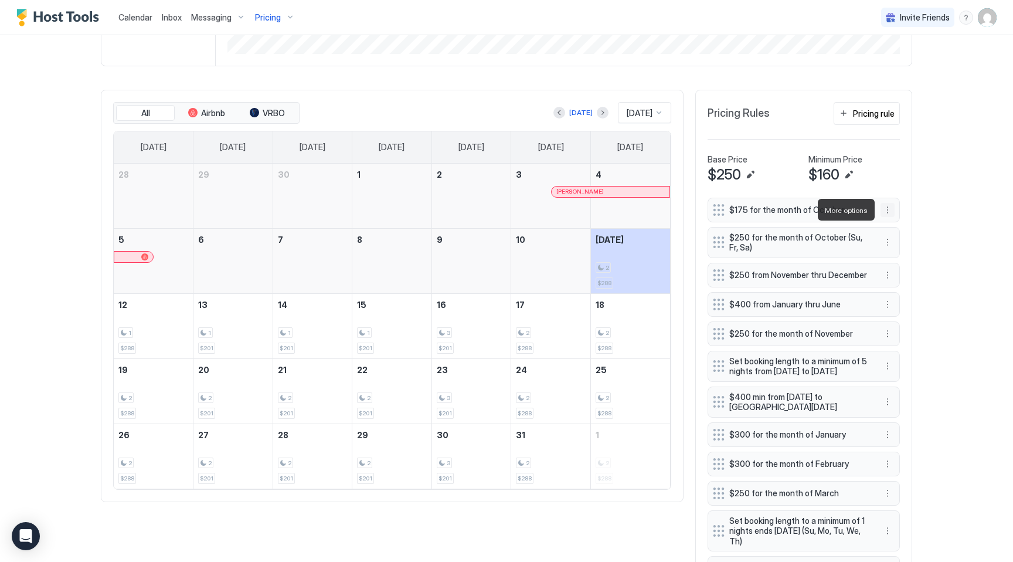
click at [888, 206] on button "More options" at bounding box center [887, 210] width 14 height 14
click at [893, 227] on div "Edit" at bounding box center [899, 226] width 26 height 9
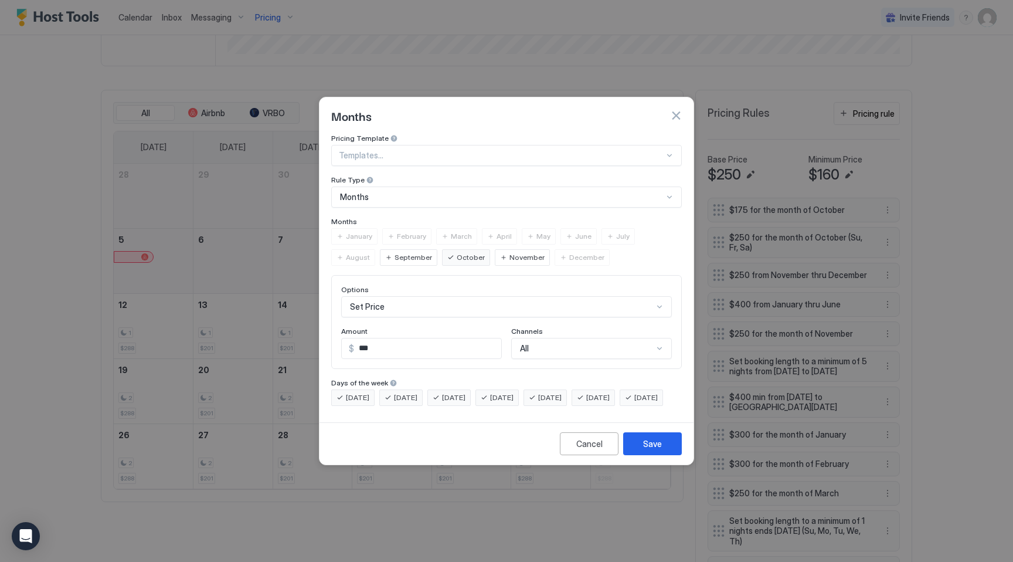
click at [383, 338] on input "***" at bounding box center [427, 348] width 147 height 20
type input "***"
click at [663, 455] on button "Save" at bounding box center [652, 443] width 59 height 23
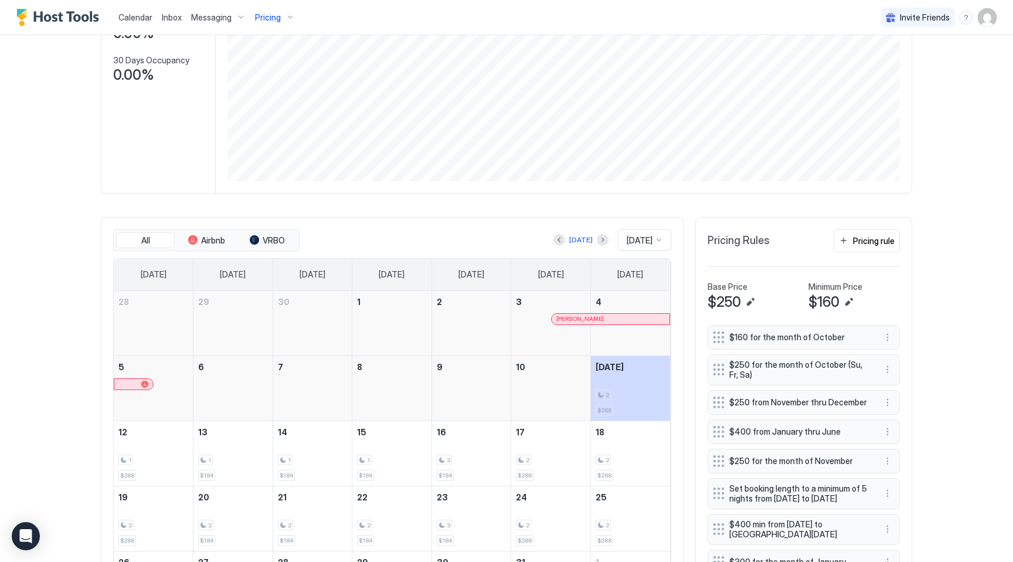
scroll to position [219, 0]
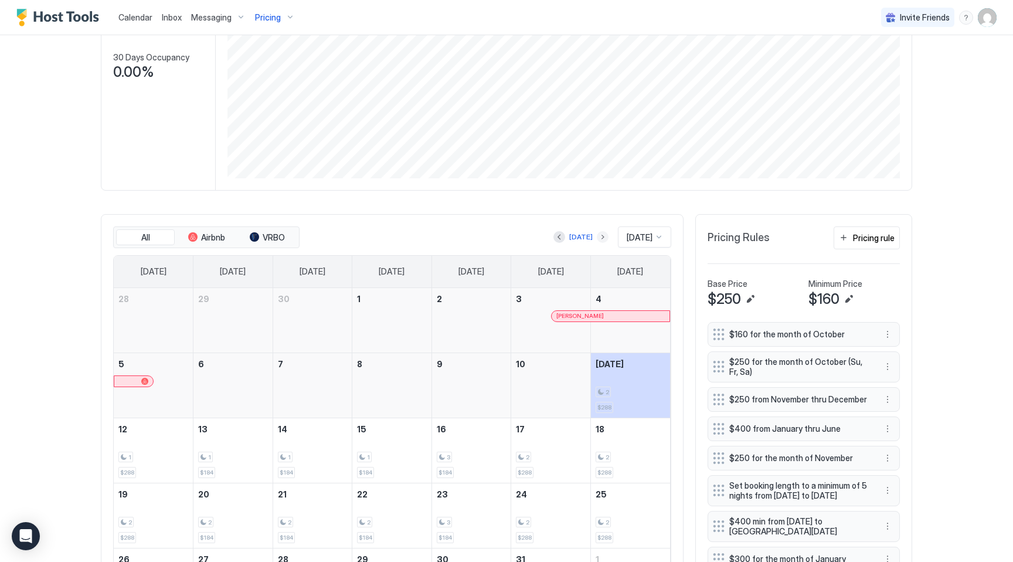
click at [597, 236] on button "Next month" at bounding box center [603, 237] width 12 height 12
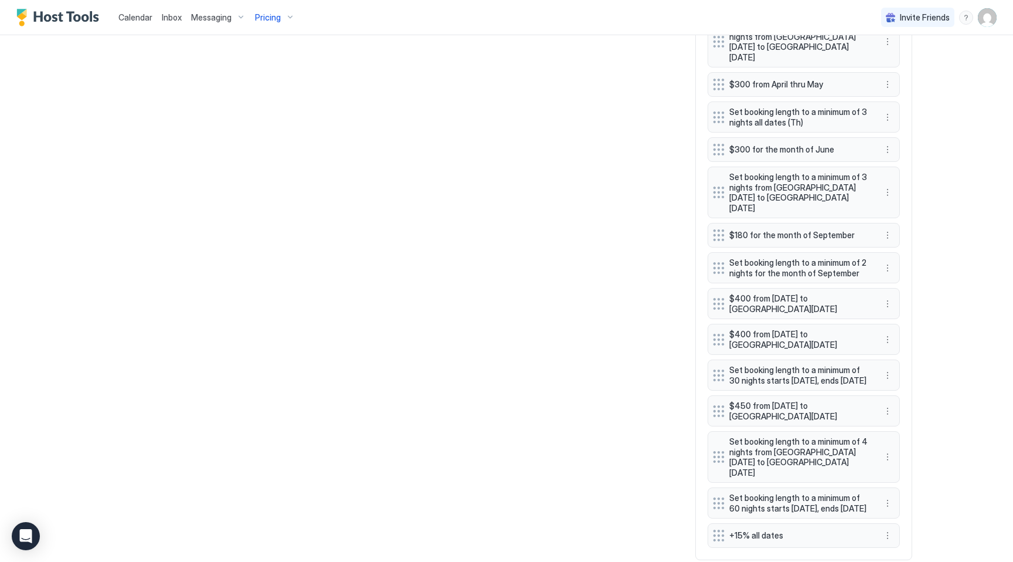
scroll to position [914, 0]
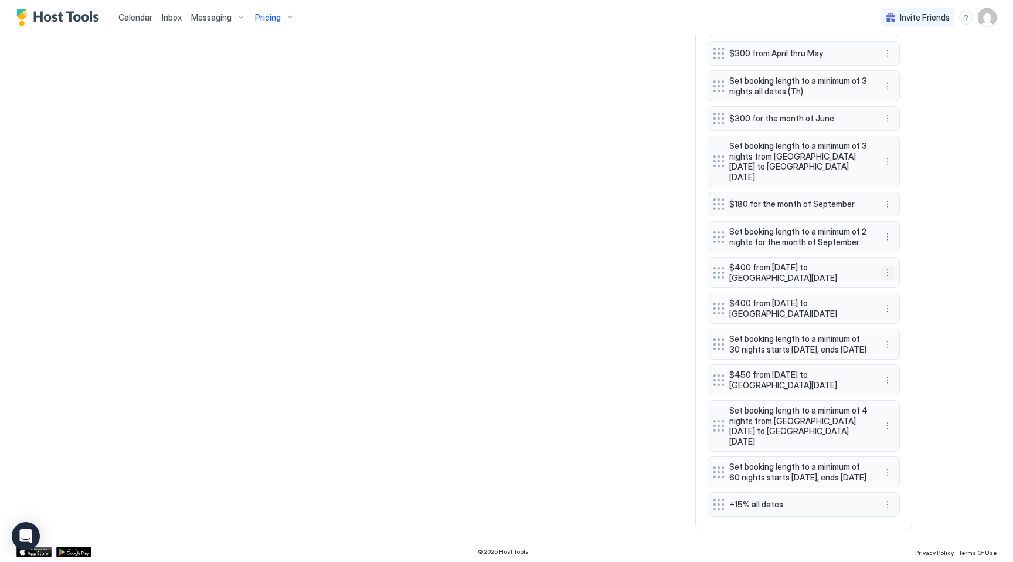
click at [890, 266] on button "More options" at bounding box center [887, 273] width 14 height 14
click at [903, 280] on span "Edit" at bounding box center [905, 278] width 13 height 9
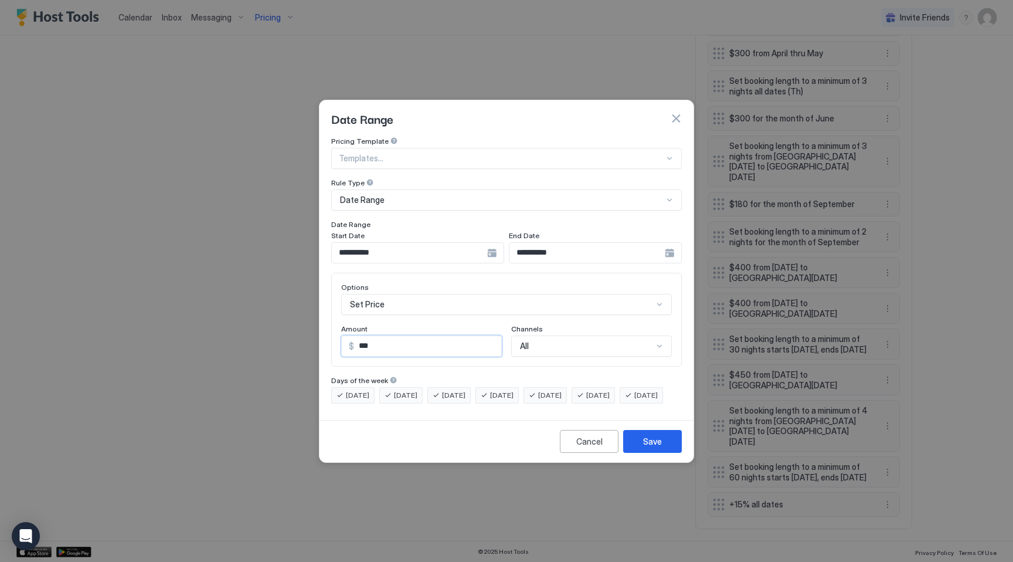
click at [368, 336] on input "***" at bounding box center [427, 346] width 147 height 20
type input "***"
click at [630, 450] on button "Save" at bounding box center [652, 441] width 59 height 23
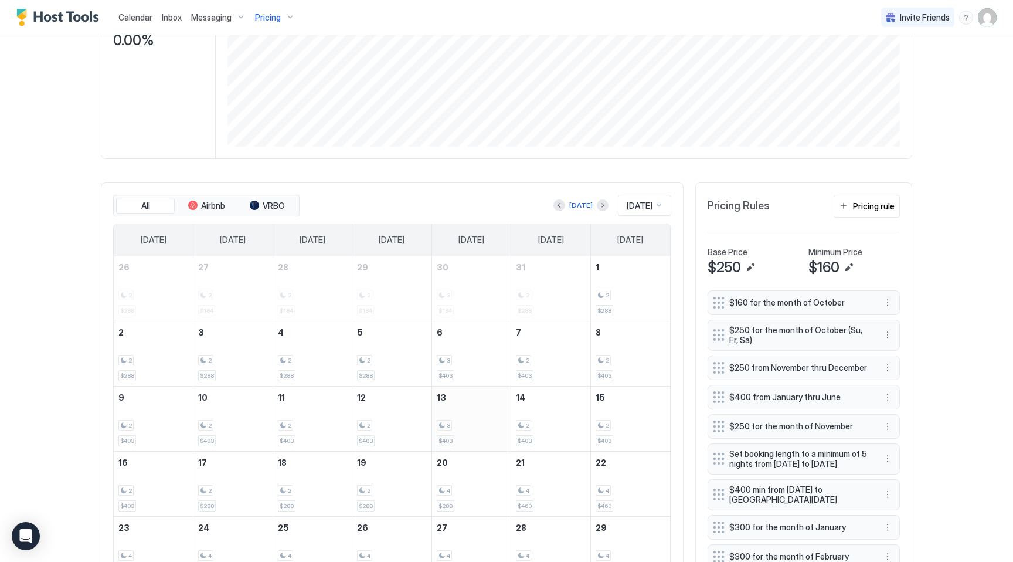
scroll to position [222, 0]
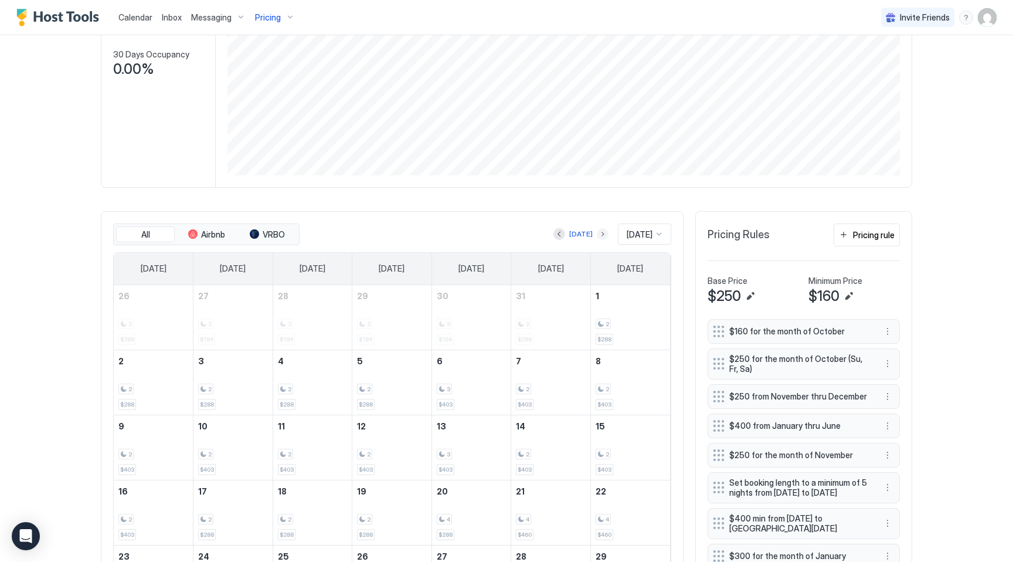
click at [597, 236] on button "Next month" at bounding box center [603, 234] width 12 height 12
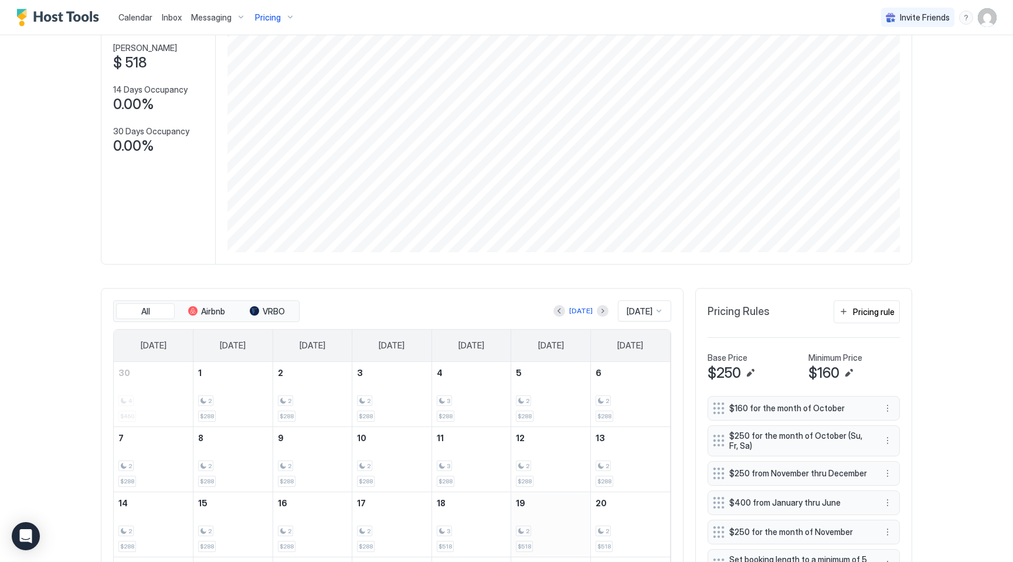
scroll to position [77, 0]
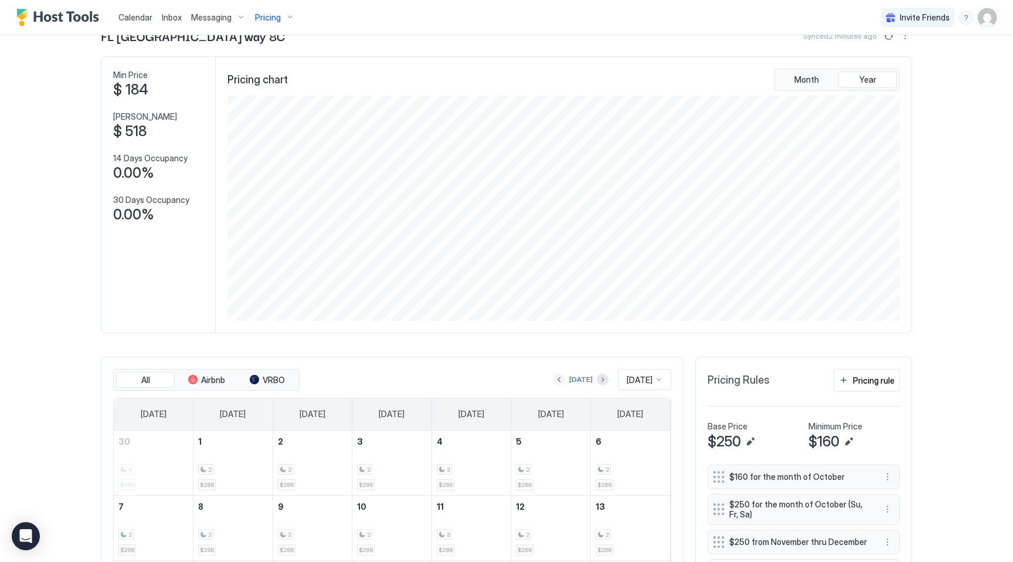
click at [557, 382] on button "Previous month" at bounding box center [559, 379] width 12 height 12
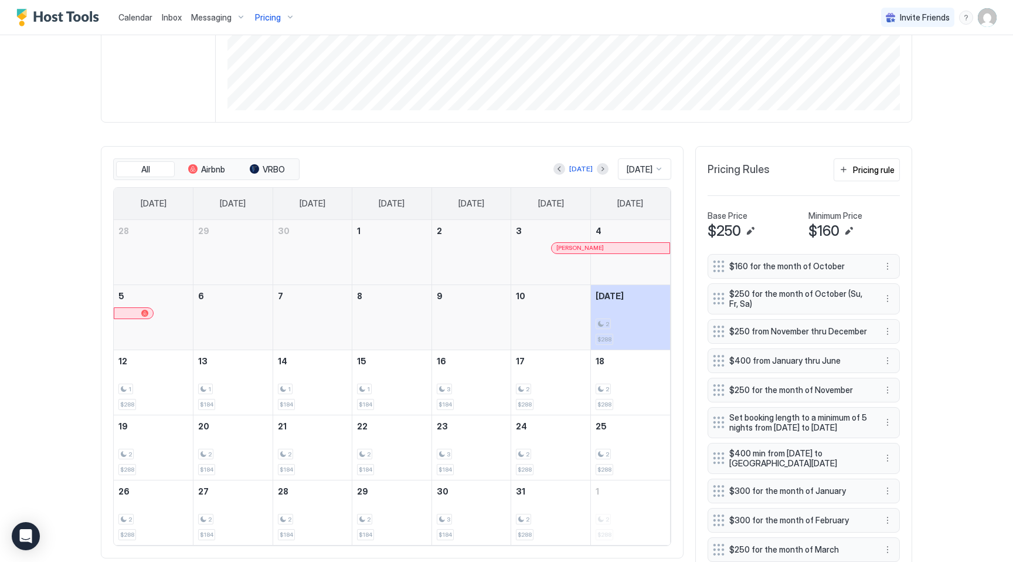
scroll to position [0, 0]
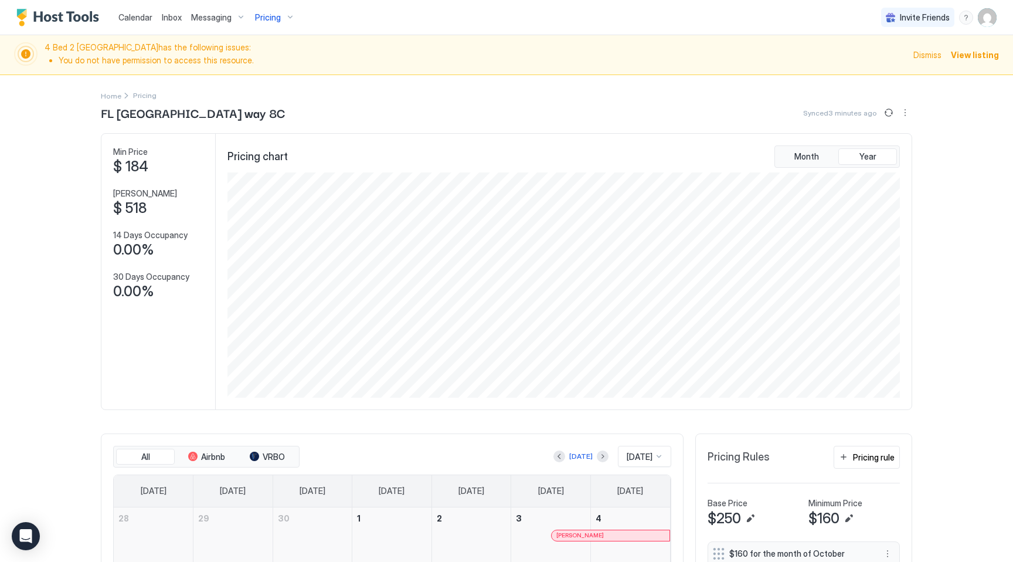
click at [284, 19] on div "Pricing" at bounding box center [274, 18] width 49 height 20
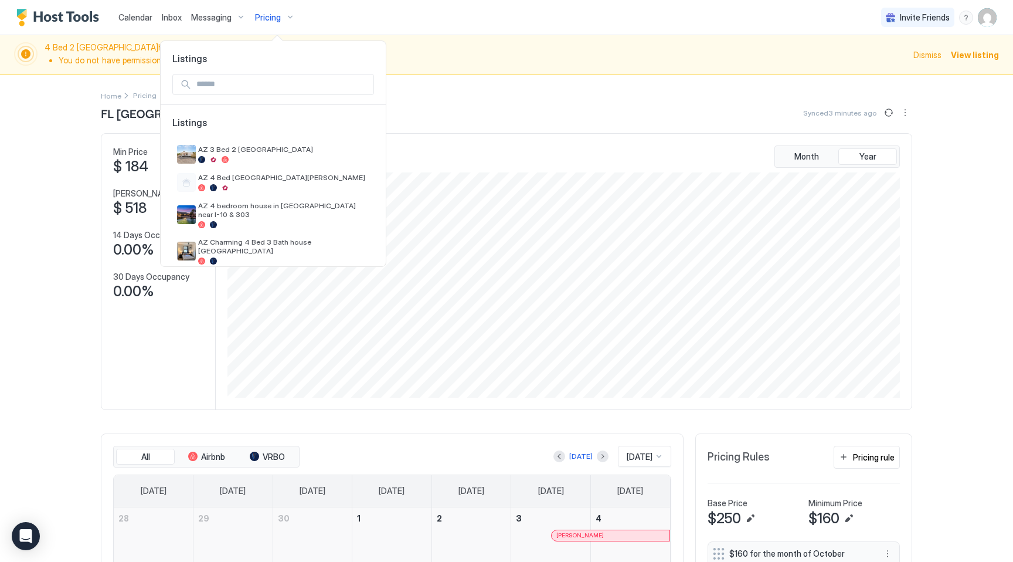
click at [988, 16] on div at bounding box center [506, 281] width 1013 height 562
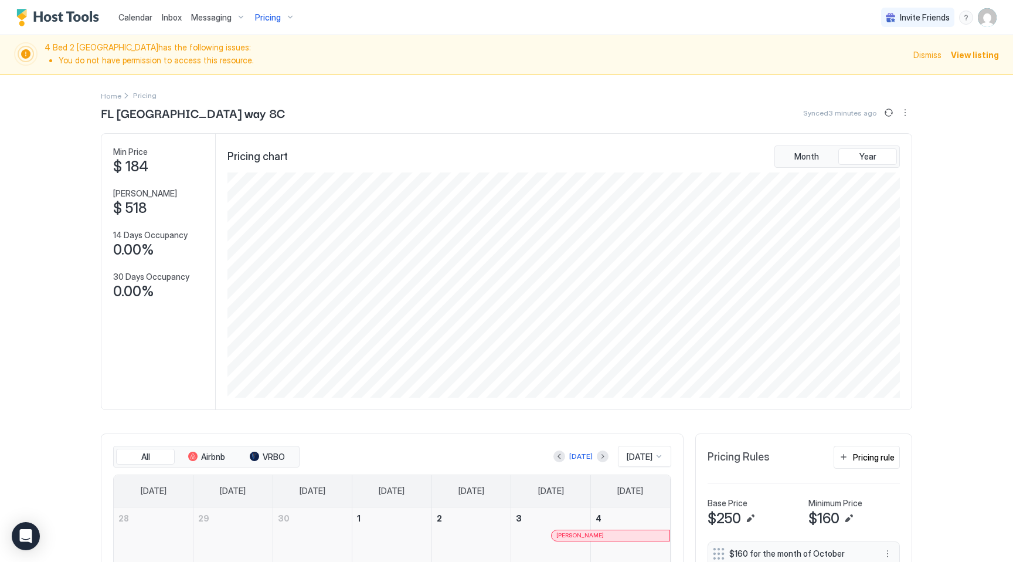
click at [988, 16] on img "User profile" at bounding box center [987, 17] width 19 height 19
click at [890, 66] on span "Settings" at bounding box center [882, 65] width 32 height 11
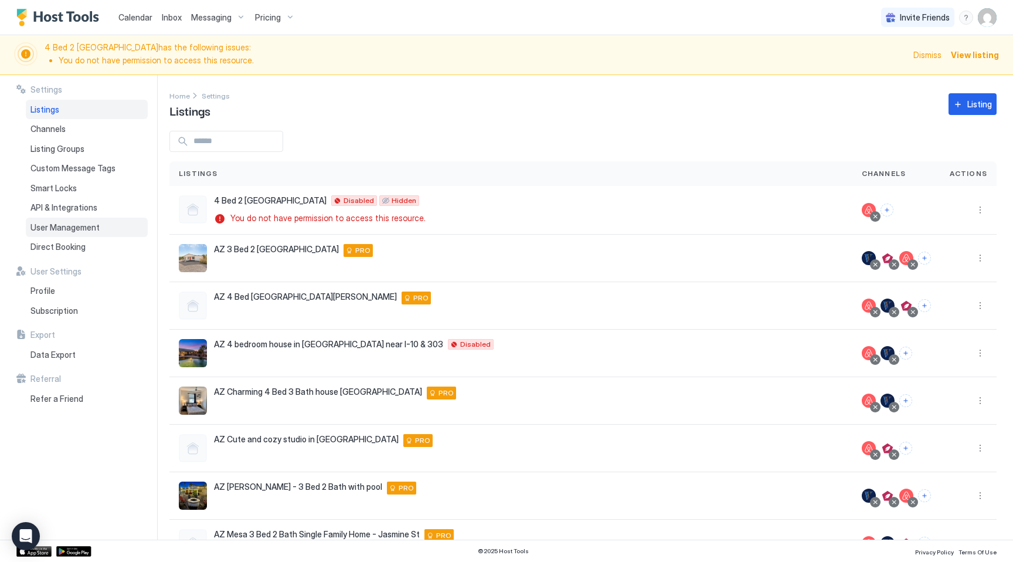
click at [73, 219] on div "User Management" at bounding box center [87, 227] width 122 height 20
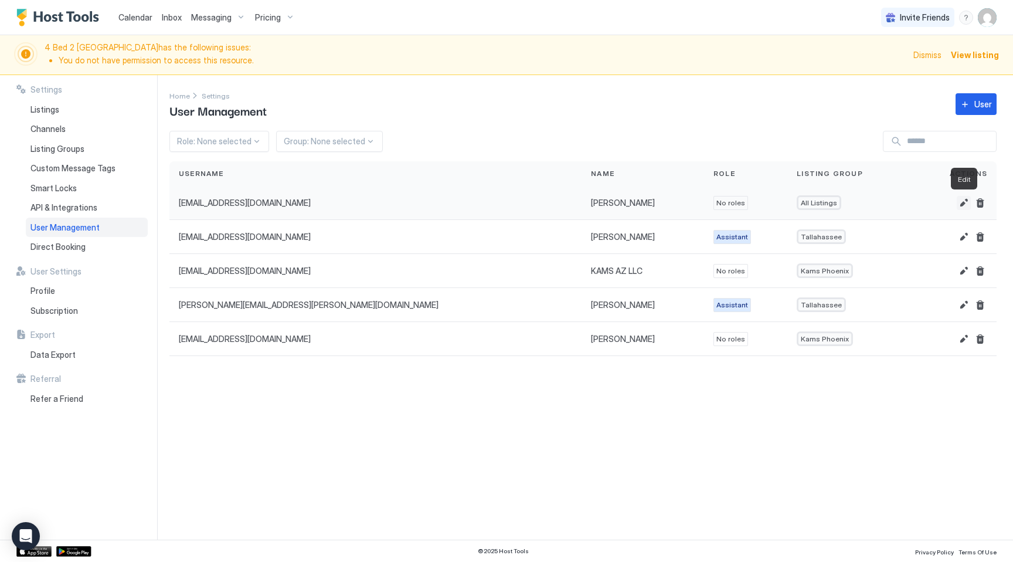
click at [964, 202] on button "Edit" at bounding box center [964, 203] width 14 height 14
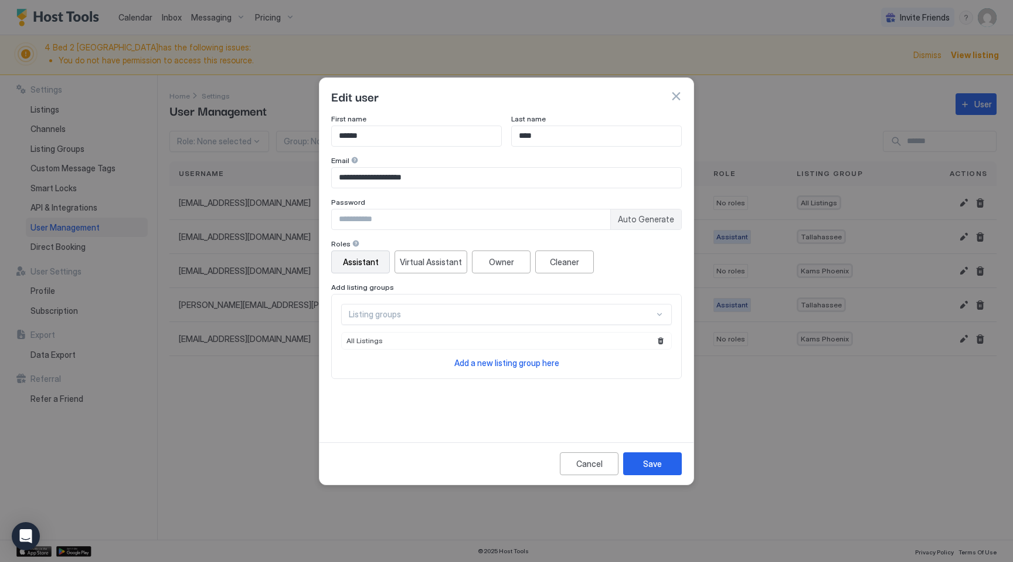
click at [366, 258] on div "Assistant" at bounding box center [361, 262] width 36 height 12
click at [661, 314] on div at bounding box center [659, 314] width 9 height 9
click at [655, 464] on div "Save" at bounding box center [652, 463] width 19 height 12
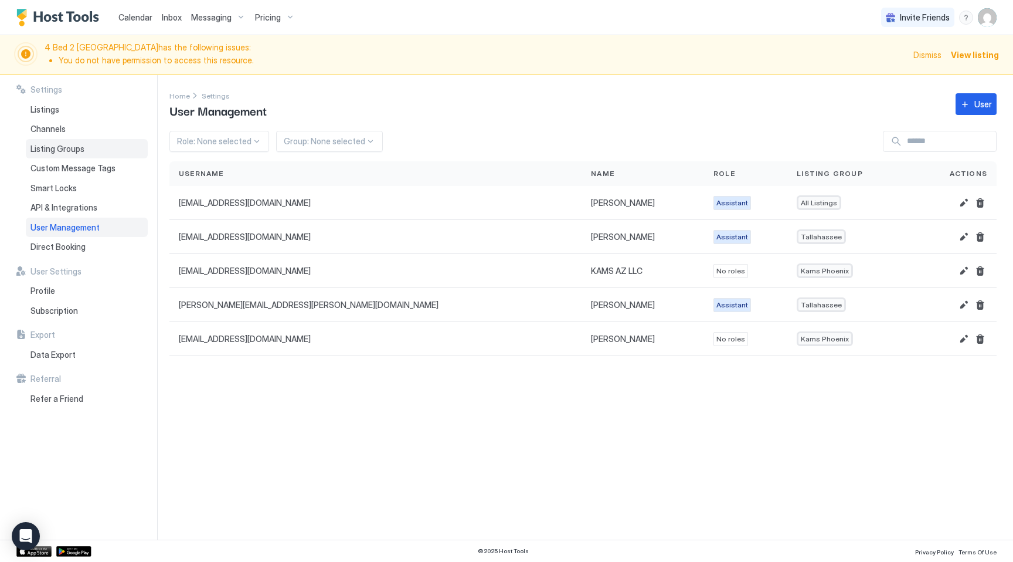
click at [60, 142] on div "Listing Groups" at bounding box center [87, 149] width 122 height 20
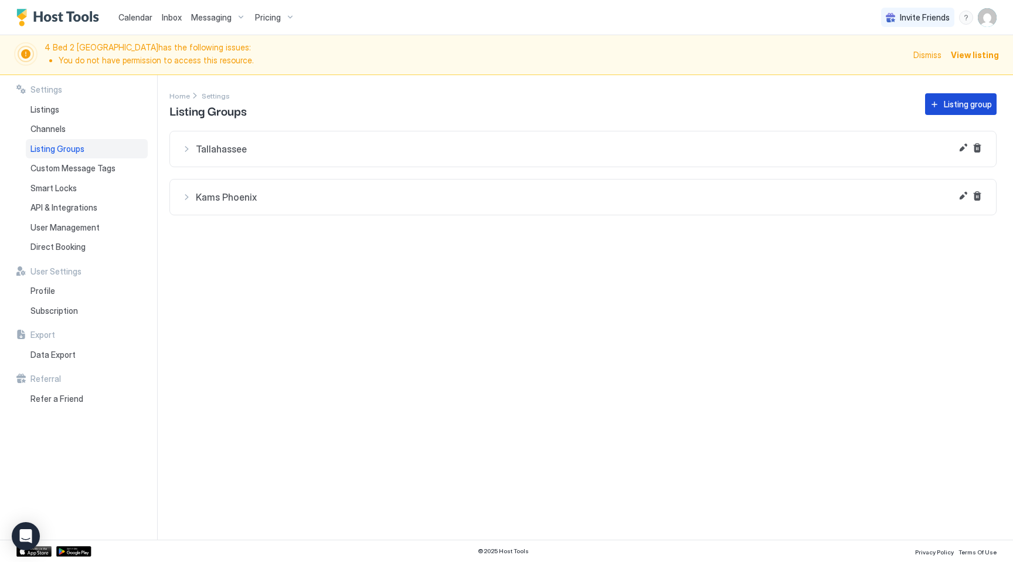
click at [974, 108] on div "Listing group" at bounding box center [968, 104] width 48 height 12
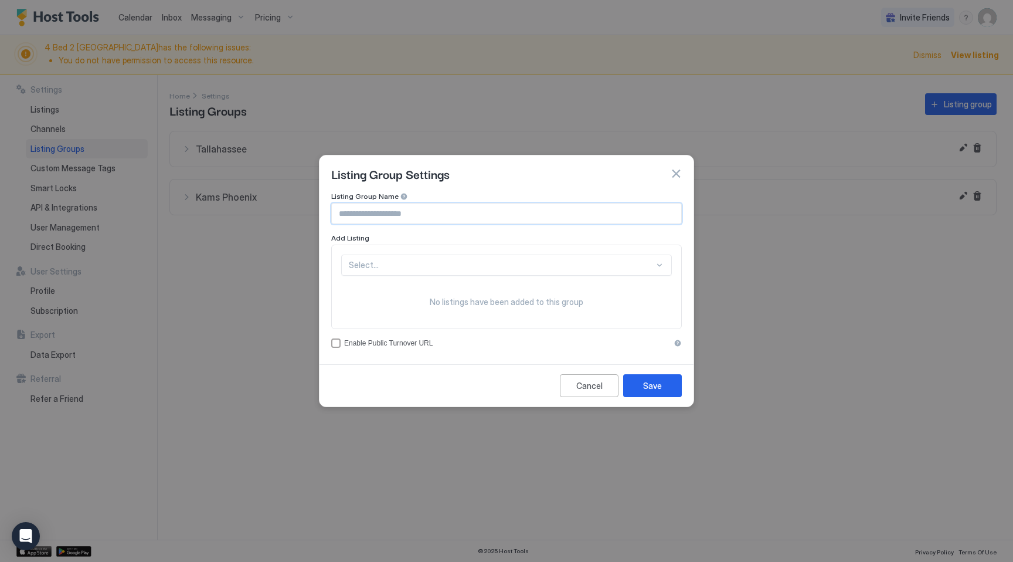
click at [454, 215] on input "Input Field" at bounding box center [506, 213] width 349 height 20
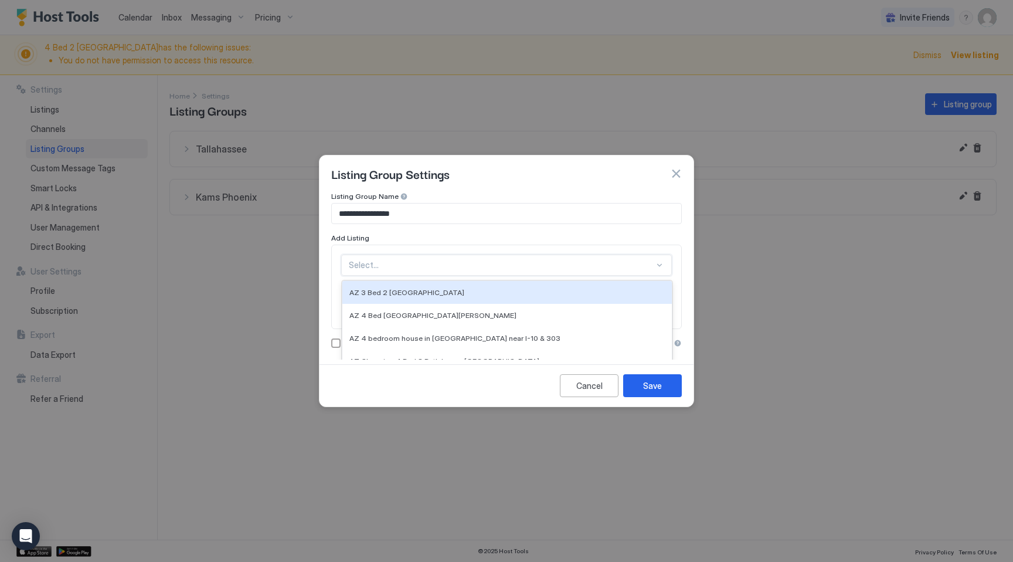
click at [473, 267] on div "AZ 3 Bed 2 [GEOGRAPHIC_DATA][STREET_ADDRESS]. 20 results available. Use Up and …" at bounding box center [506, 264] width 331 height 21
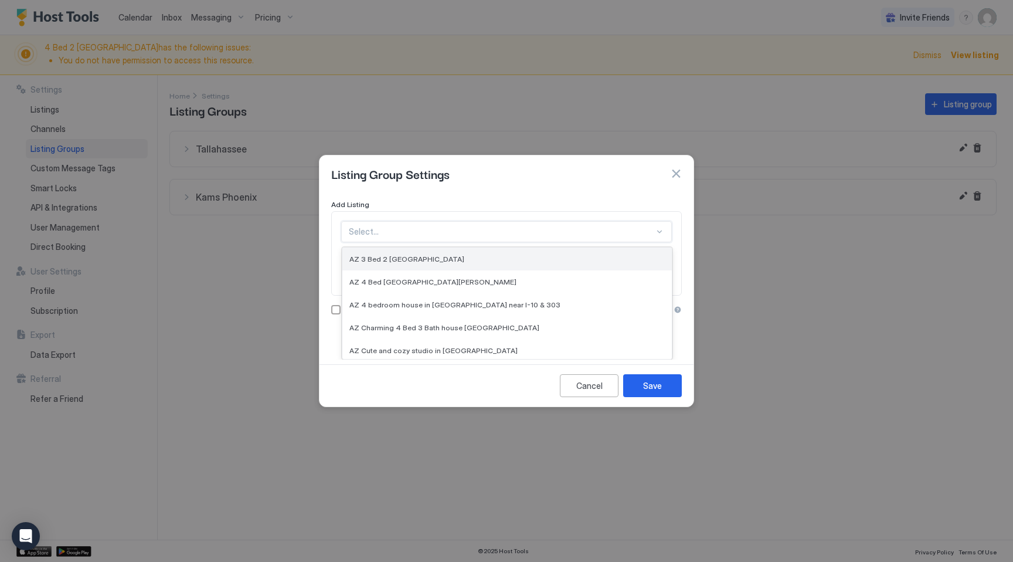
click at [474, 256] on div "AZ 3 Bed 2 [GEOGRAPHIC_DATA]" at bounding box center [506, 258] width 315 height 9
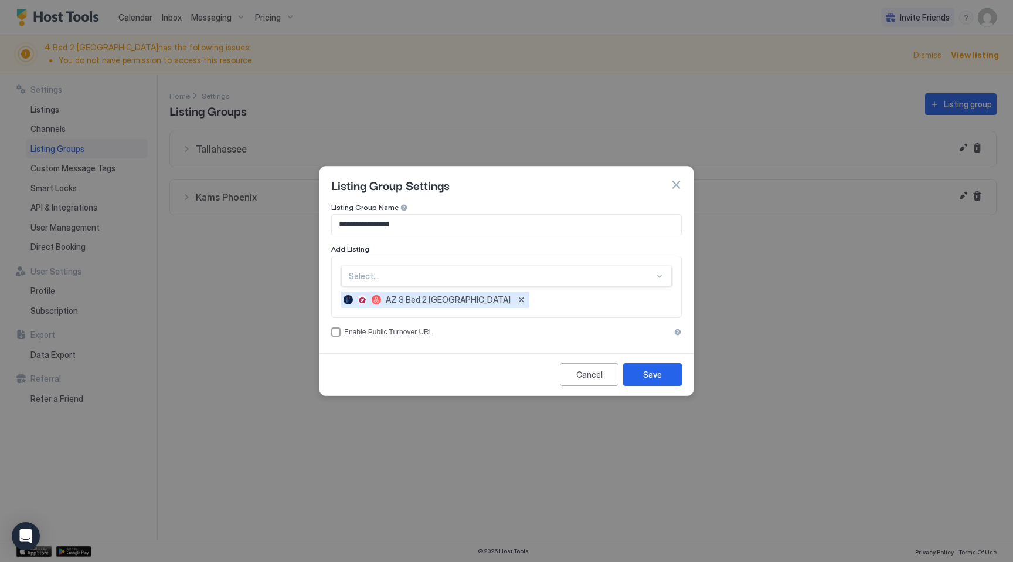
scroll to position [56, 0]
click at [467, 277] on div "option AZ 3 Bed 2 [GEOGRAPHIC_DATA][STREET_ADDRESS]. Select..." at bounding box center [506, 276] width 331 height 21
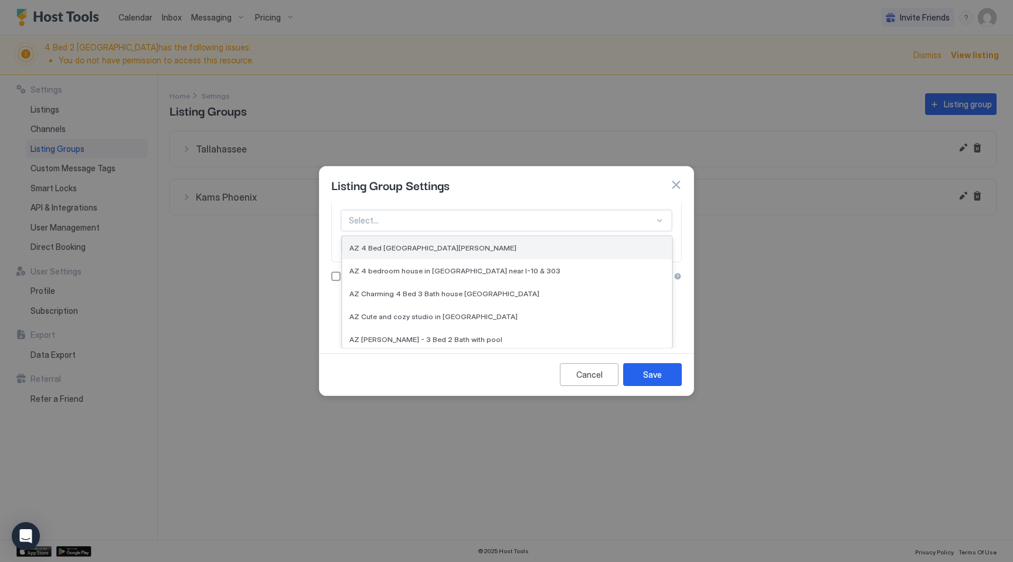
click at [462, 253] on div "AZ 4 Bed [GEOGRAPHIC_DATA][PERSON_NAME]" at bounding box center [506, 247] width 329 height 23
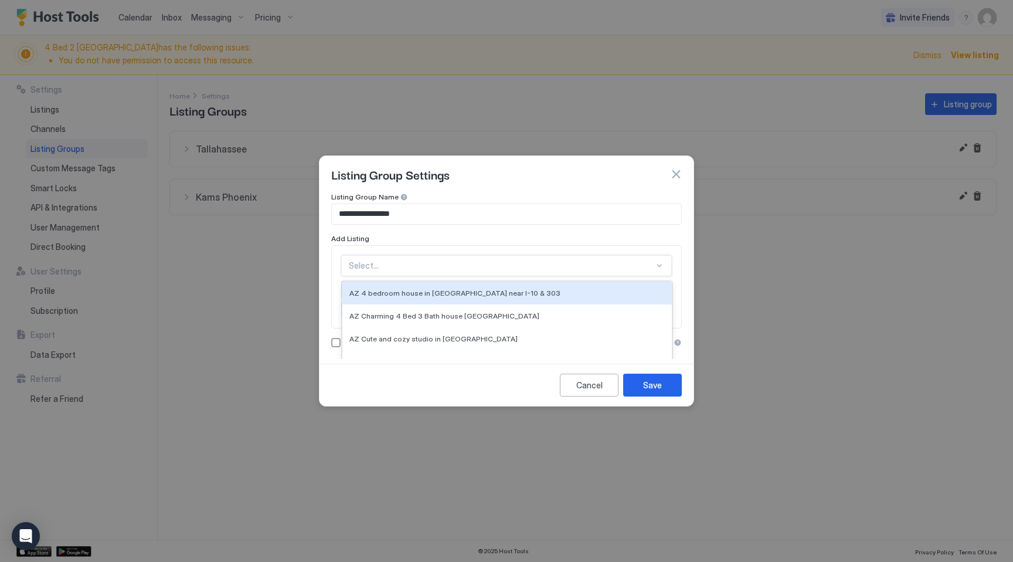
scroll to position [35, 0]
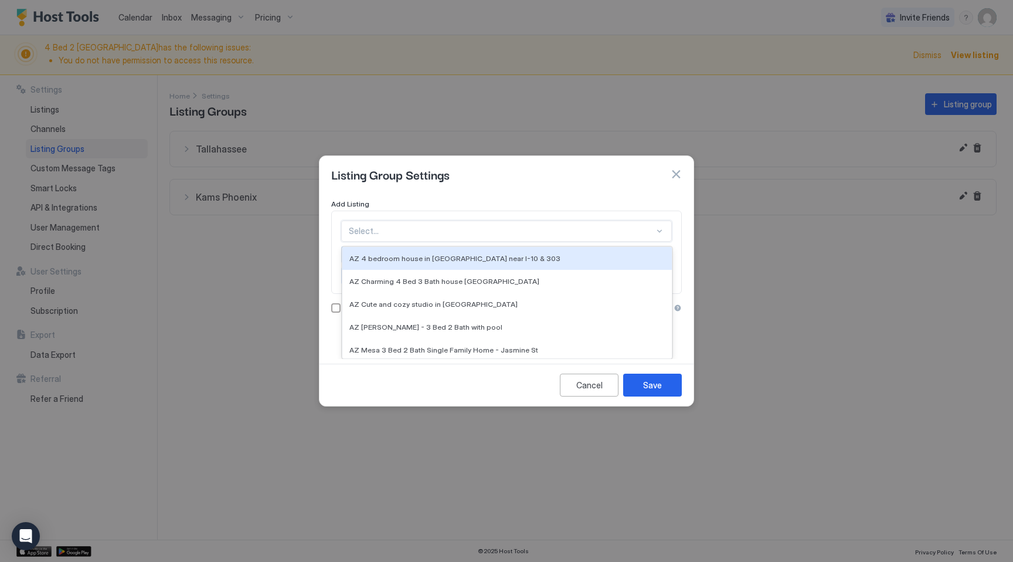
click at [455, 242] on div "option AZ 4 Bed 2 [GEOGRAPHIC_DATA][PERSON_NAME], selected. AZ 4 bedroom house …" at bounding box center [506, 230] width 331 height 21
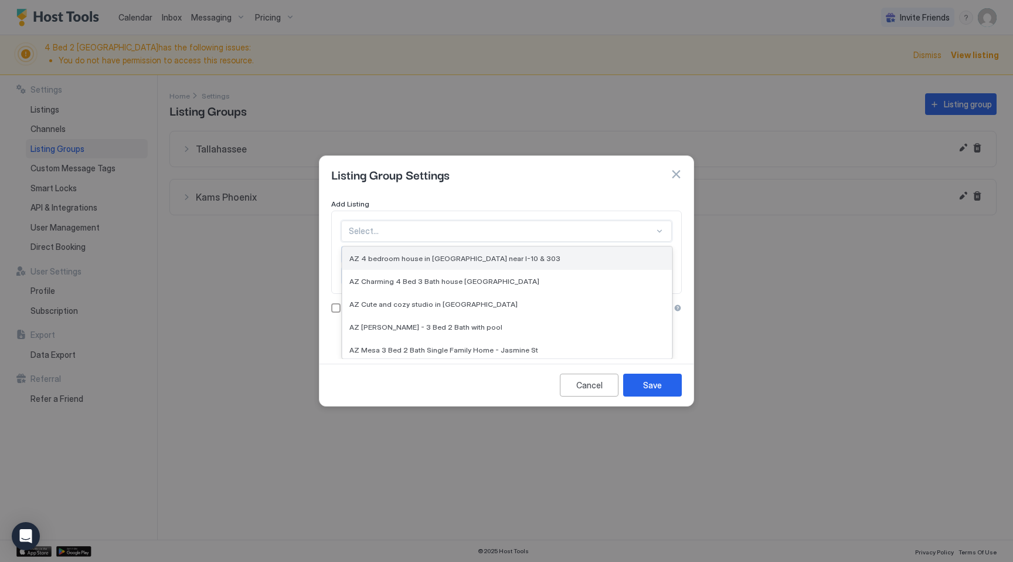
click at [455, 259] on span "AZ 4 bedroom house in [GEOGRAPHIC_DATA] near I-10 & 303" at bounding box center [454, 258] width 211 height 9
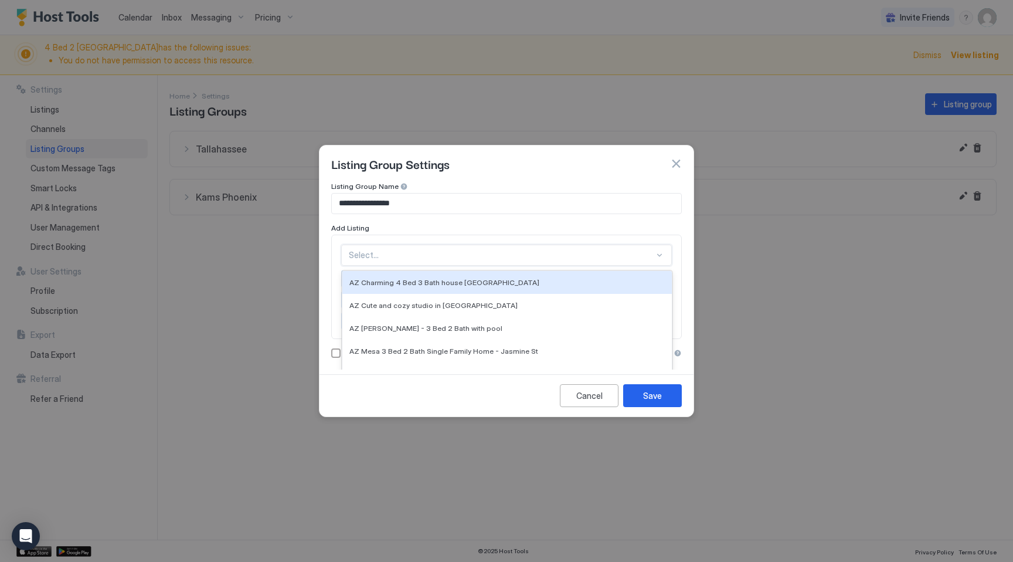
click at [454, 254] on div "option AZ 4 bedroom house in [GEOGRAPHIC_DATA] near I-10 & 303, selected. AZ Ch…" at bounding box center [506, 286] width 331 height 84
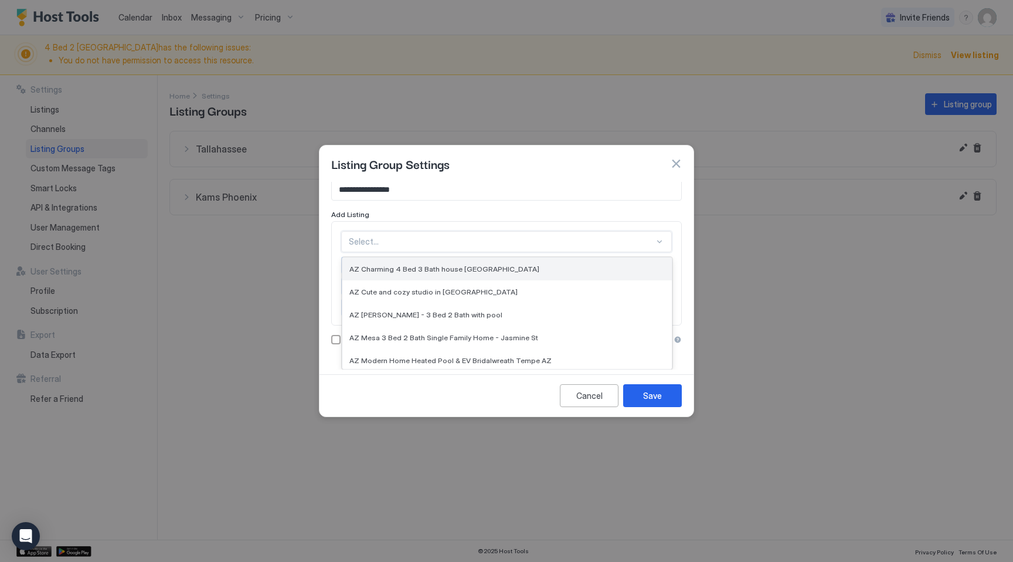
click at [464, 270] on span "AZ Charming 4 Bed 3 Bath house [GEOGRAPHIC_DATA]" at bounding box center [444, 268] width 190 height 9
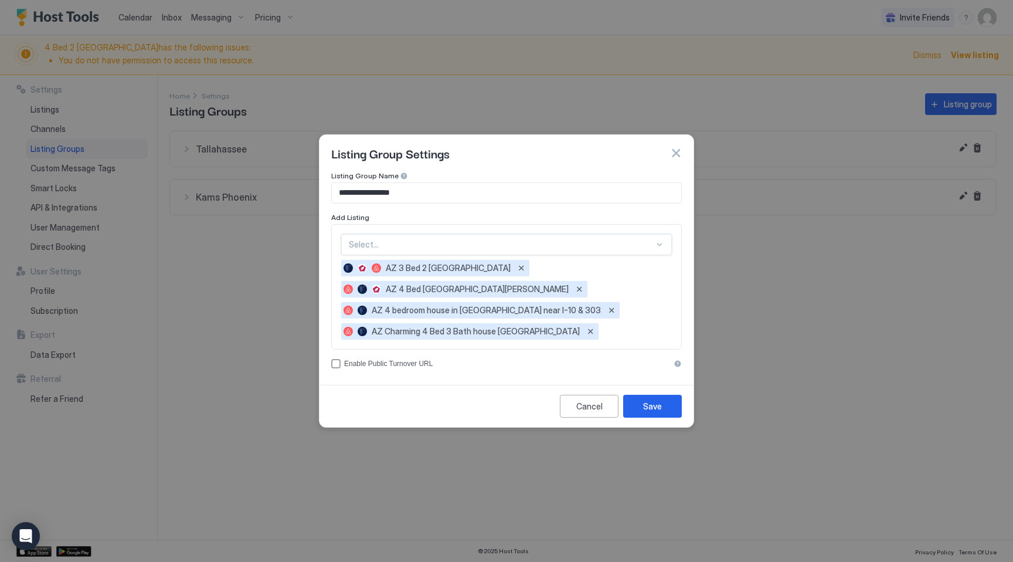
scroll to position [0, 0]
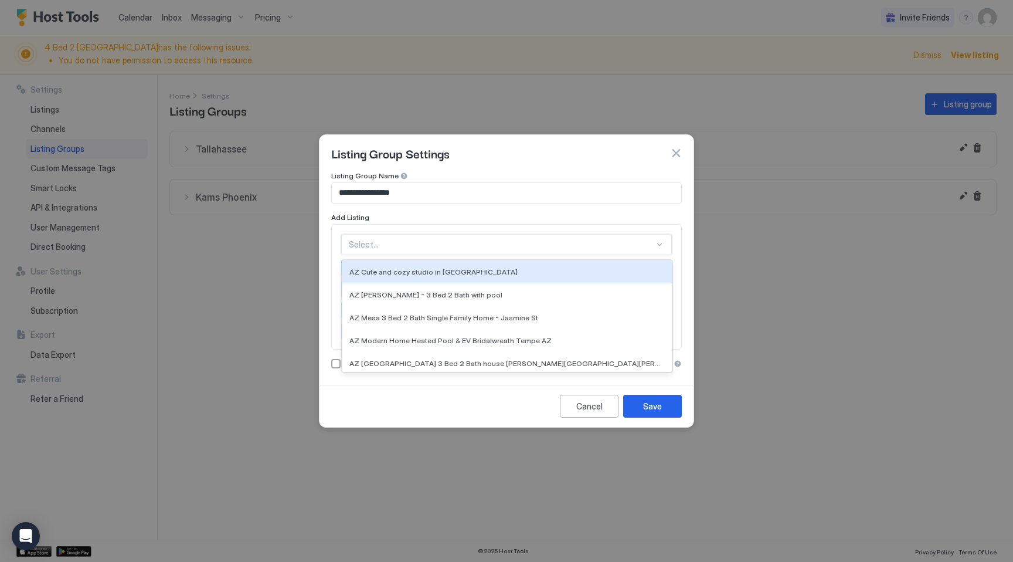
click at [458, 243] on div at bounding box center [501, 244] width 305 height 11
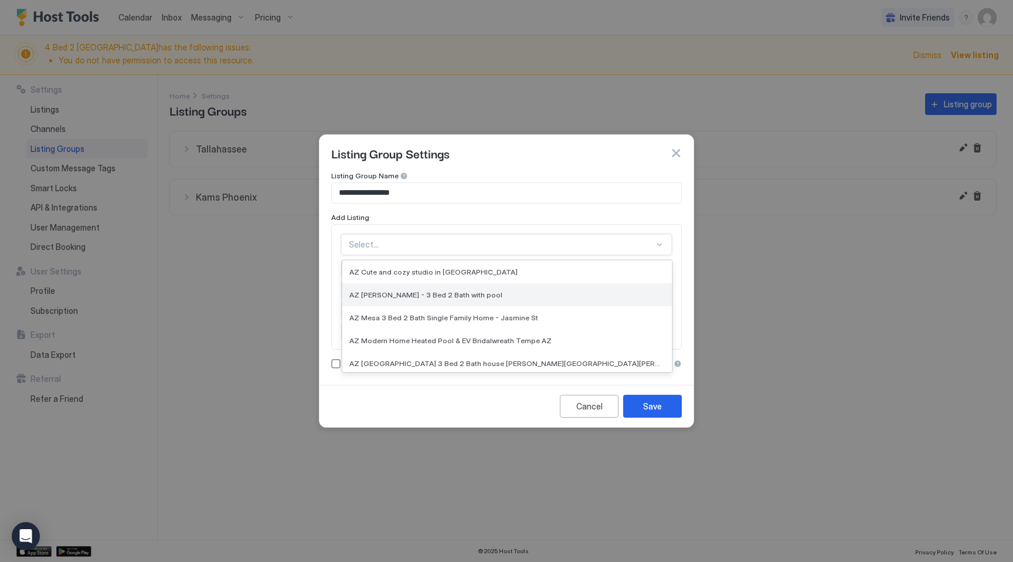
click at [451, 293] on span "AZ [PERSON_NAME] - 3 Bed 2 Bath with pool" at bounding box center [425, 294] width 153 height 9
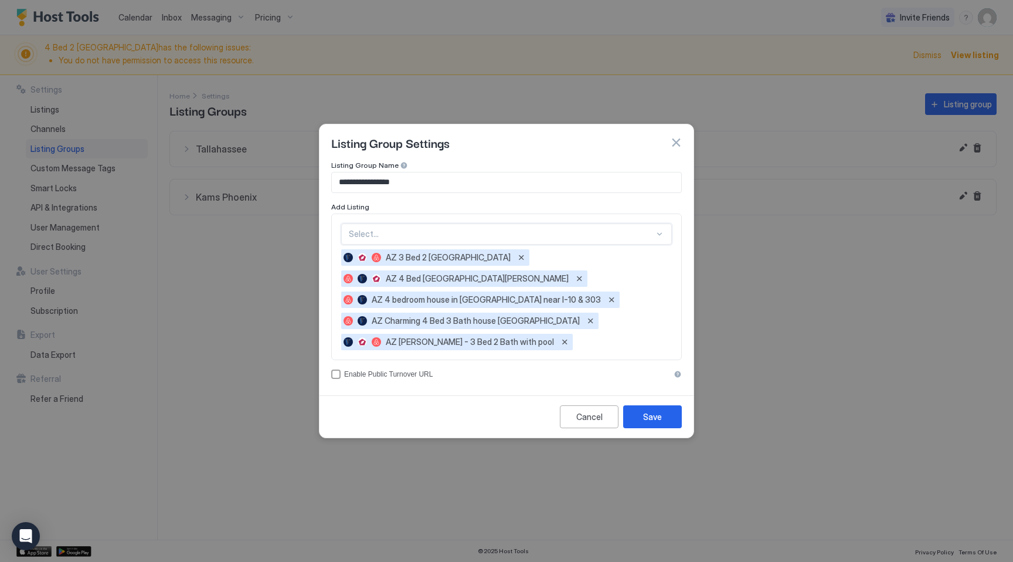
click at [453, 233] on div at bounding box center [501, 234] width 305 height 11
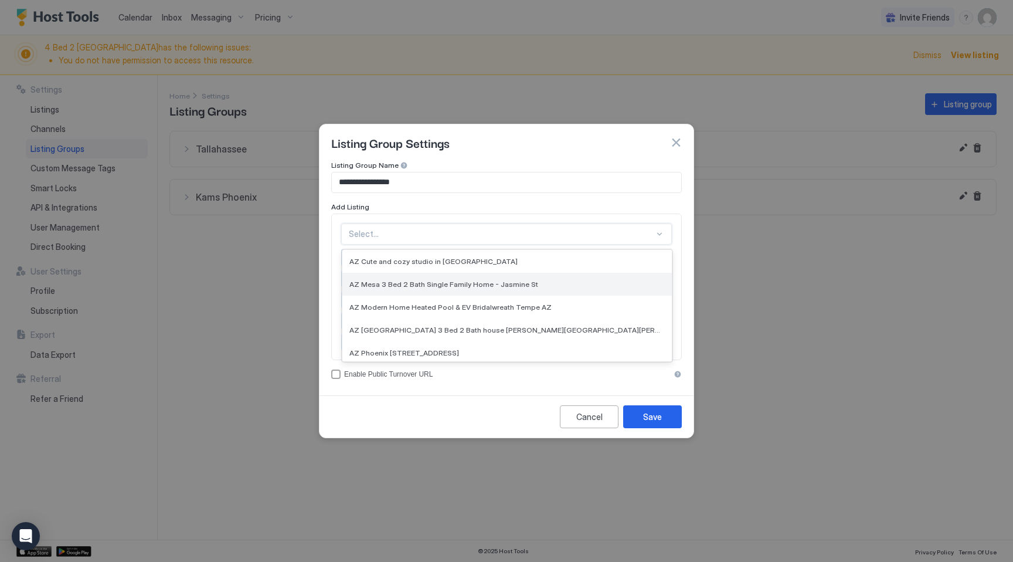
click at [450, 293] on div "AZ Mesa 3 Bed 2 Bath Single Family Home - Jasmine St" at bounding box center [506, 284] width 329 height 23
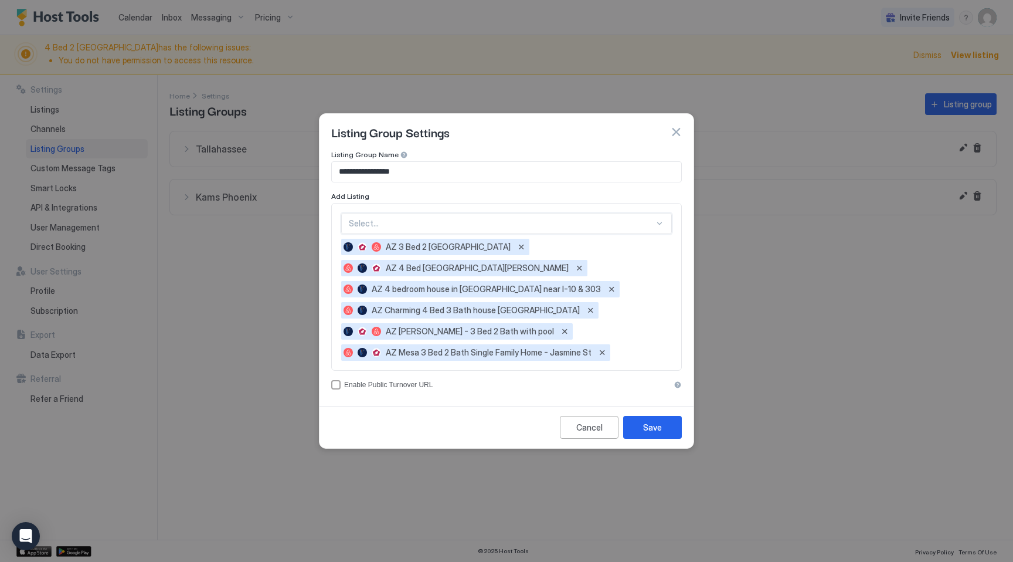
click at [466, 227] on div at bounding box center [501, 223] width 305 height 11
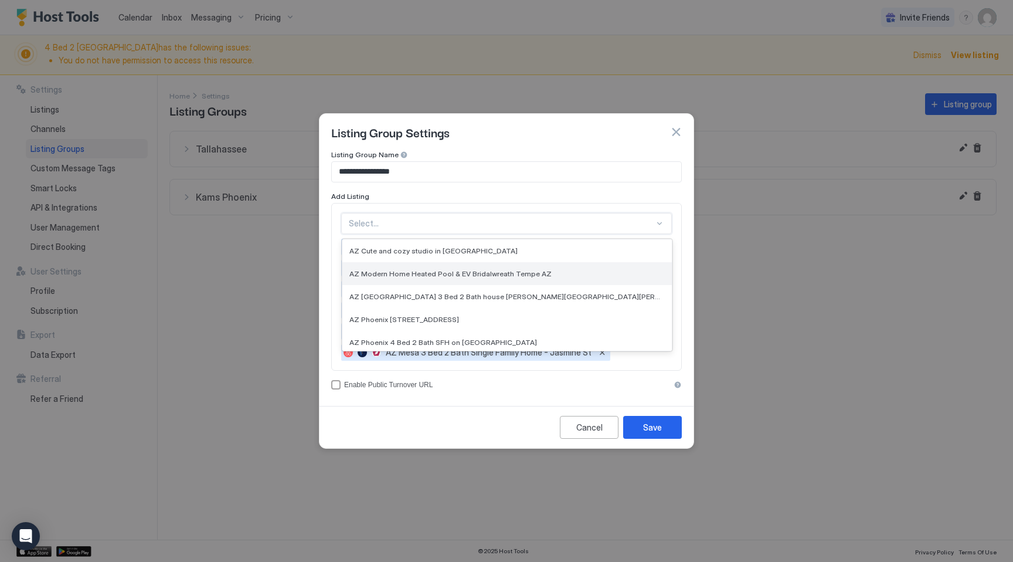
click at [462, 278] on div "AZ Modern Home Heated Pool & EV Bridalwreath Tempe AZ" at bounding box center [506, 273] width 329 height 23
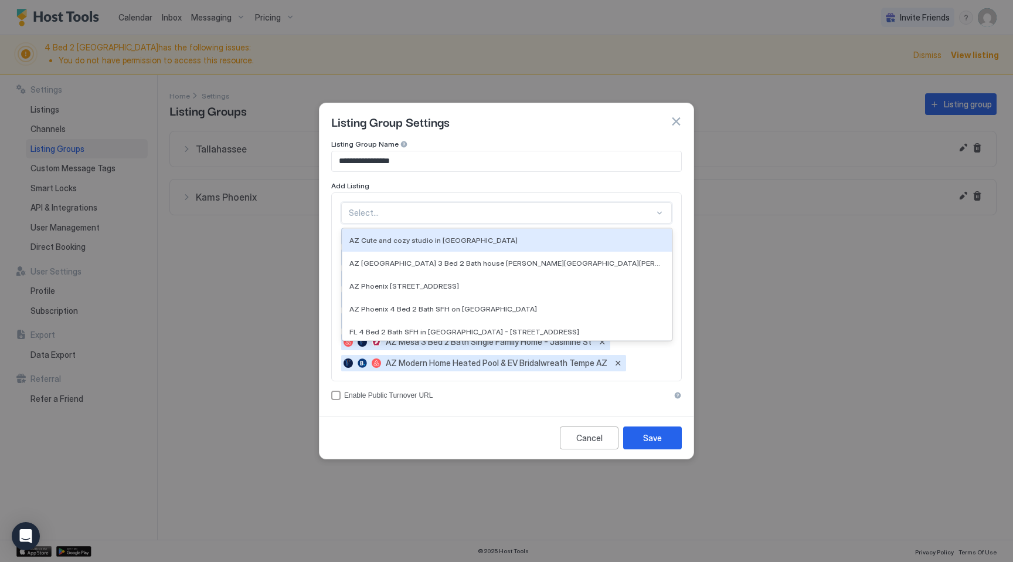
click at [462, 212] on div at bounding box center [501, 213] width 305 height 11
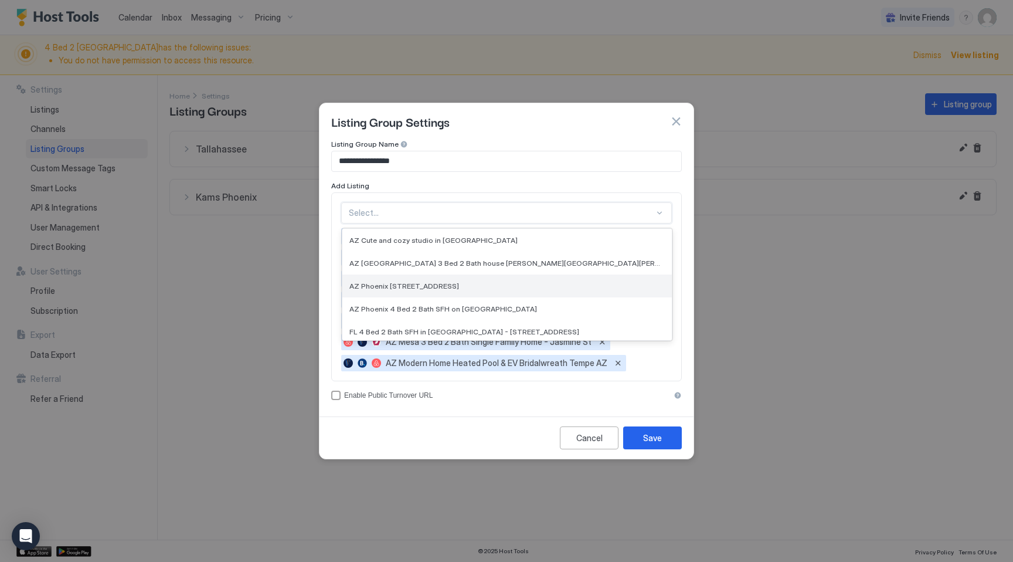
click at [452, 283] on div "AZ Phoenix [STREET_ADDRESS]" at bounding box center [506, 285] width 315 height 9
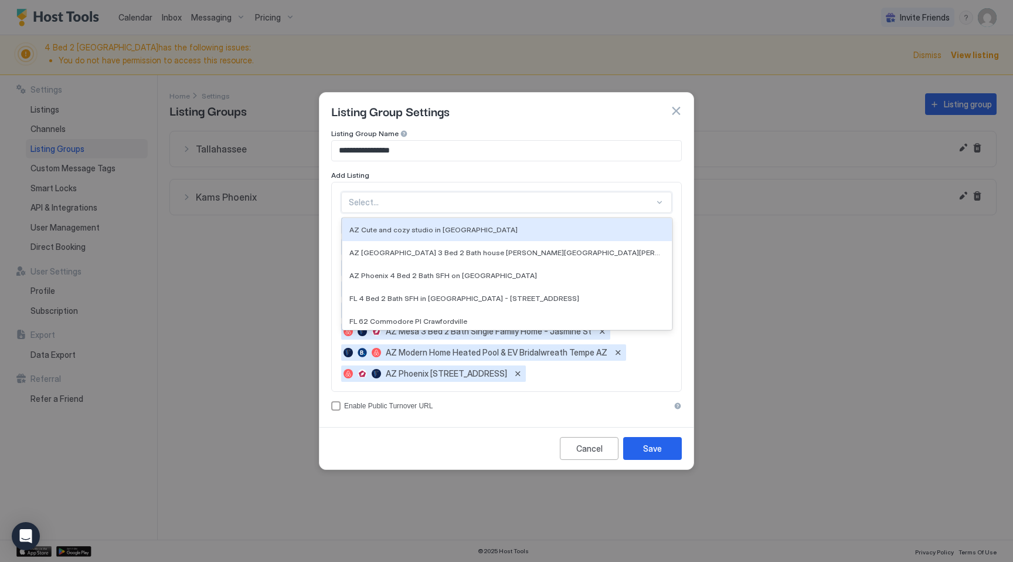
click at [456, 204] on div at bounding box center [501, 202] width 305 height 11
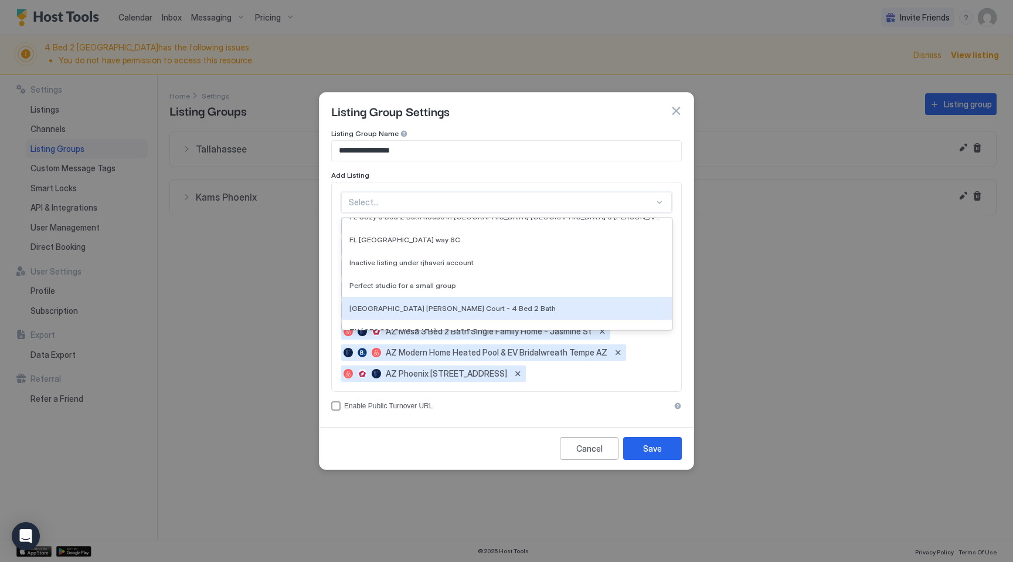
scroll to position [163, 0]
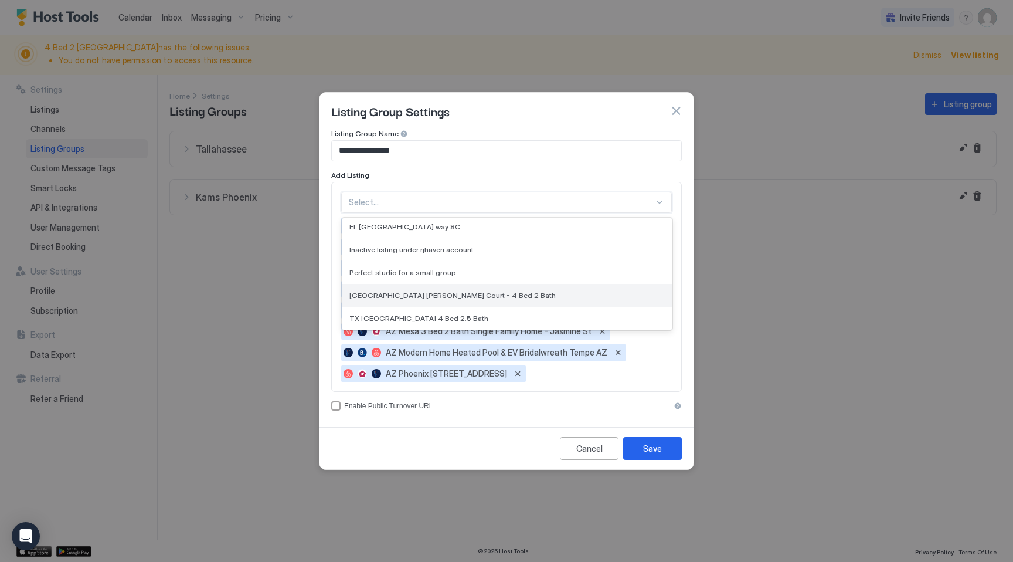
click at [445, 293] on span "[GEOGRAPHIC_DATA] [PERSON_NAME] Court - 4 Bed 2 Bath" at bounding box center [452, 295] width 206 height 9
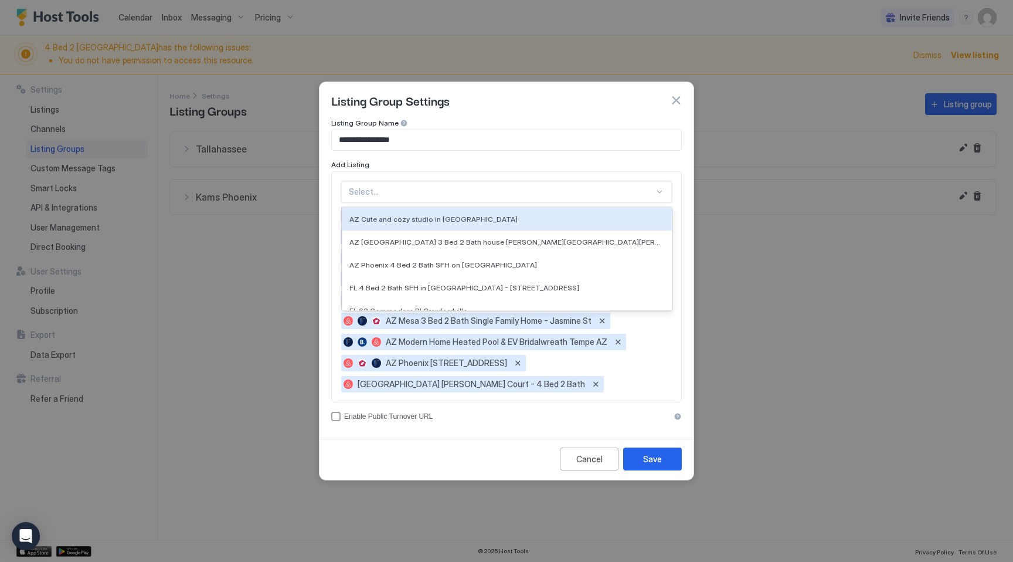
click at [463, 188] on div at bounding box center [501, 191] width 305 height 11
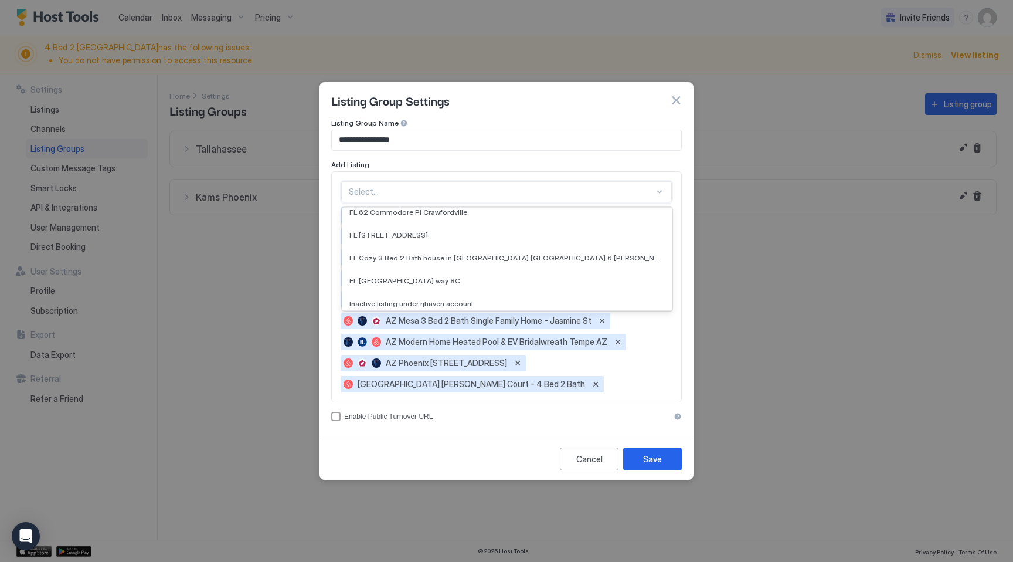
scroll to position [149, 0]
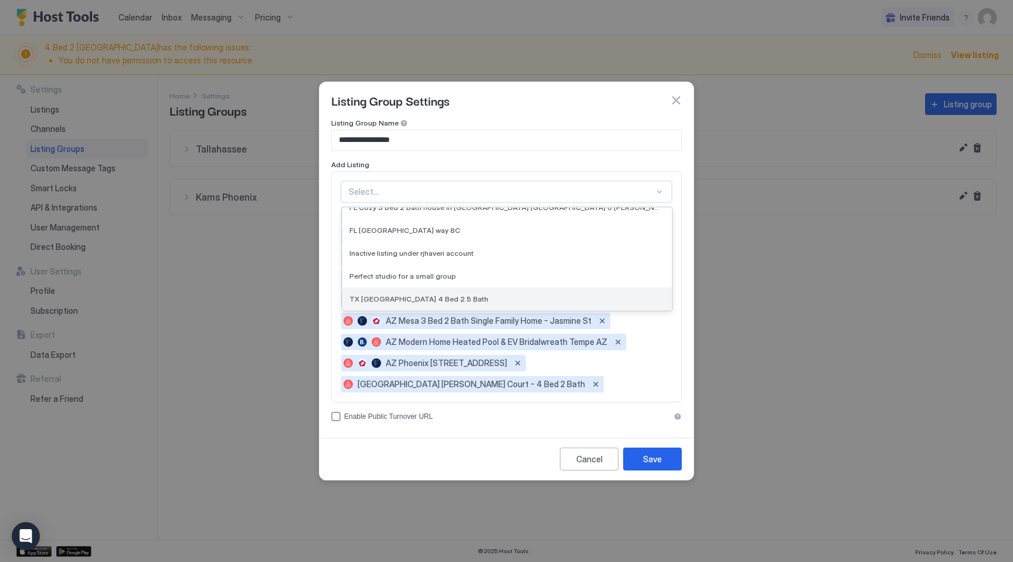
click at [458, 300] on span "TX [GEOGRAPHIC_DATA] 4 Bed 2.5 Bath" at bounding box center [418, 298] width 139 height 9
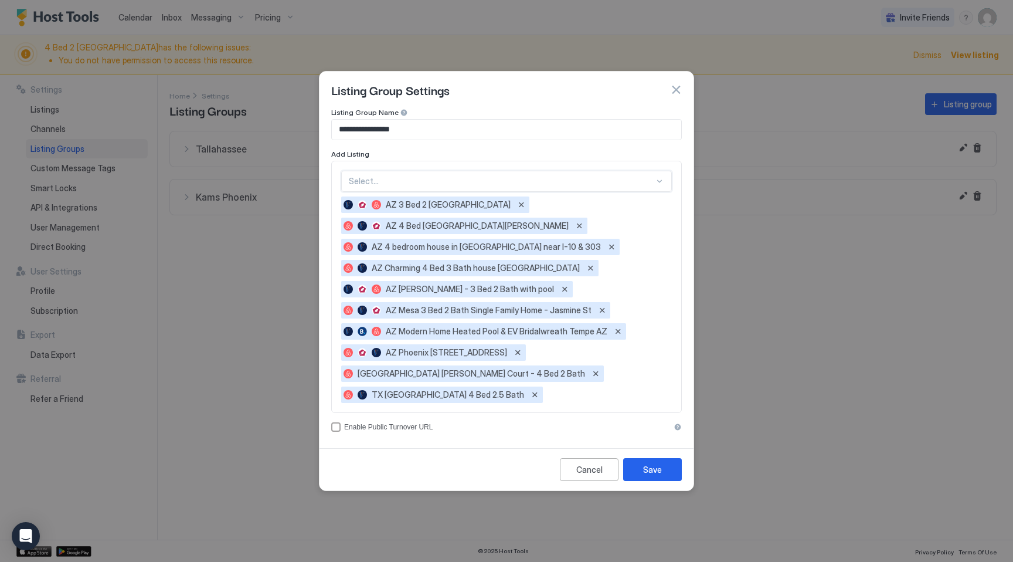
click at [470, 179] on div at bounding box center [501, 181] width 305 height 11
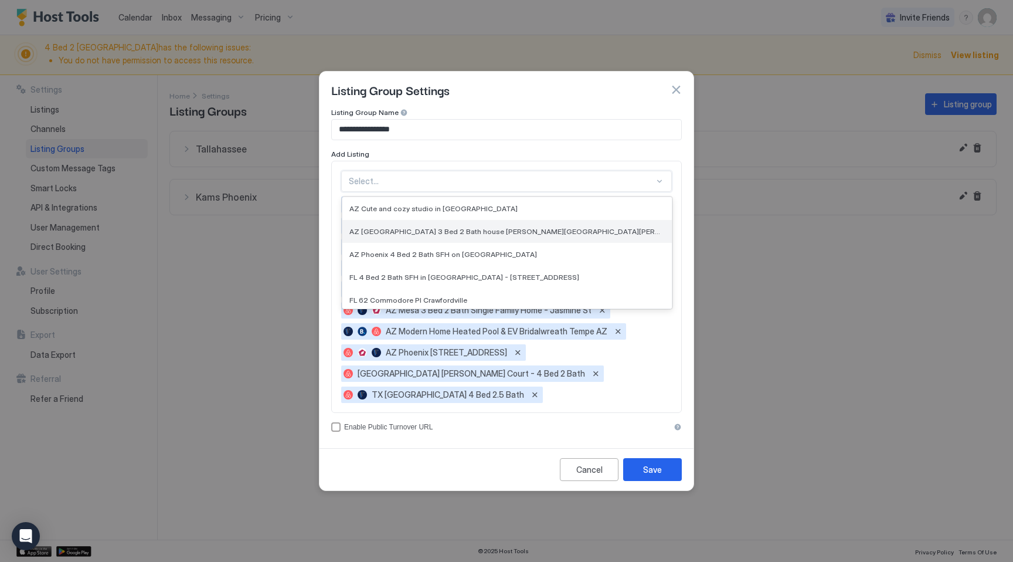
click at [471, 228] on span "AZ [GEOGRAPHIC_DATA] 3 Bed 2 Bath house [PERSON_NAME][GEOGRAPHIC_DATA][PERSON_N…" at bounding box center [505, 231] width 313 height 9
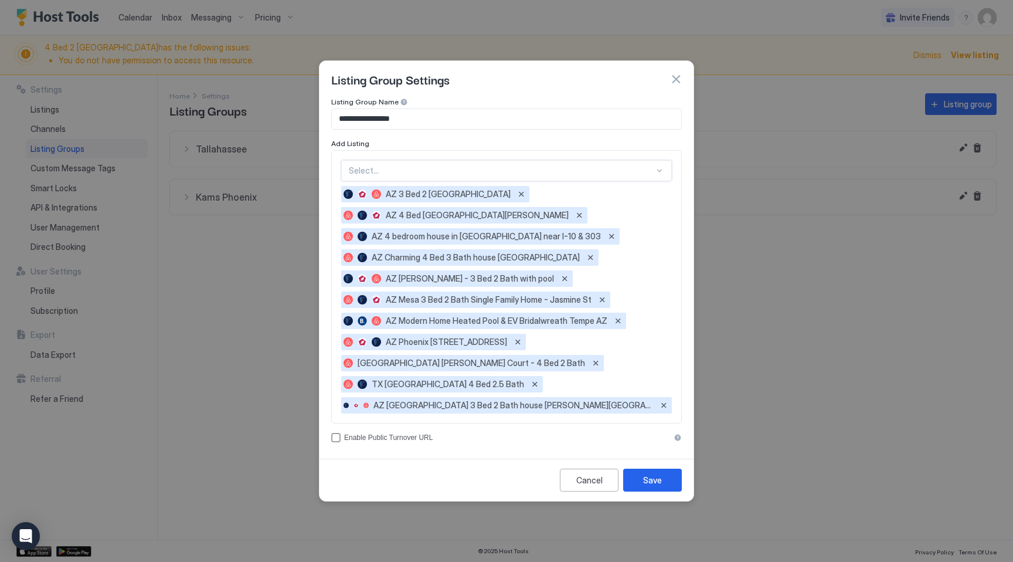
click at [465, 170] on div at bounding box center [501, 170] width 305 height 11
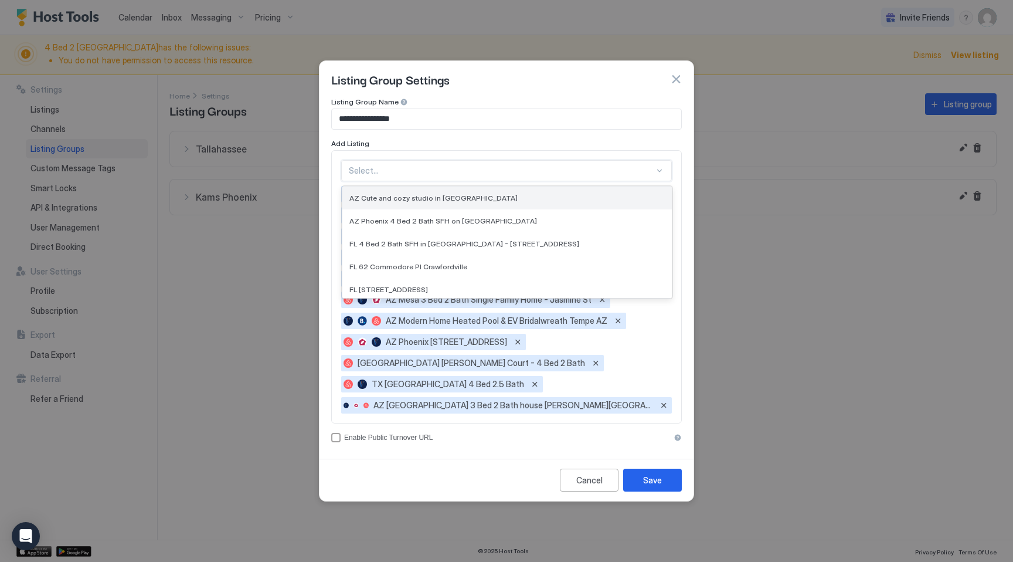
click at [457, 199] on span "AZ Cute and cozy studio in [GEOGRAPHIC_DATA]" at bounding box center [433, 197] width 168 height 9
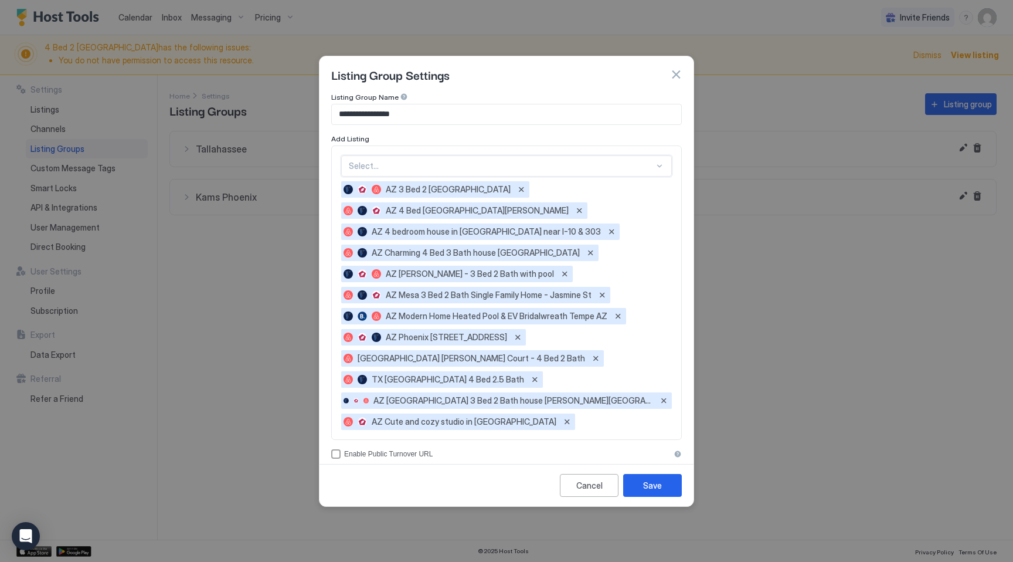
click at [463, 161] on div at bounding box center [501, 166] width 305 height 11
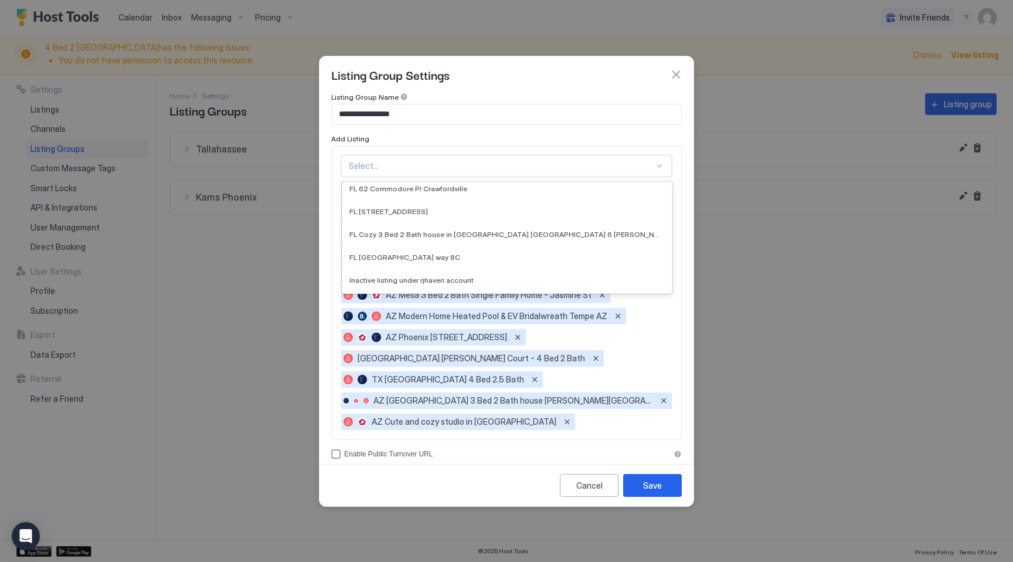
scroll to position [72, 0]
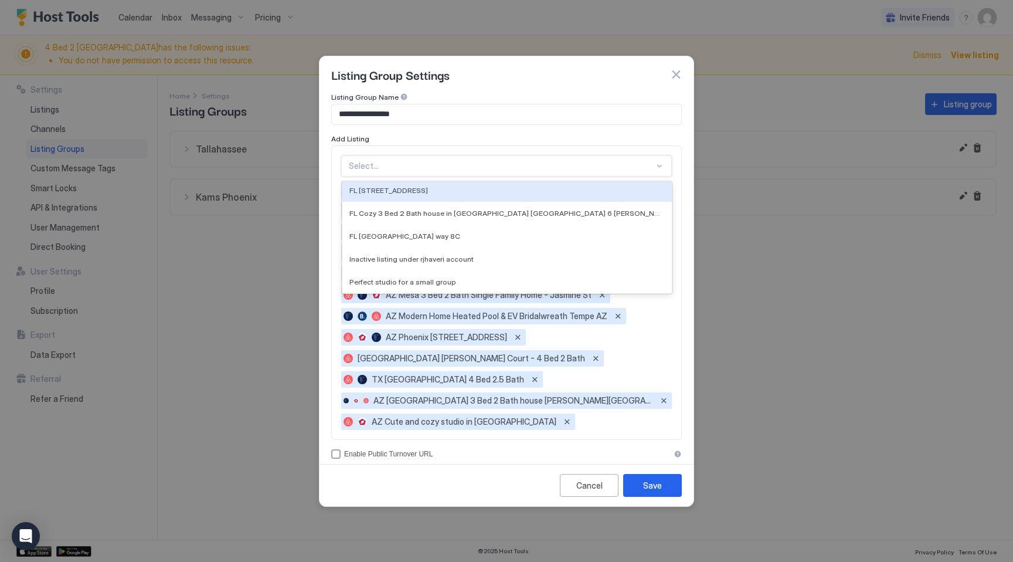
click at [522, 87] on div "Listing Group Settings" at bounding box center [506, 74] width 374 height 36
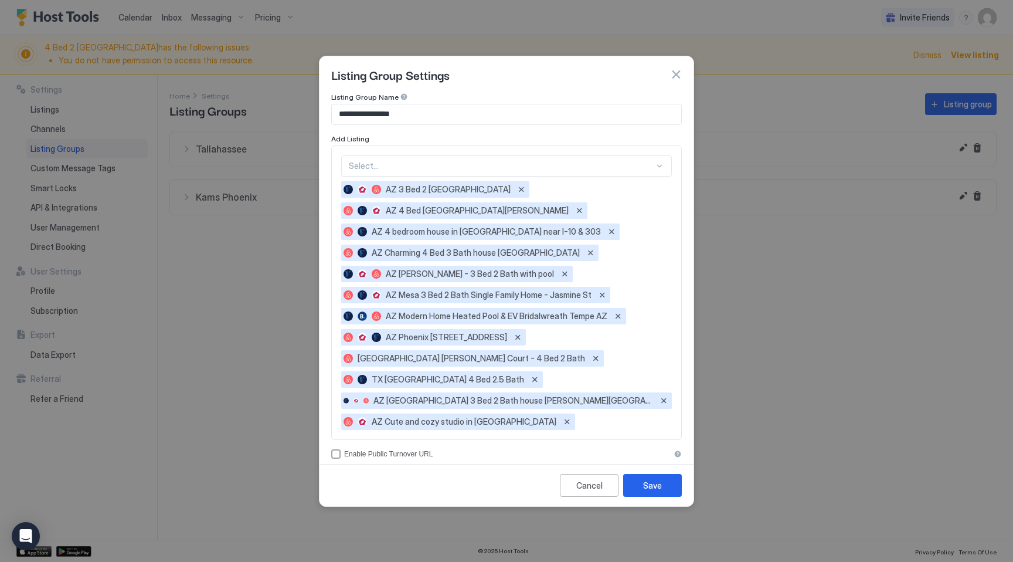
click at [466, 111] on input "**********" at bounding box center [506, 114] width 349 height 20
type input "**********"
click at [655, 483] on div "Save" at bounding box center [652, 485] width 19 height 12
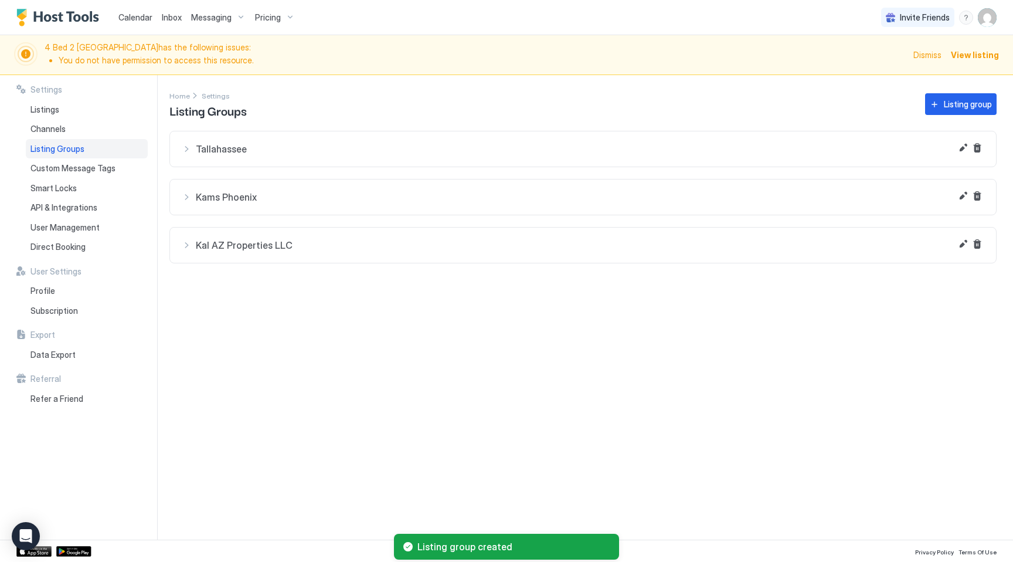
click at [186, 249] on div "Kal AZ Properties LLC" at bounding box center [583, 245] width 803 height 12
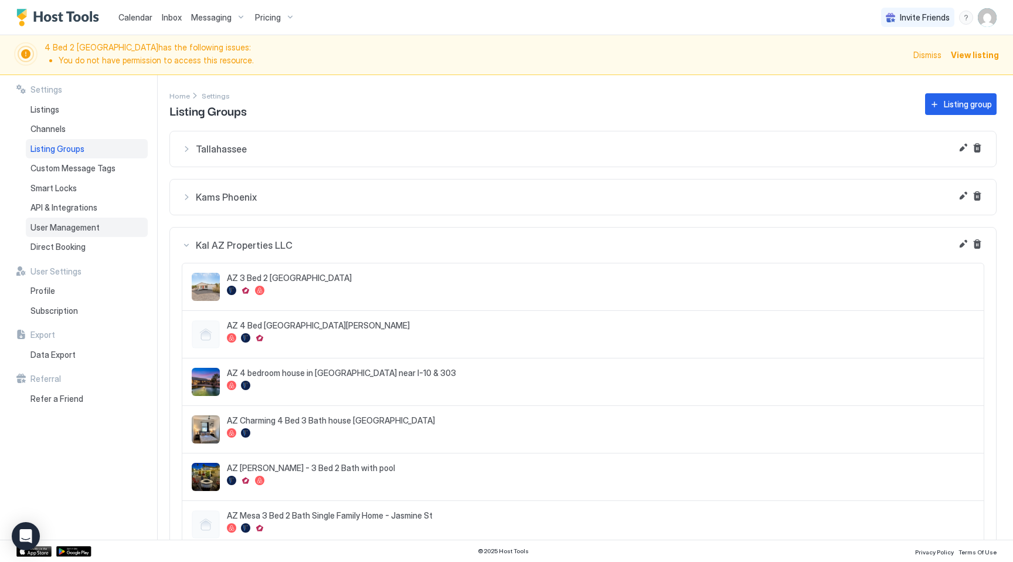
click at [63, 234] on div "User Management" at bounding box center [87, 227] width 122 height 20
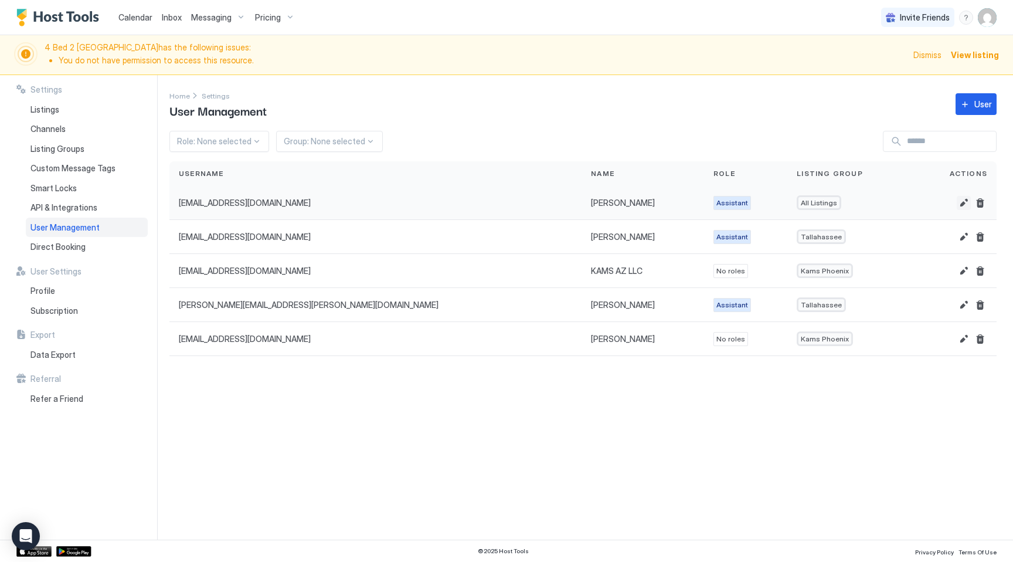
click at [966, 198] on button "Edit" at bounding box center [964, 203] width 14 height 14
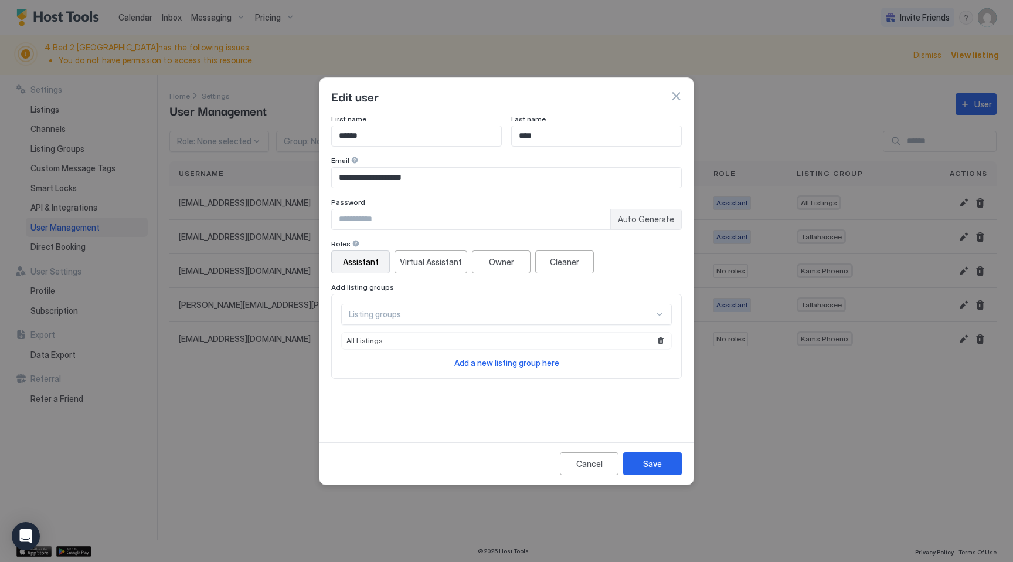
click at [366, 261] on div "Assistant" at bounding box center [361, 262] width 36 height 12
click at [657, 464] on div "Save" at bounding box center [652, 463] width 19 height 12
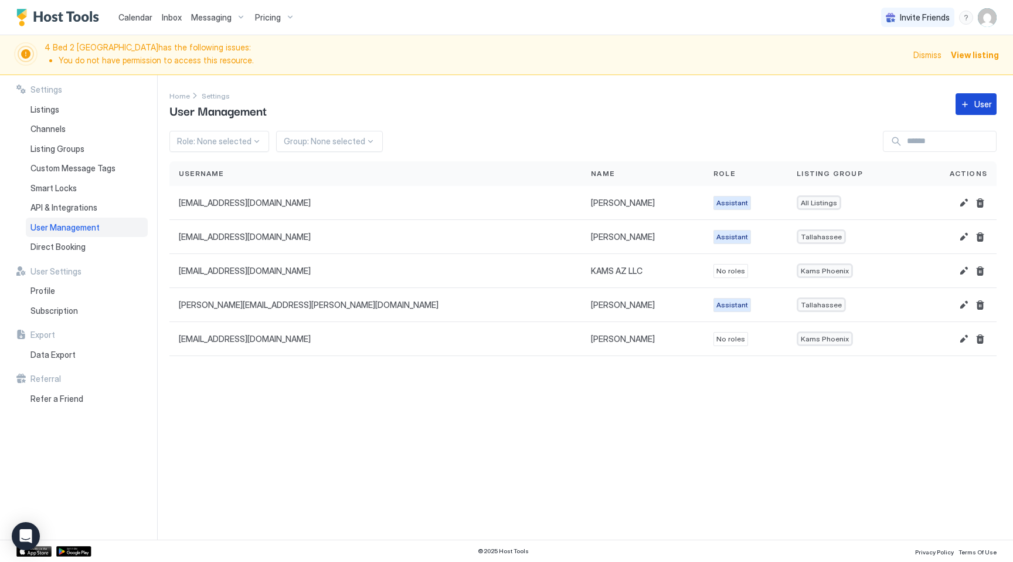
click at [973, 96] on button "User" at bounding box center [976, 104] width 41 height 22
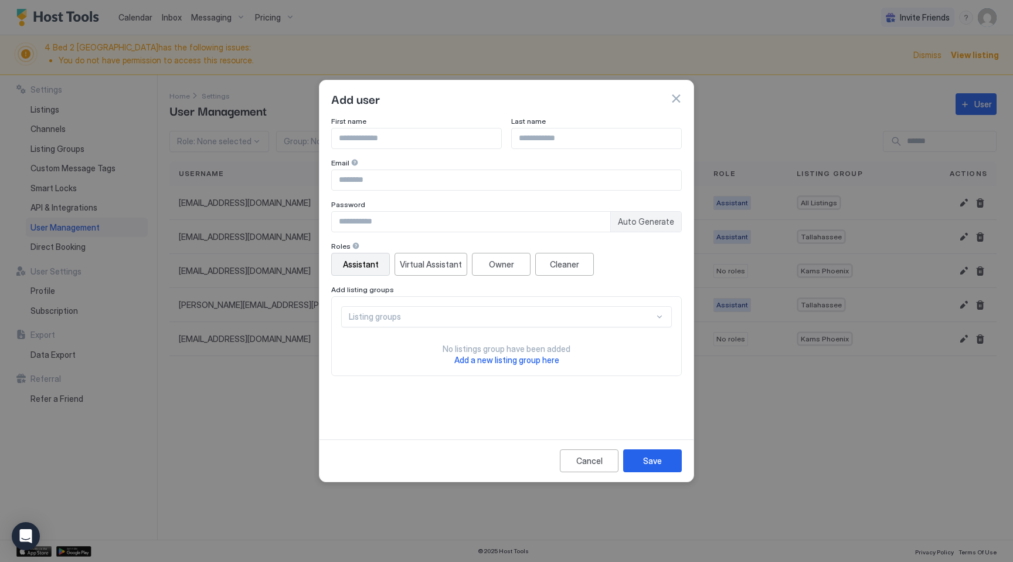
click at [424, 138] on input "Input Field" at bounding box center [416, 138] width 169 height 20
type input "******"
type input "*******"
click at [413, 181] on input "Input Field" at bounding box center [506, 180] width 349 height 20
type input "**********"
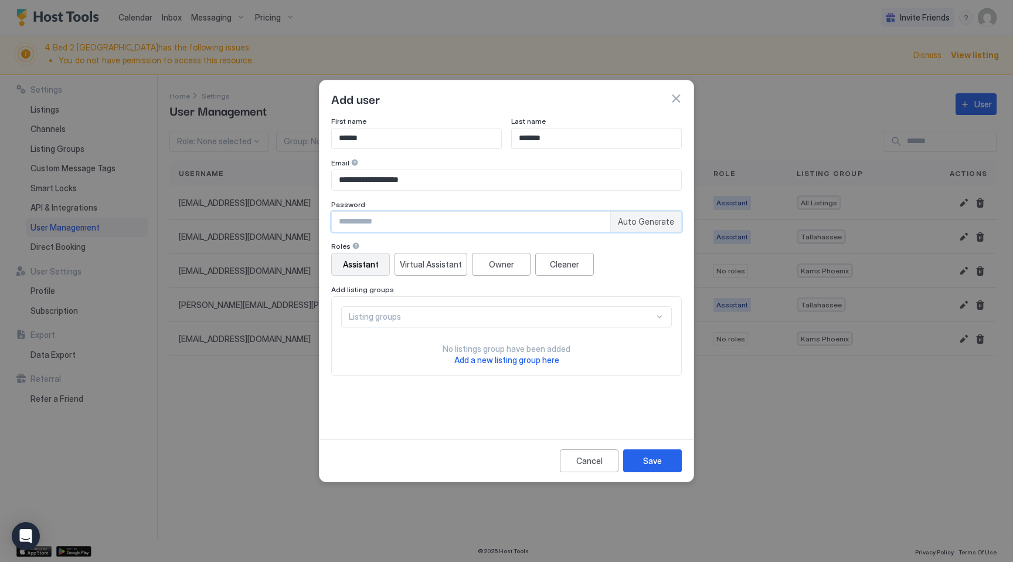
click at [408, 219] on input "Input Field" at bounding box center [471, 222] width 278 height 20
type input "*"
click at [395, 220] on input "Input Field" at bounding box center [471, 222] width 278 height 20
type input "**********"
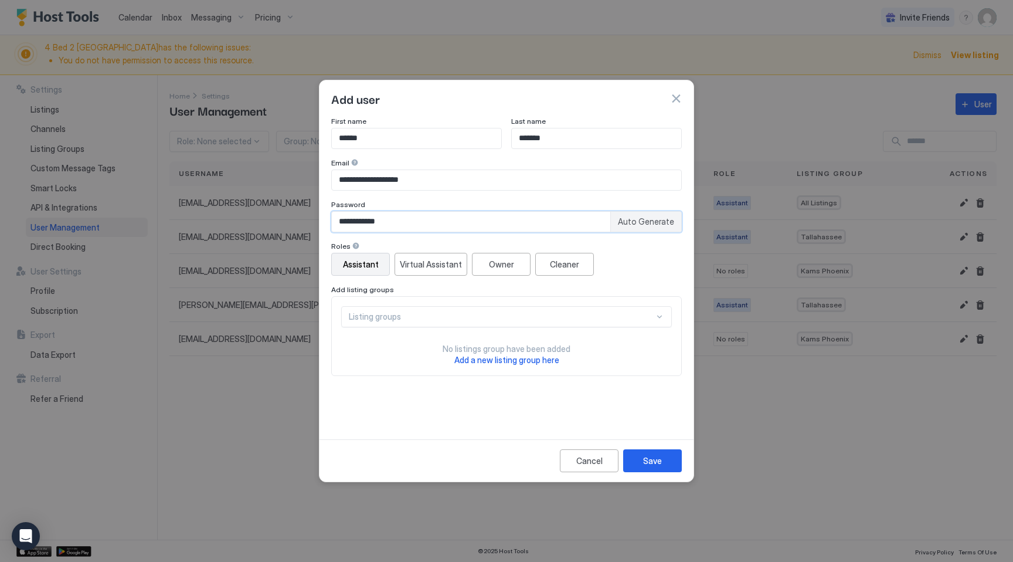
click at [358, 263] on div "Assistant" at bounding box center [361, 264] width 36 height 12
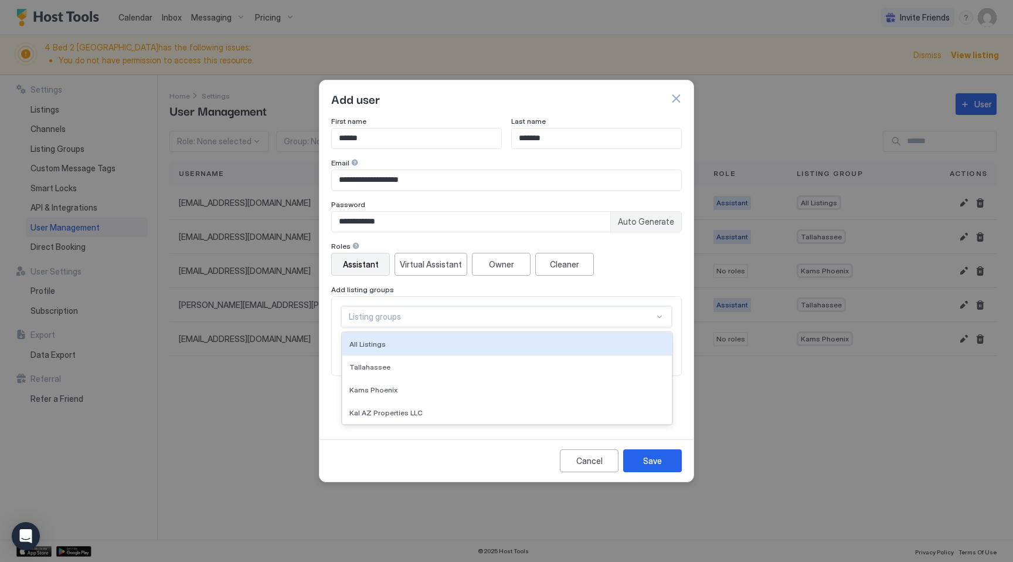
click at [413, 321] on div "Listing groups" at bounding box center [501, 316] width 305 height 11
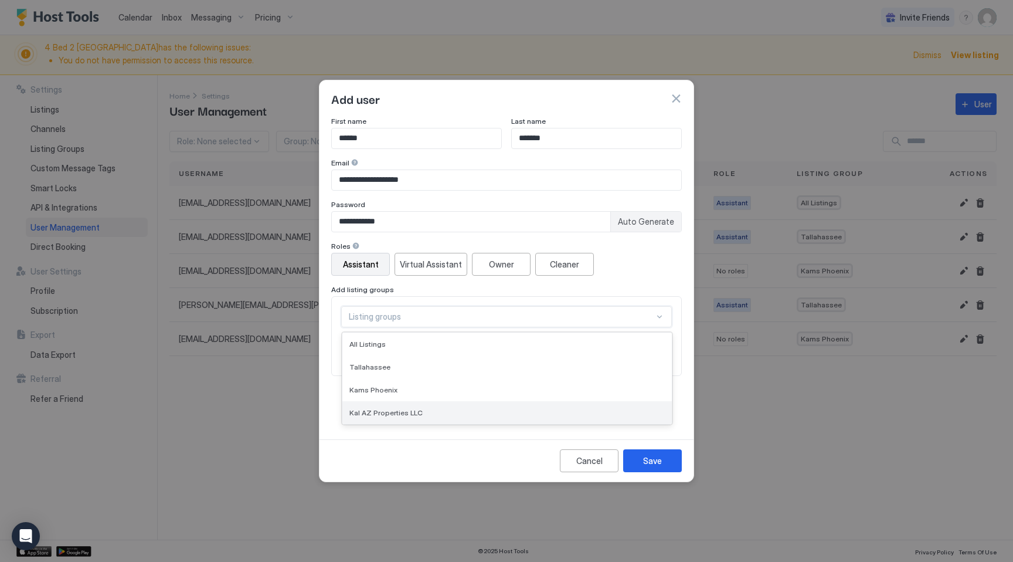
click at [400, 411] on span "Kal AZ Properties LLC" at bounding box center [385, 412] width 73 height 9
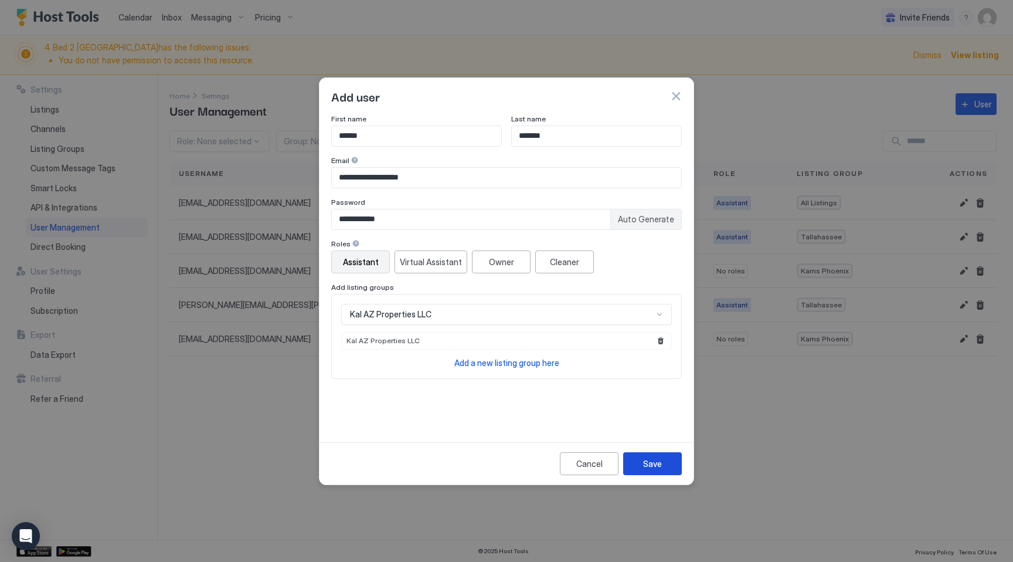
click at [654, 462] on div "Save" at bounding box center [652, 463] width 19 height 12
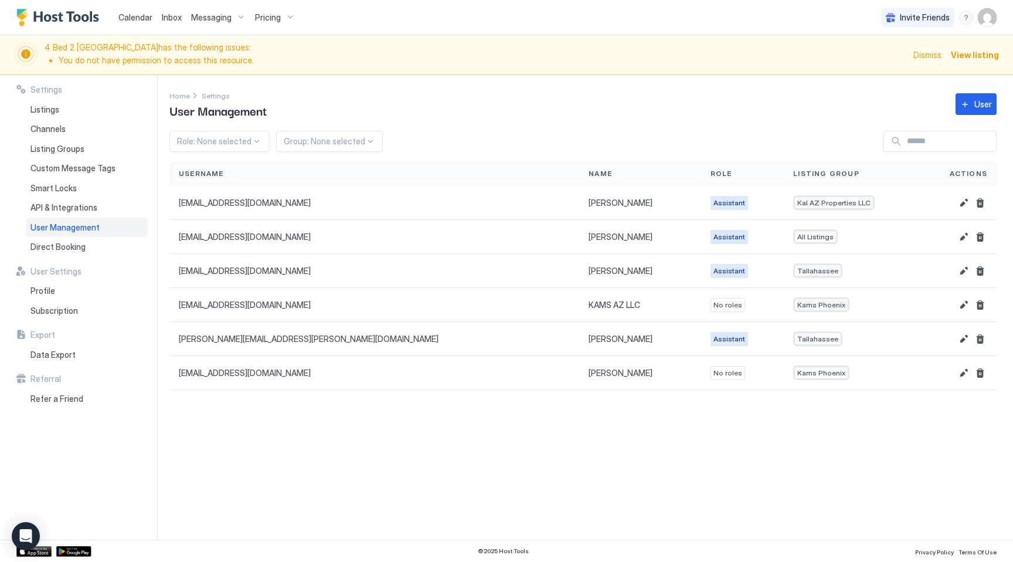
click at [136, 18] on span "Calendar" at bounding box center [135, 17] width 34 height 10
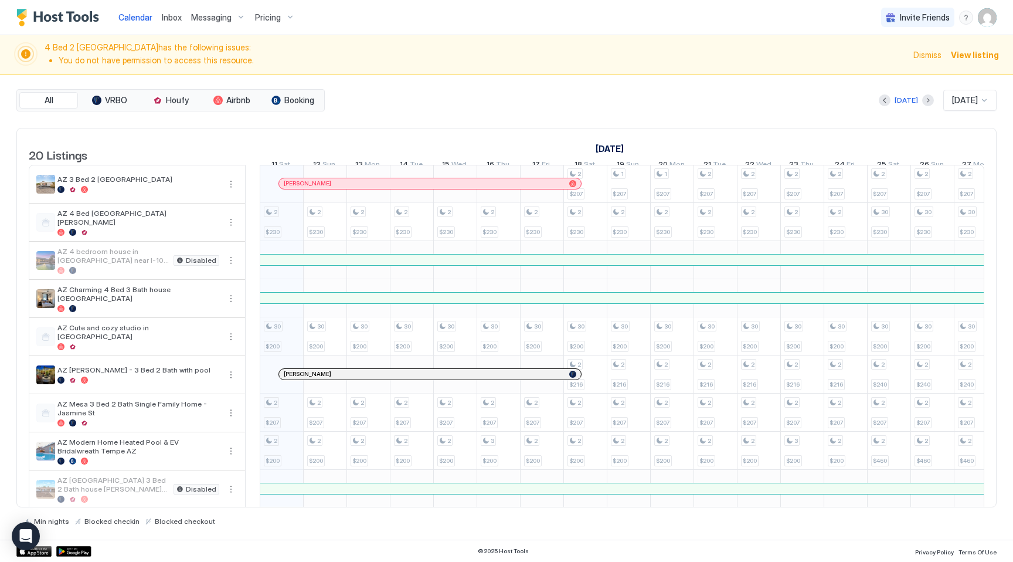
click at [167, 18] on span "Inbox" at bounding box center [172, 17] width 20 height 10
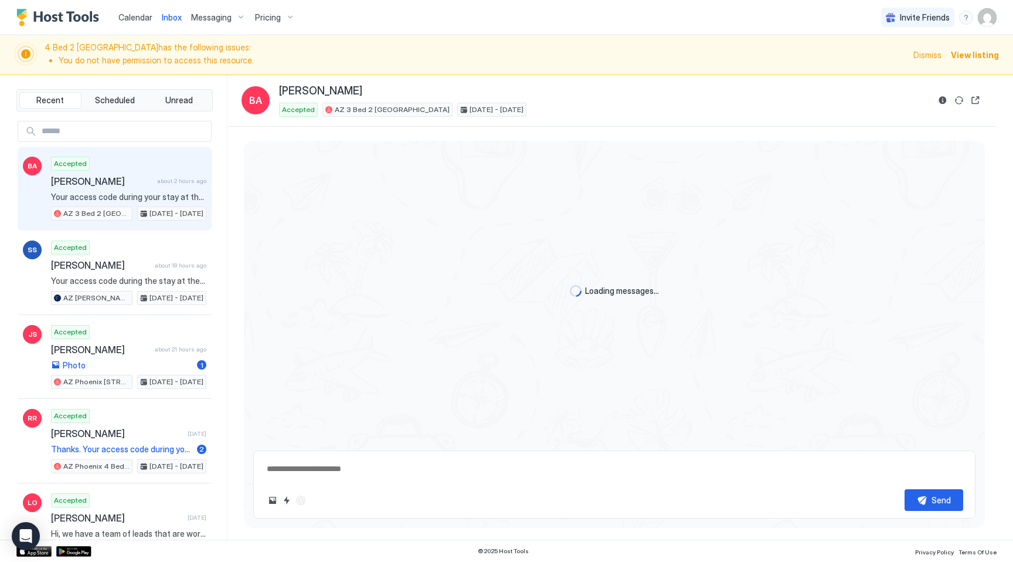
scroll to position [920, 0]
